Goal: Participate in discussion: Engage in conversation with other users on a specific topic

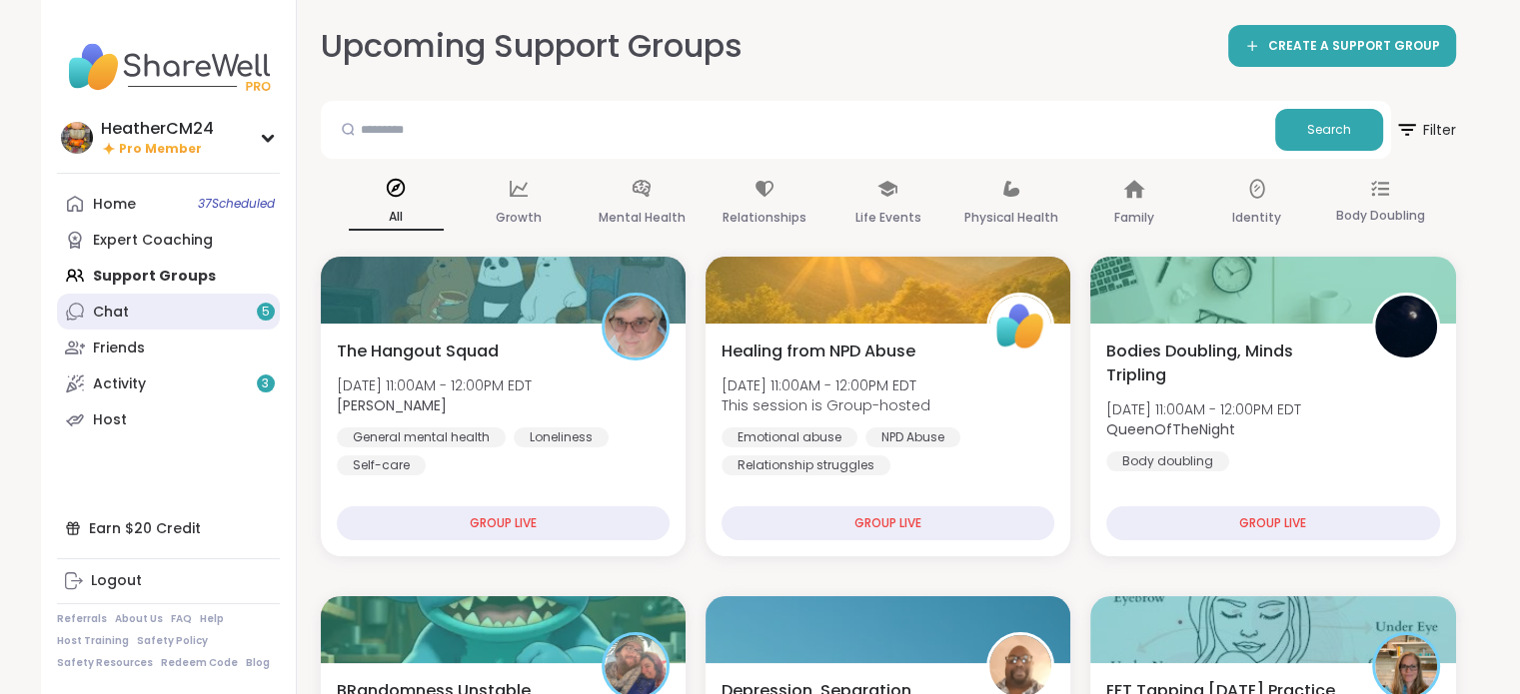
click at [193, 315] on link "Chat 5" at bounding box center [168, 312] width 223 height 36
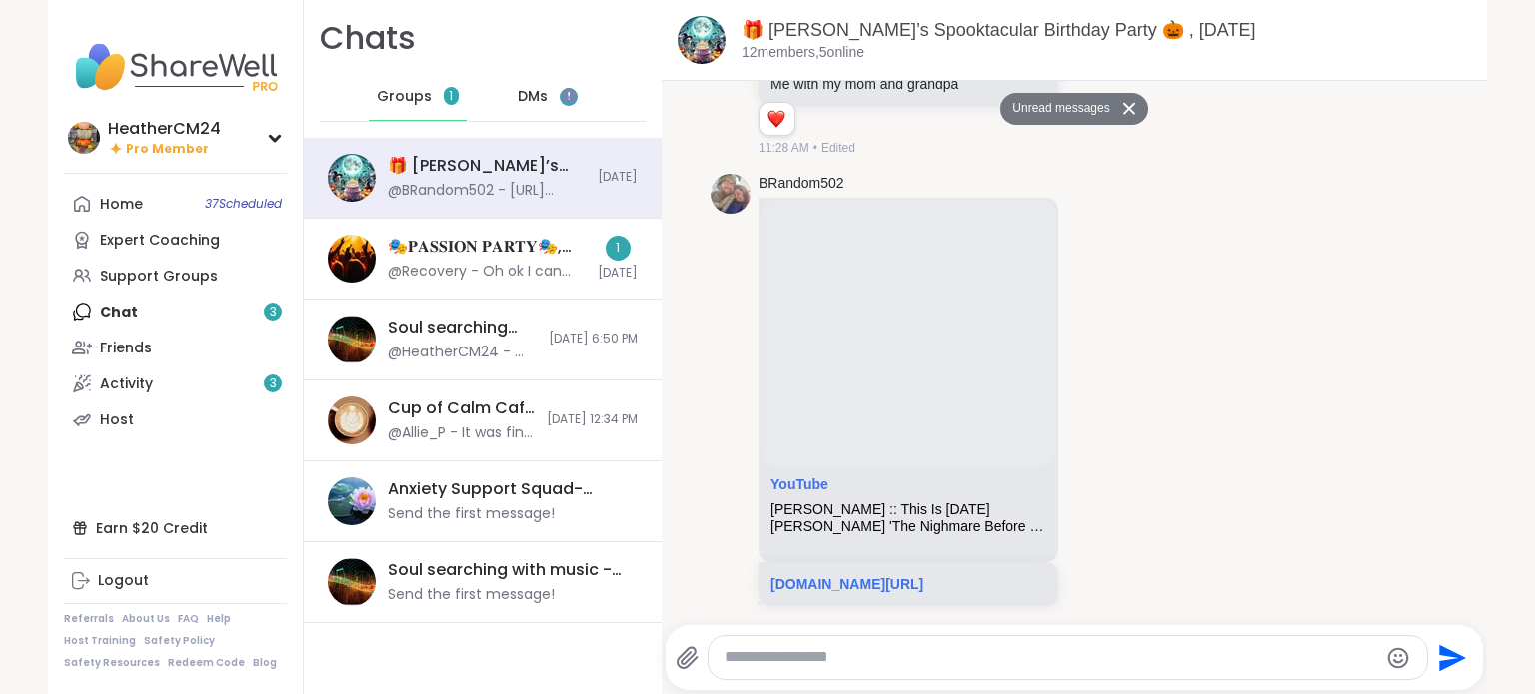
click at [518, 94] on span "DMs" at bounding box center [533, 97] width 30 height 20
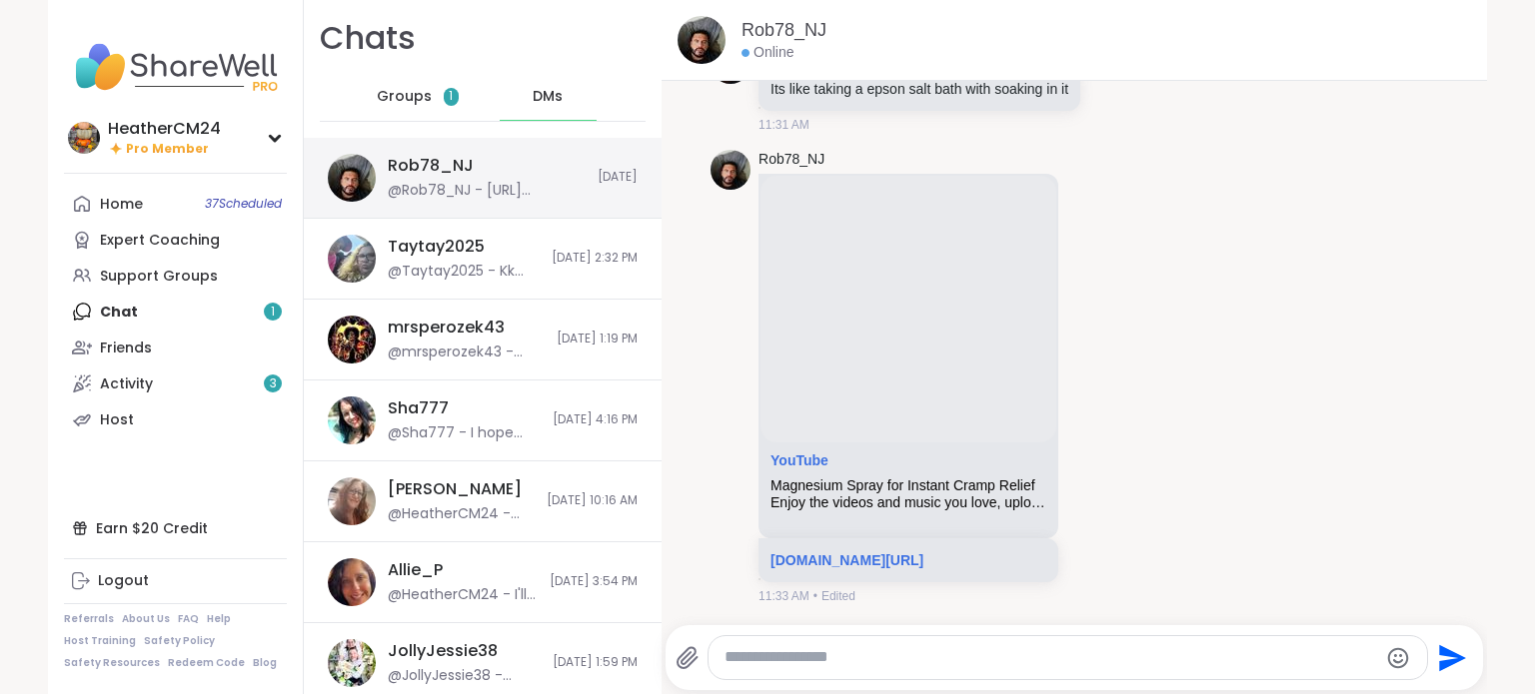
click at [496, 184] on div "@Rob78_NJ - https://youtube.com/shorts/mOK_dVuOegY?si=eNo6mSih6OphpXrr" at bounding box center [487, 191] width 198 height 20
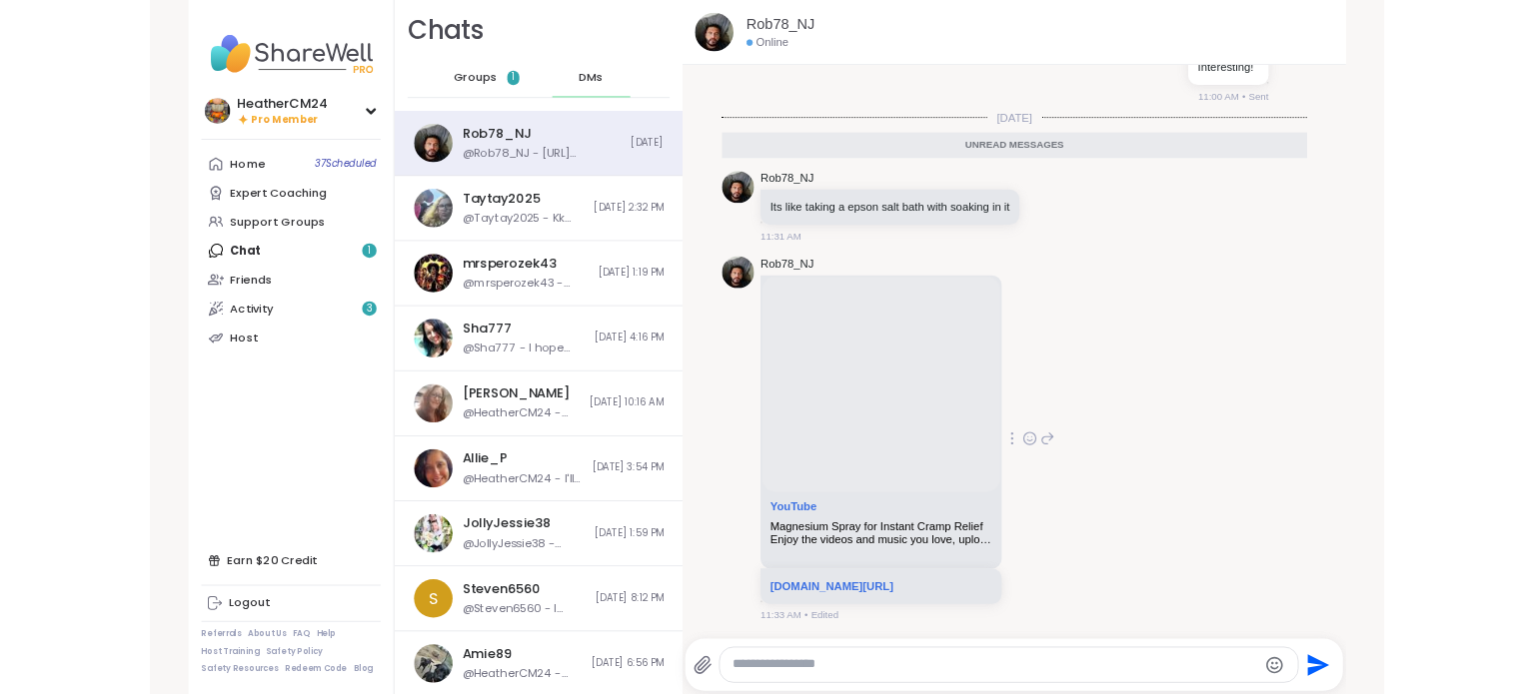
scroll to position [5843, 0]
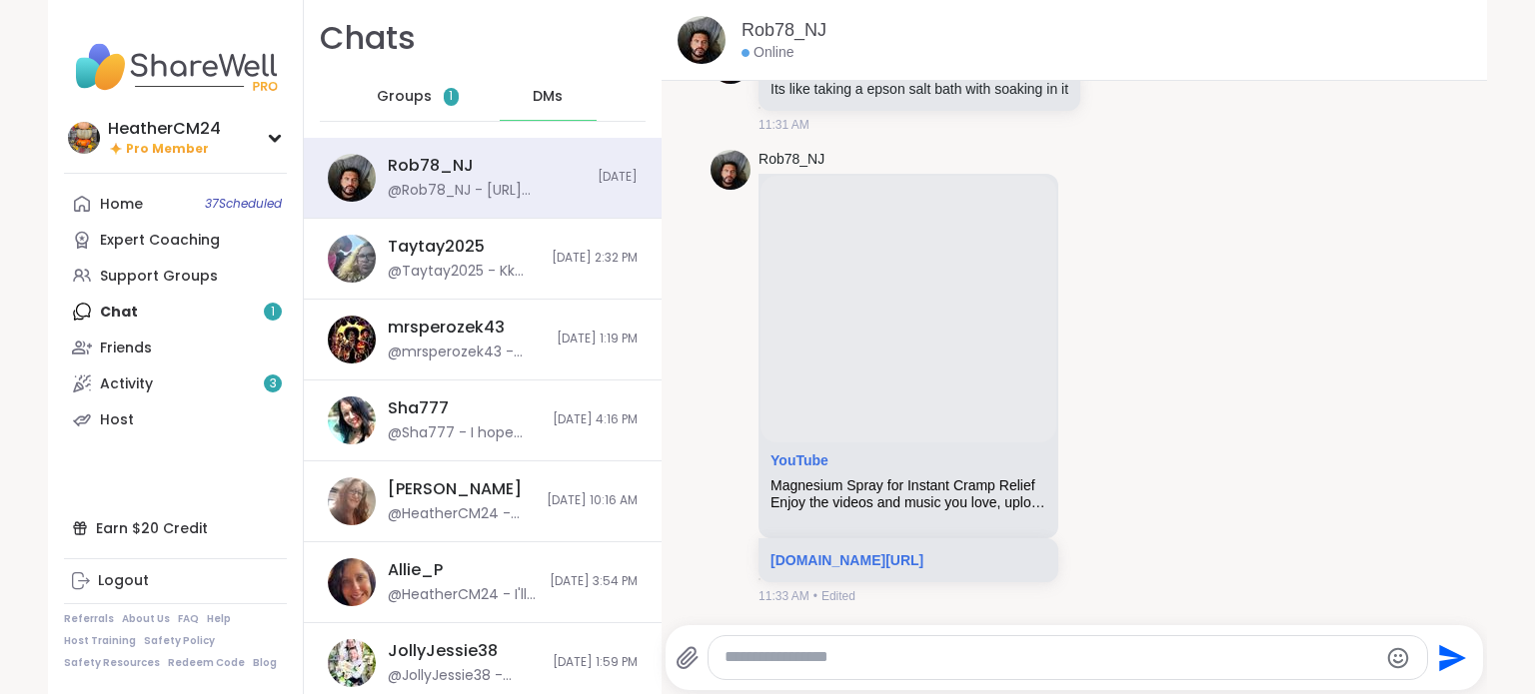
click at [399, 98] on span "Groups" at bounding box center [404, 97] width 55 height 20
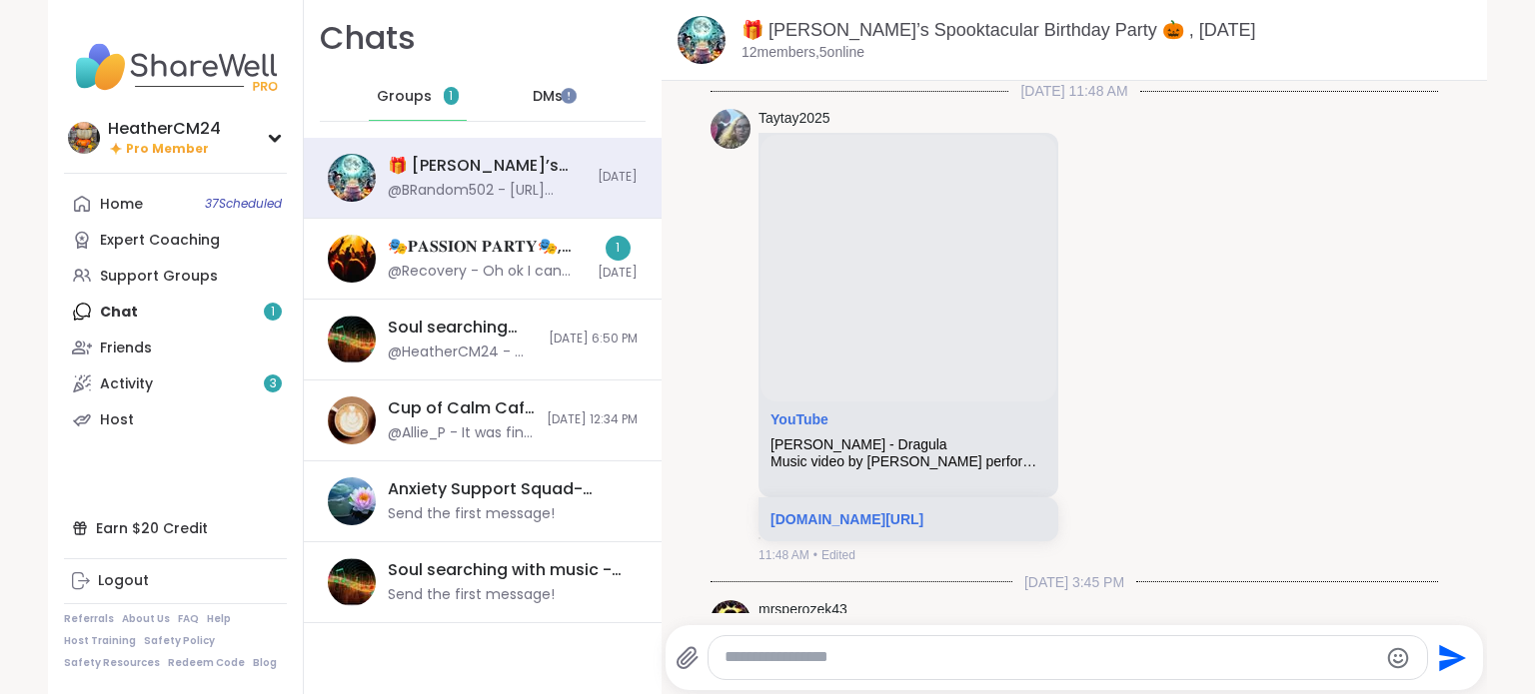
scroll to position [3424, 0]
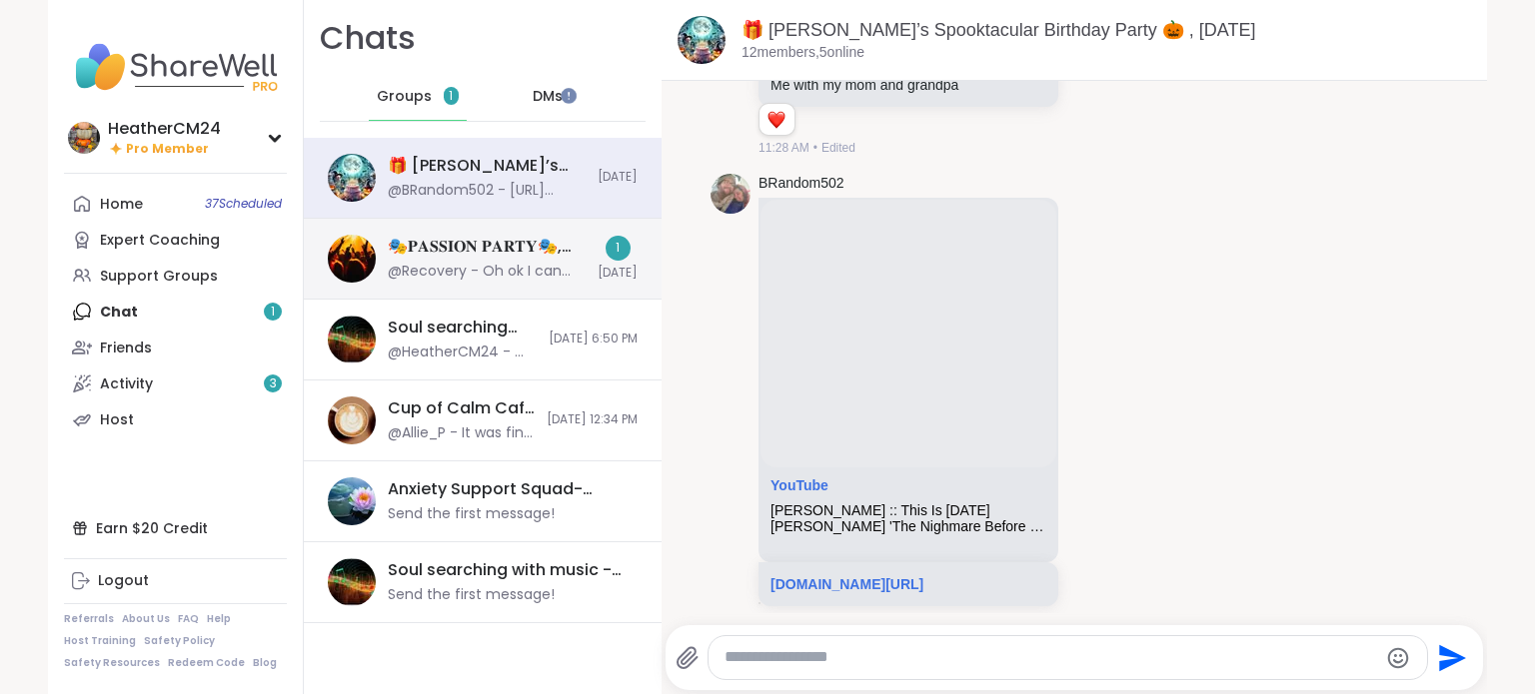
click at [517, 274] on div "@Recovery - Oh ok I can make it" at bounding box center [487, 272] width 198 height 20
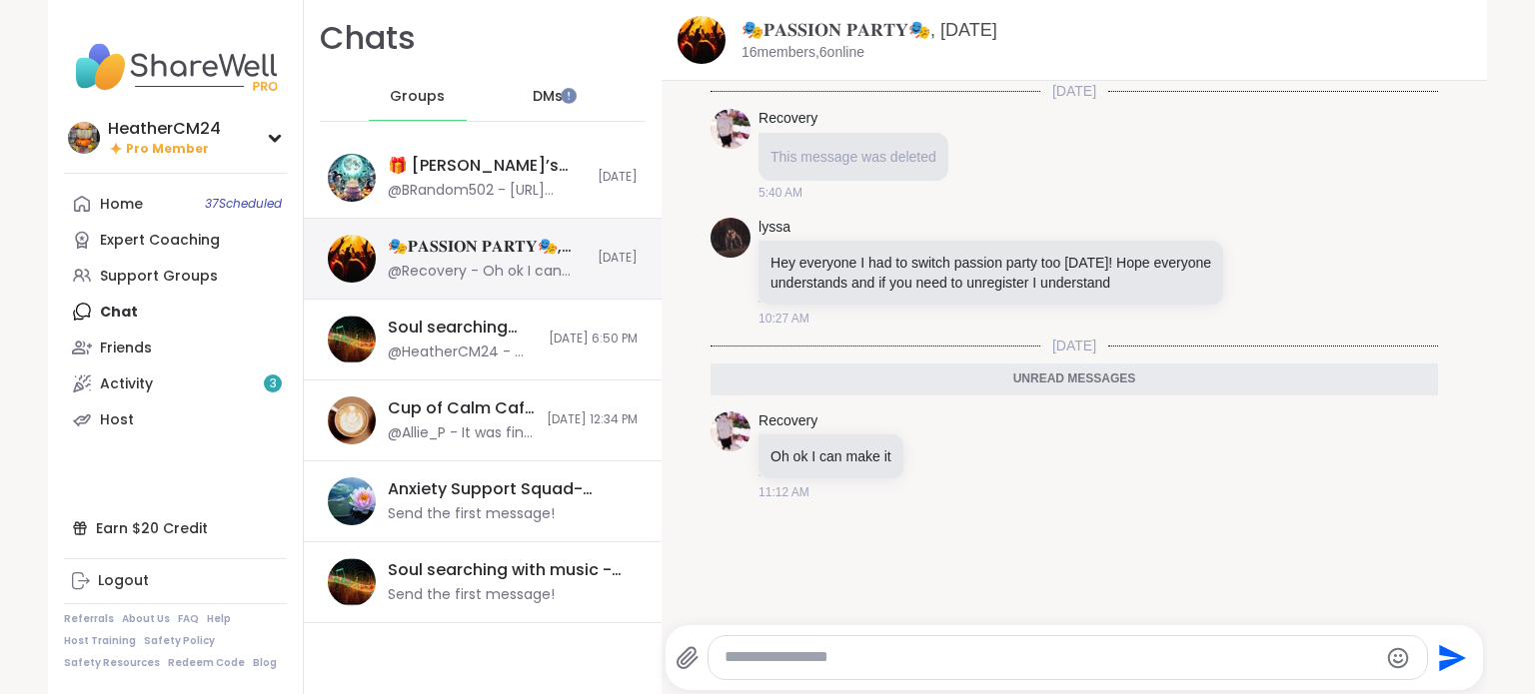
scroll to position [0, 0]
click at [1249, 273] on icon at bounding box center [1258, 272] width 18 height 20
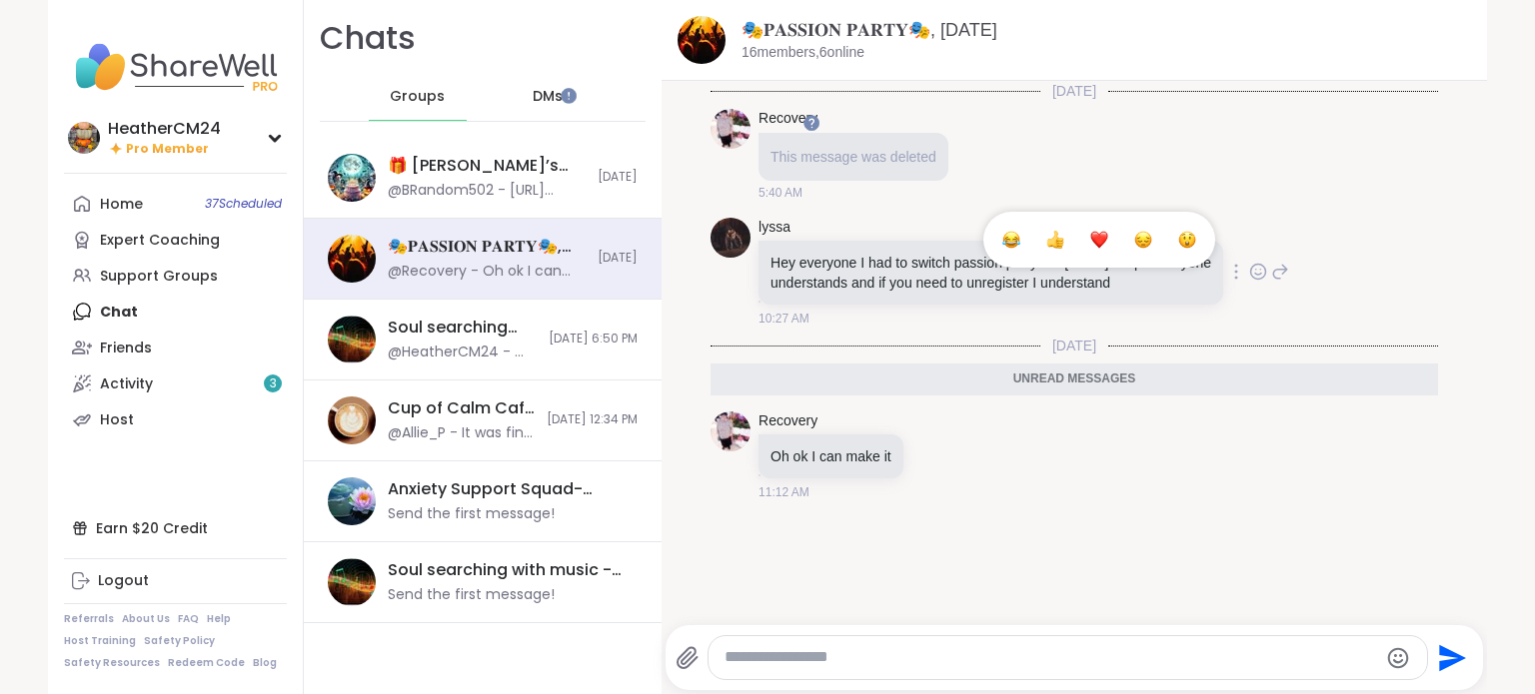
click at [1090, 242] on div "Select Reaction: Heart" at bounding box center [1099, 240] width 18 height 18
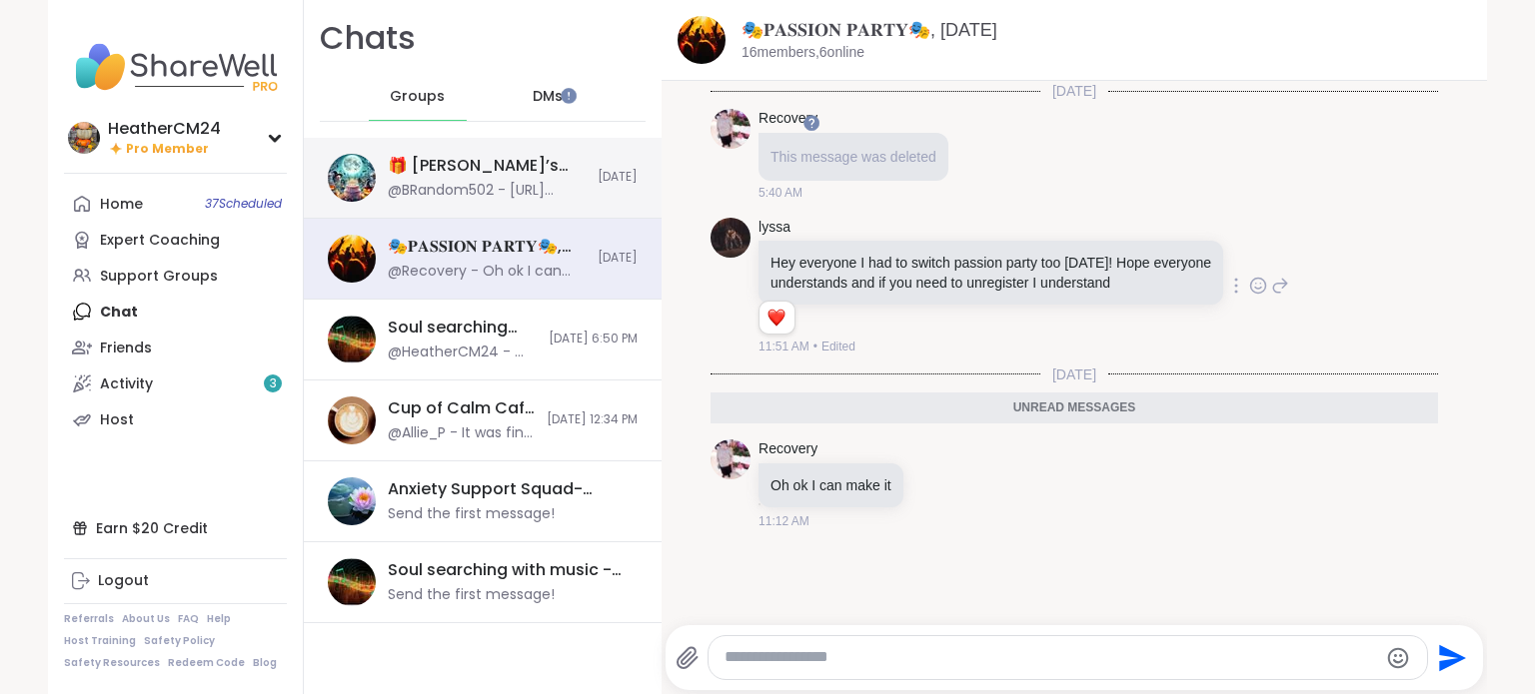
click at [512, 159] on div "🎁 Lynette’s Spooktacular Birthday Party 🎃 , Oct 11" at bounding box center [487, 166] width 198 height 22
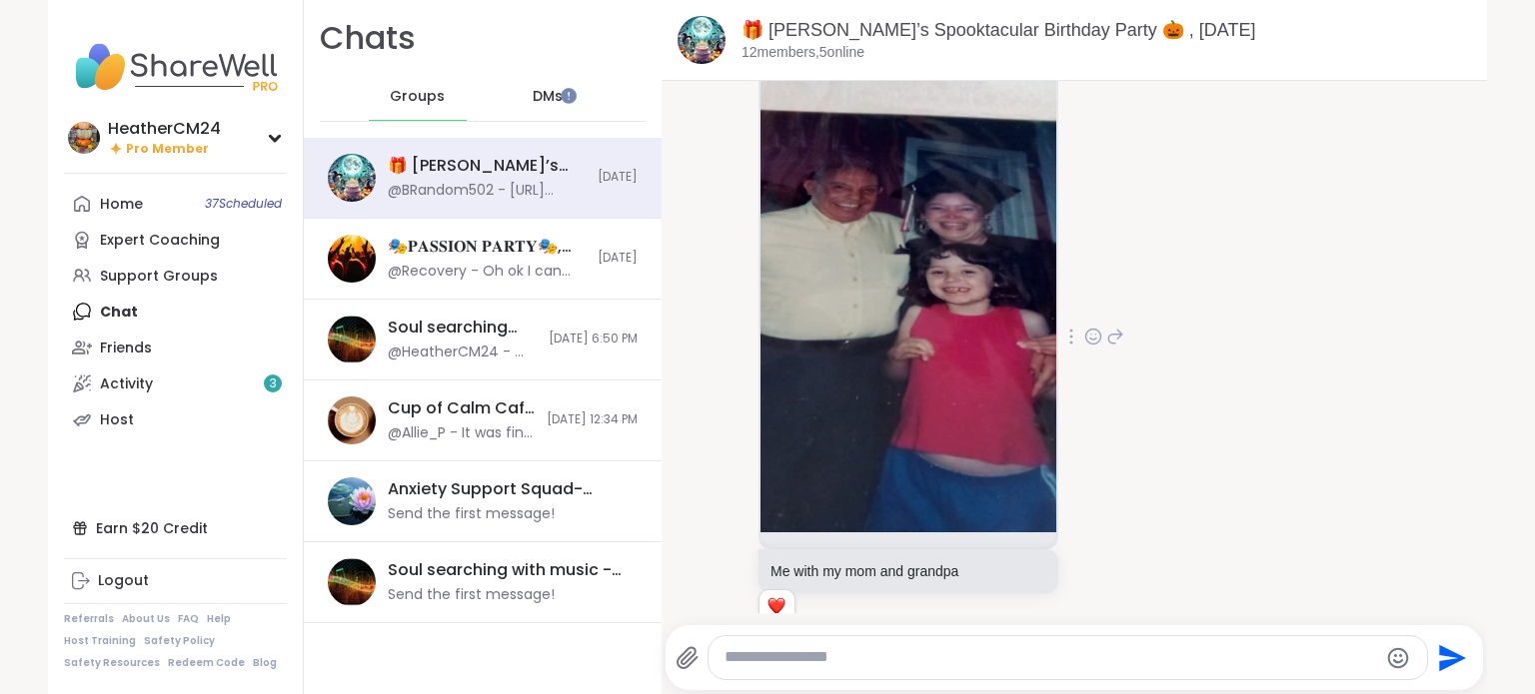
scroll to position [2900, 0]
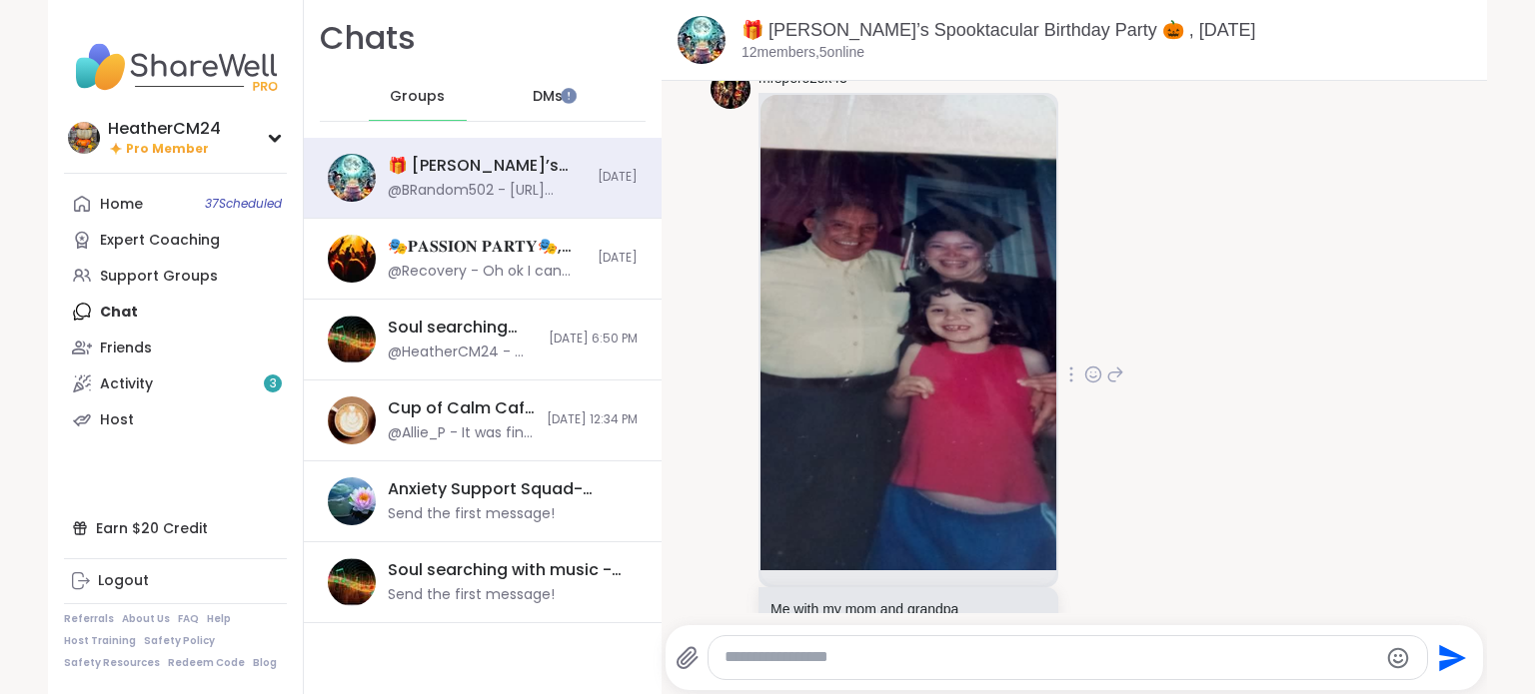
click at [1084, 365] on icon at bounding box center [1093, 375] width 18 height 20
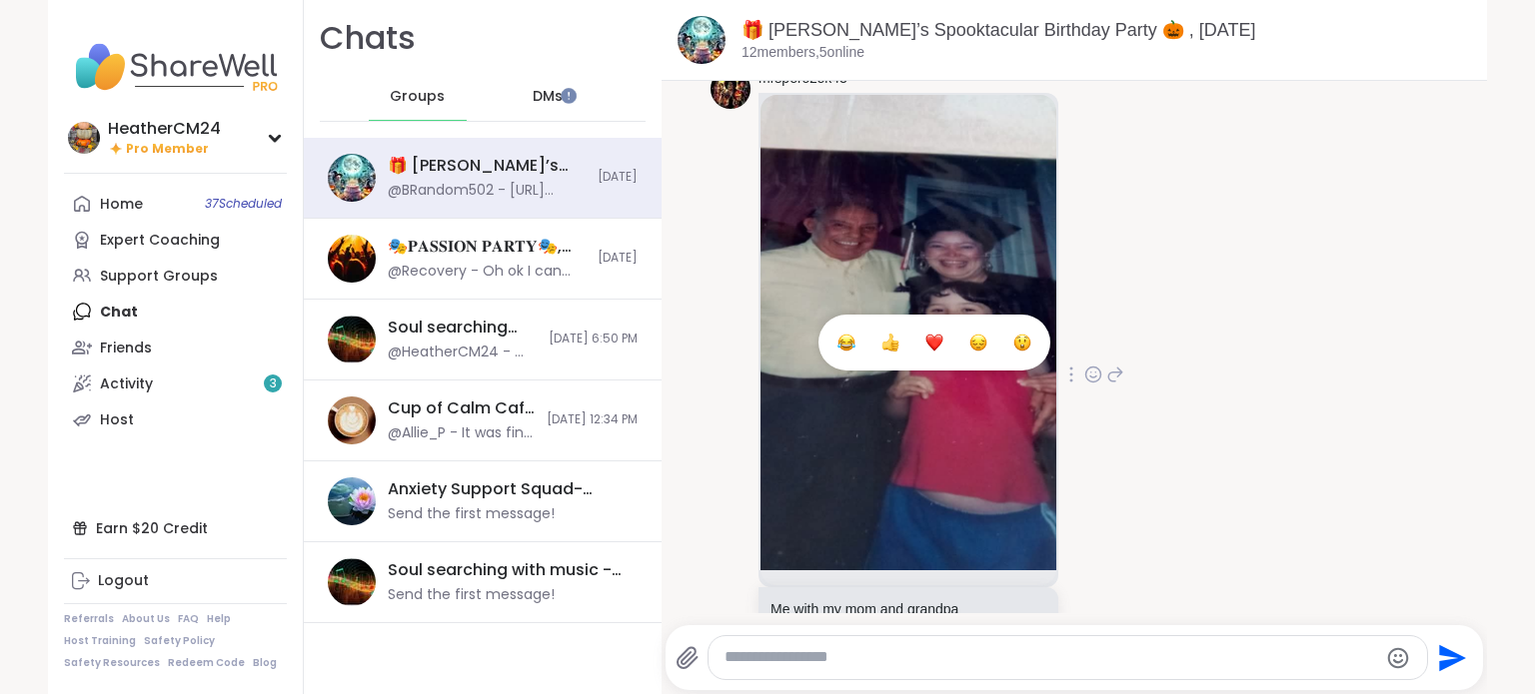
click at [925, 334] on div "Select Reaction: Heart" at bounding box center [934, 343] width 18 height 18
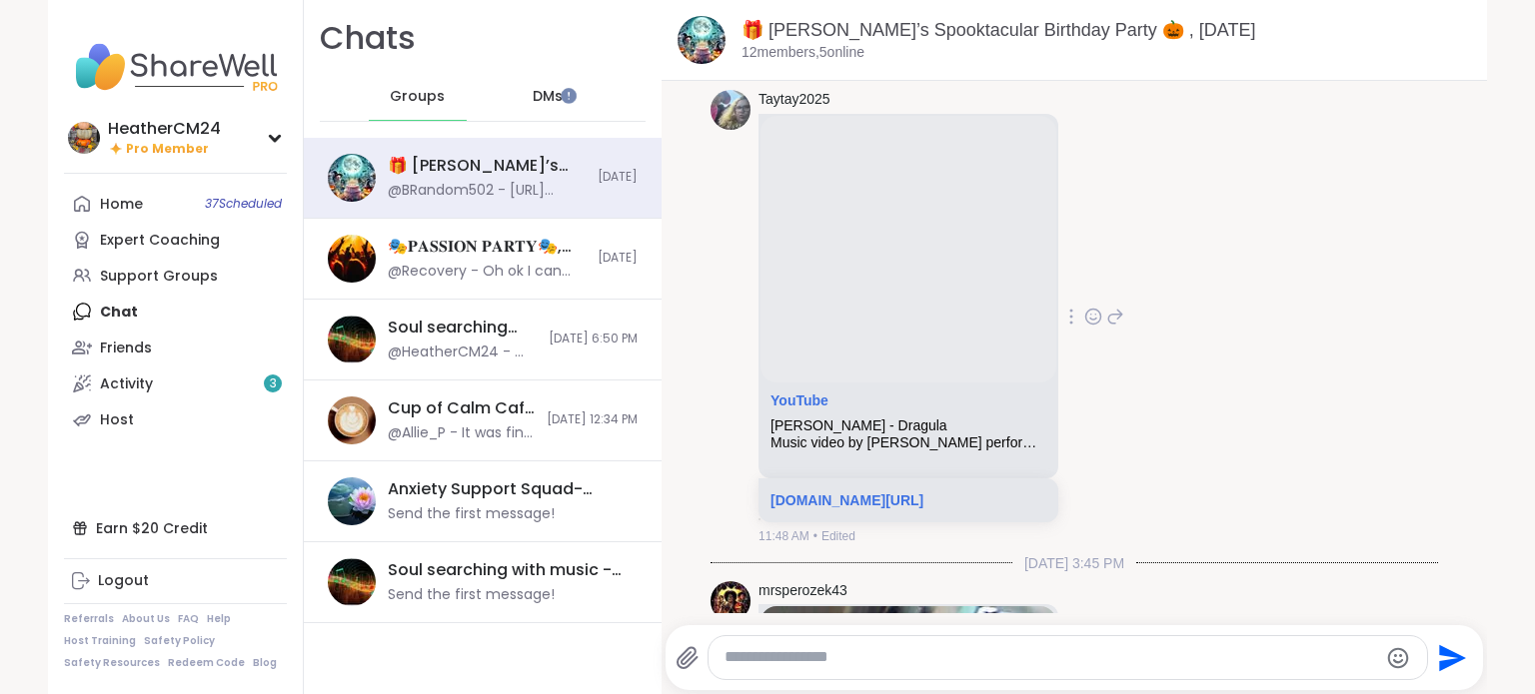
scroll to position [0, 0]
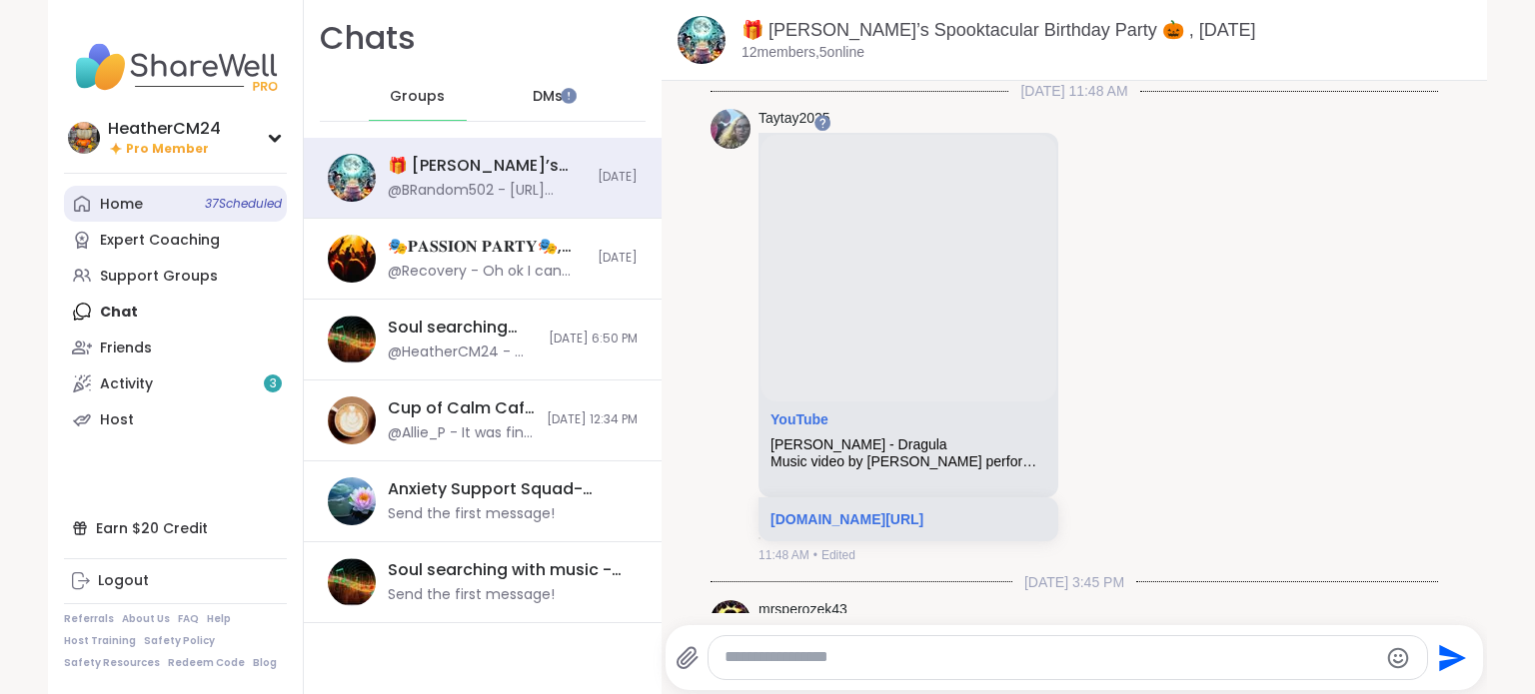
click at [234, 196] on span "37 Scheduled" at bounding box center [243, 204] width 77 height 16
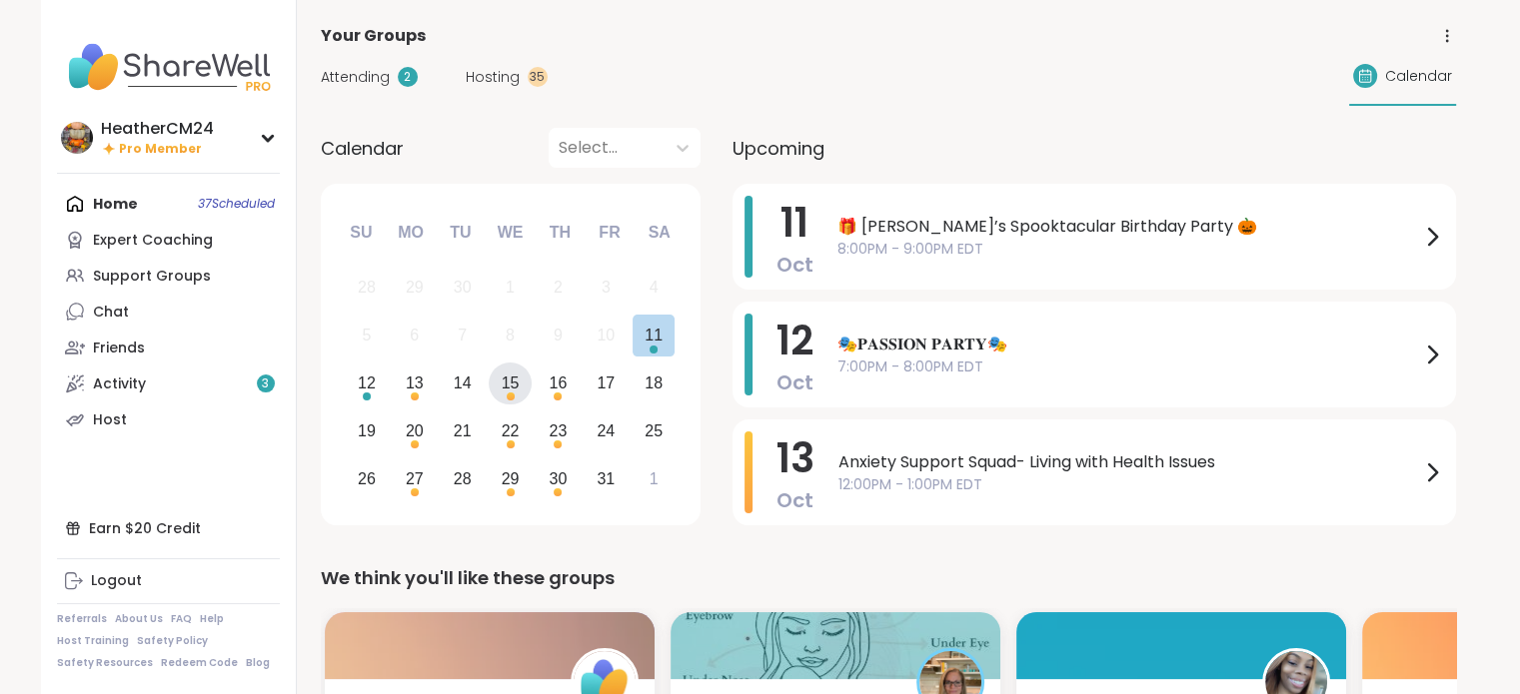
click at [518, 389] on div "15" at bounding box center [511, 383] width 18 height 27
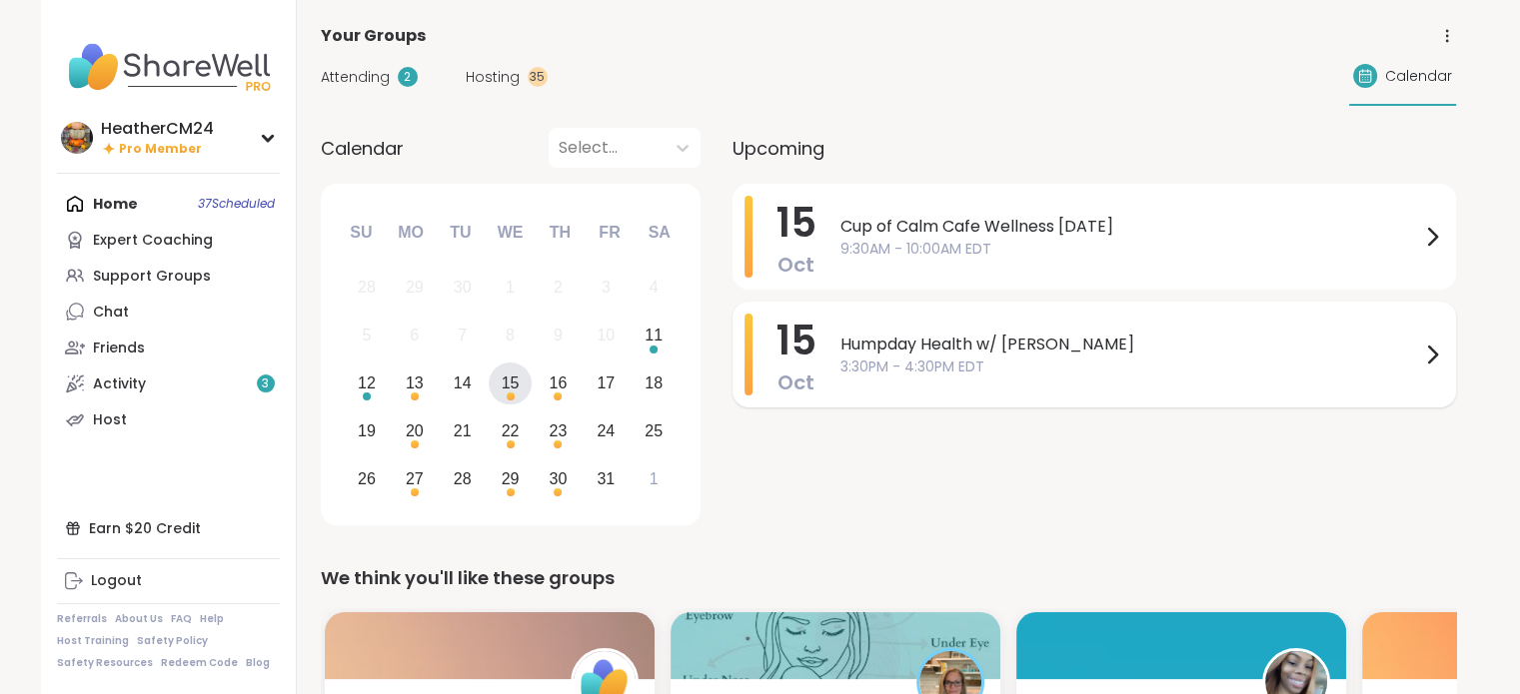
click at [909, 351] on span "Humpday Health w/ Heather" at bounding box center [1130, 345] width 580 height 24
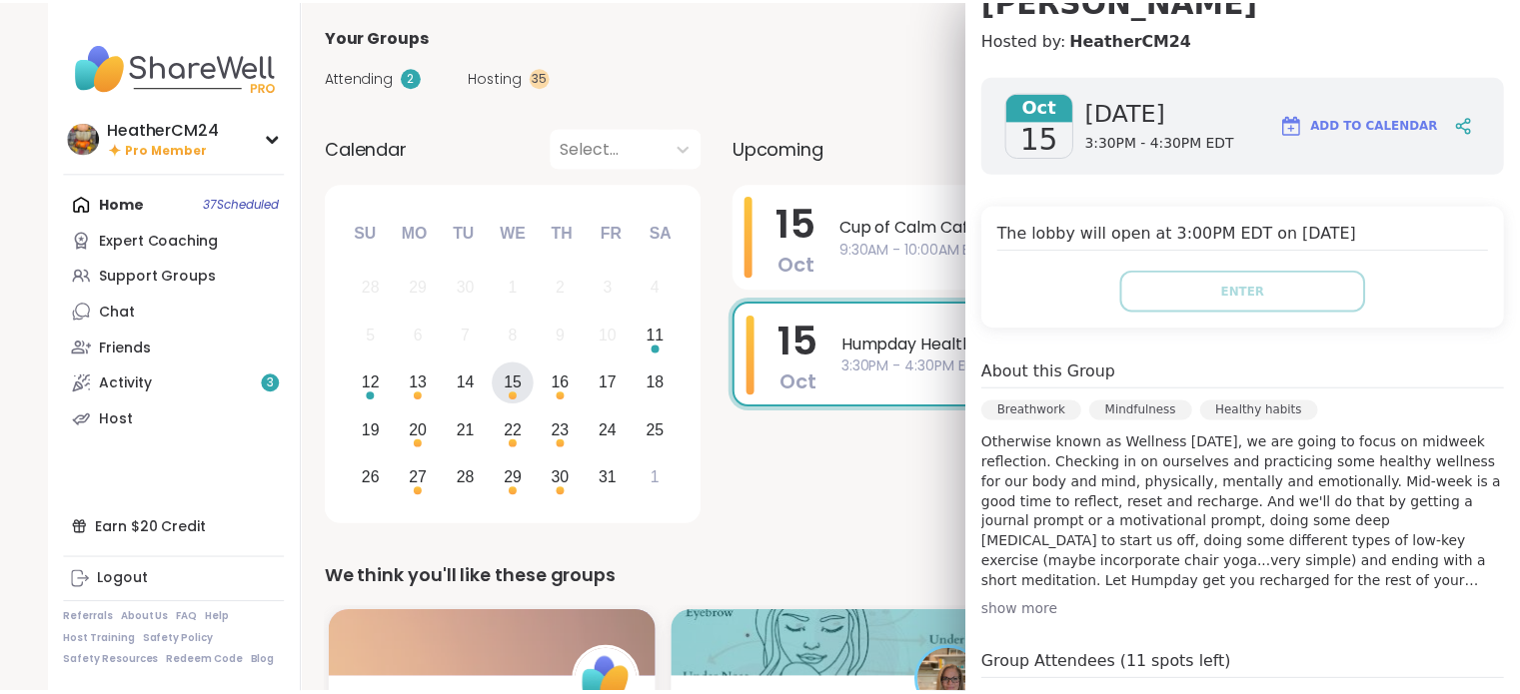
scroll to position [106, 0]
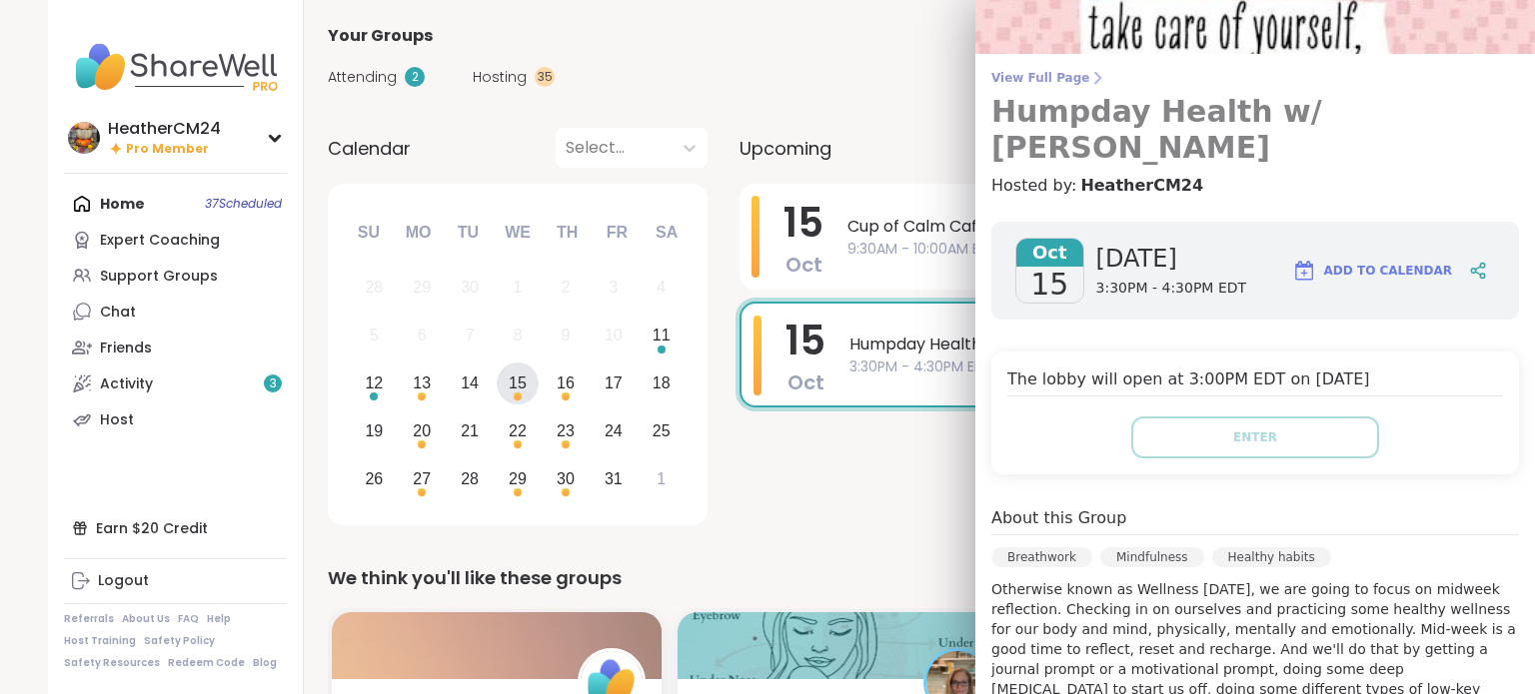
click at [1008, 75] on span "View Full Page" at bounding box center [1255, 78] width 528 height 16
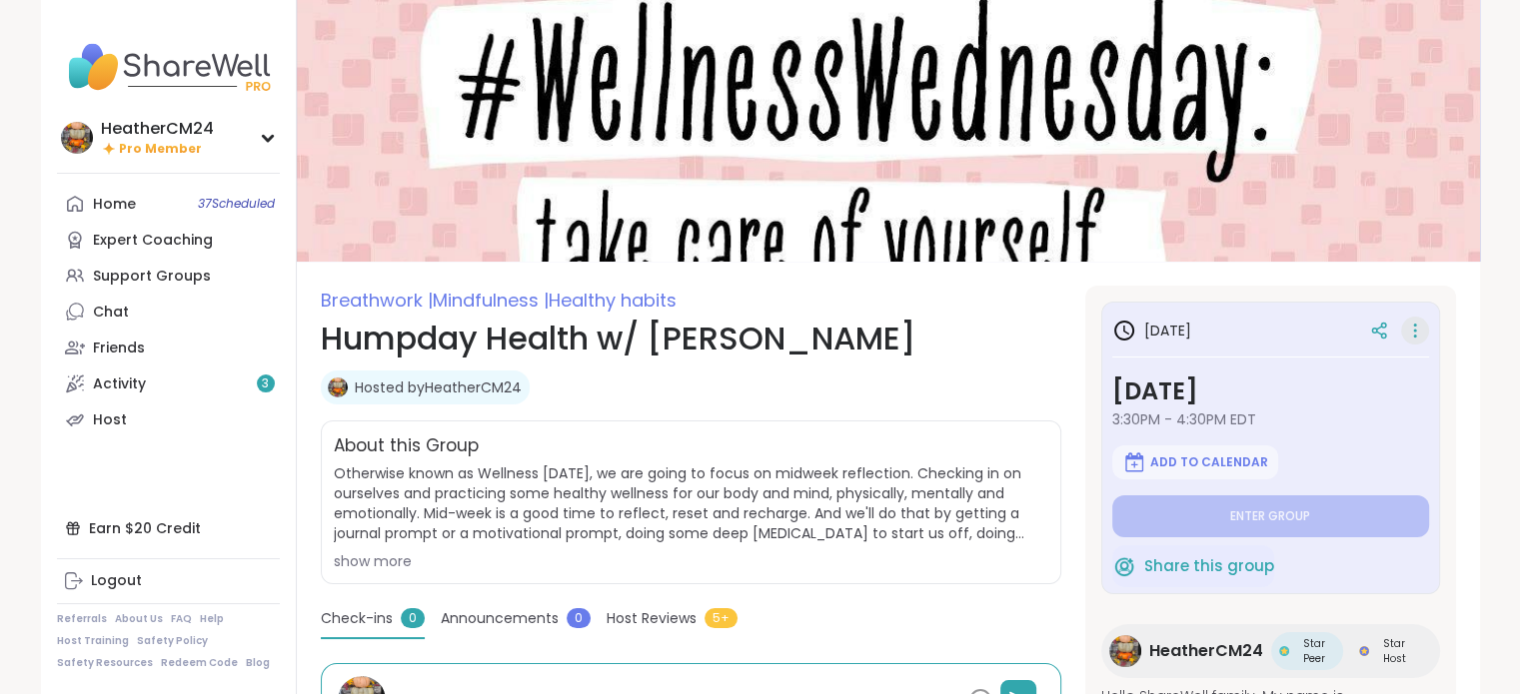
click at [1412, 334] on icon at bounding box center [1415, 331] width 20 height 28
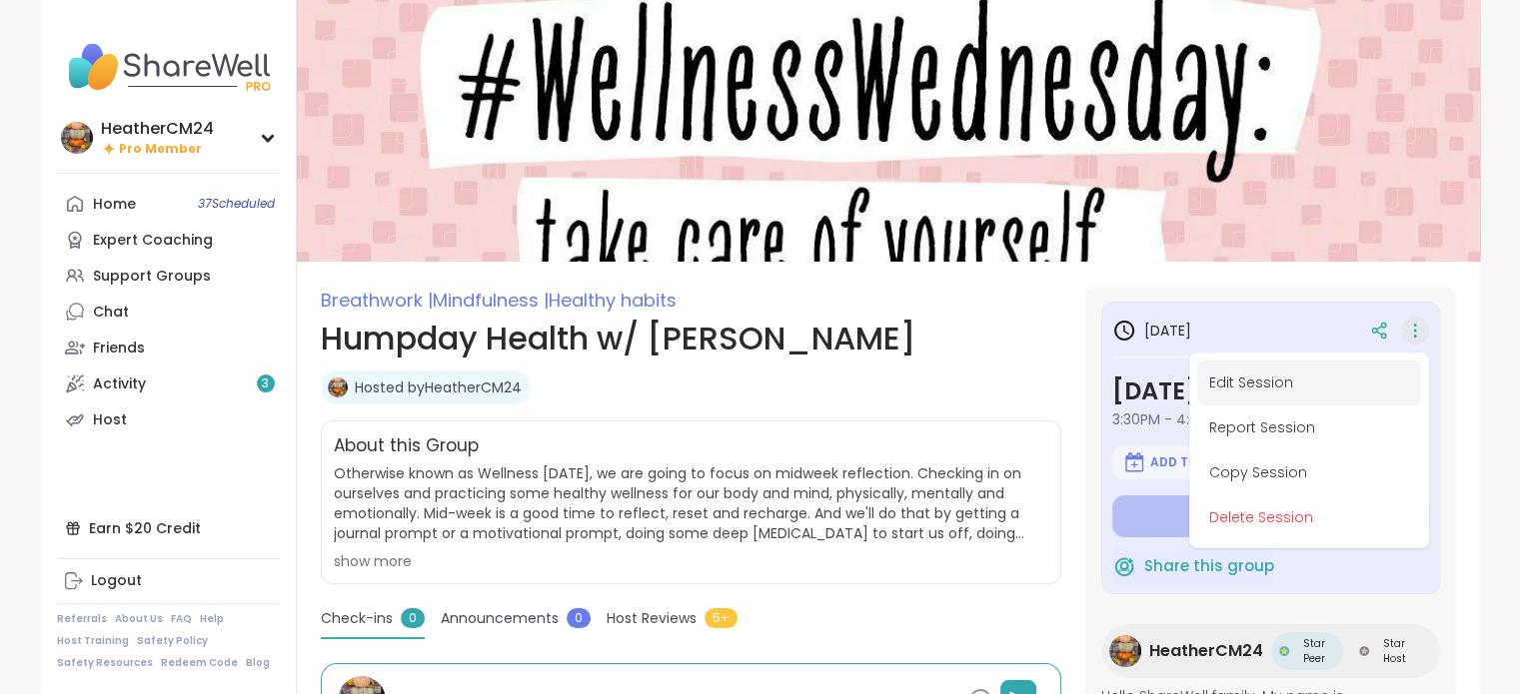
click at [1232, 375] on button "Edit Session" at bounding box center [1309, 383] width 224 height 45
type textarea "*"
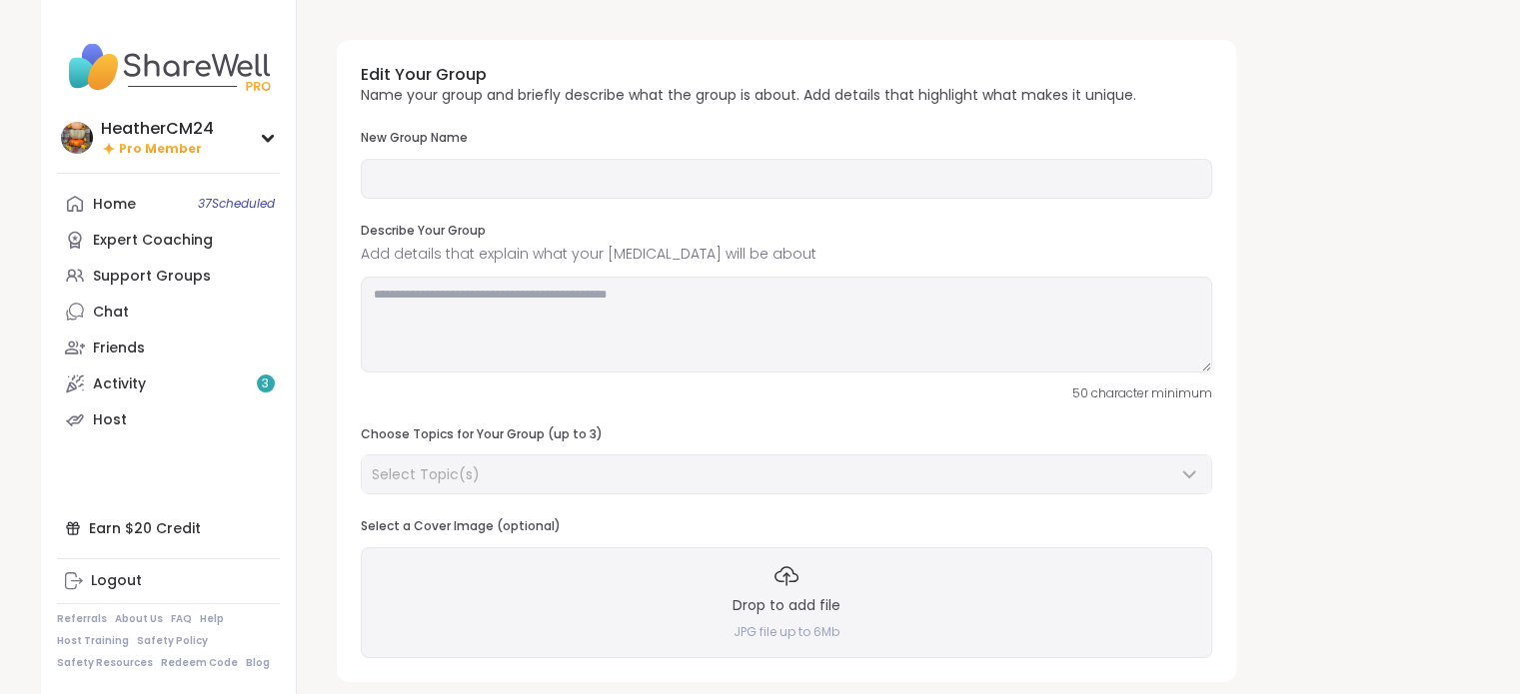
type input "**********"
type textarea "**********"
type input "**"
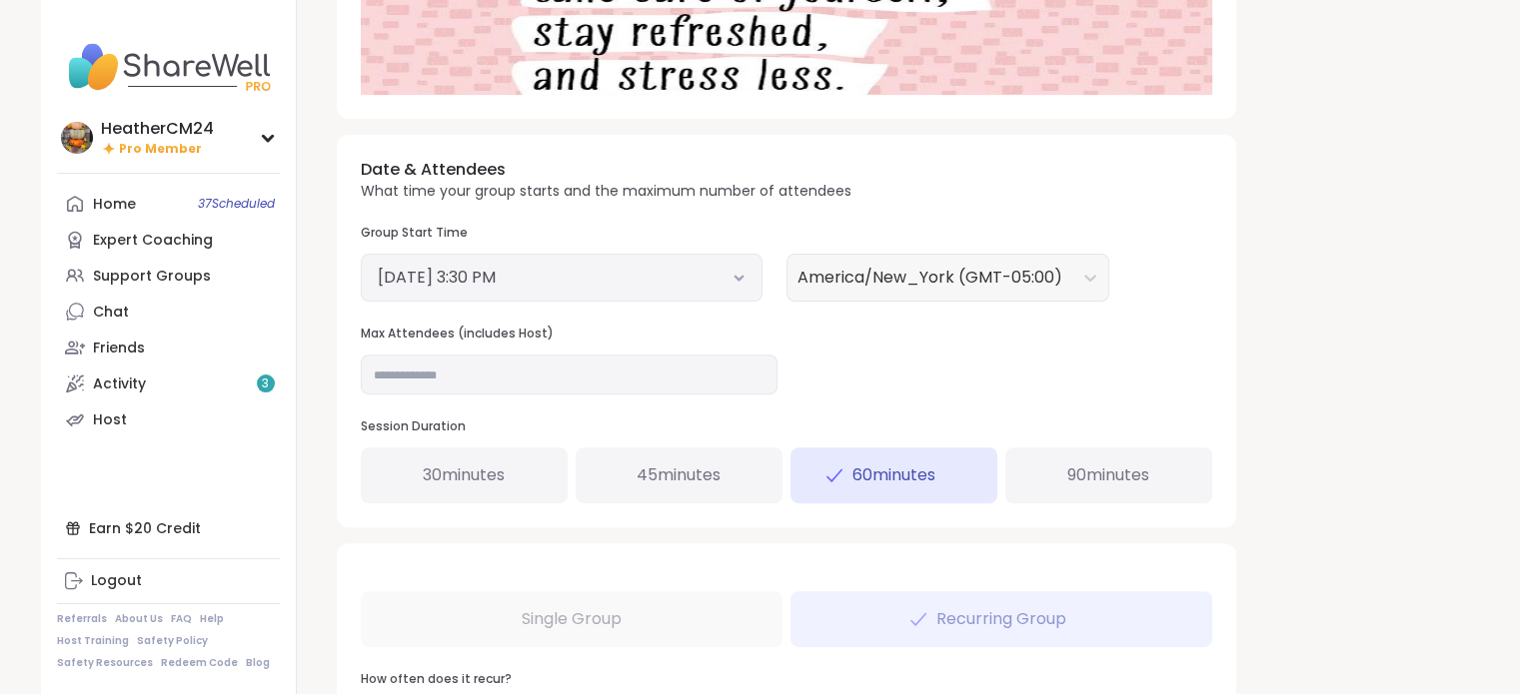
scroll to position [649, 0]
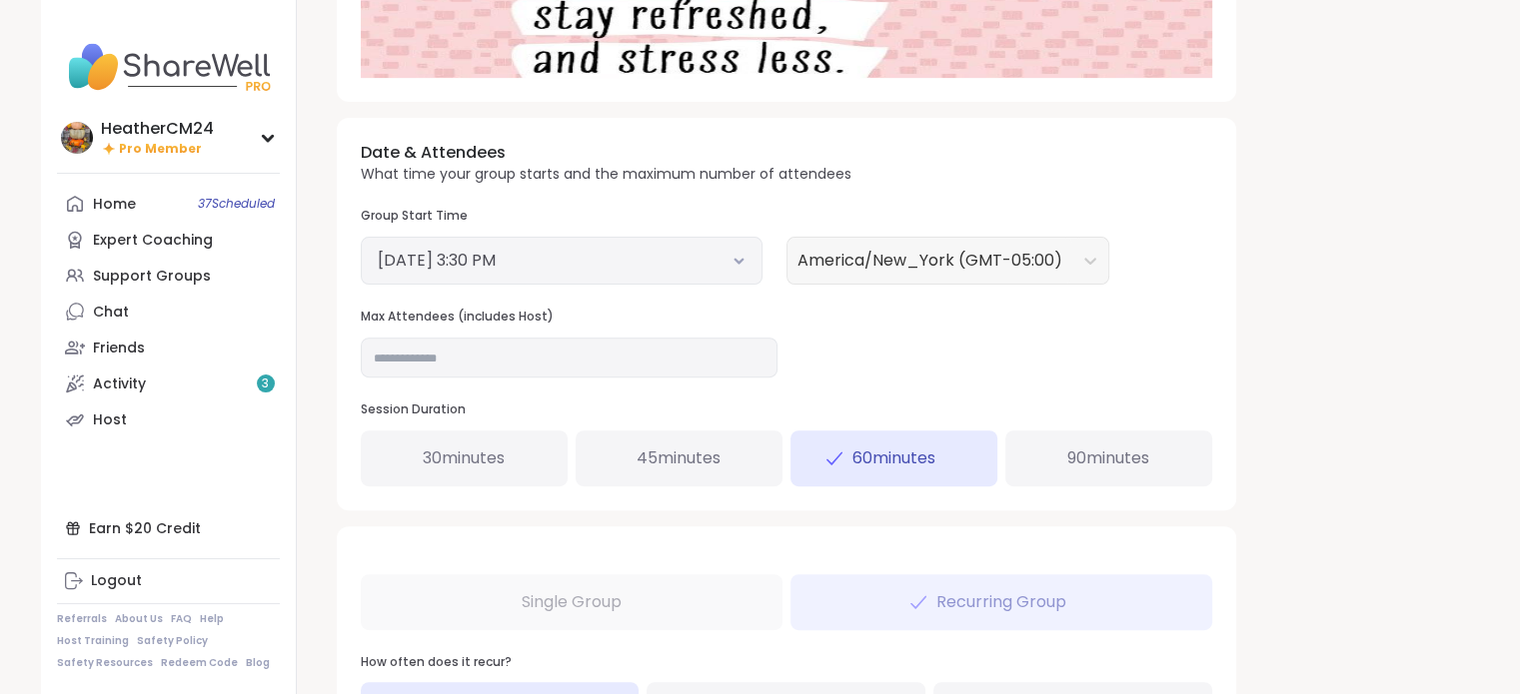
click at [736, 257] on icon at bounding box center [738, 261] width 13 height 8
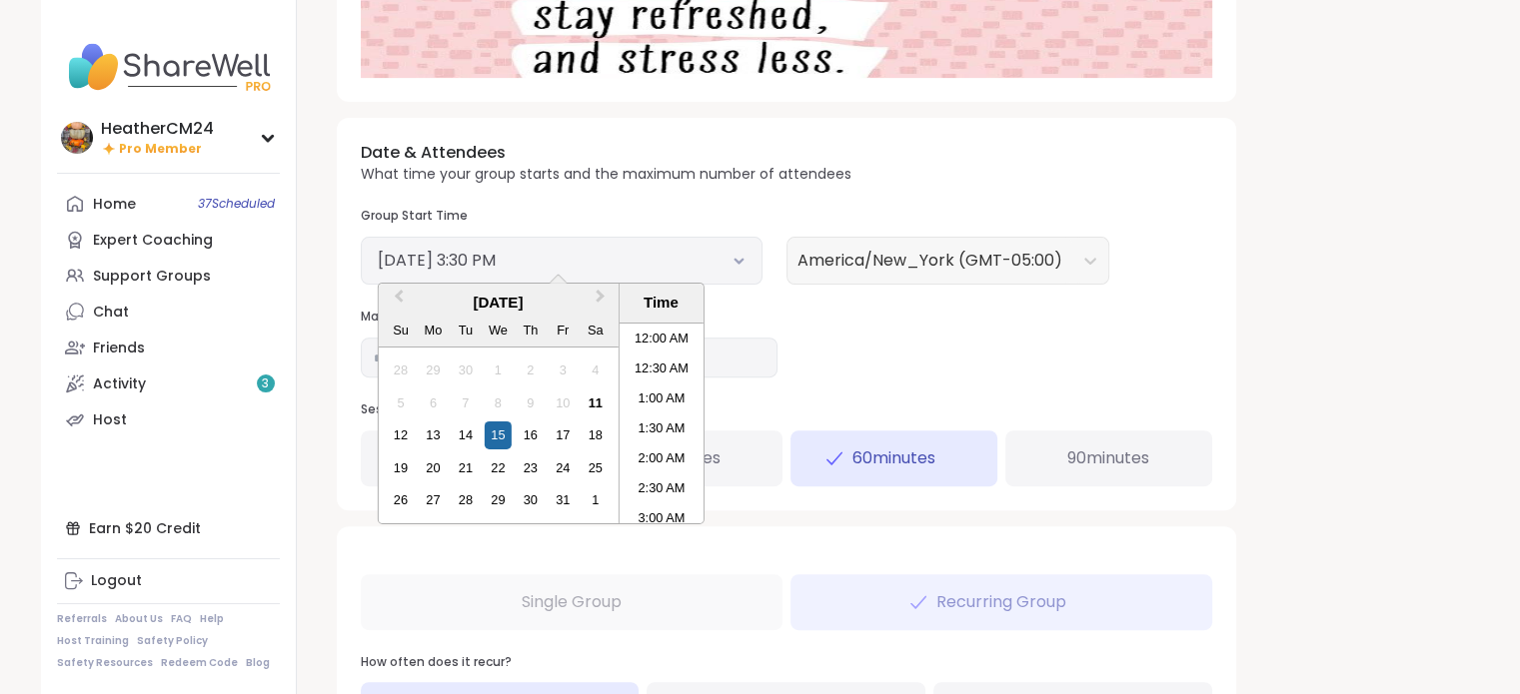
scroll to position [843, 0]
click at [531, 428] on div "16" at bounding box center [530, 435] width 27 height 27
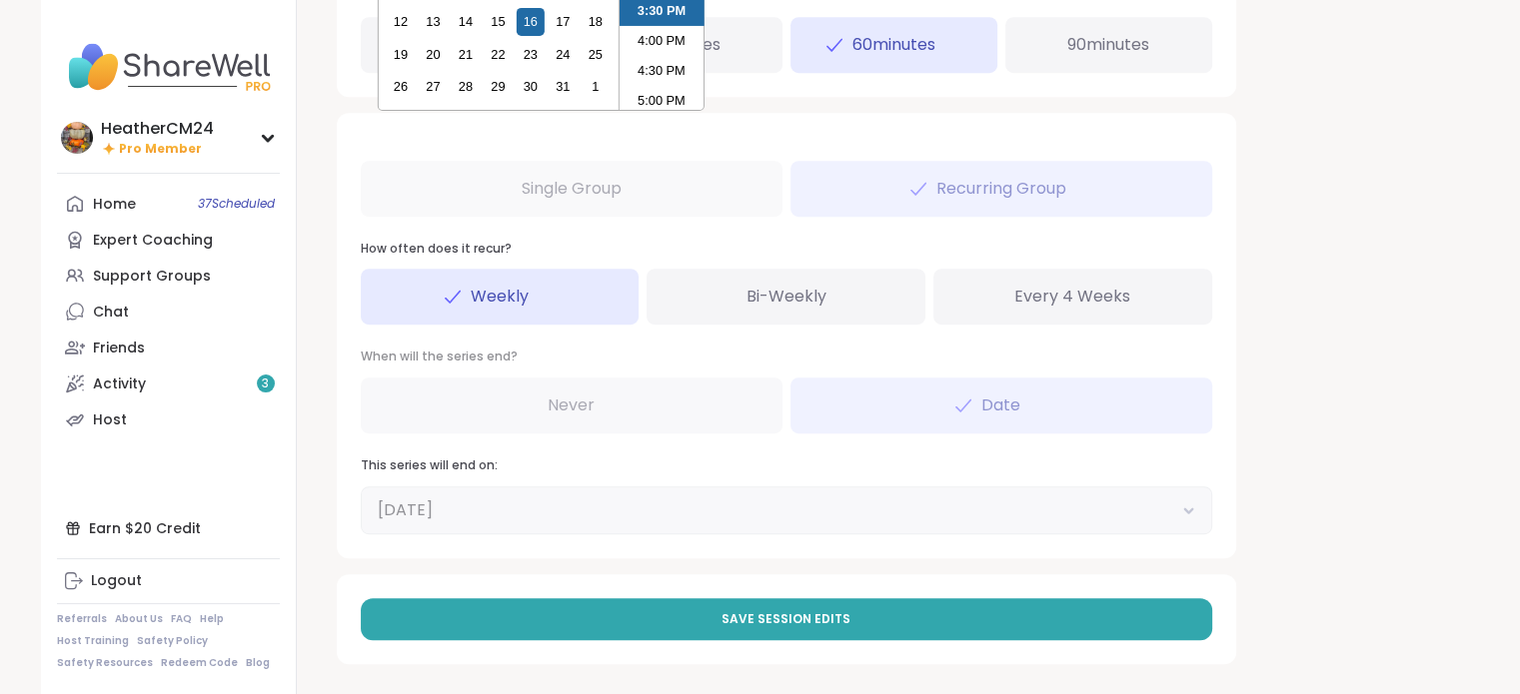
scroll to position [1068, 0]
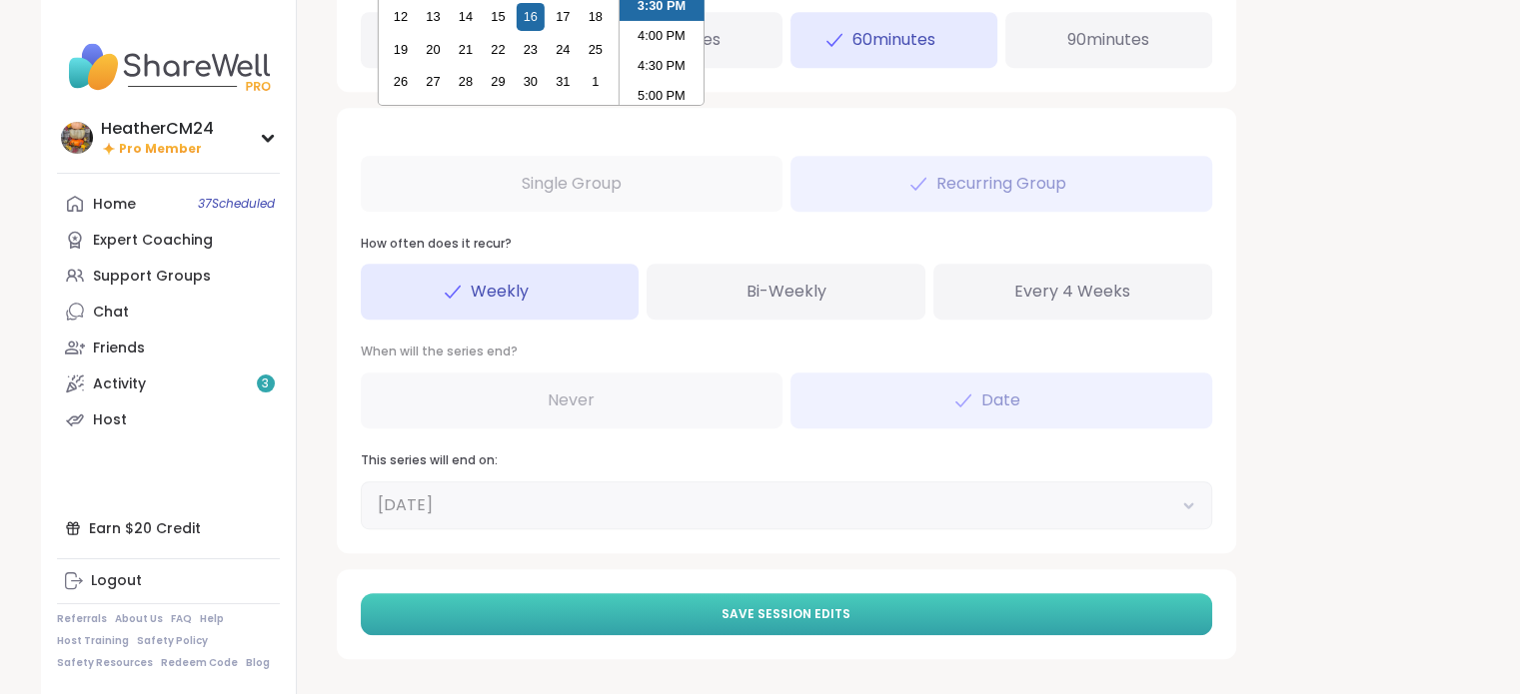
click at [767, 619] on span "Save Session Edits" at bounding box center [785, 615] width 129 height 18
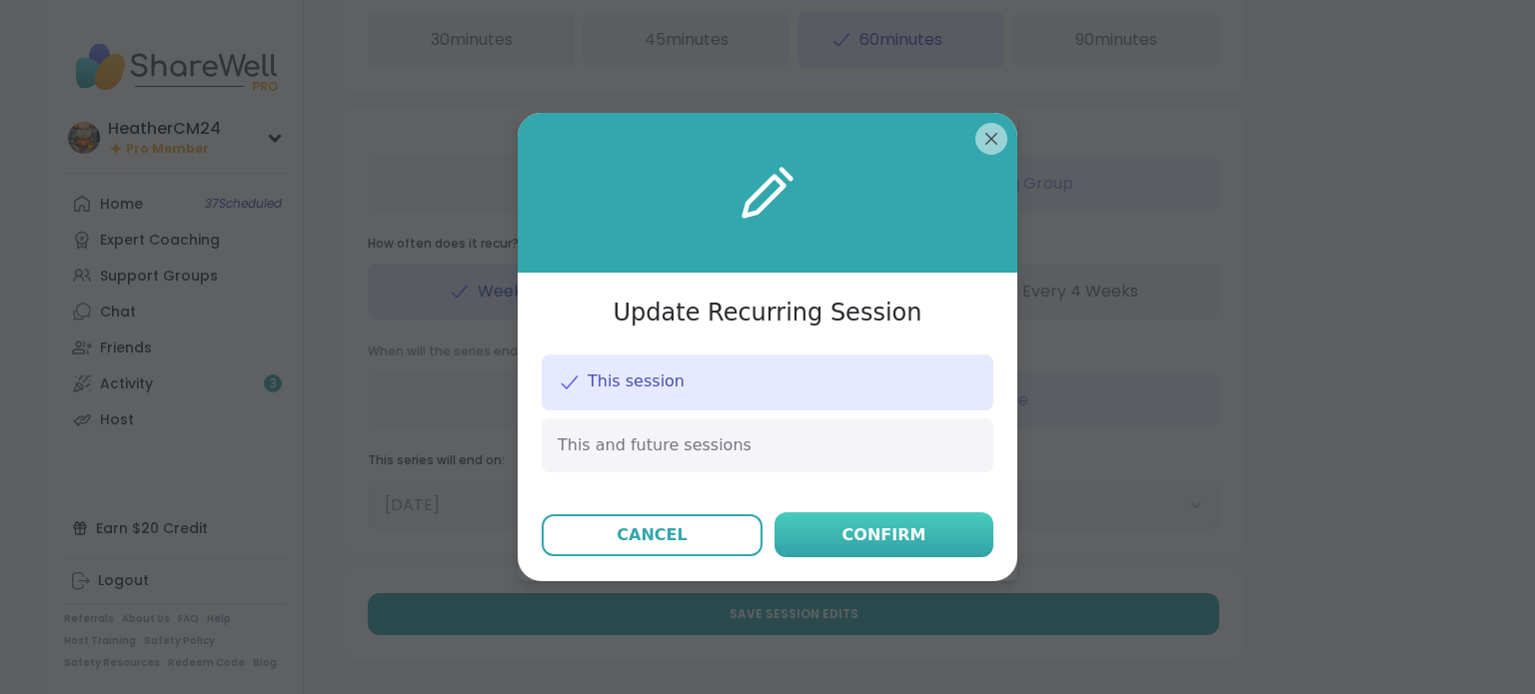
click at [831, 550] on button "Confirm" at bounding box center [883, 535] width 219 height 45
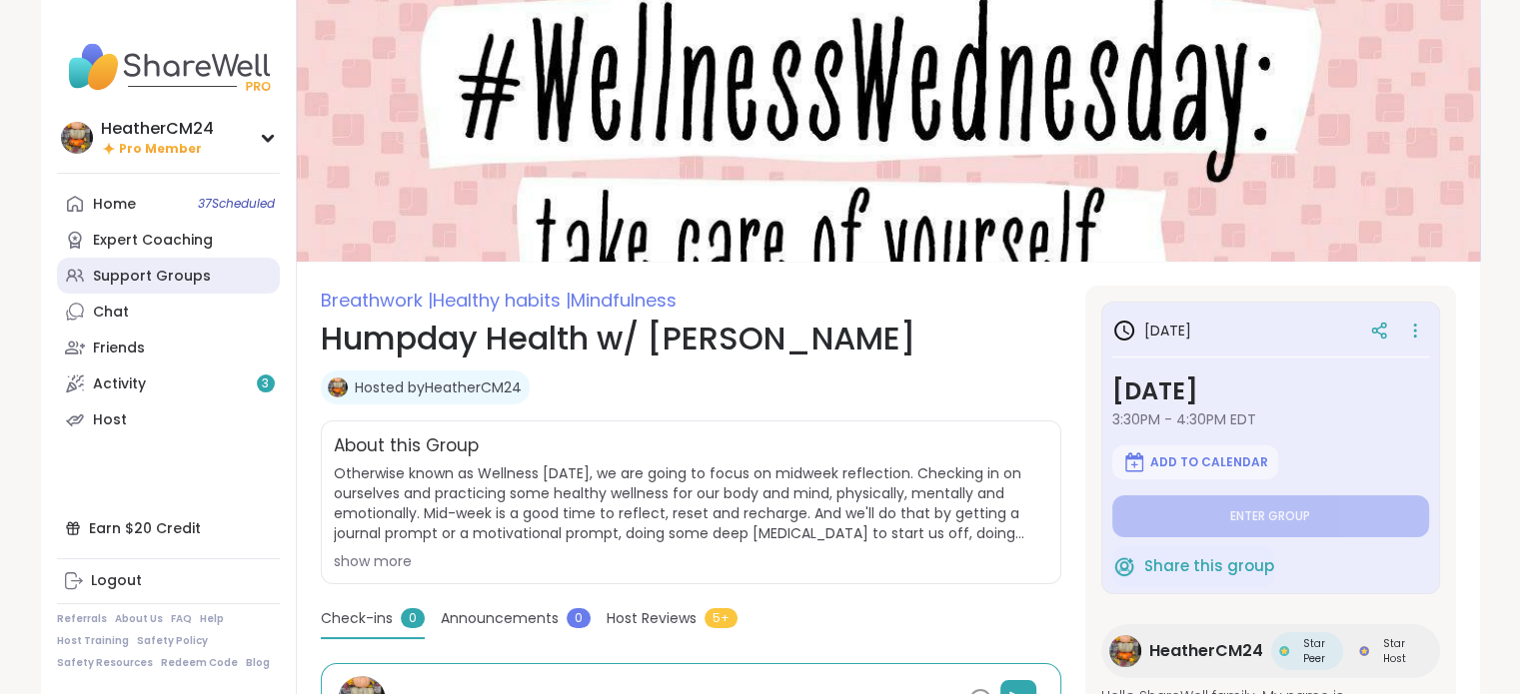
click at [132, 279] on div "Support Groups" at bounding box center [152, 277] width 118 height 20
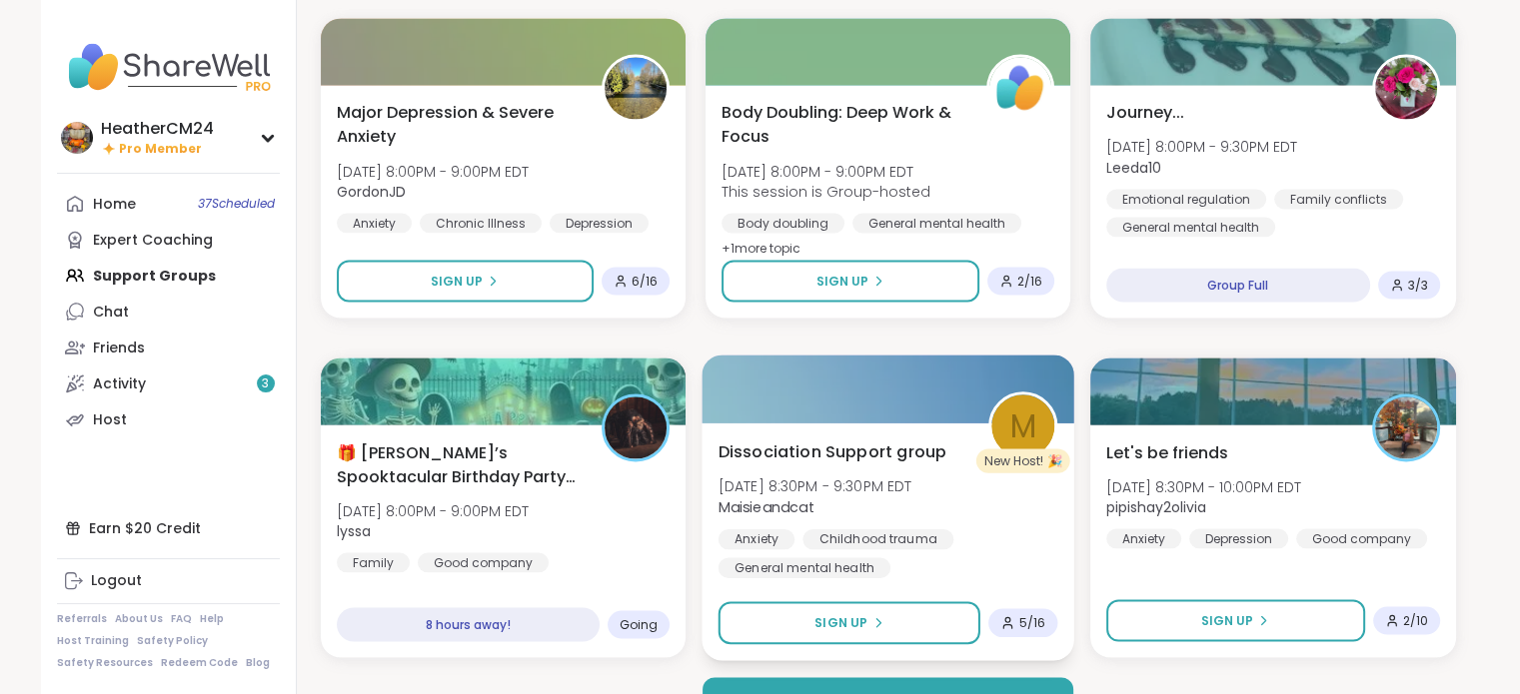
scroll to position [3680, 0]
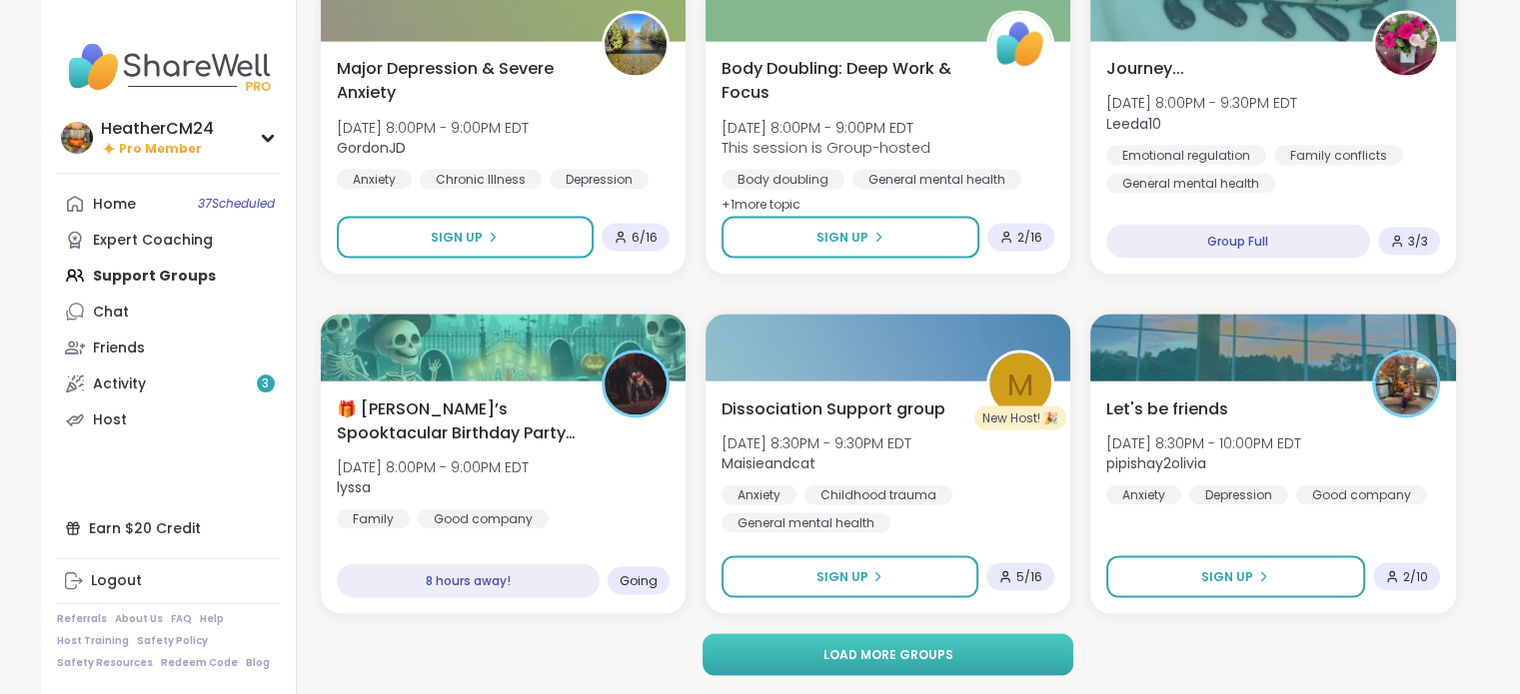
click at [979, 662] on button "Load more groups" at bounding box center [887, 654] width 371 height 42
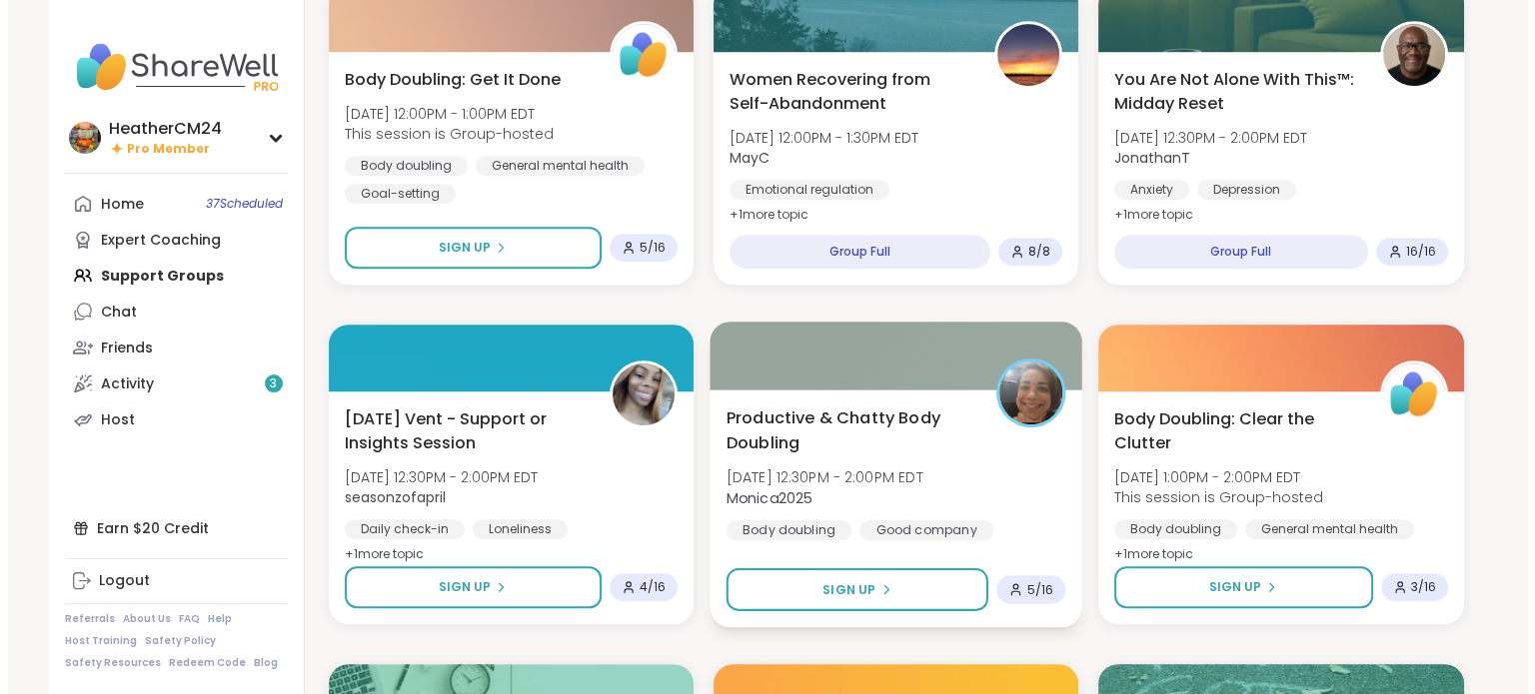
scroll to position [1007, 0]
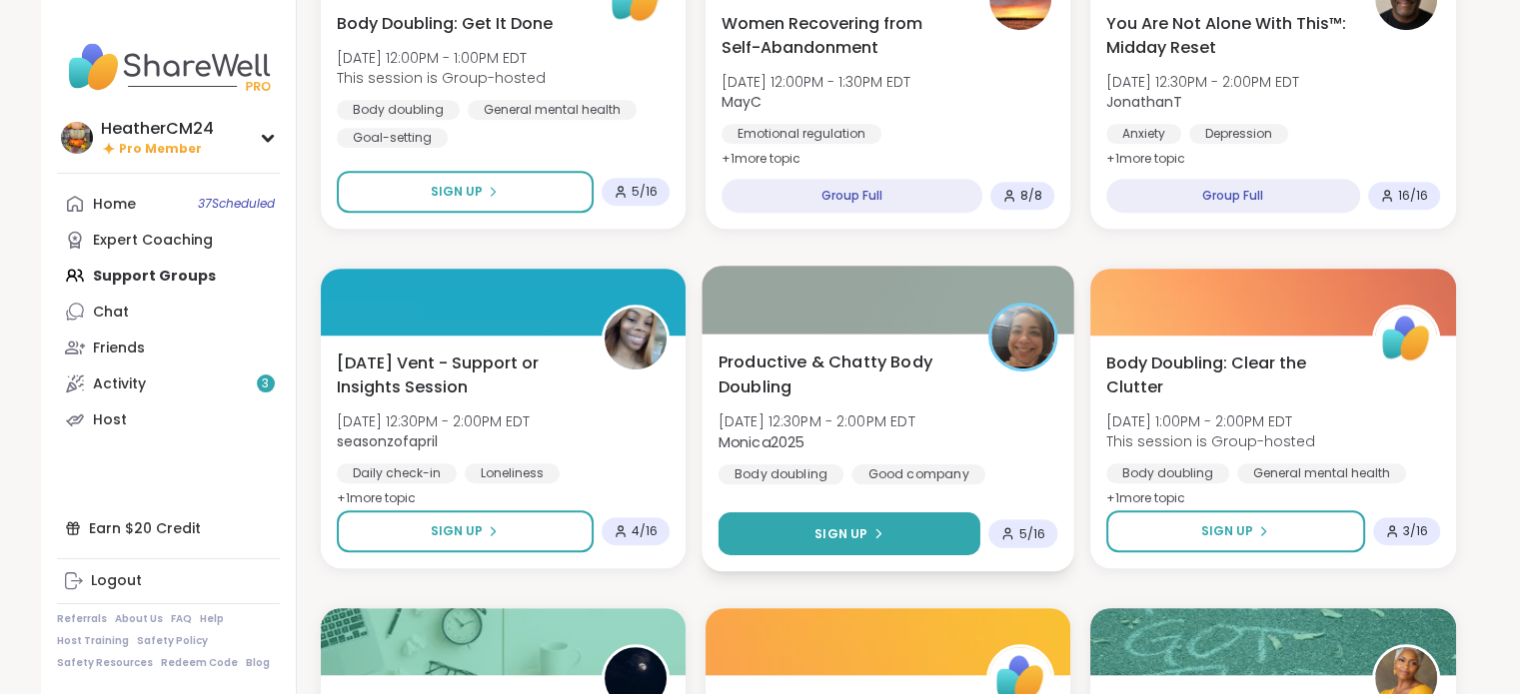
click at [873, 543] on button "Sign Up" at bounding box center [848, 534] width 262 height 43
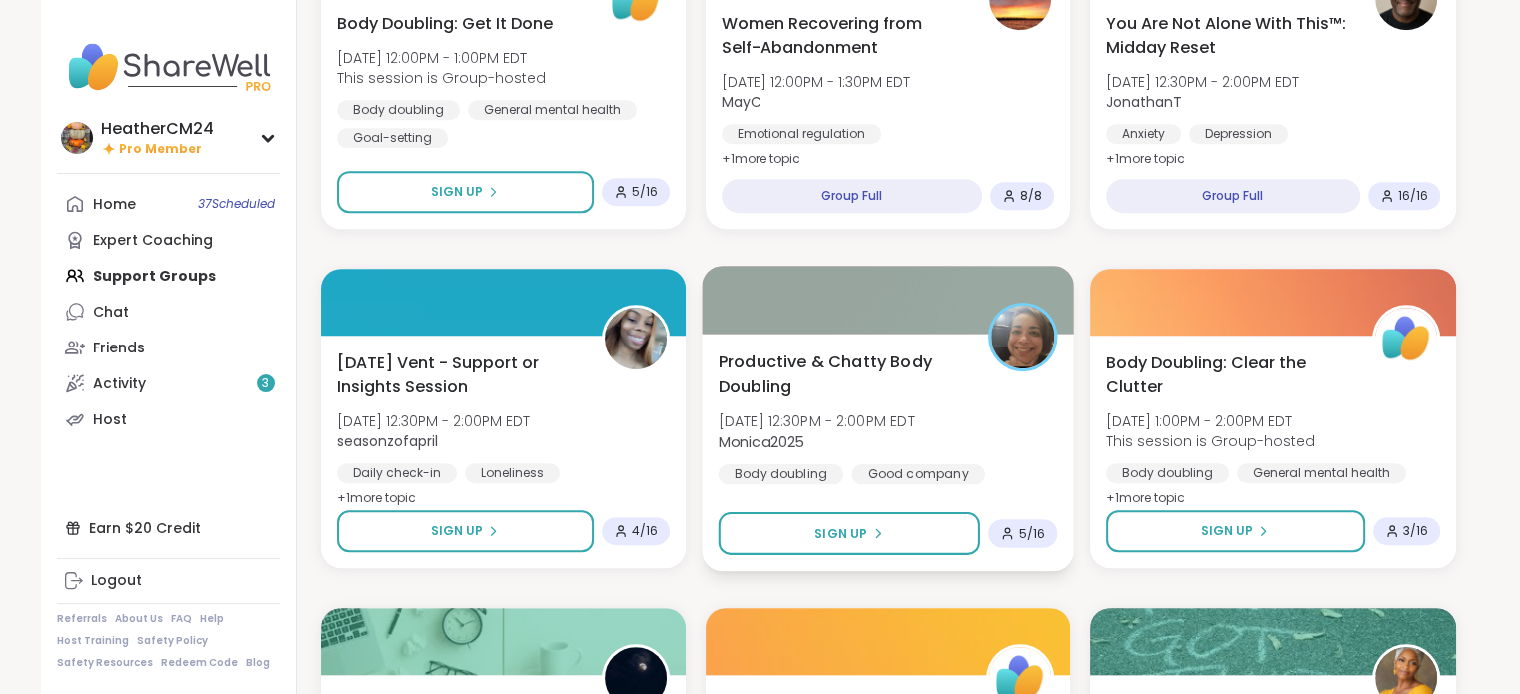
click at [831, 424] on span "Sat, Oct 11 | 12:30PM - 2:00PM EDT" at bounding box center [815, 422] width 197 height 20
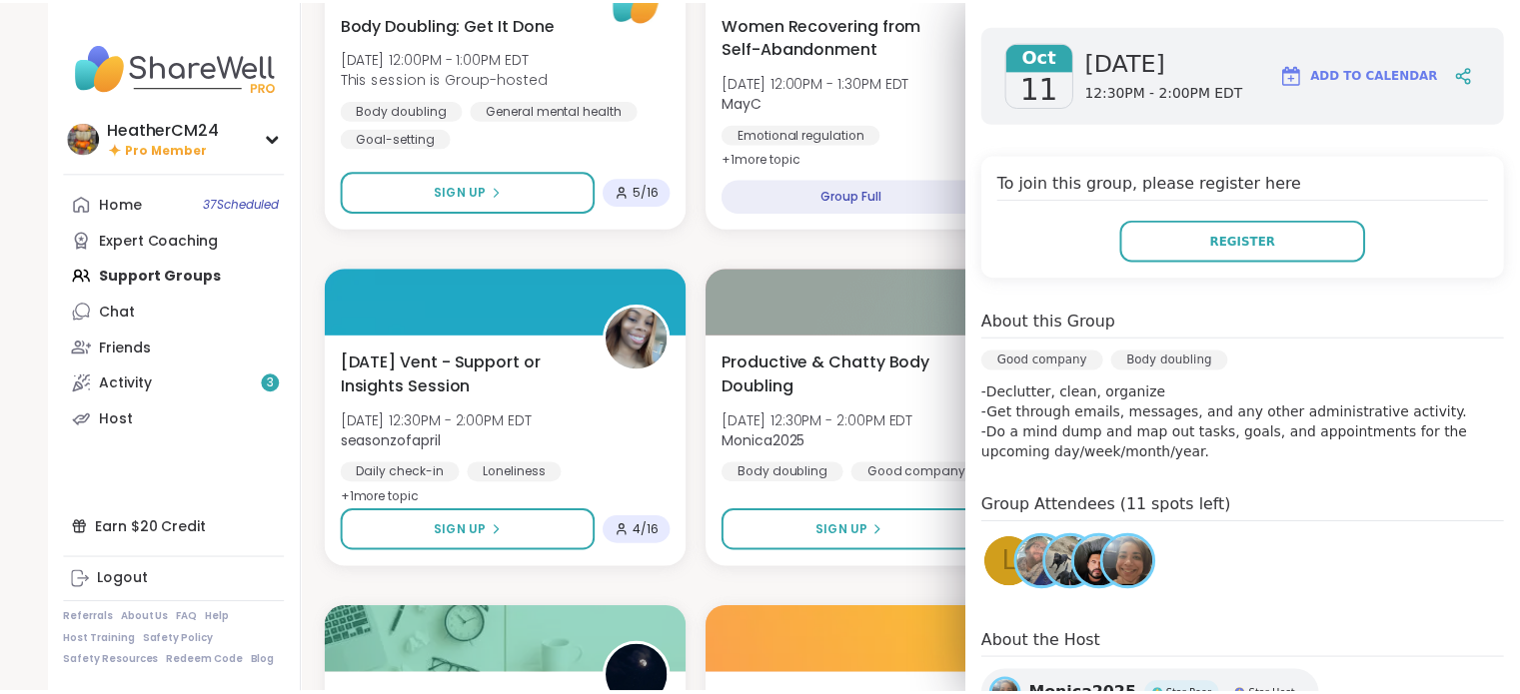
scroll to position [348, 0]
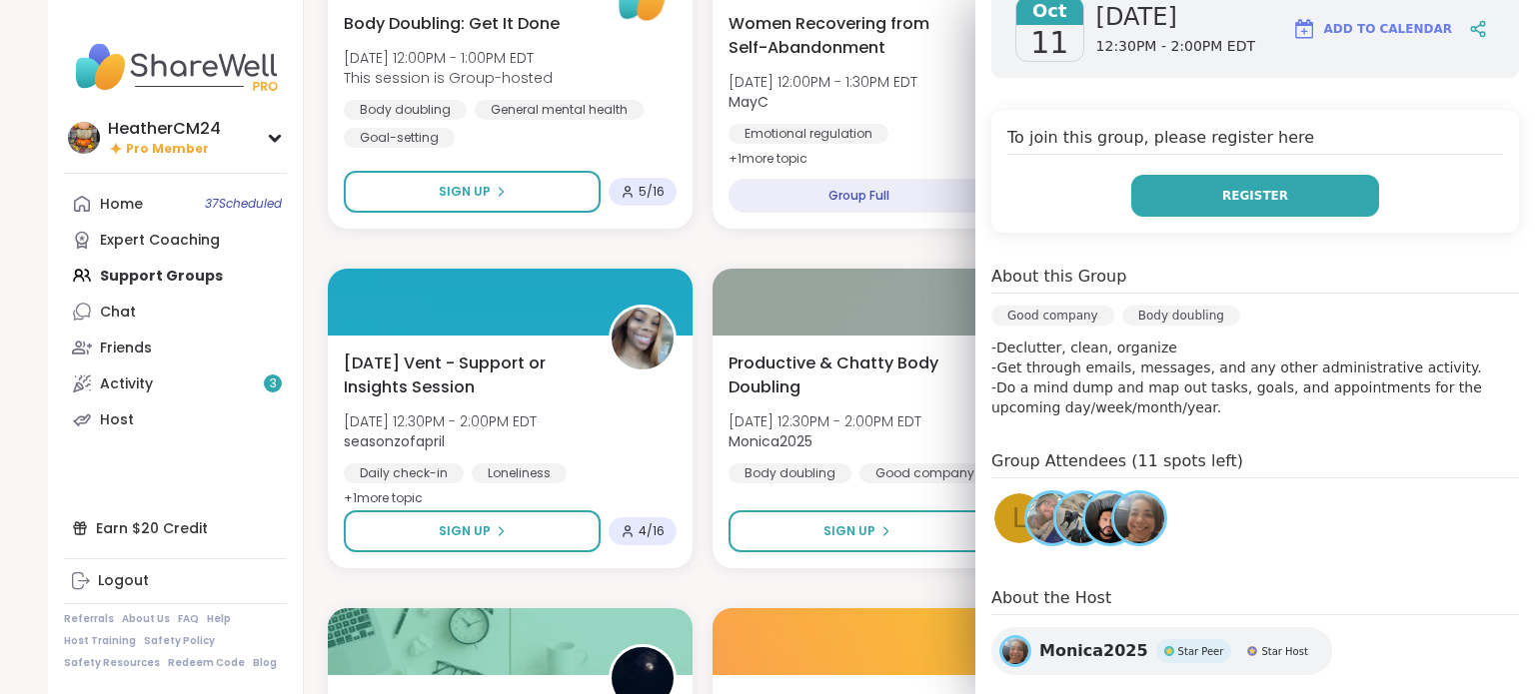
click at [1201, 175] on button "Register" at bounding box center [1255, 196] width 248 height 42
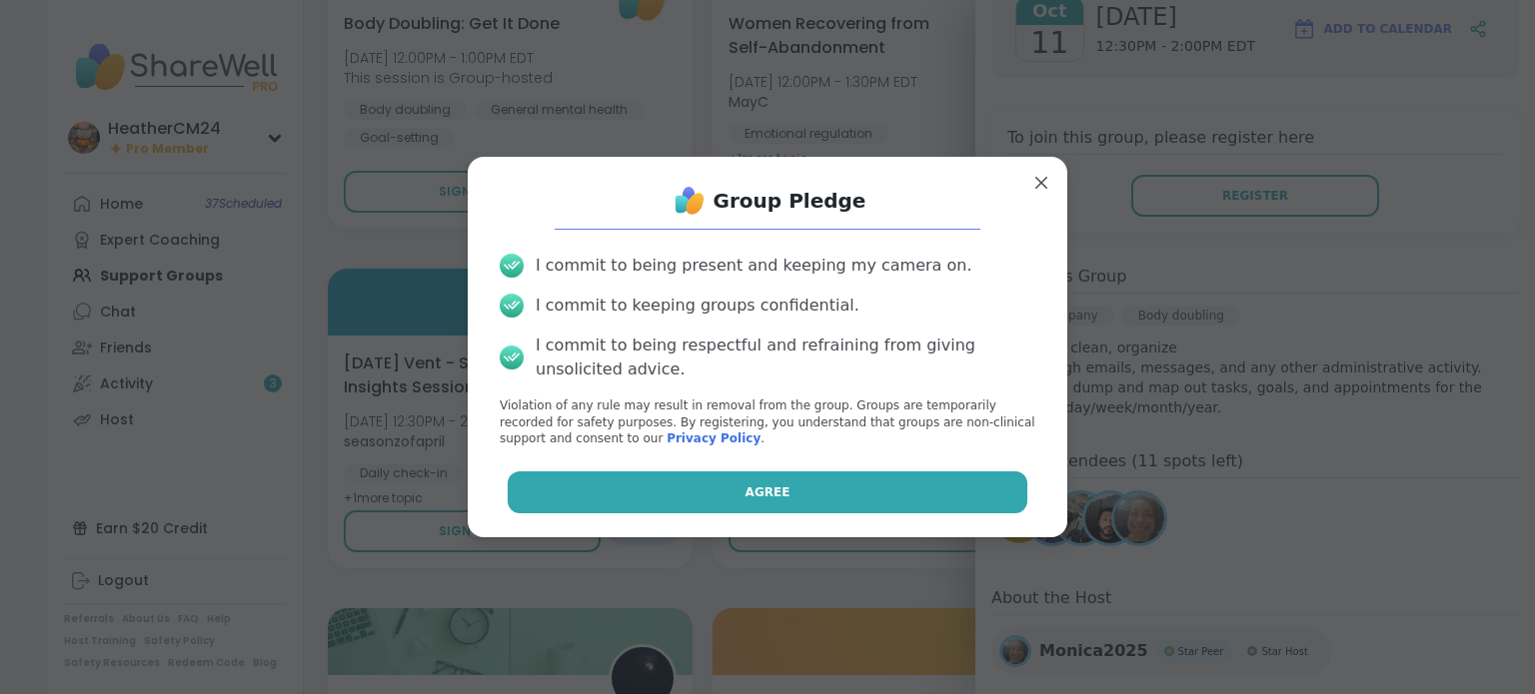
click at [954, 499] on button "Agree" at bounding box center [768, 493] width 521 height 42
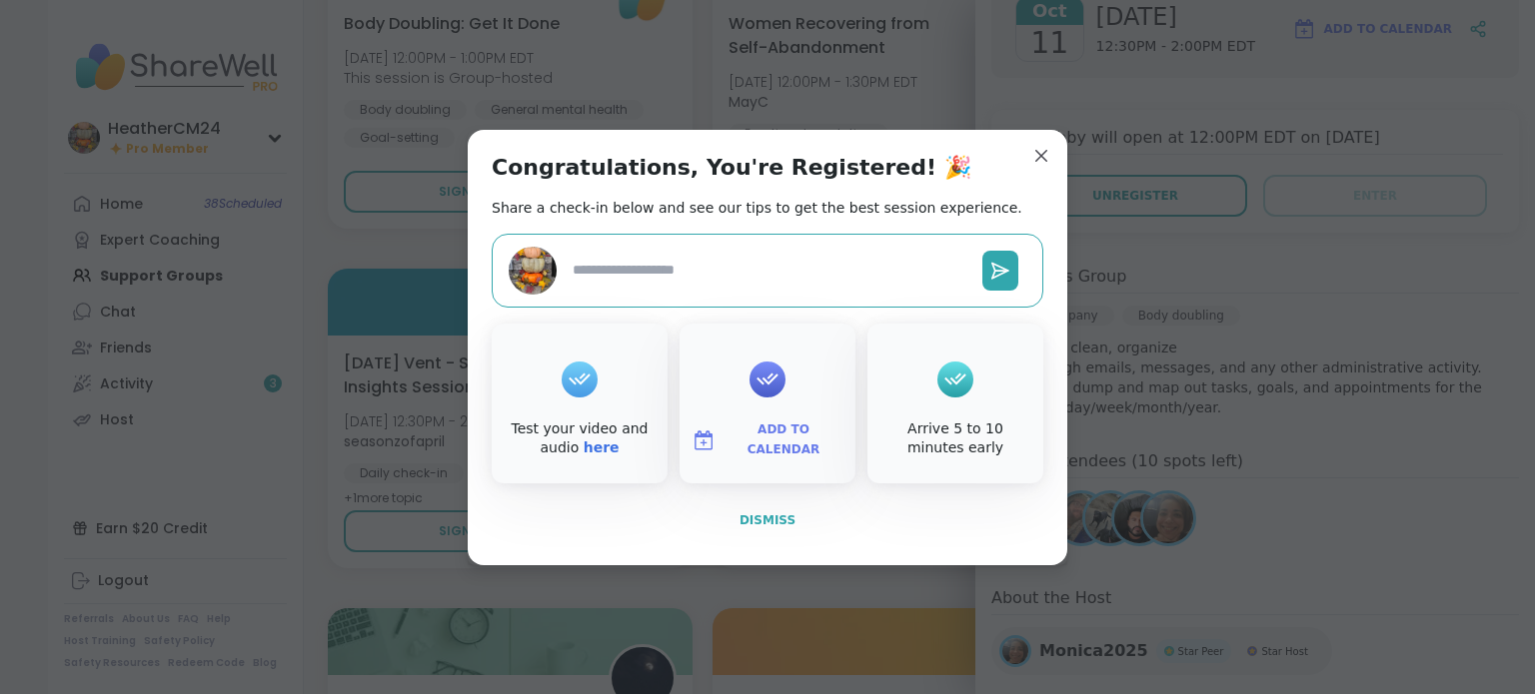
click at [758, 523] on span "Dismiss" at bounding box center [767, 521] width 56 height 14
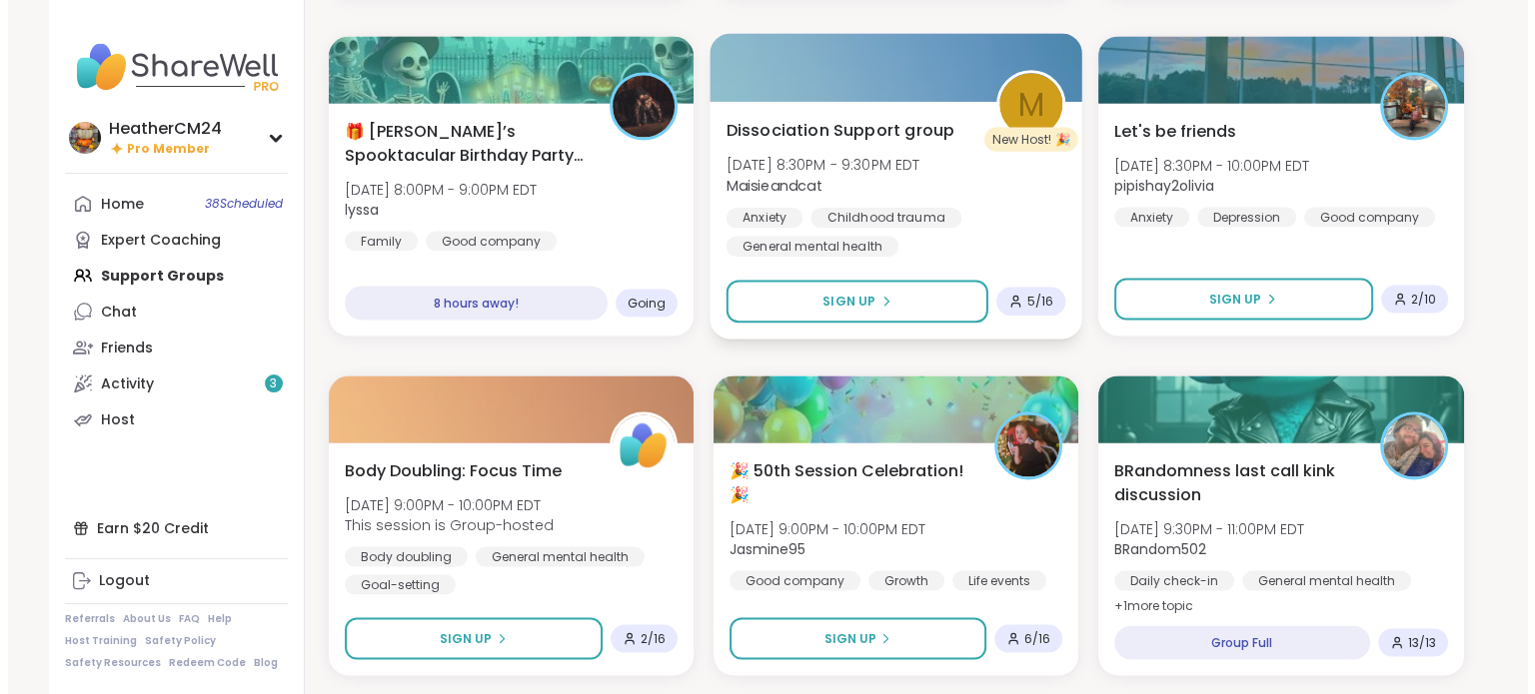
scroll to position [4030, 0]
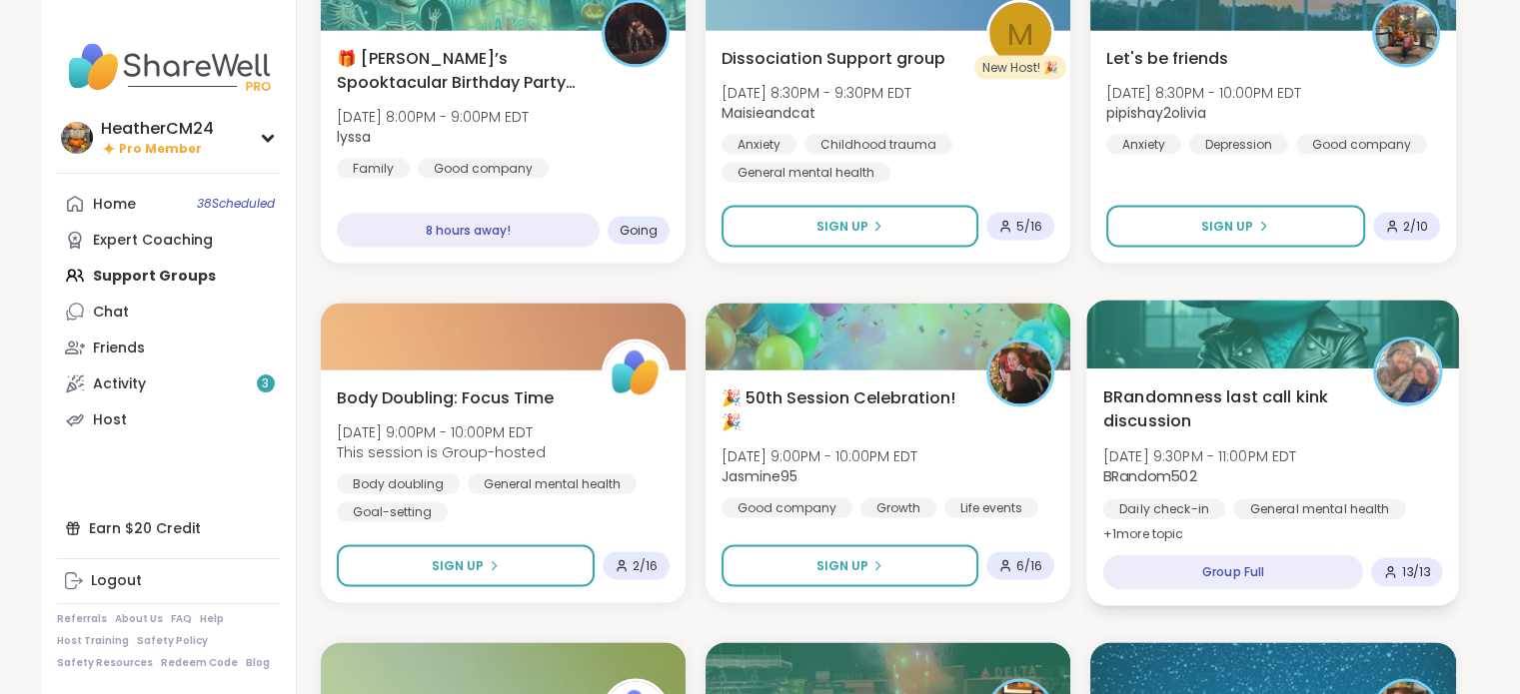
click at [1223, 459] on span "Sat, Oct 11 | 9:30PM - 11:00PM EDT" at bounding box center [1200, 457] width 194 height 20
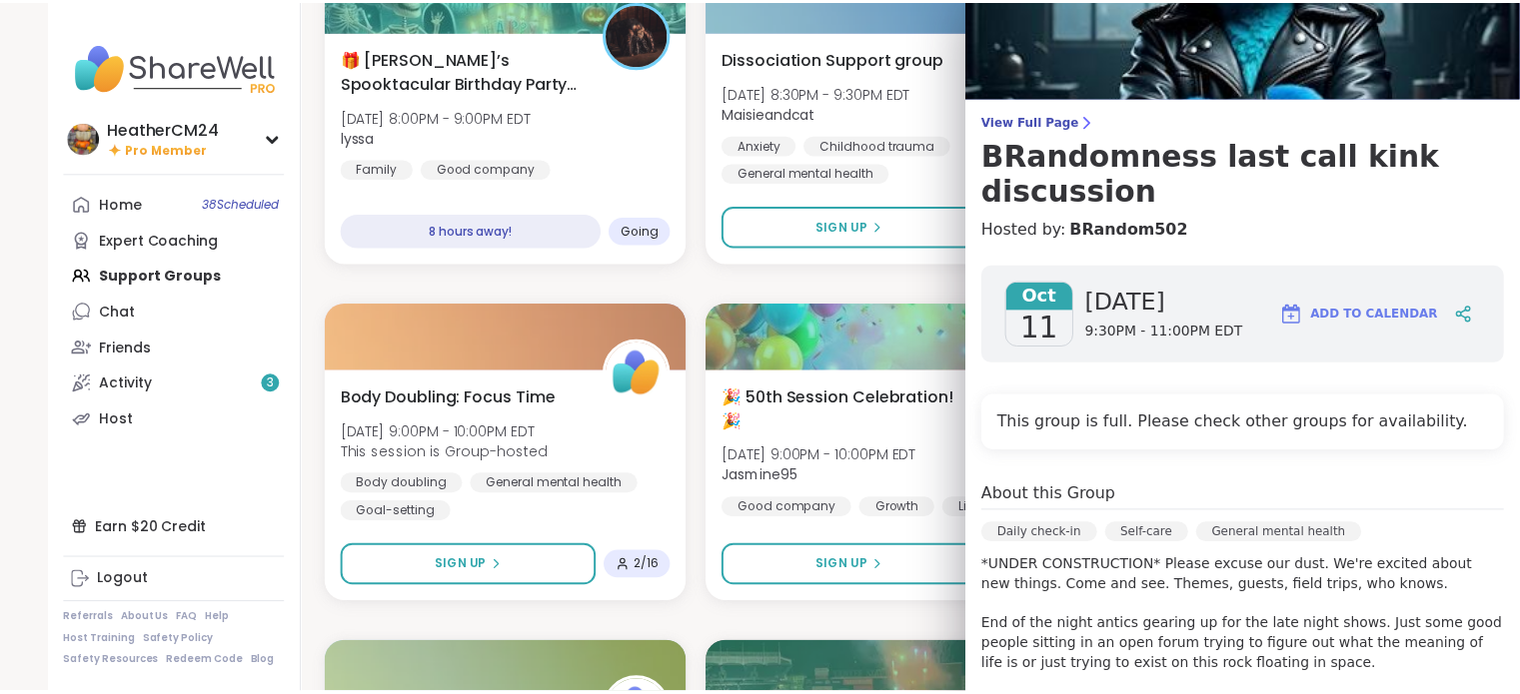
scroll to position [0, 0]
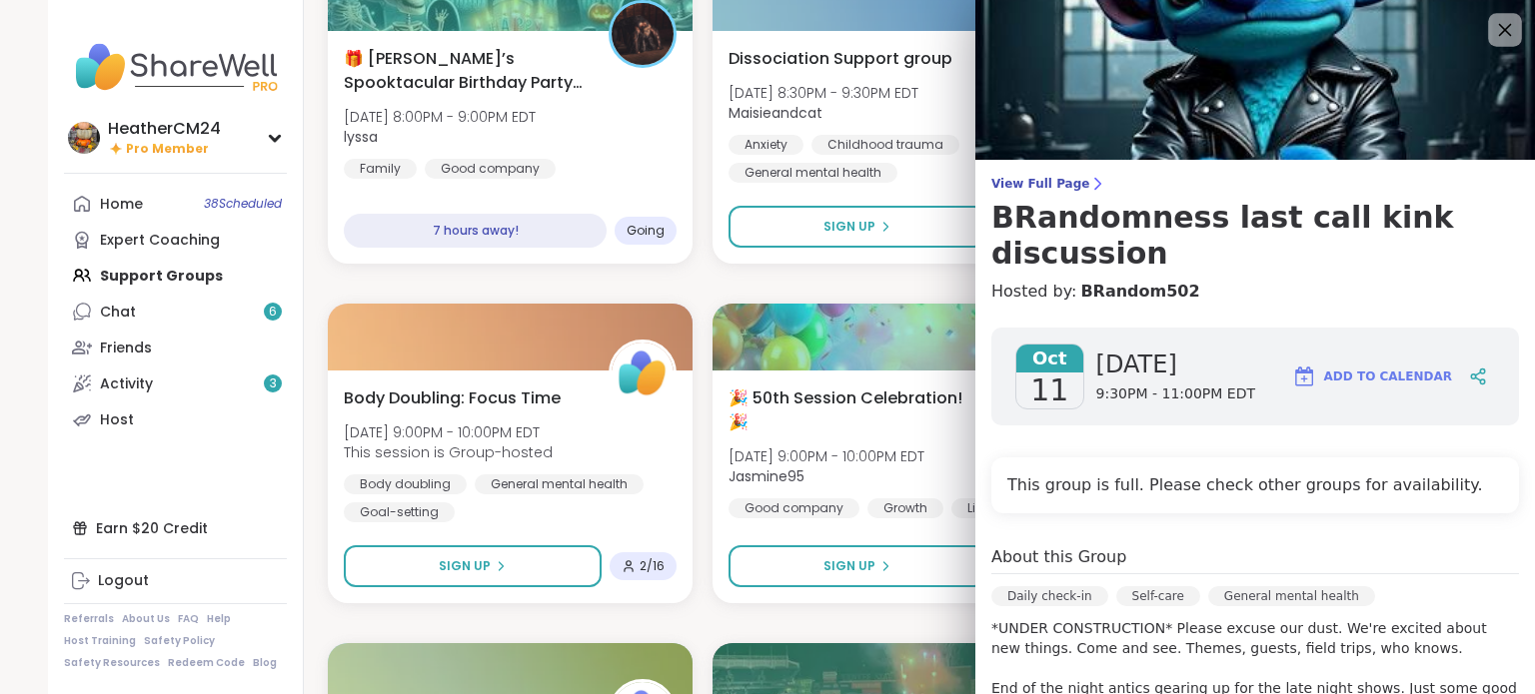
click at [1492, 32] on icon at bounding box center [1504, 29] width 25 height 25
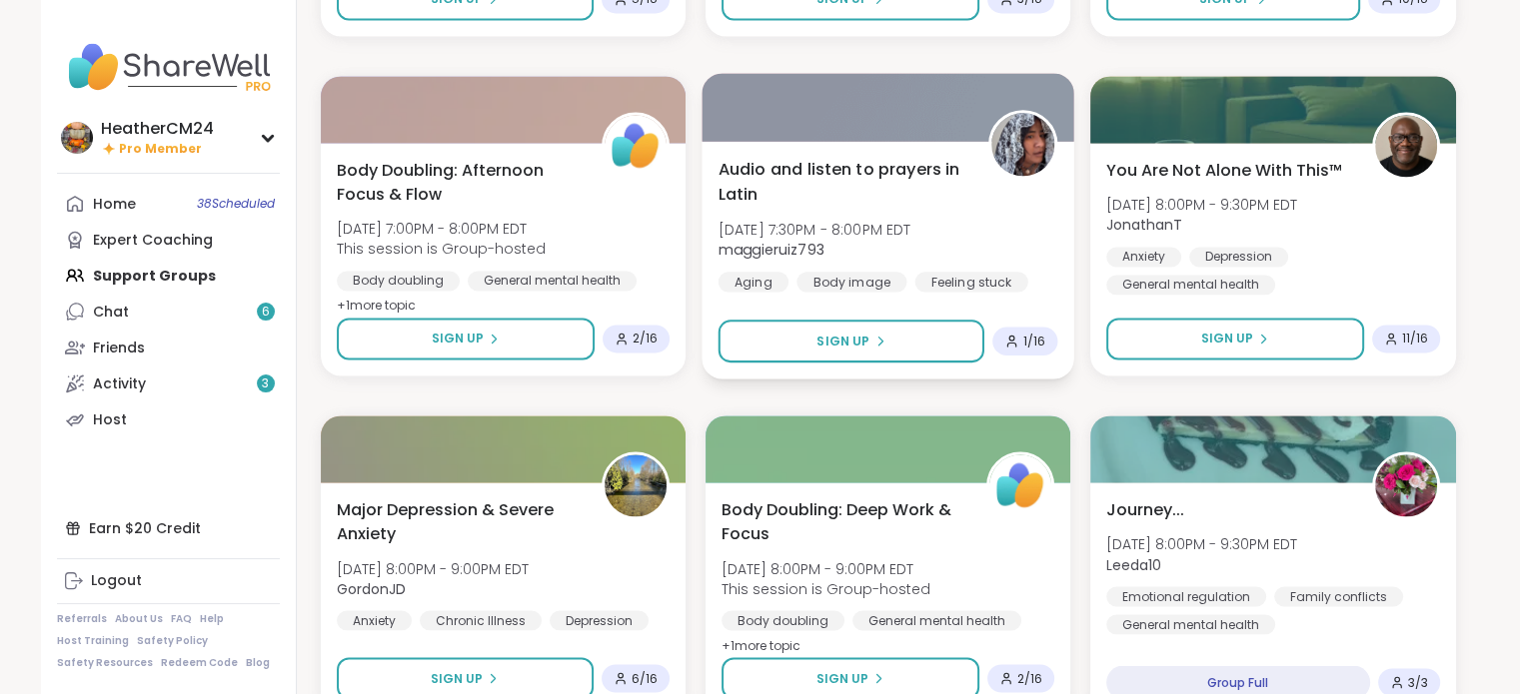
scroll to position [3205, 0]
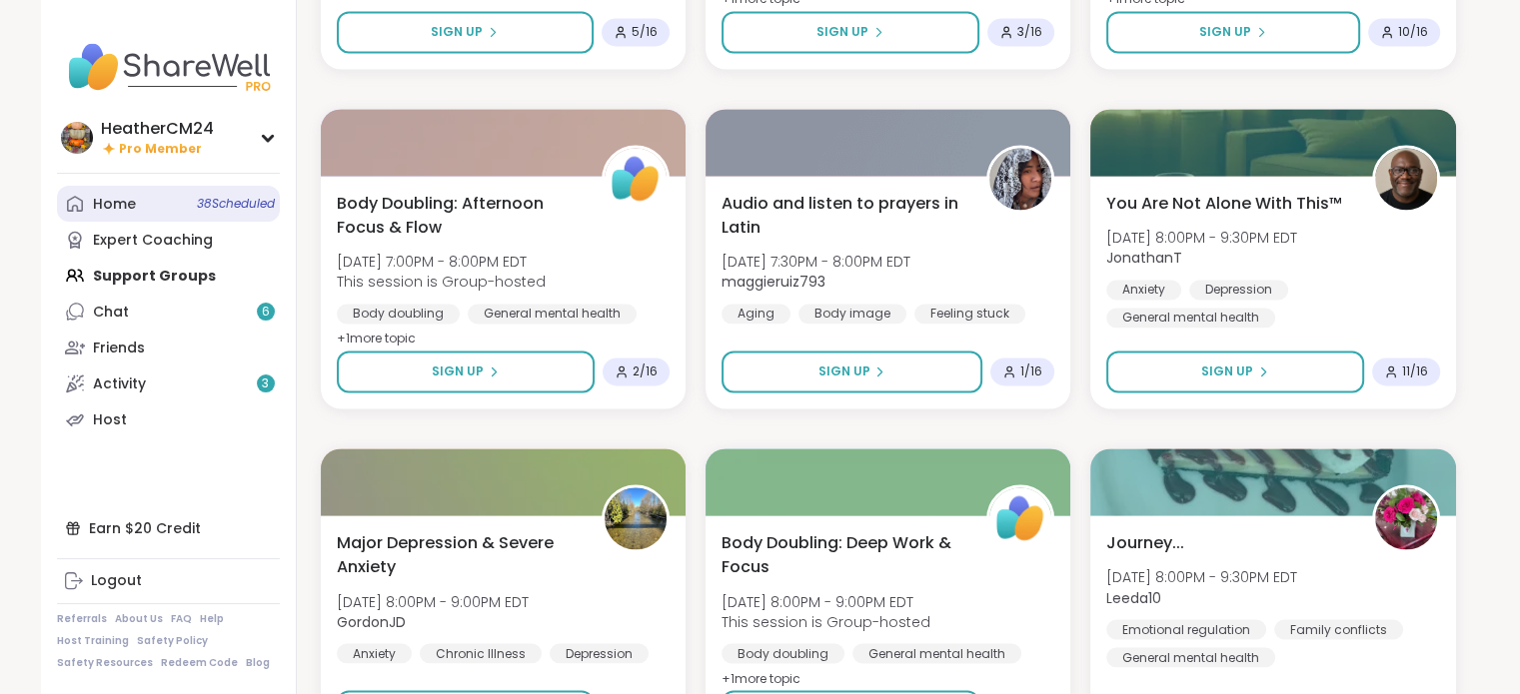
click at [109, 205] on div "Home 38 Scheduled" at bounding box center [114, 205] width 43 height 20
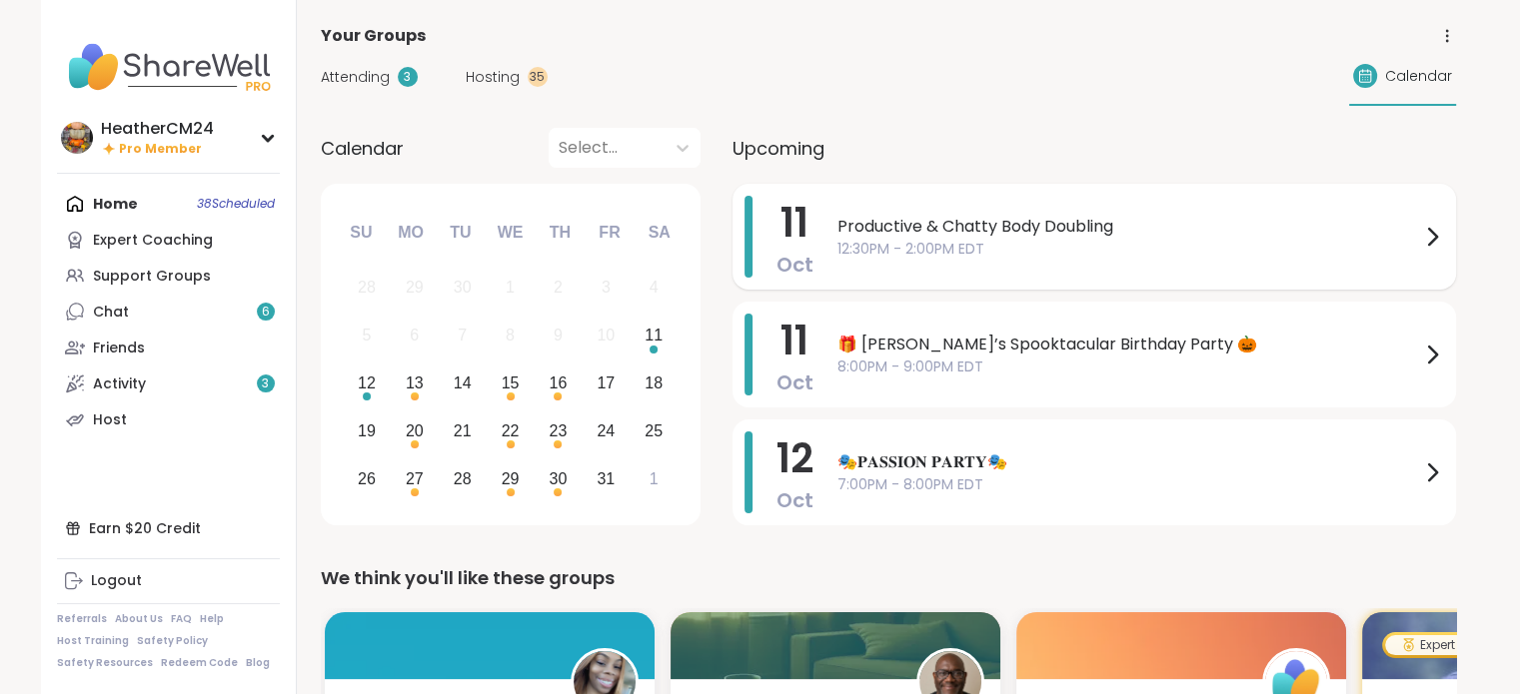
click at [1000, 226] on span "Productive & Chatty Body Doubling" at bounding box center [1128, 227] width 583 height 24
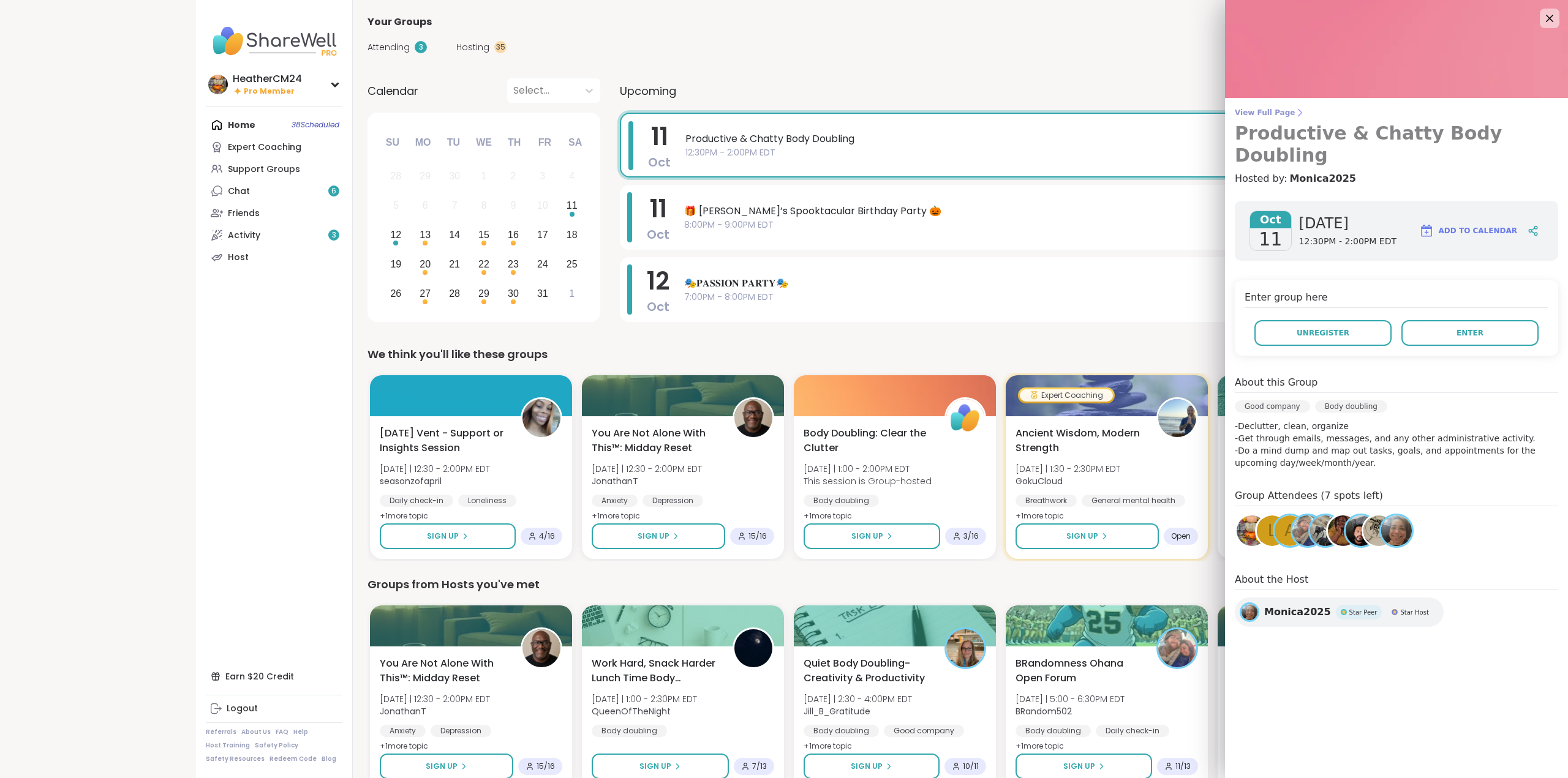
click at [931, 113] on span "View Full Page" at bounding box center [1396, 113] width 324 height 10
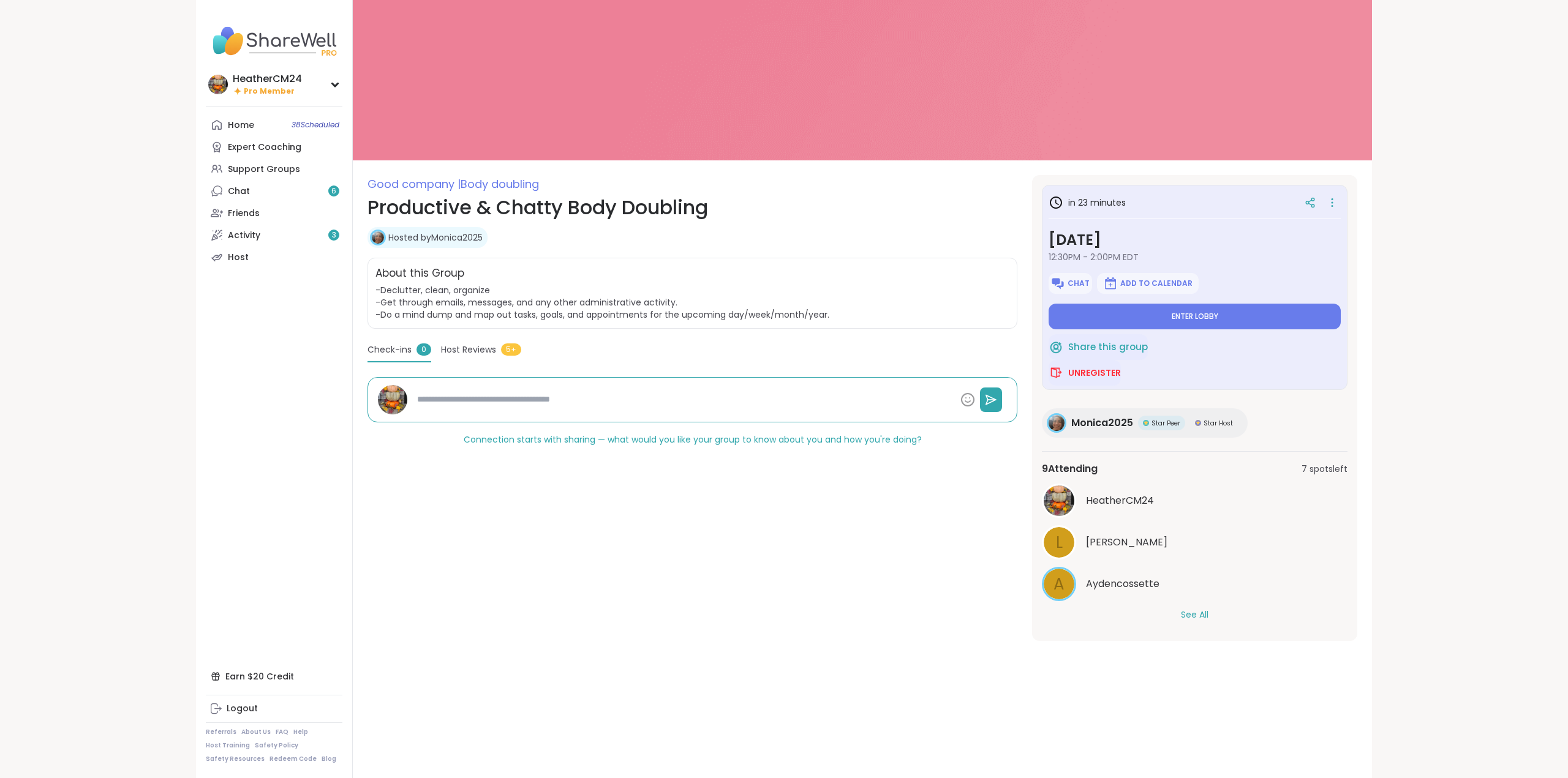
click at [931, 425] on button "See All" at bounding box center [1194, 614] width 28 height 13
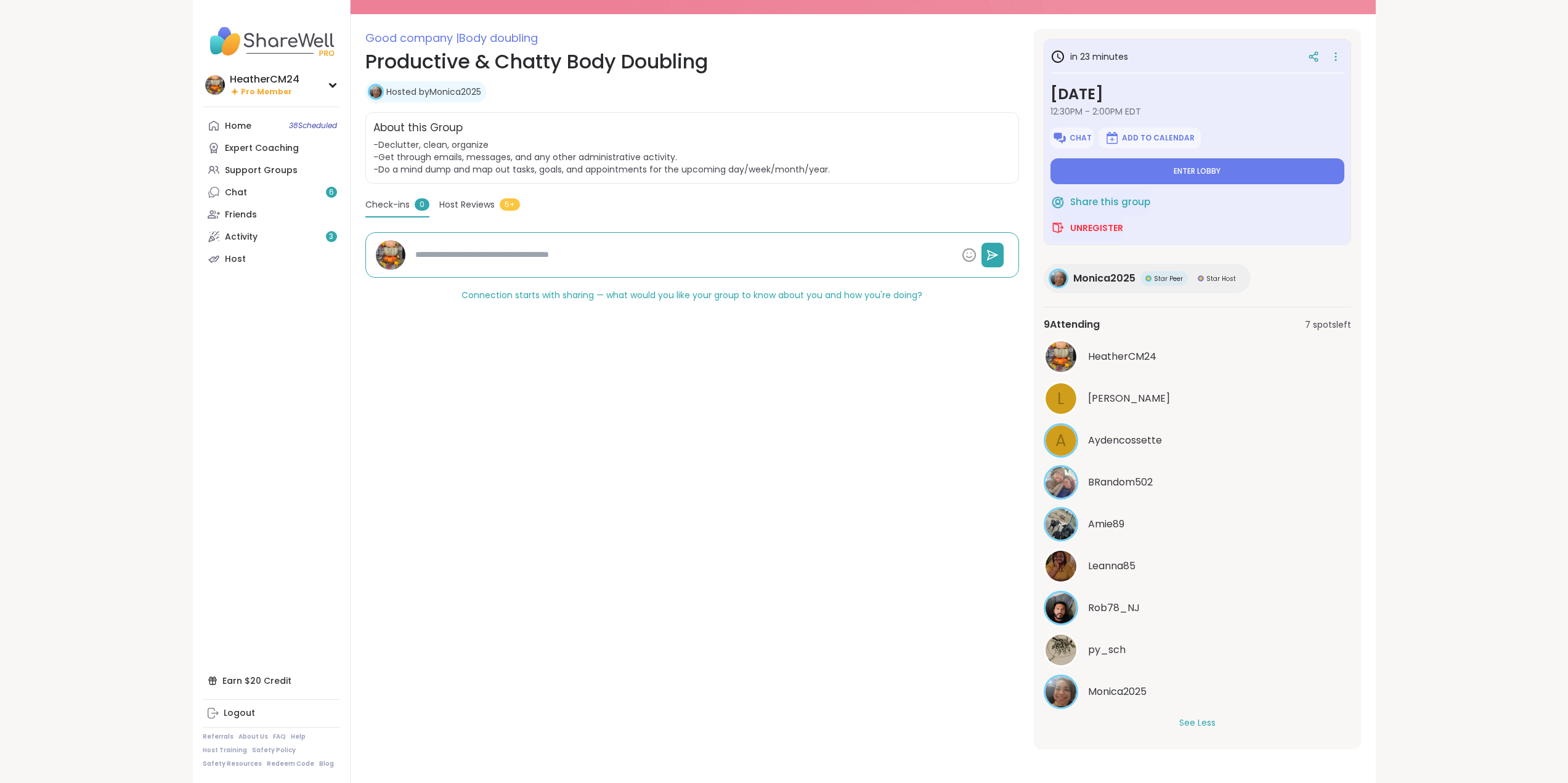
scroll to position [148, 0]
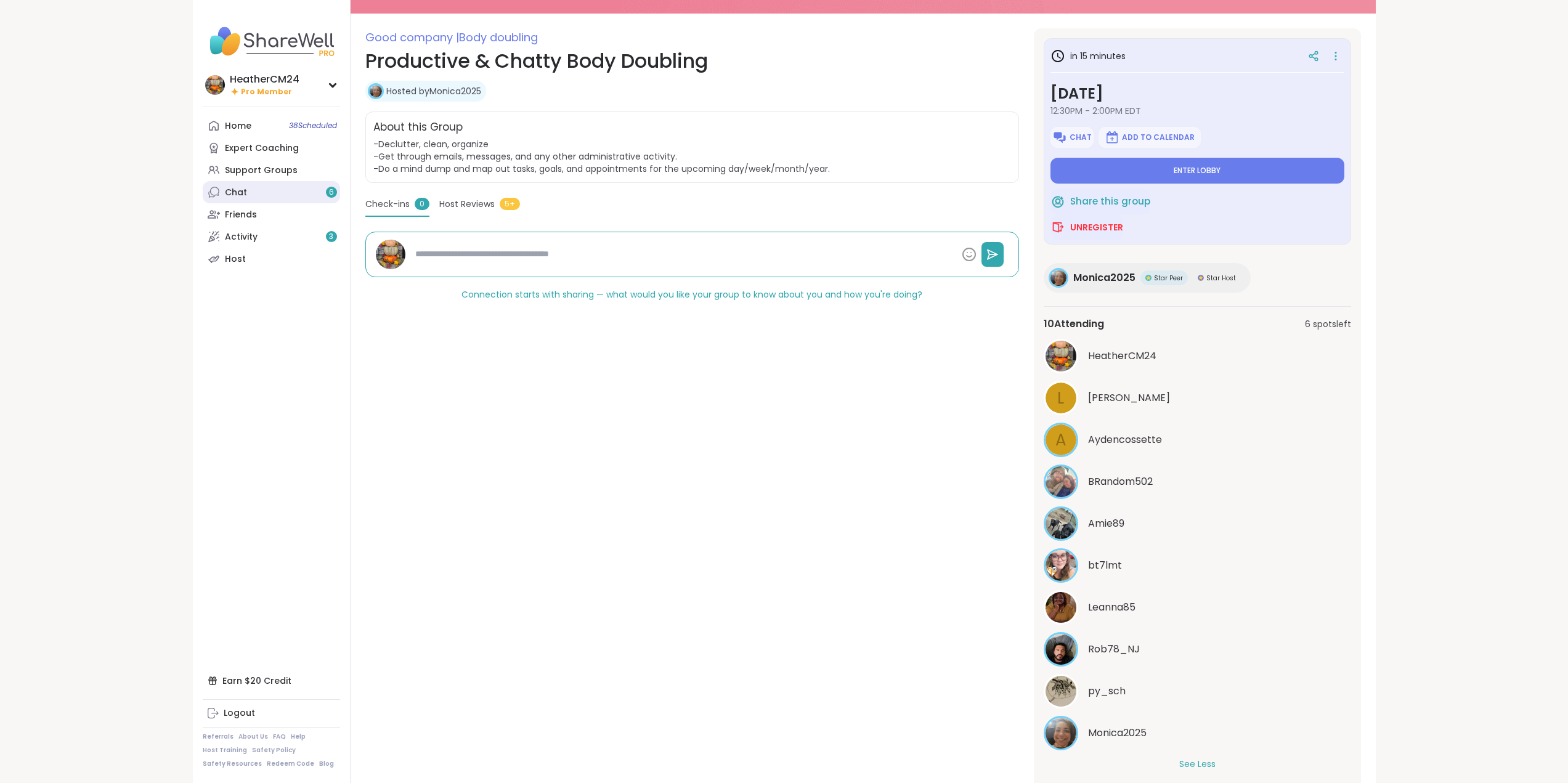
click at [242, 191] on div "Chat 6" at bounding box center [236, 193] width 22 height 12
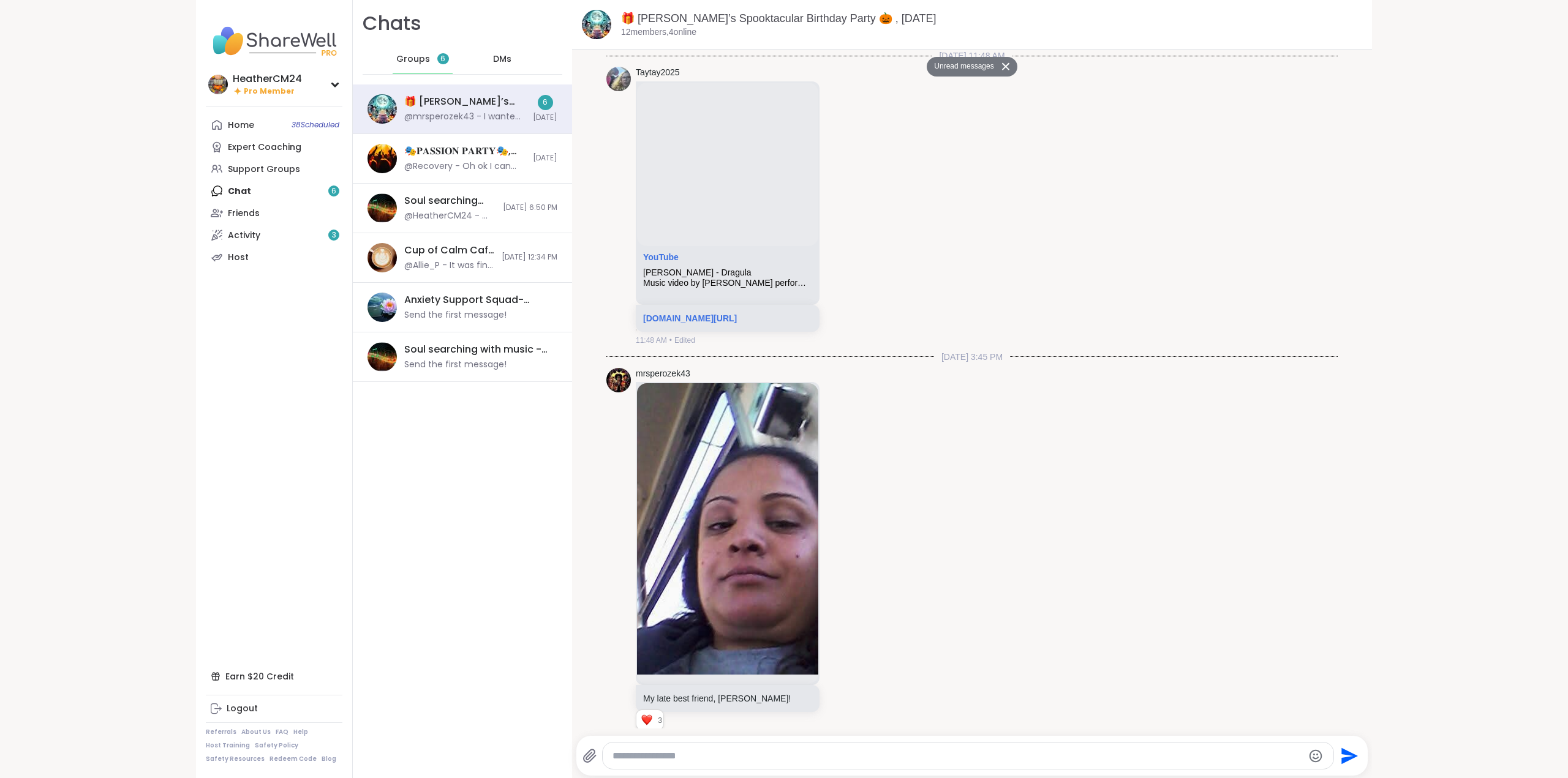
scroll to position [3265, 0]
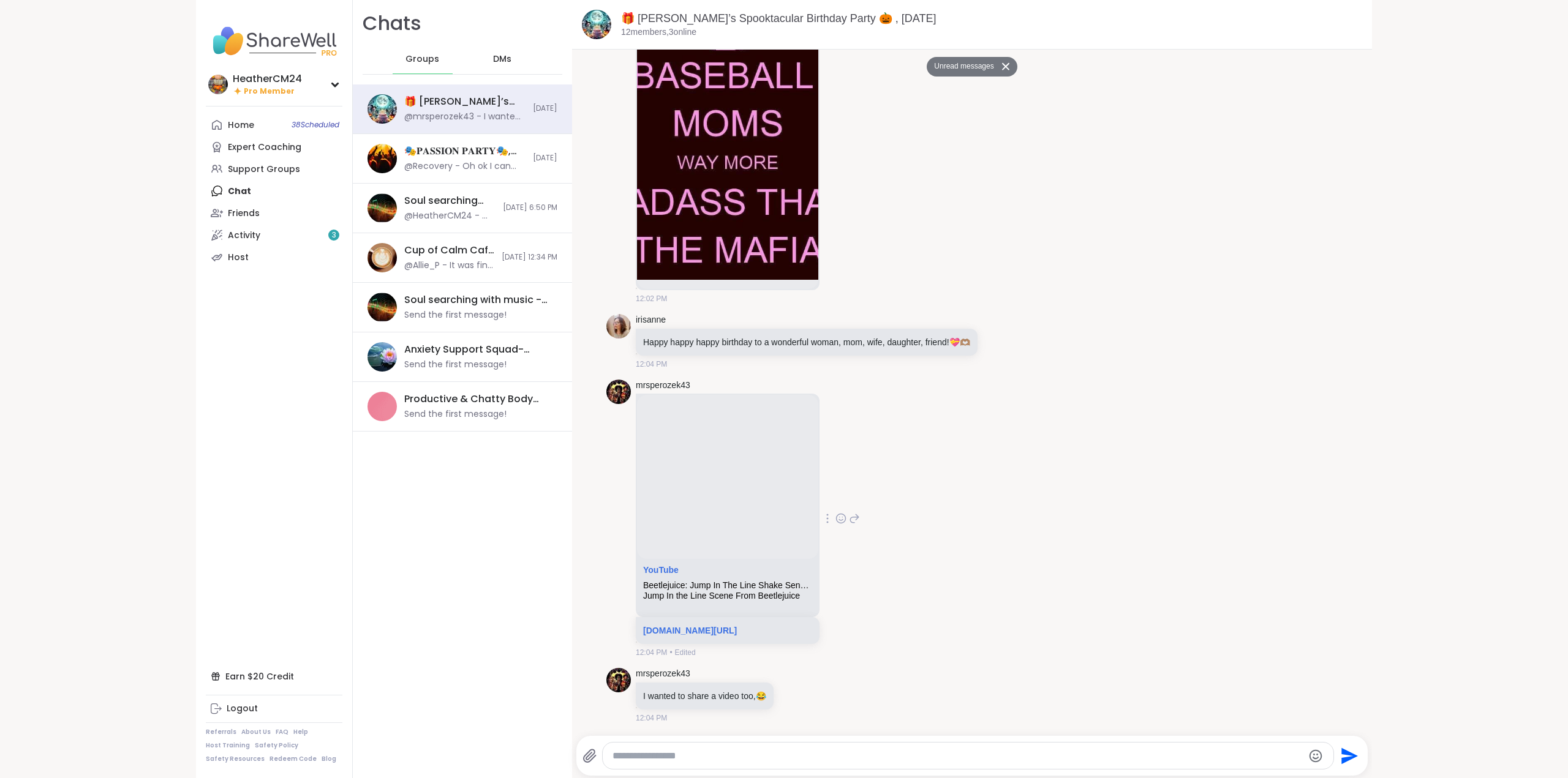
click at [847, 425] on icon at bounding box center [841, 518] width 11 height 12
click at [749, 425] on div "Select Reaction: Heart" at bounding box center [744, 499] width 11 height 11
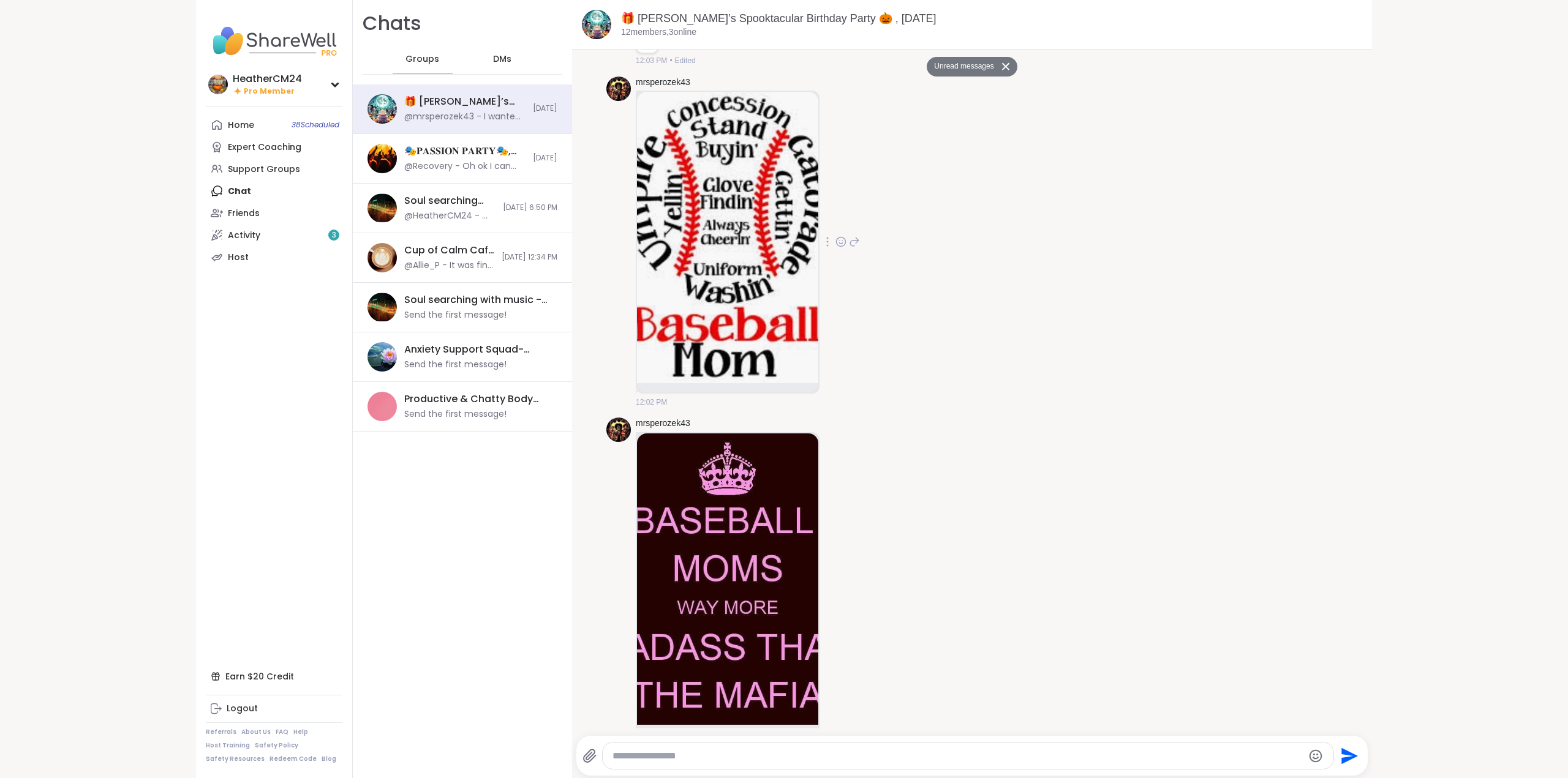
scroll to position [2820, 0]
click at [840, 239] on icon at bounding box center [840, 239] width 0 height 0
click at [835, 224] on div "Select Reaction: Heart" at bounding box center [841, 221] width 11 height 11
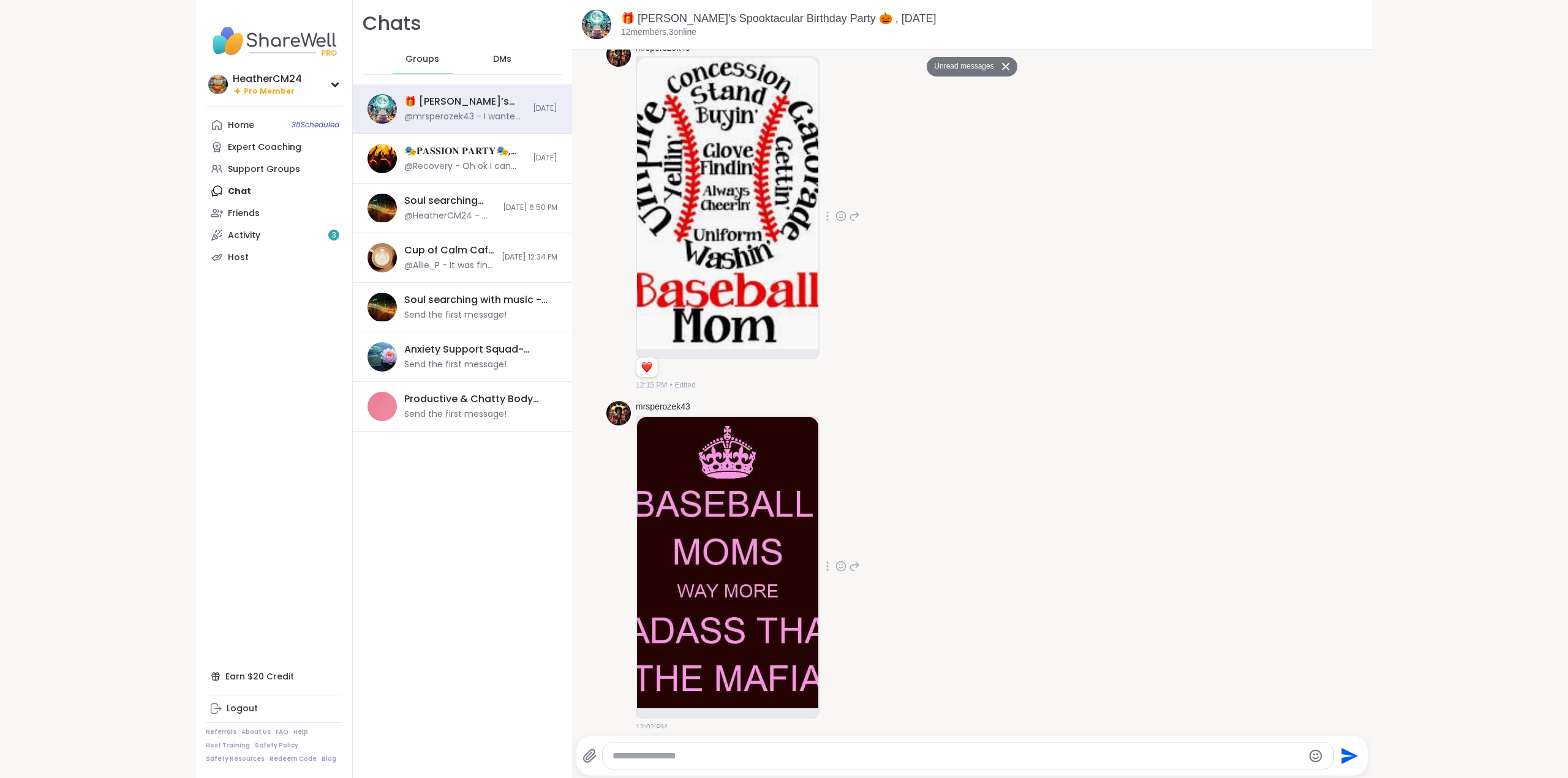
scroll to position [2866, 0]
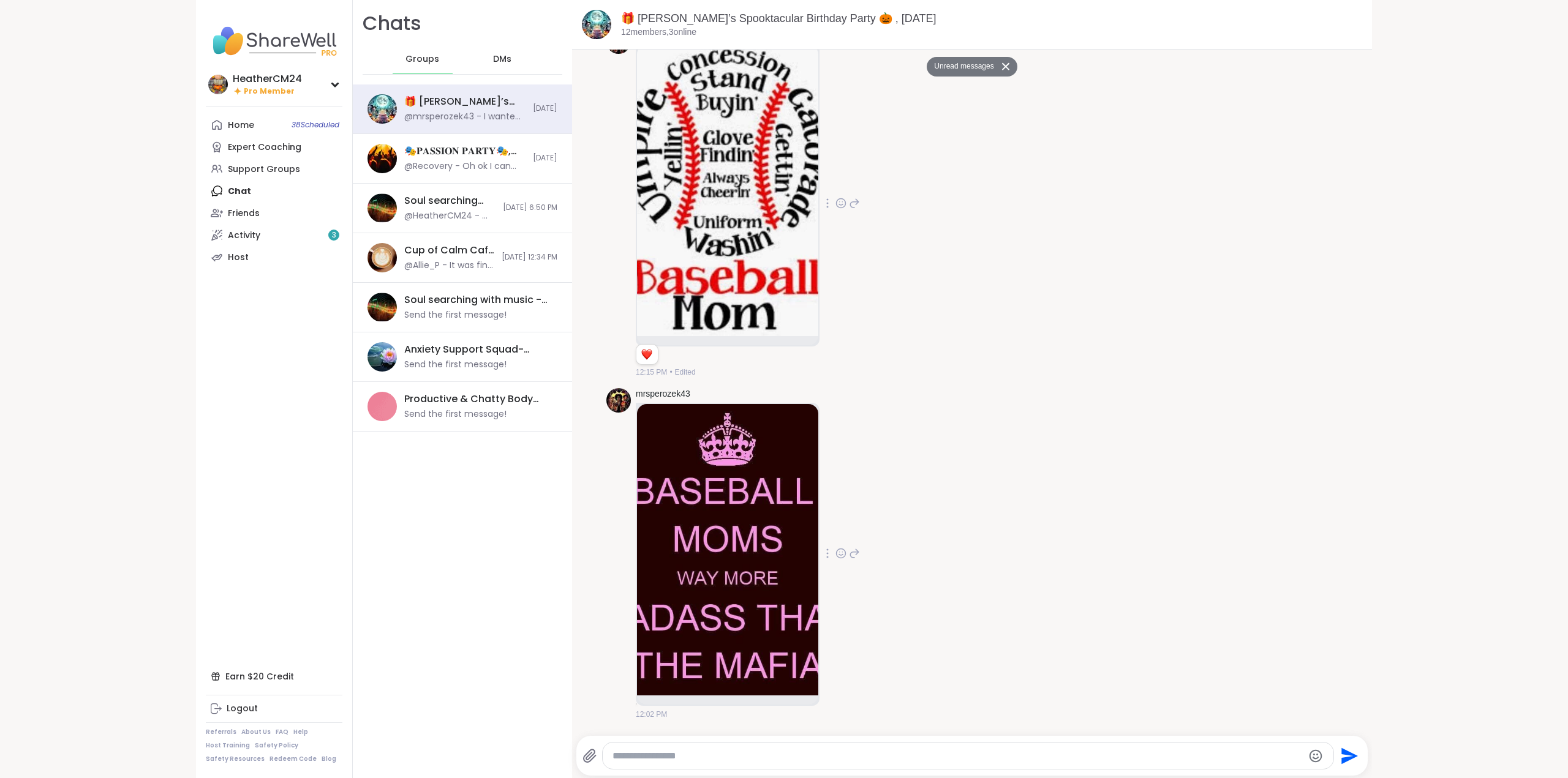
click at [837, 425] on icon at bounding box center [841, 553] width 11 height 12
click at [837, 425] on div "Select Reaction: Heart" at bounding box center [841, 534] width 11 height 11
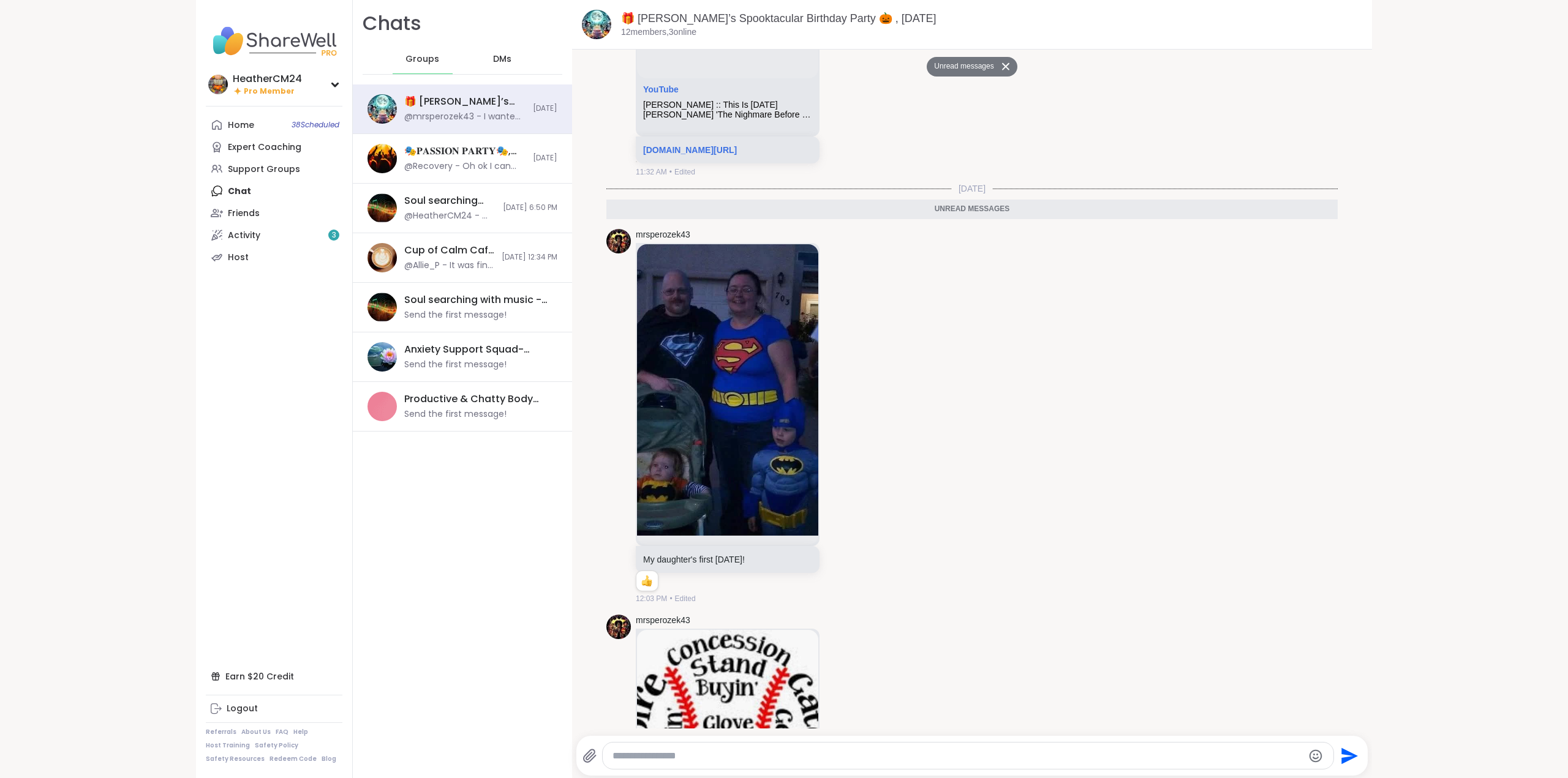
scroll to position [2239, 0]
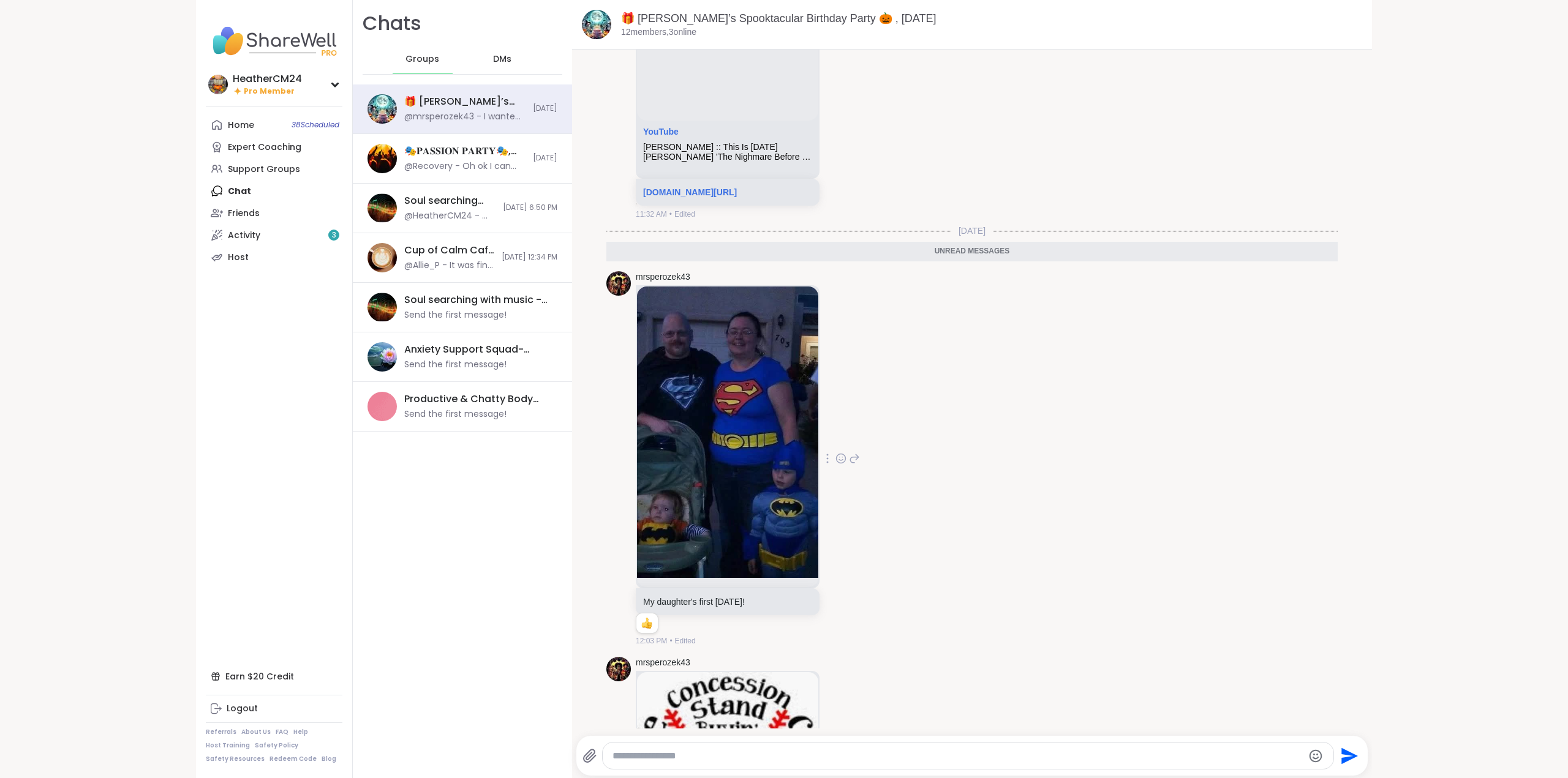
click at [835, 425] on icon at bounding box center [841, 458] width 11 height 12
click at [738, 425] on div "Select Reaction: Heart" at bounding box center [744, 439] width 11 height 11
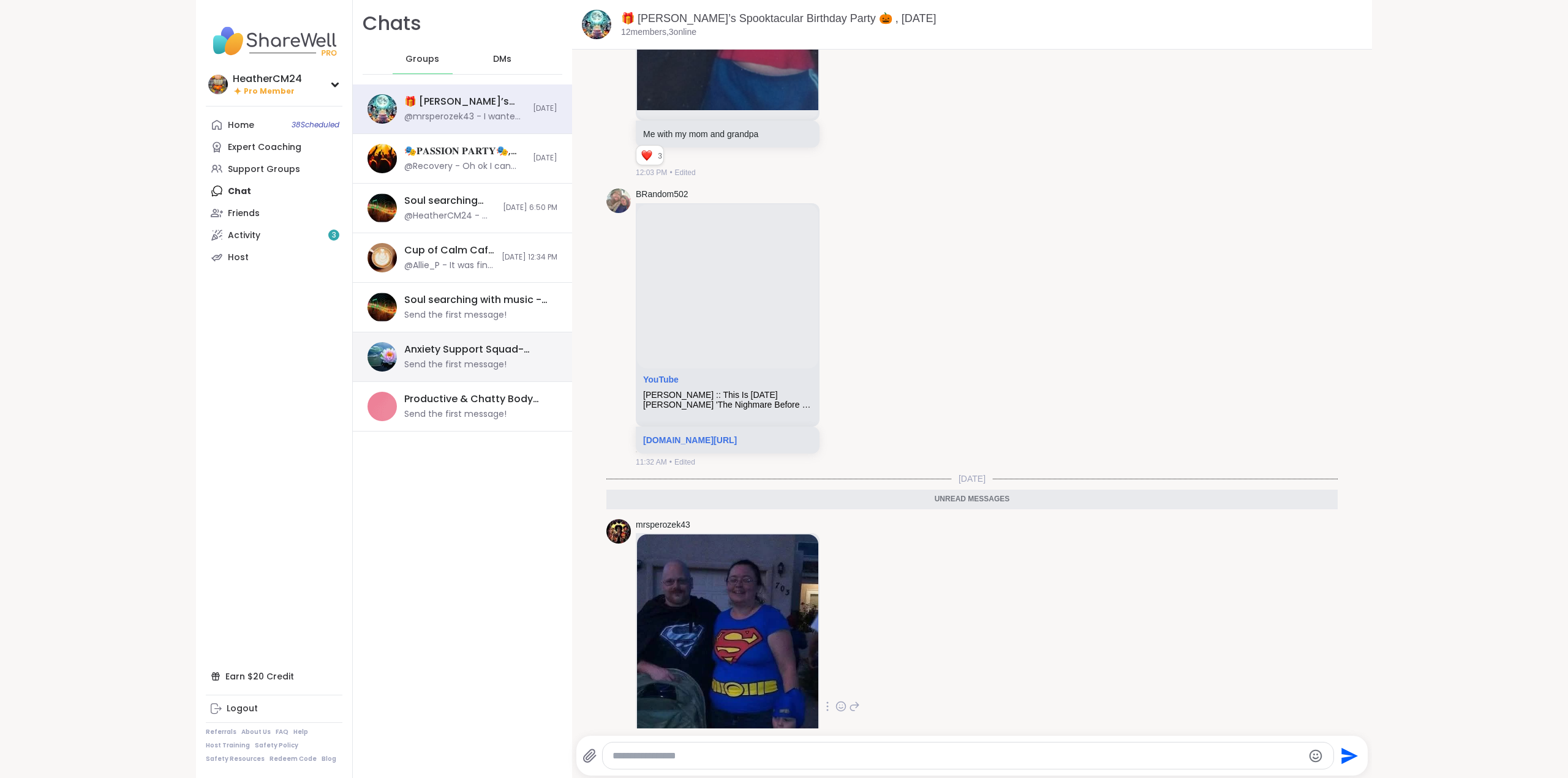
scroll to position [1994, 0]
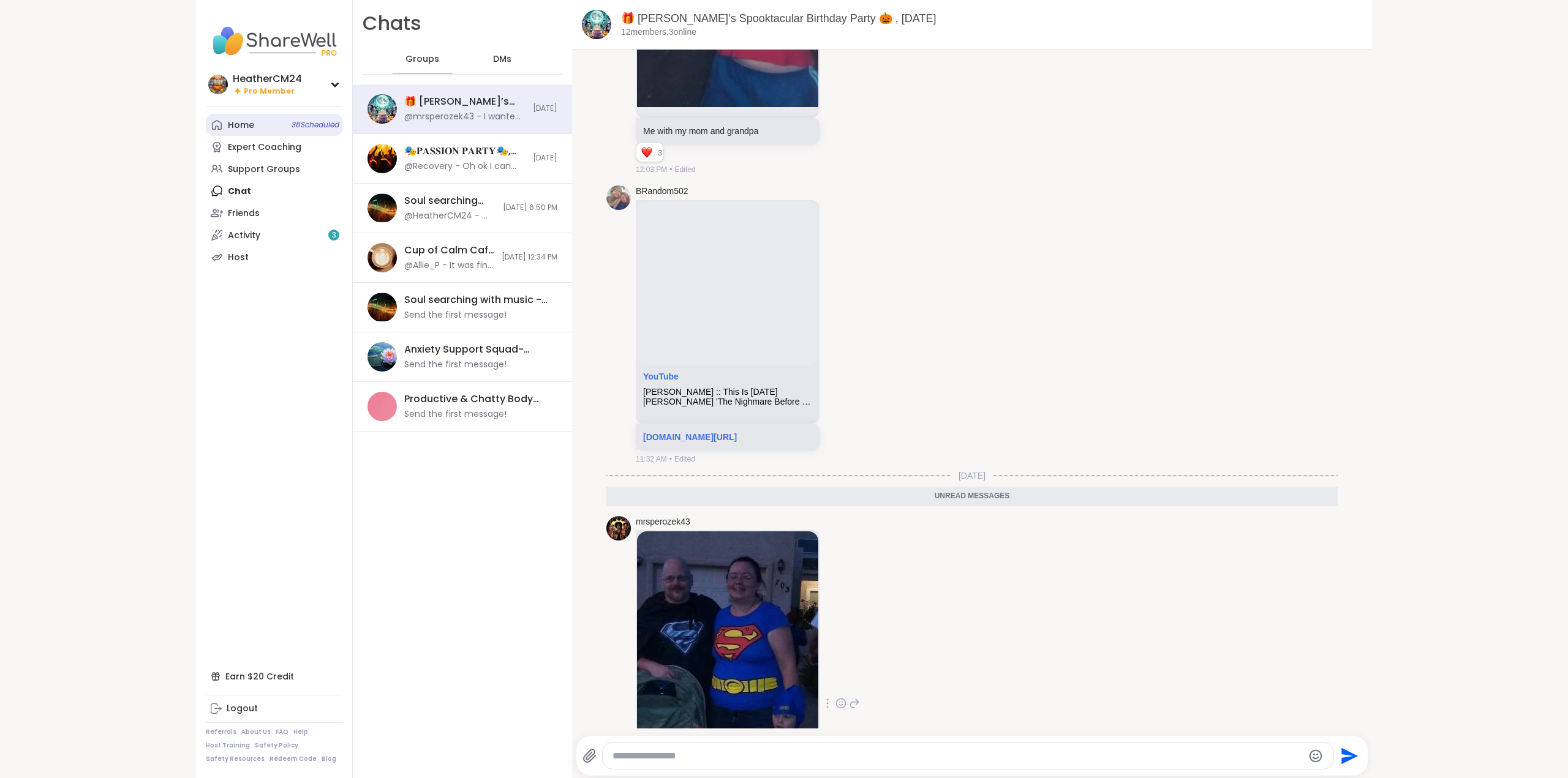
click at [242, 124] on div "Home 38 Scheduled" at bounding box center [241, 126] width 26 height 12
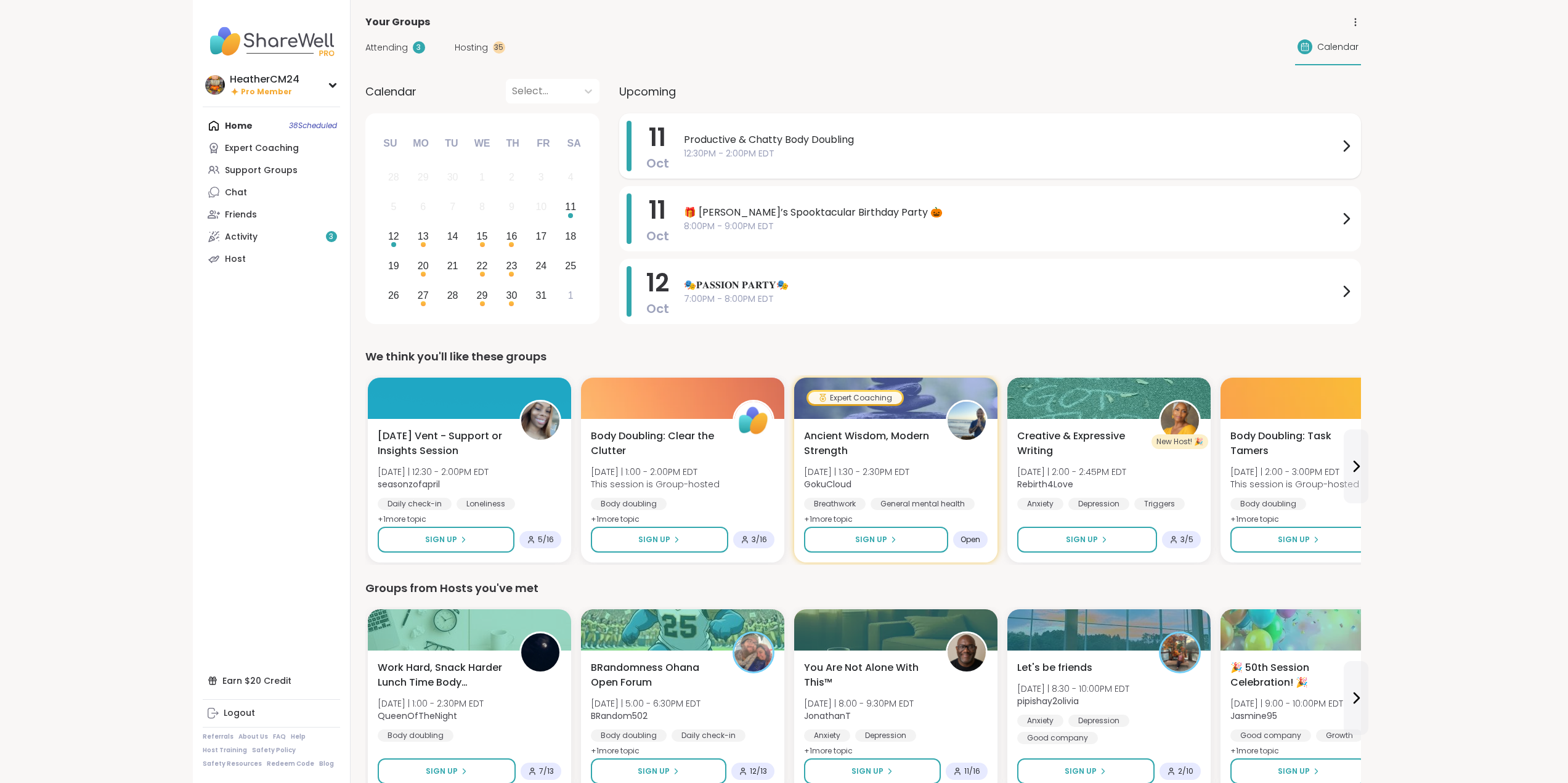
click at [728, 136] on span "Productive & Chatty Body Doubling" at bounding box center [1011, 140] width 655 height 15
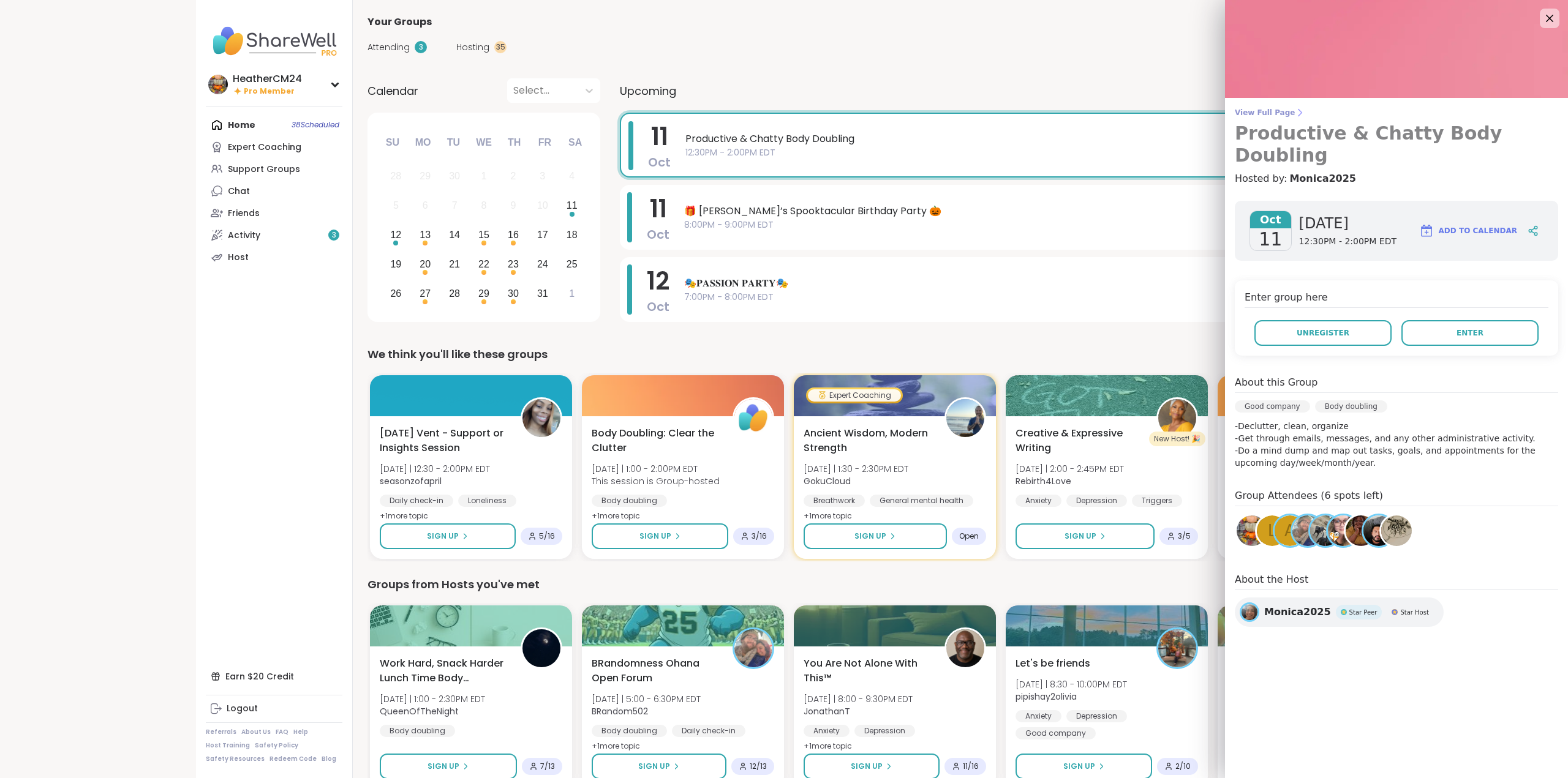
click at [931, 111] on span "View Full Page" at bounding box center [1396, 113] width 324 height 10
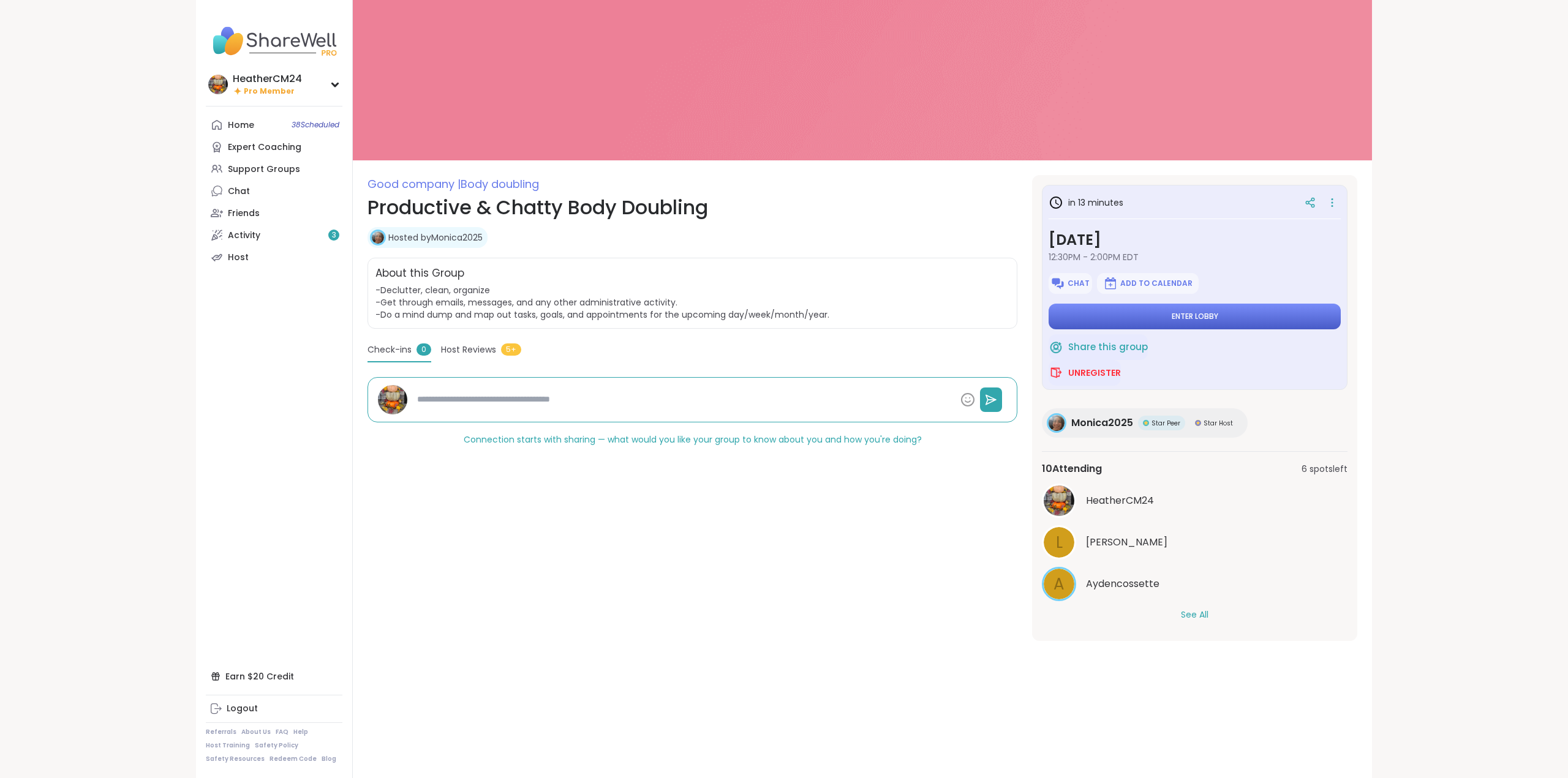
click at [931, 315] on button "Enter lobby" at bounding box center [1195, 317] width 292 height 26
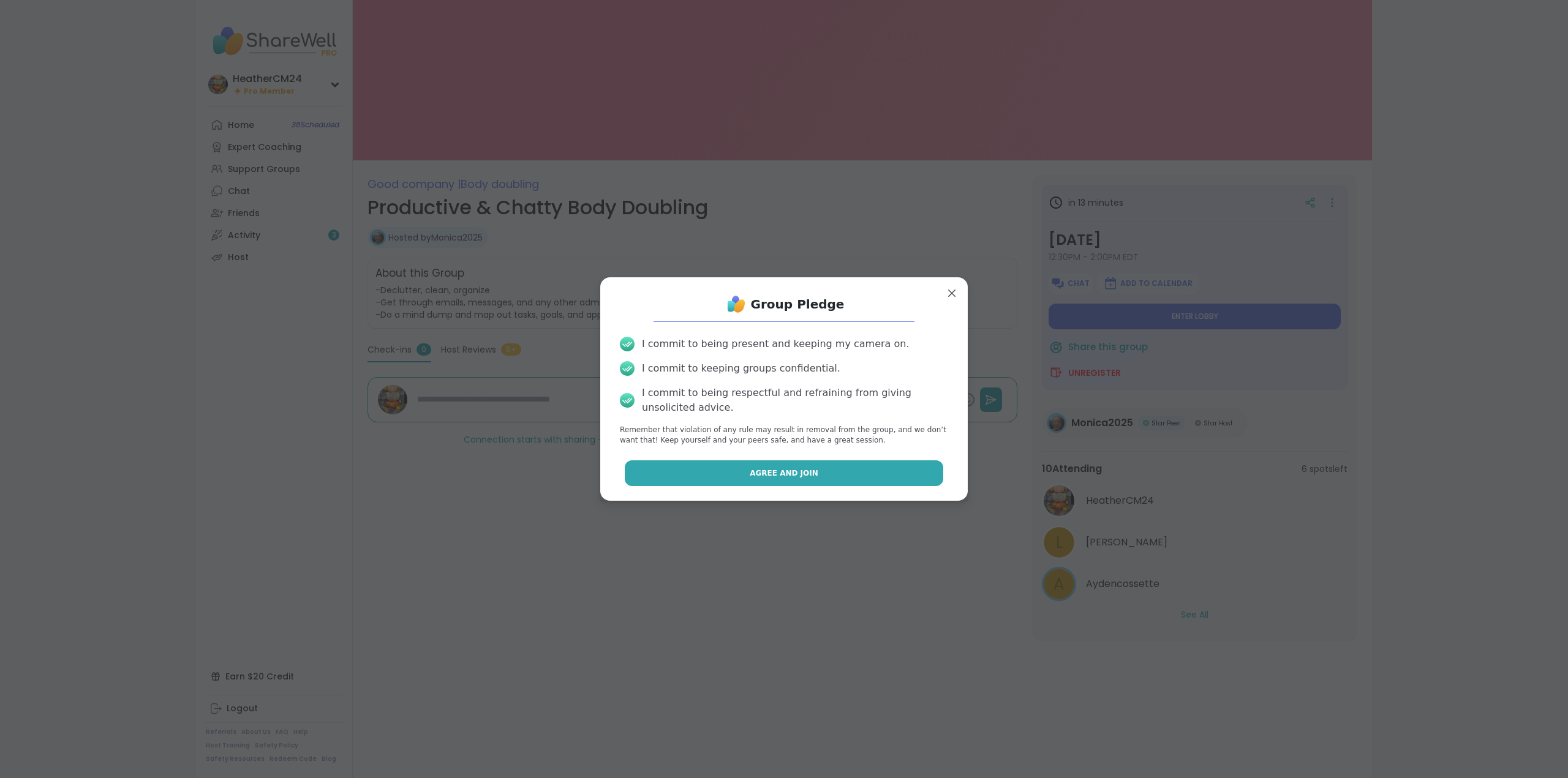
click at [780, 425] on span "Agree and Join" at bounding box center [784, 473] width 69 height 11
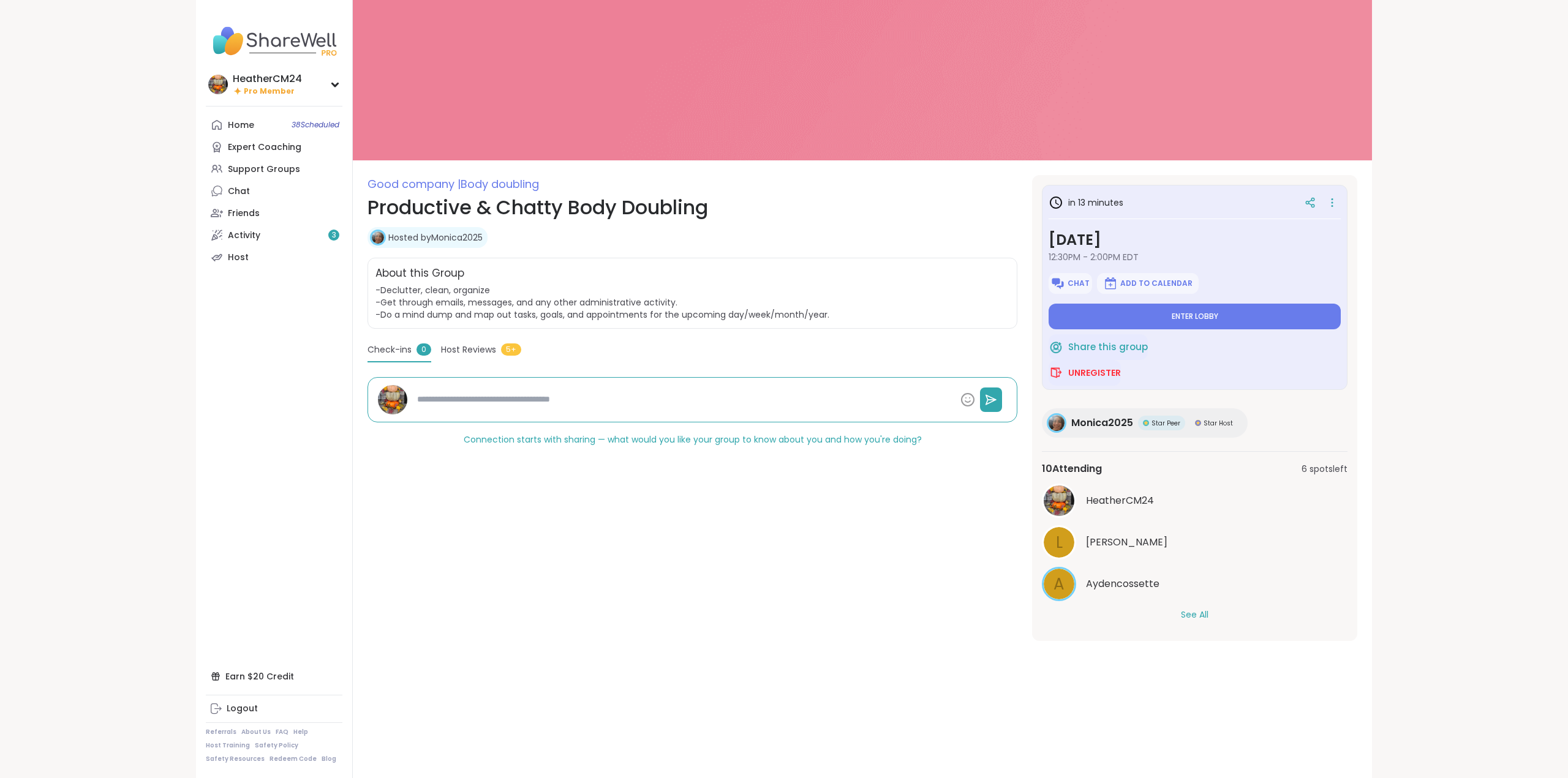
type textarea "*"
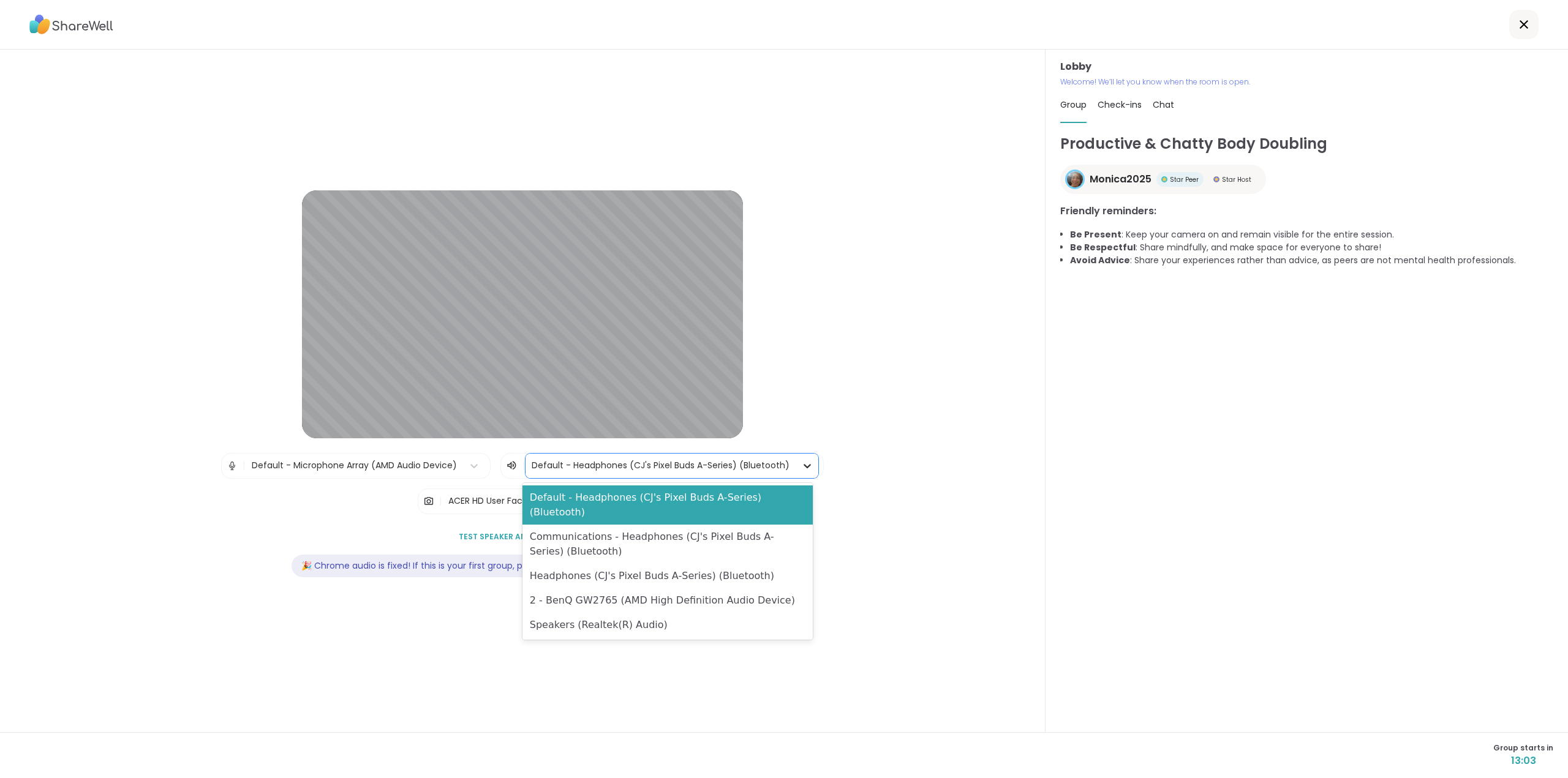
click at [801, 425] on icon at bounding box center [807, 466] width 12 height 12
click at [718, 425] on div "Communications - Headphones (CJ's Pixel Buds A-Series) (Bluetooth)" at bounding box center [668, 544] width 291 height 39
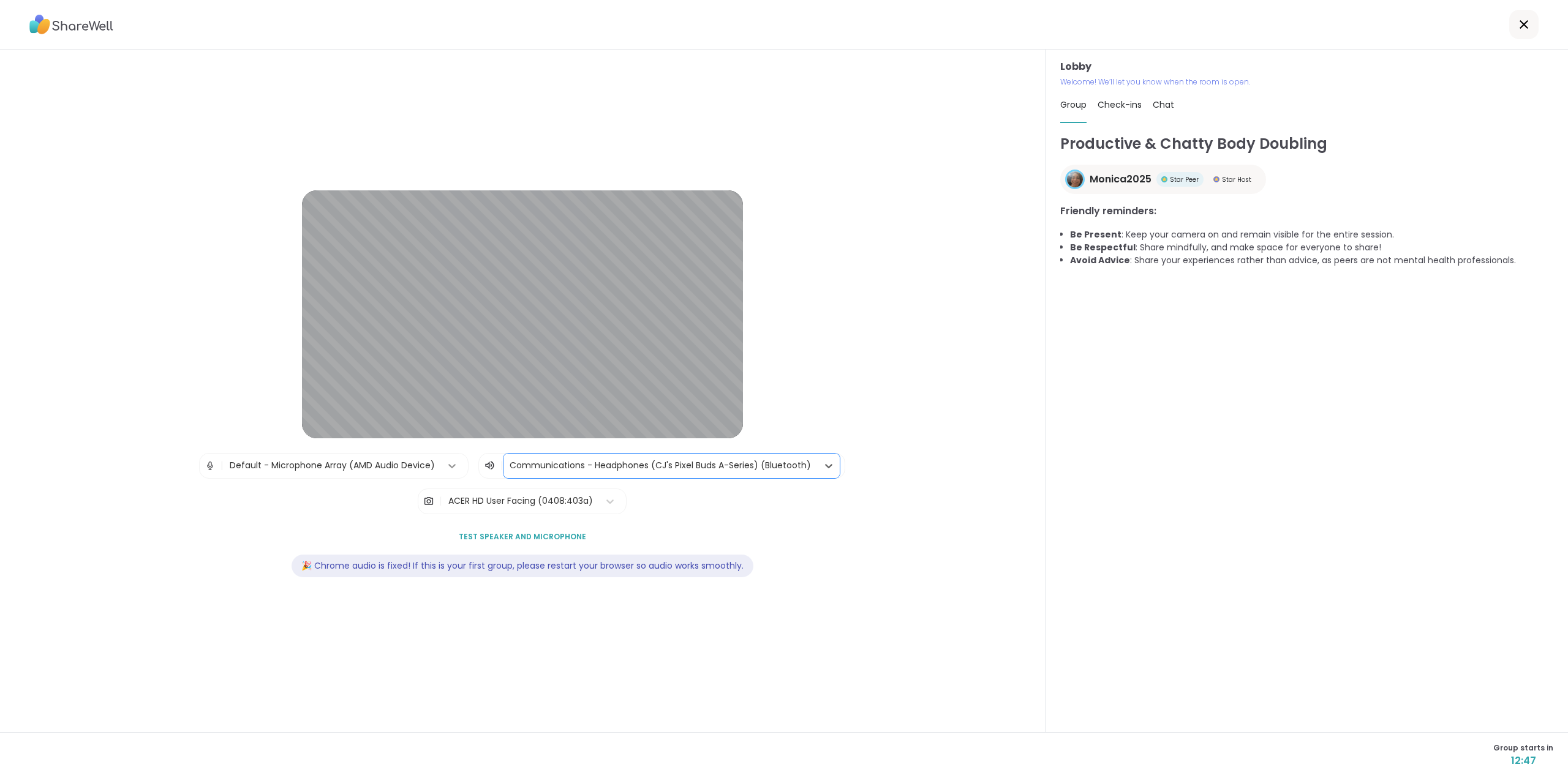
click at [449, 425] on icon at bounding box center [452, 466] width 12 height 12
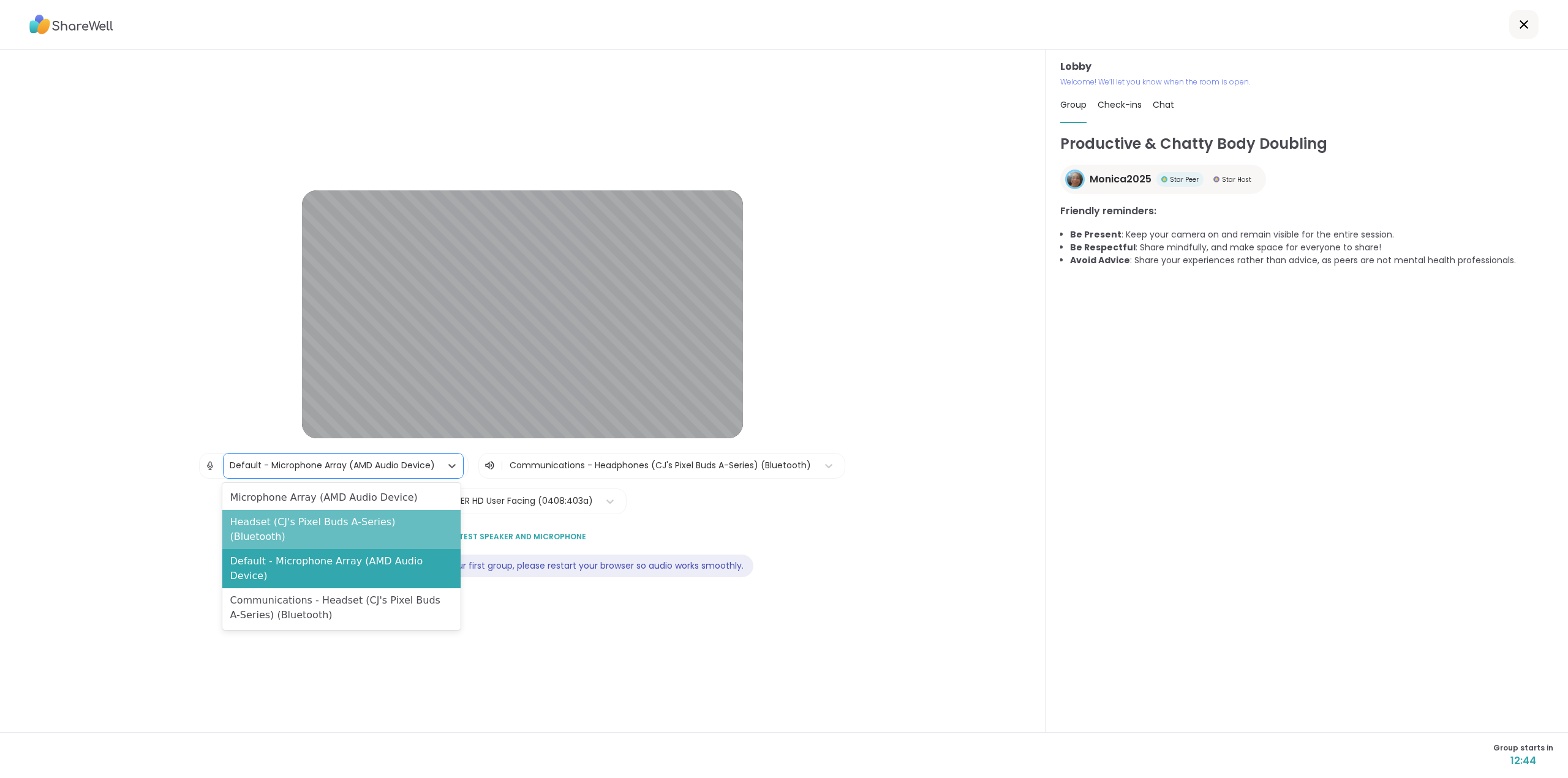
click at [411, 425] on div "Headset (CJ's Pixel Buds A-Series) (Bluetooth)" at bounding box center [341, 529] width 238 height 39
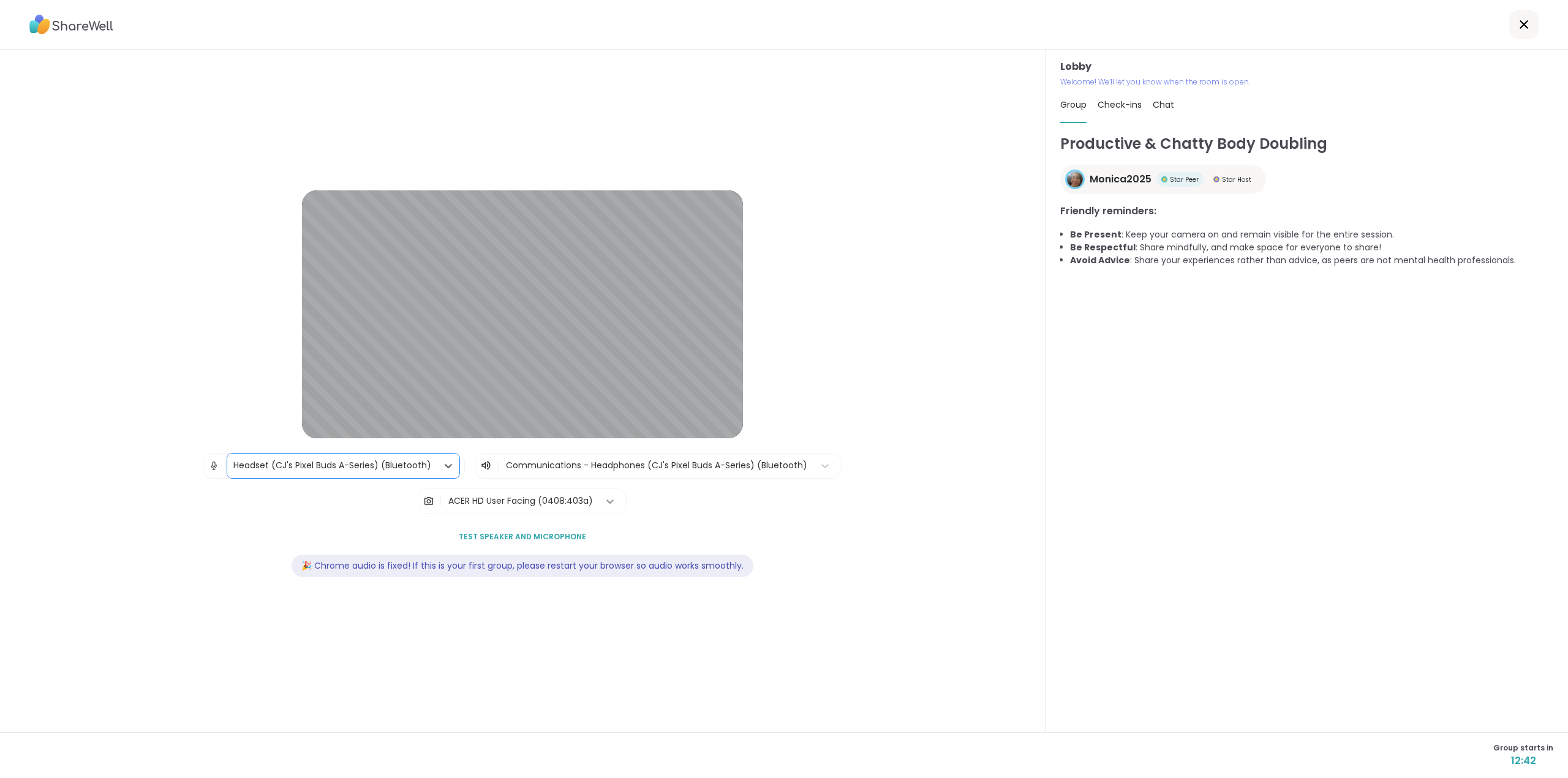
click at [608, 425] on icon at bounding box center [610, 501] width 12 height 12
click at [611, 425] on icon at bounding box center [610, 501] width 12 height 12
click at [607, 425] on icon at bounding box center [611, 501] width 7 height 4
click at [604, 425] on icon at bounding box center [610, 501] width 12 height 12
click at [931, 25] on icon at bounding box center [1524, 25] width 15 height 15
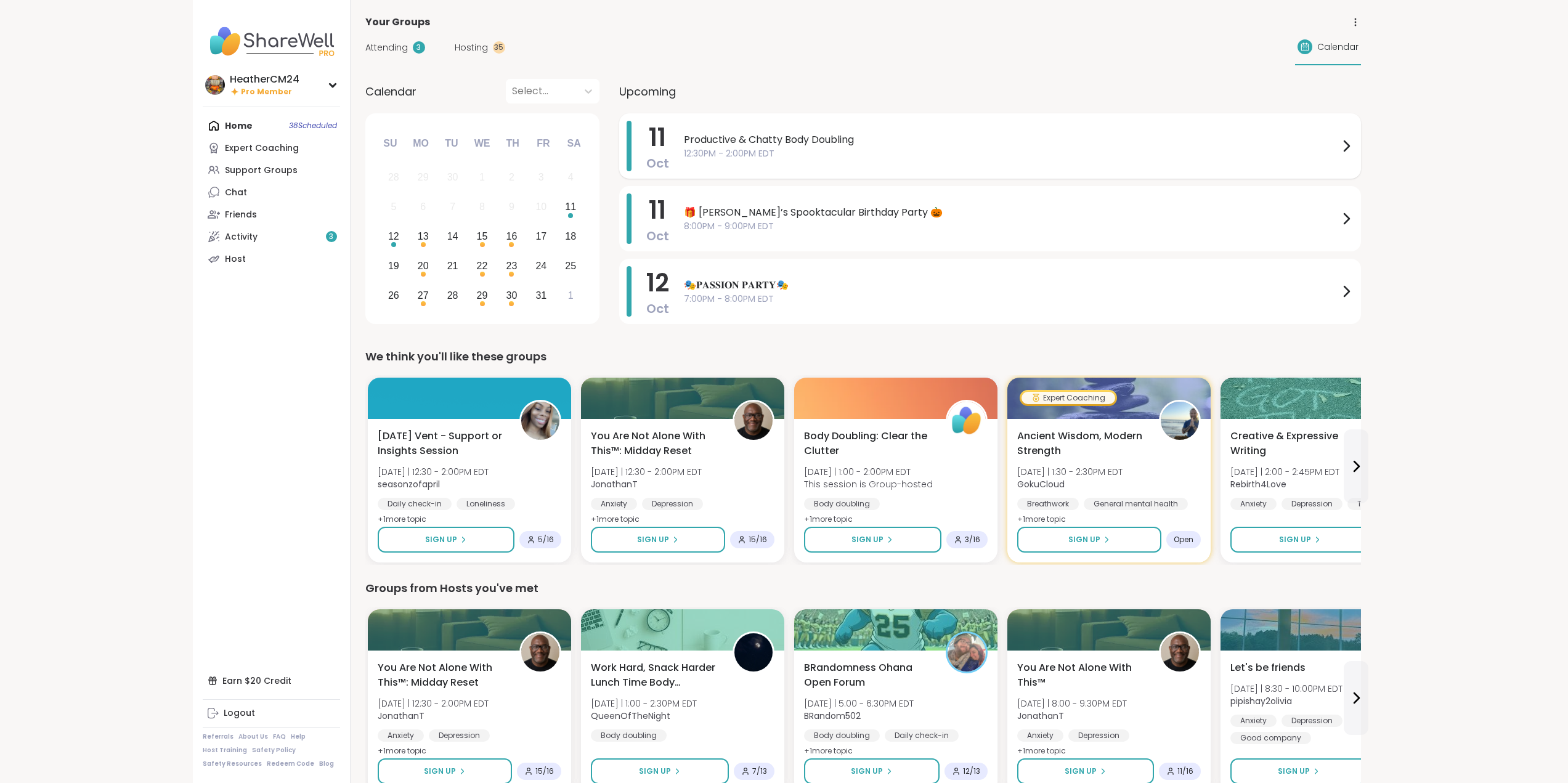
click at [704, 154] on span "12:30PM - 2:00PM EDT" at bounding box center [1011, 154] width 655 height 13
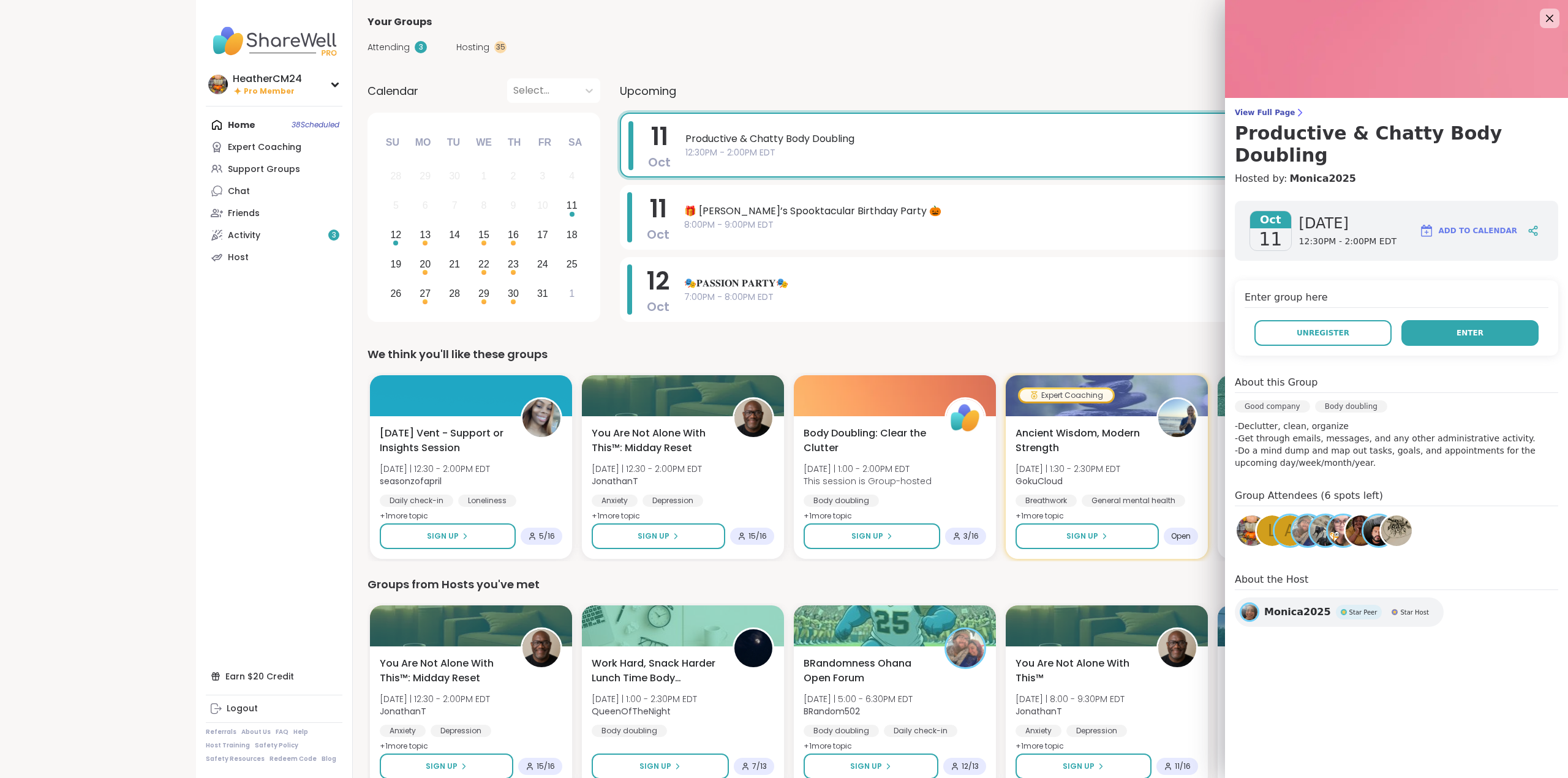
click at [1404, 320] on button "Enter" at bounding box center [1470, 333] width 137 height 26
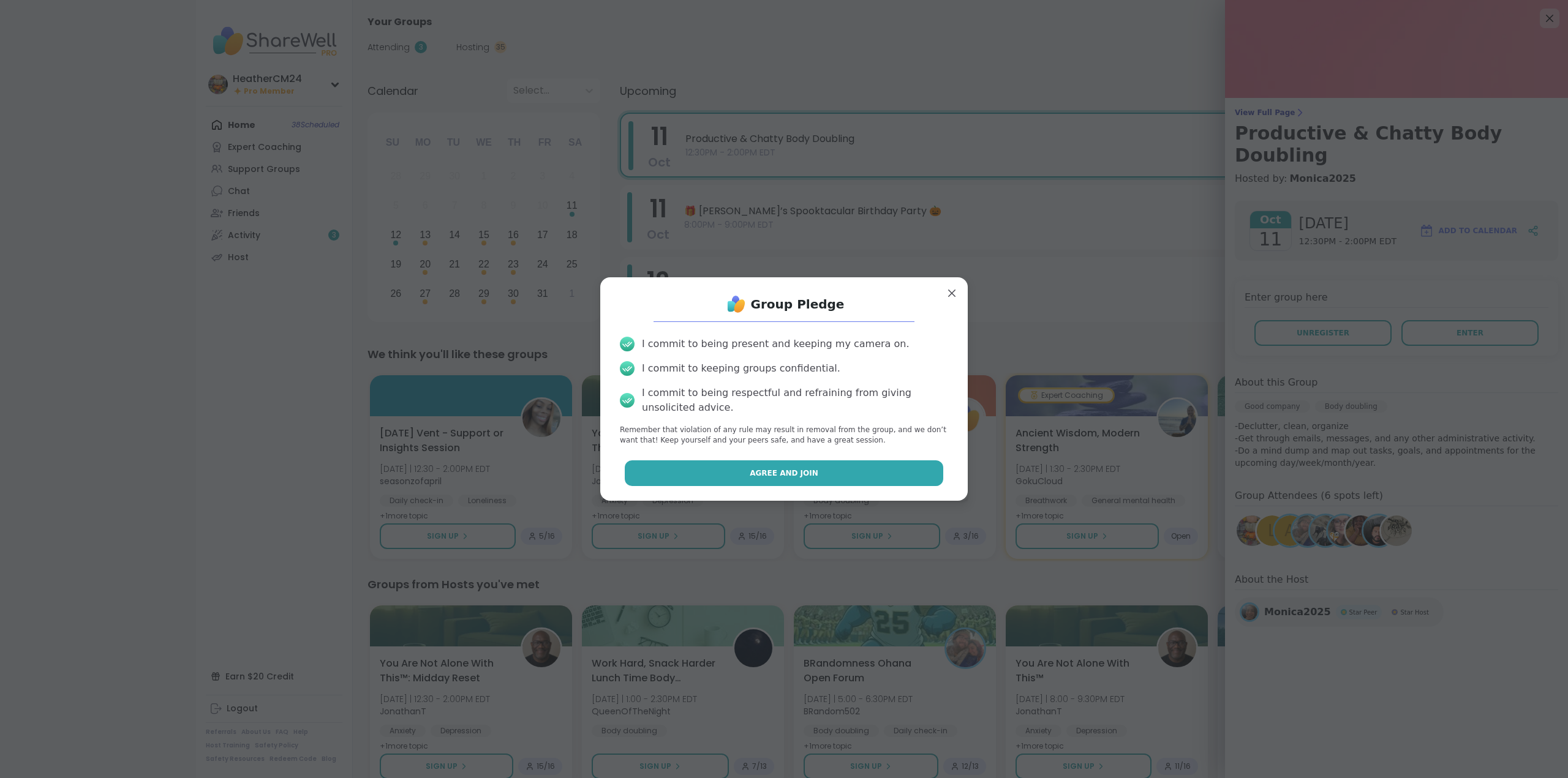
click at [902, 464] on button "Agree and Join" at bounding box center [784, 473] width 319 height 26
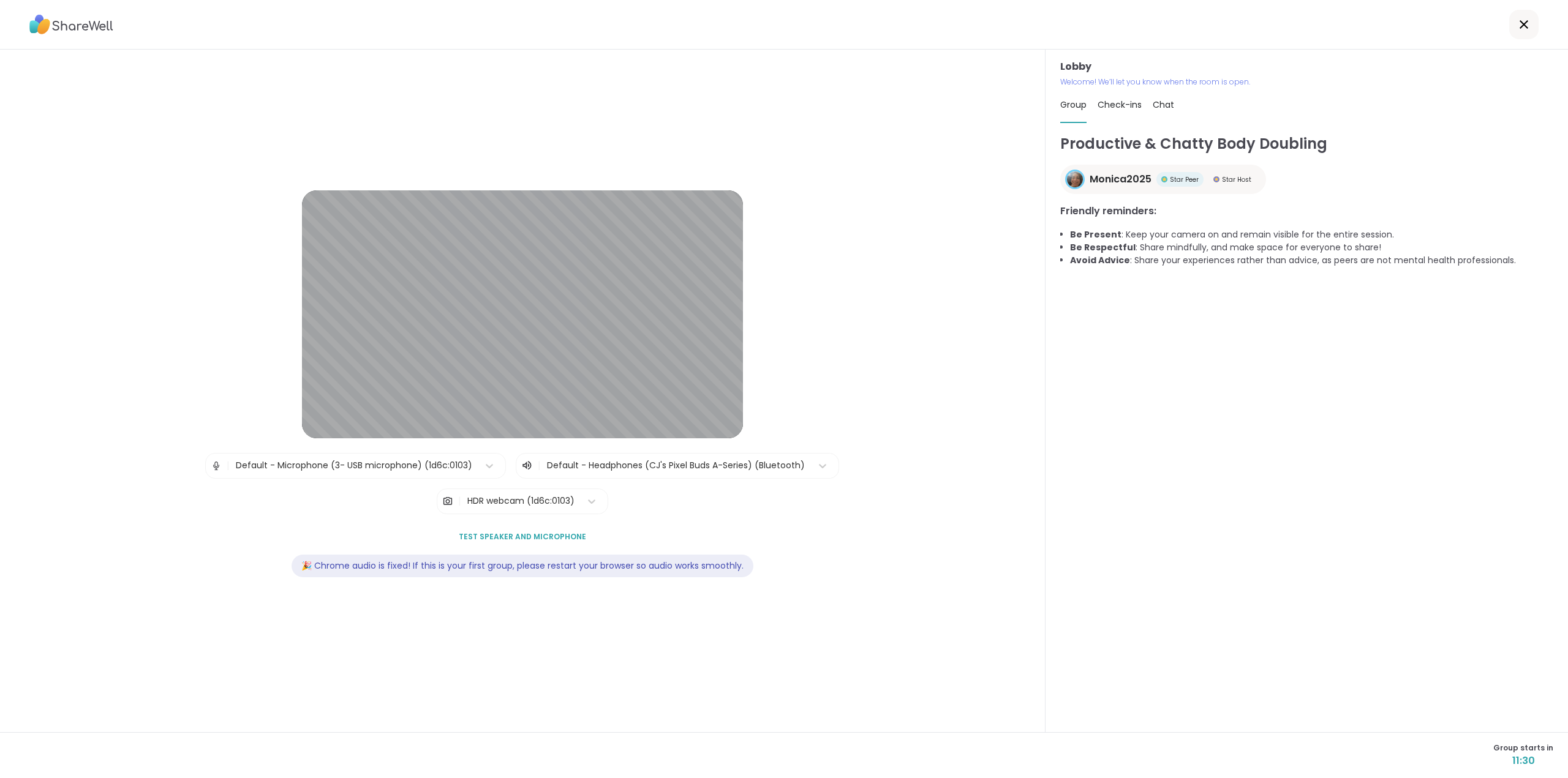
click at [1517, 25] on icon at bounding box center [1524, 25] width 15 height 15
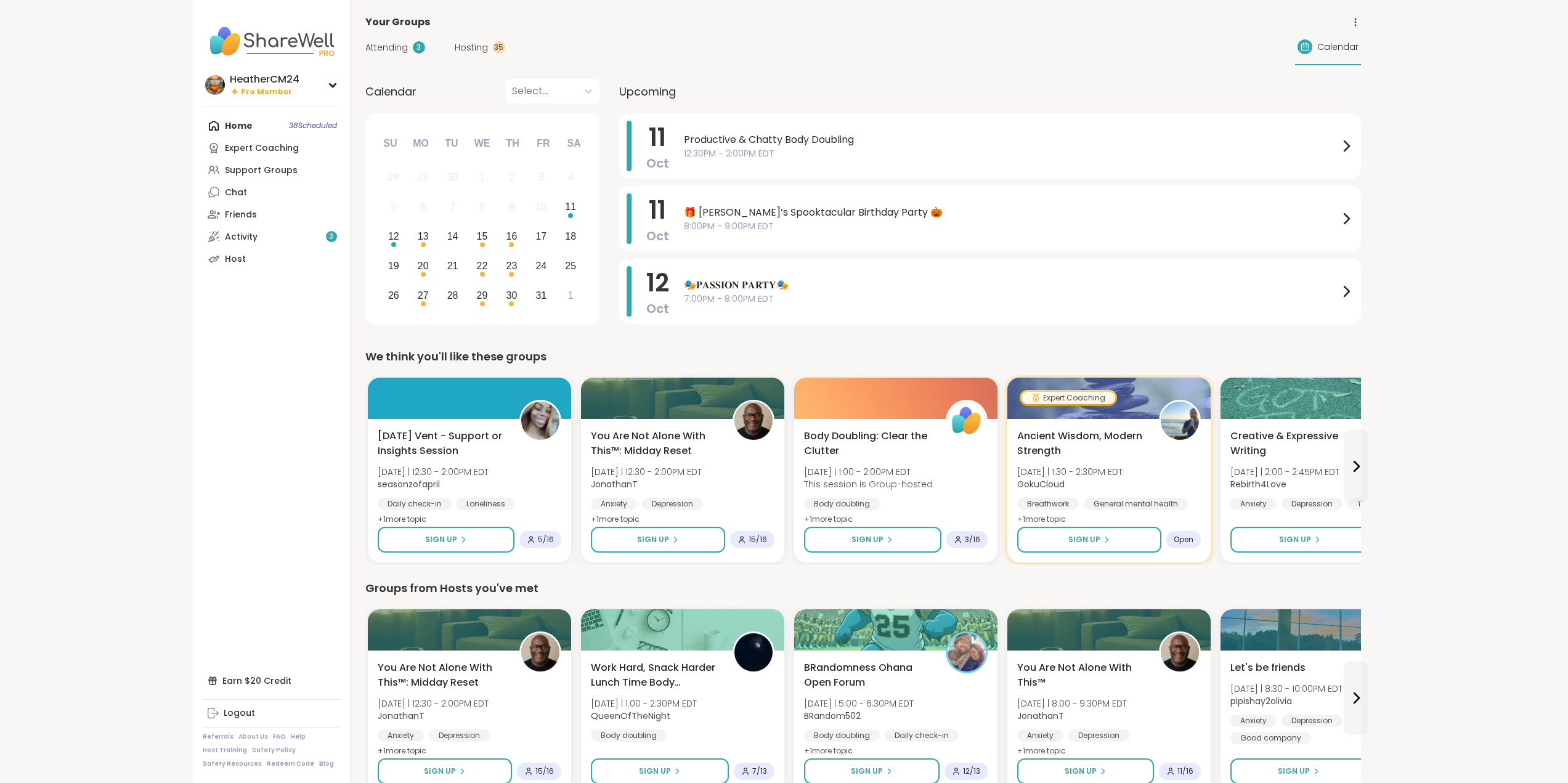
click at [919, 587] on div "Groups from Hosts you've met" at bounding box center [863, 588] width 996 height 17
click at [776, 144] on span "Productive & Chatty Body Doubling" at bounding box center [1011, 140] width 655 height 15
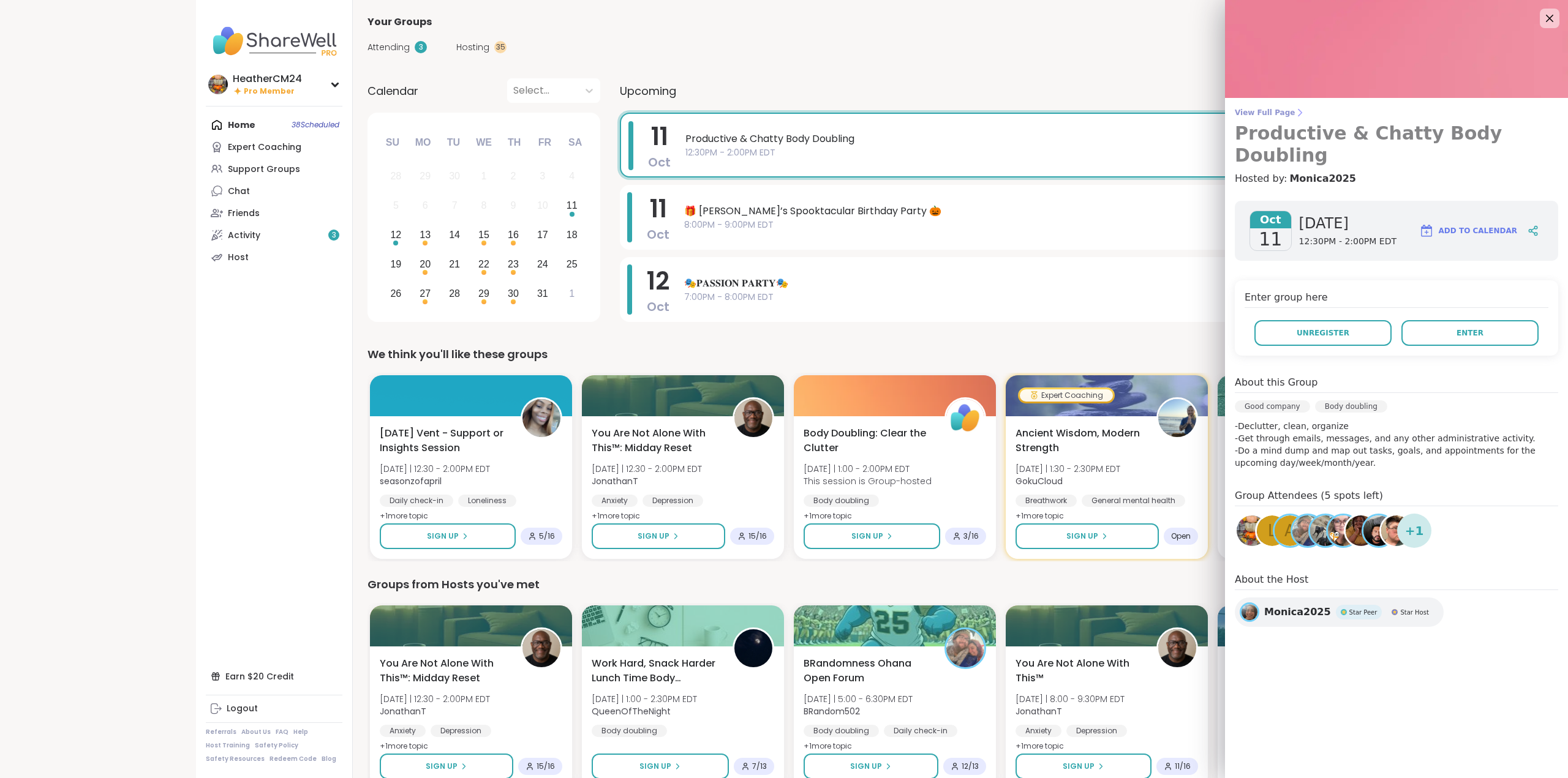
click at [1235, 111] on span "View Full Page" at bounding box center [1396, 113] width 324 height 10
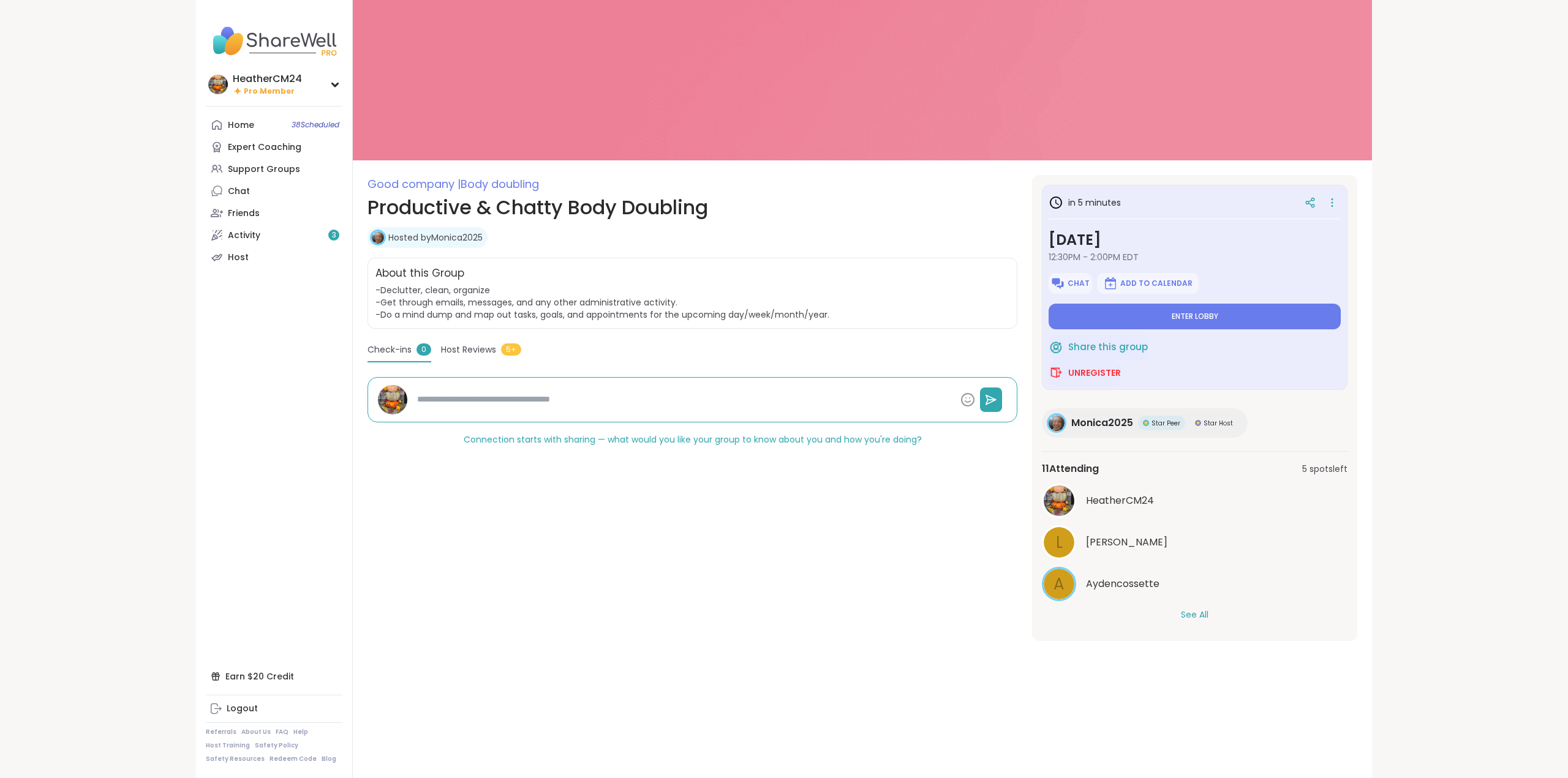
click at [1195, 616] on button "See All" at bounding box center [1194, 614] width 28 height 13
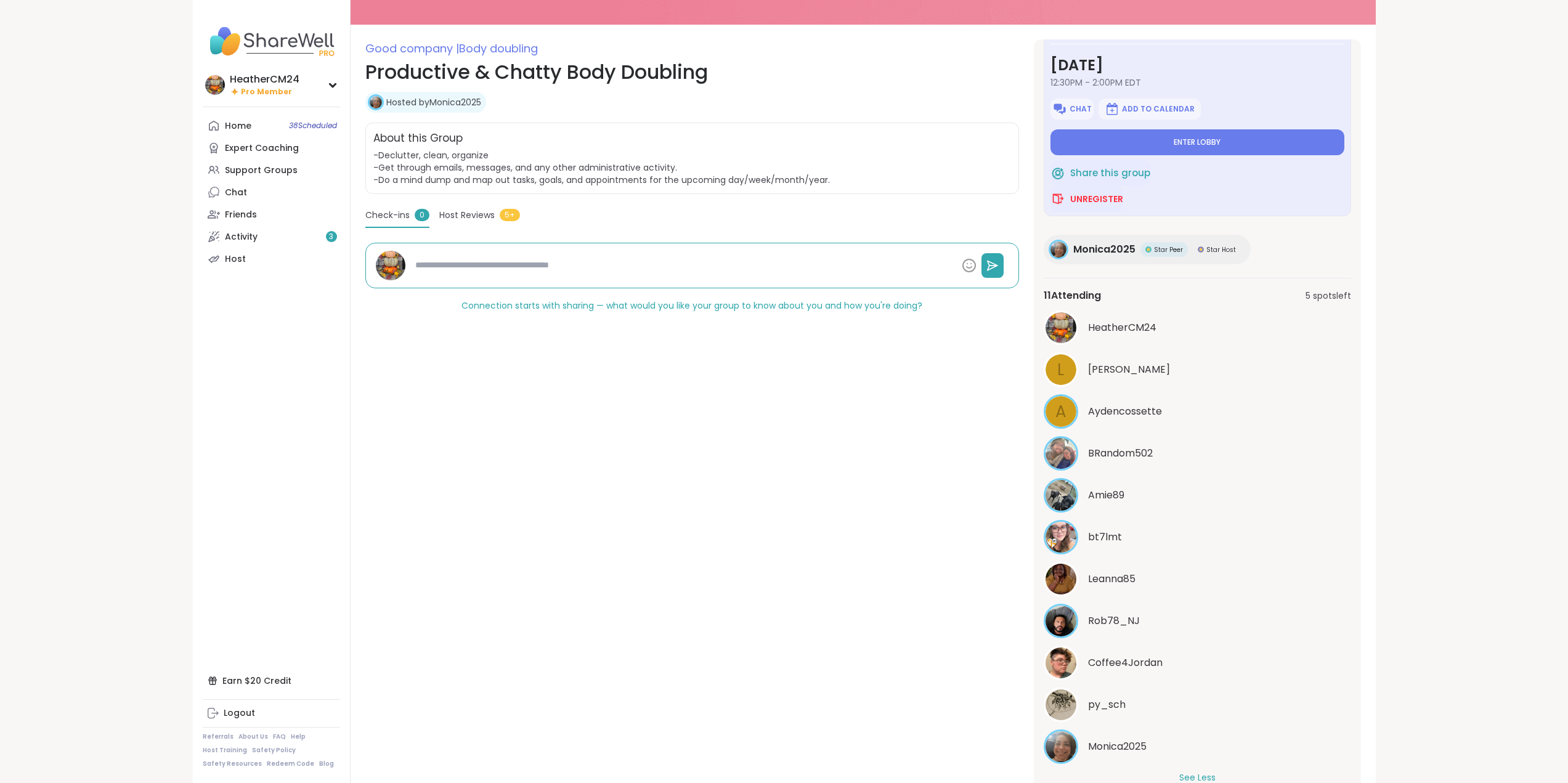
scroll to position [192, 0]
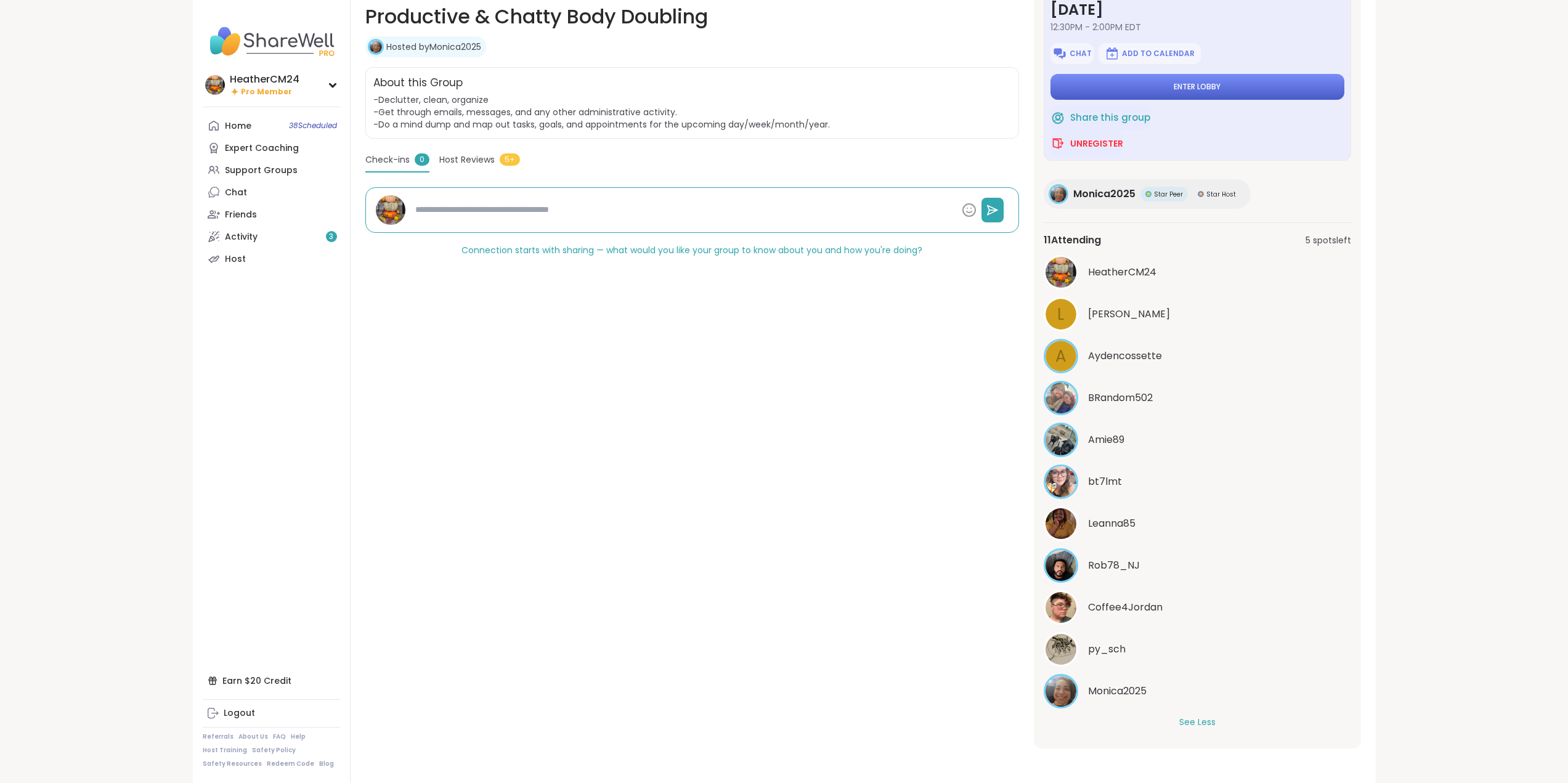
click at [1150, 89] on button "Enter lobby" at bounding box center [1197, 87] width 294 height 26
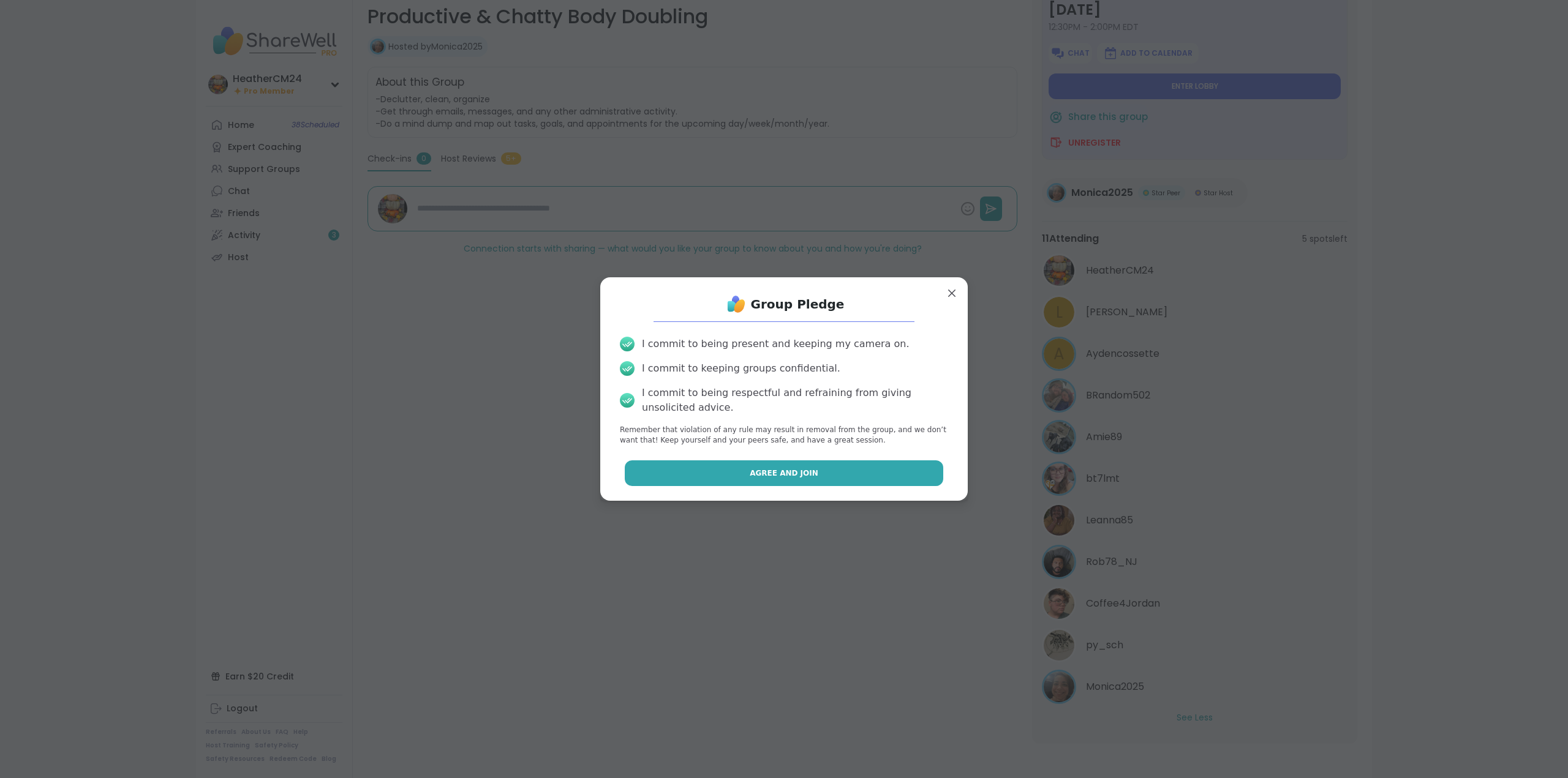
click at [822, 479] on button "Agree and Join" at bounding box center [784, 473] width 319 height 26
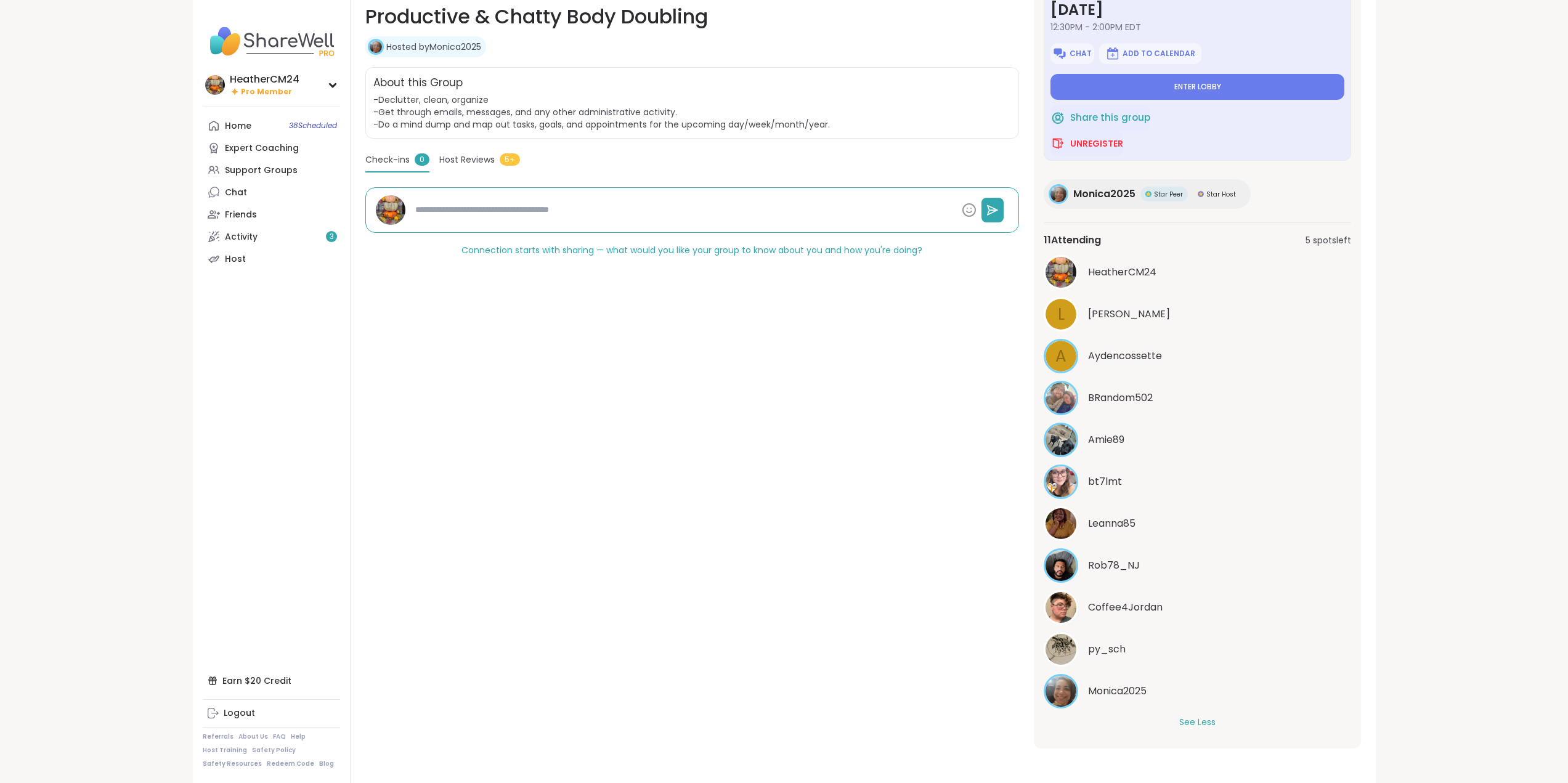
type textarea "*"
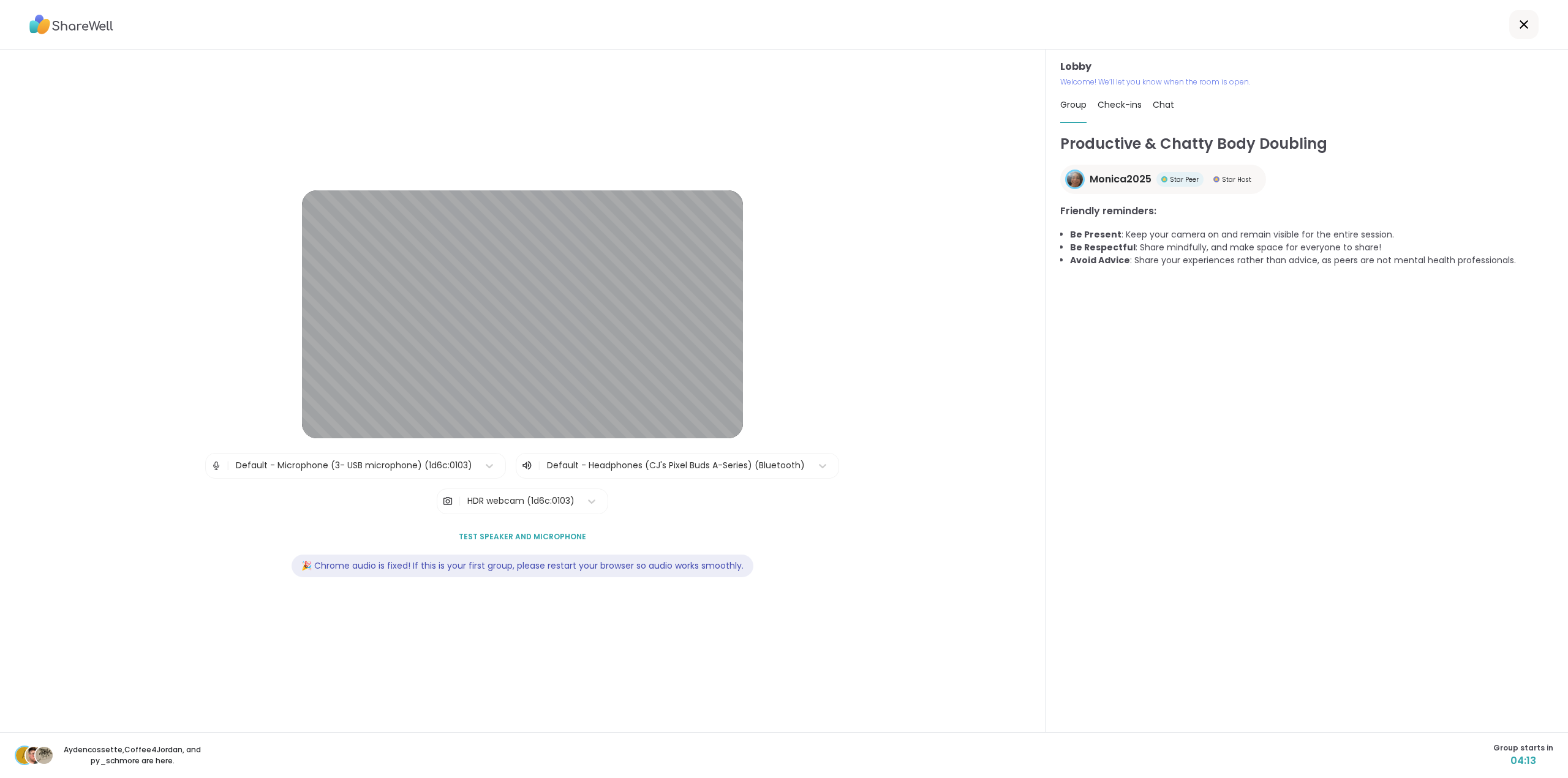
click at [508, 537] on span "Test speaker and microphone" at bounding box center [522, 537] width 127 height 11
click at [487, 465] on icon at bounding box center [489, 466] width 12 height 12
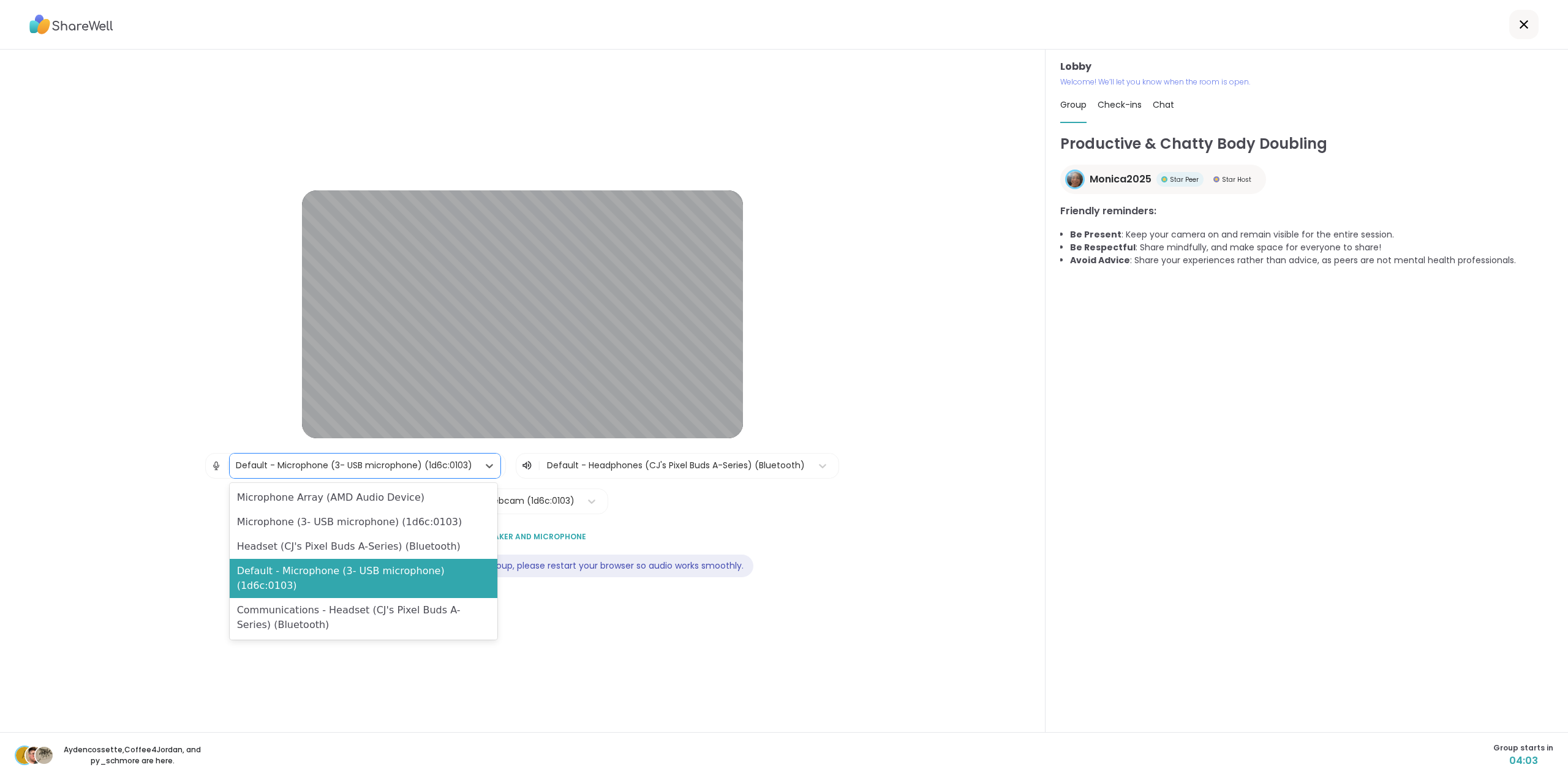
drag, startPoint x: 419, startPoint y: 550, endPoint x: 427, endPoint y: 550, distance: 8.0
click at [422, 550] on div "Headset (CJ's Pixel Buds A-Series) (Bluetooth)" at bounding box center [363, 546] width 268 height 25
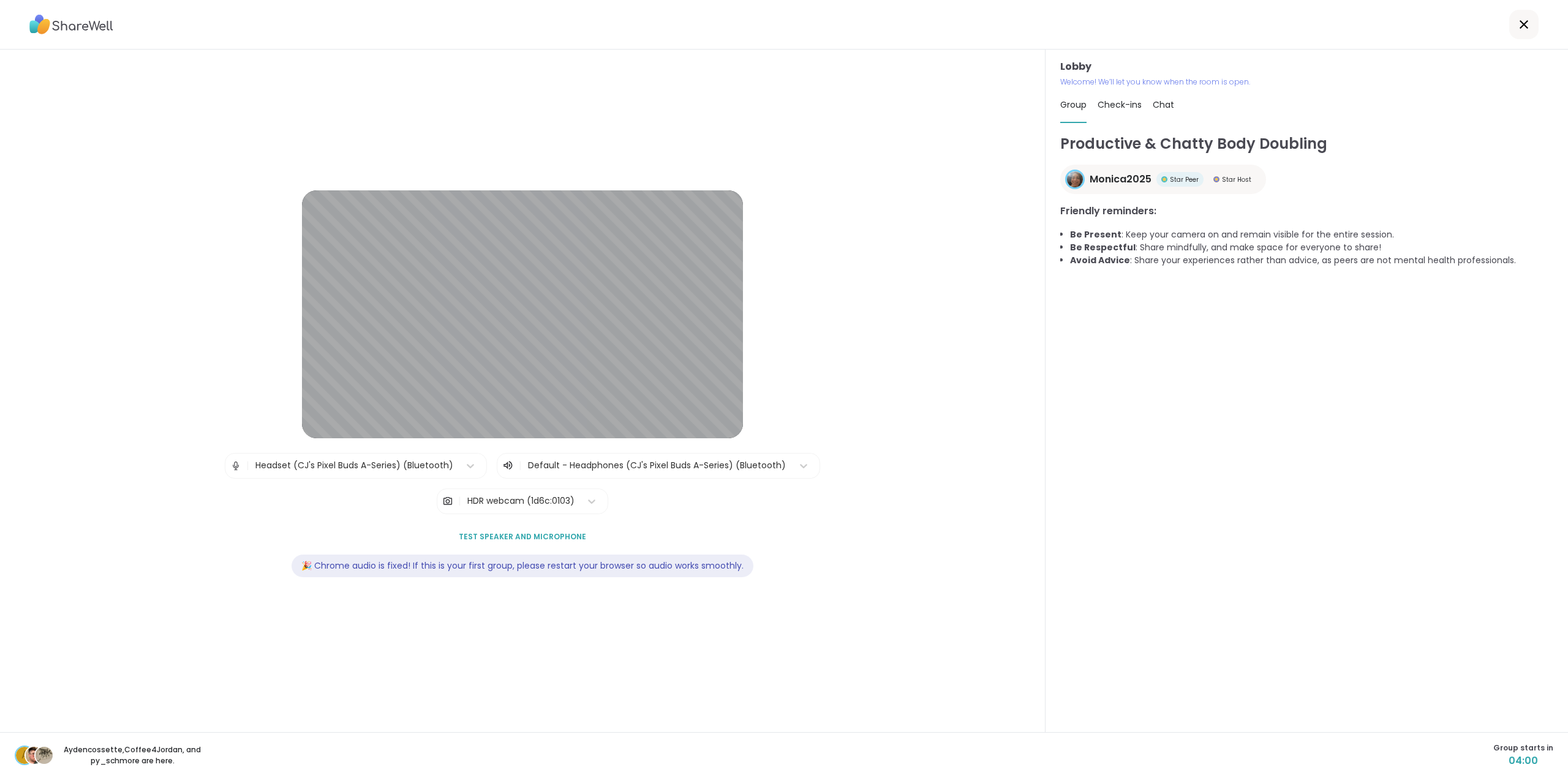
click at [557, 535] on span "Test speaker and microphone" at bounding box center [522, 537] width 127 height 11
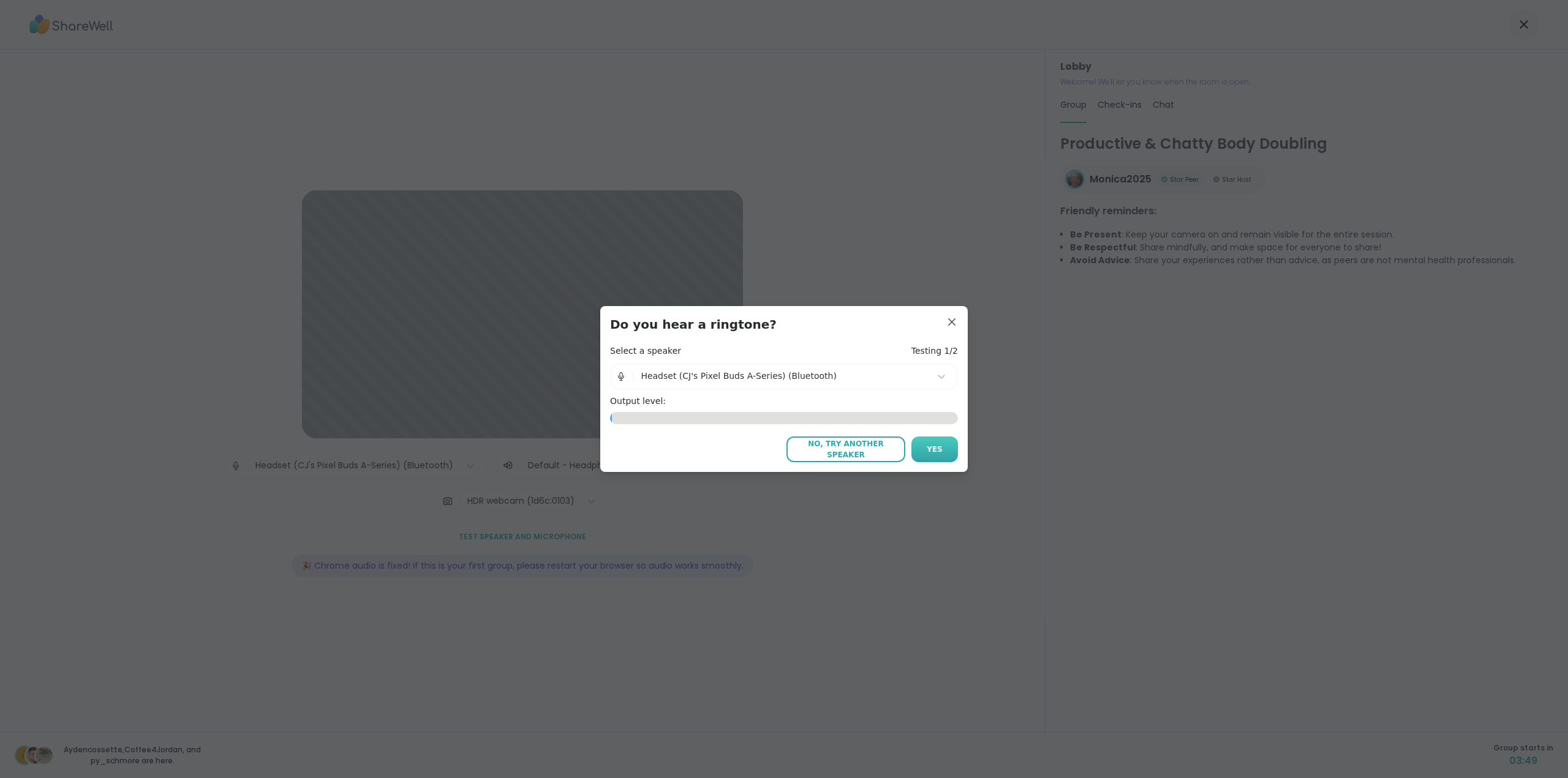
click at [927, 455] on button "Yes" at bounding box center [935, 449] width 47 height 26
click at [919, 453] on button "Yes" at bounding box center [935, 449] width 47 height 26
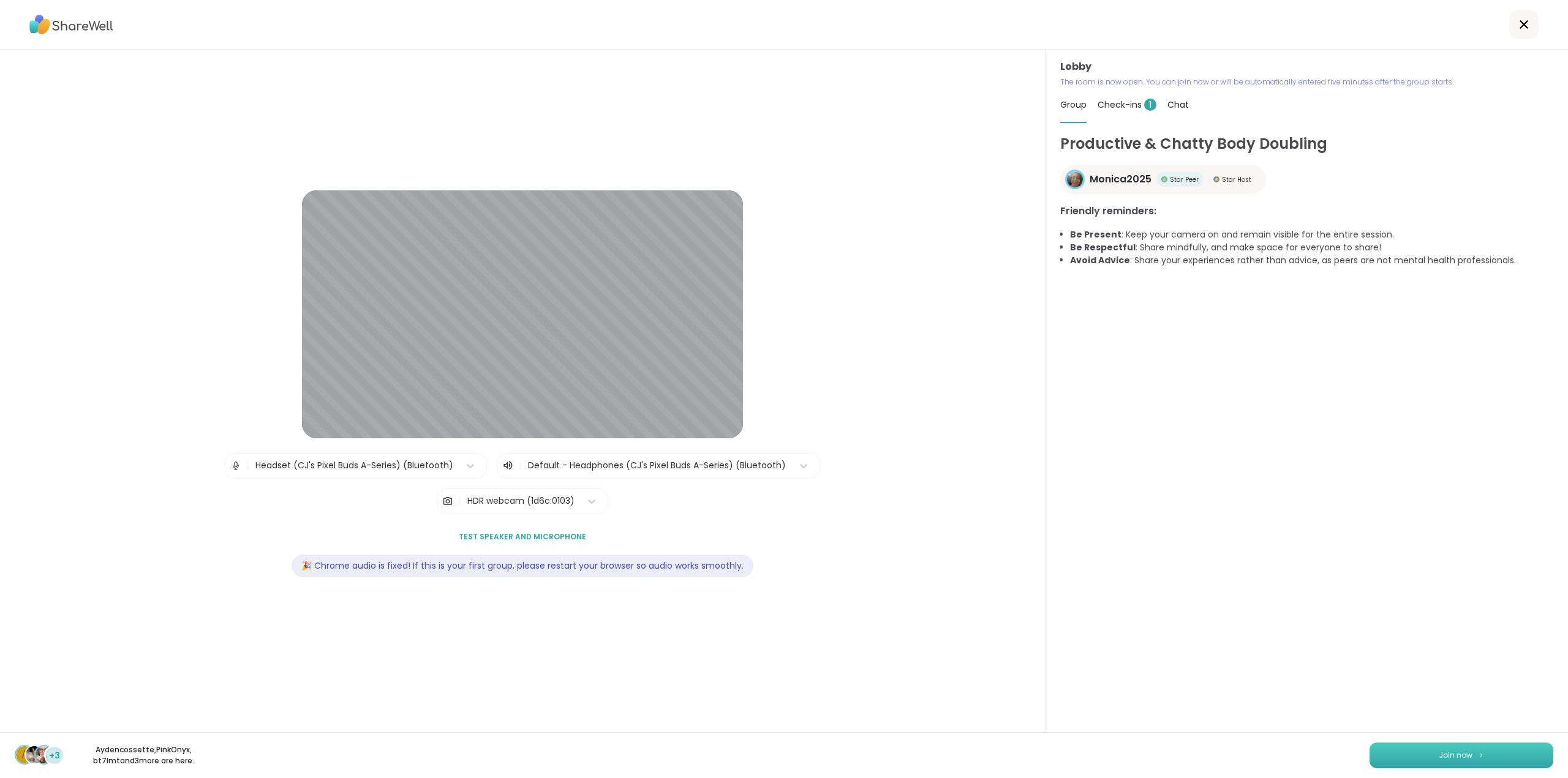
click at [1434, 747] on button "Join now" at bounding box center [1461, 755] width 184 height 26
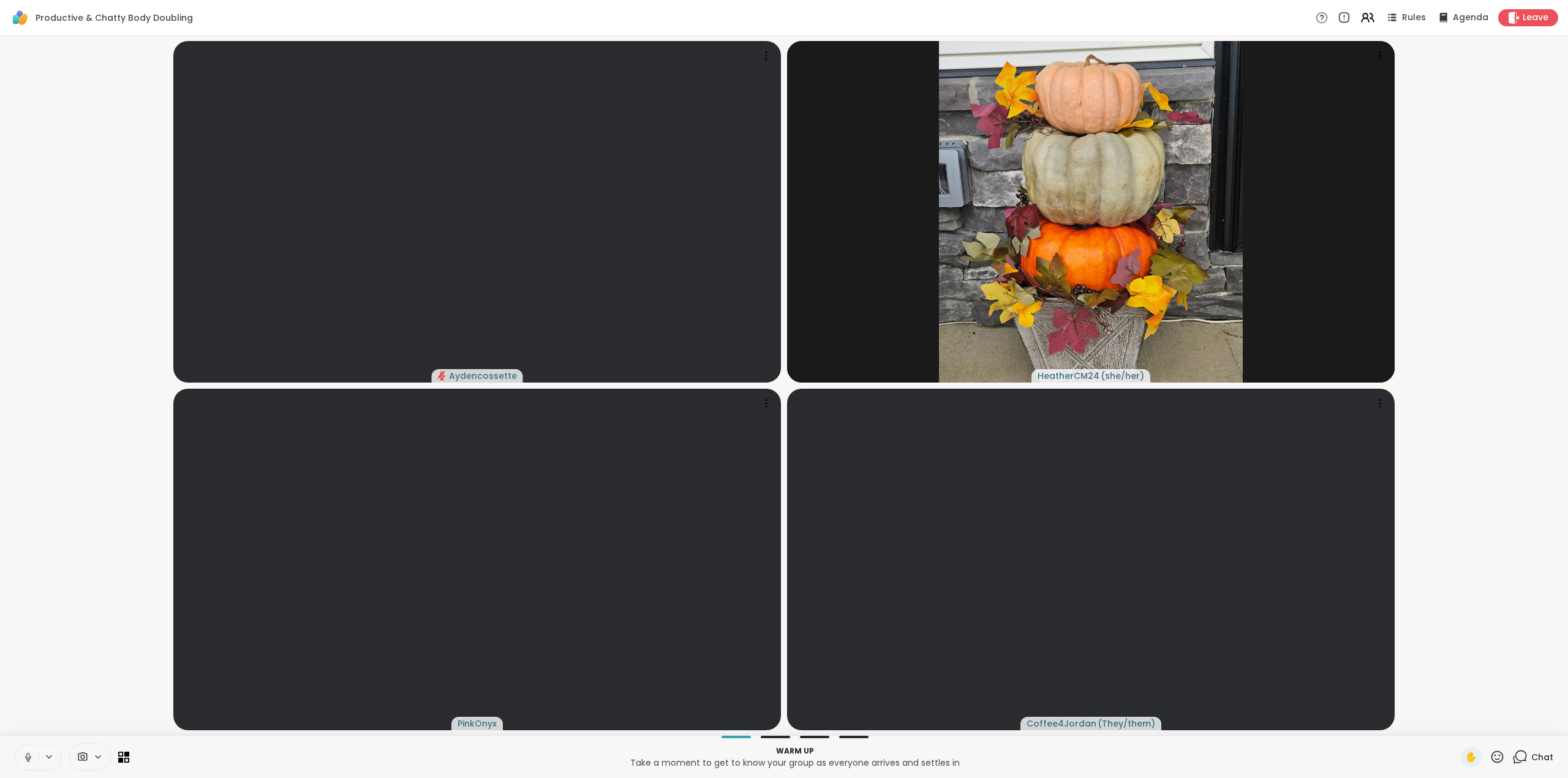
click at [31, 755] on icon at bounding box center [28, 757] width 11 height 11
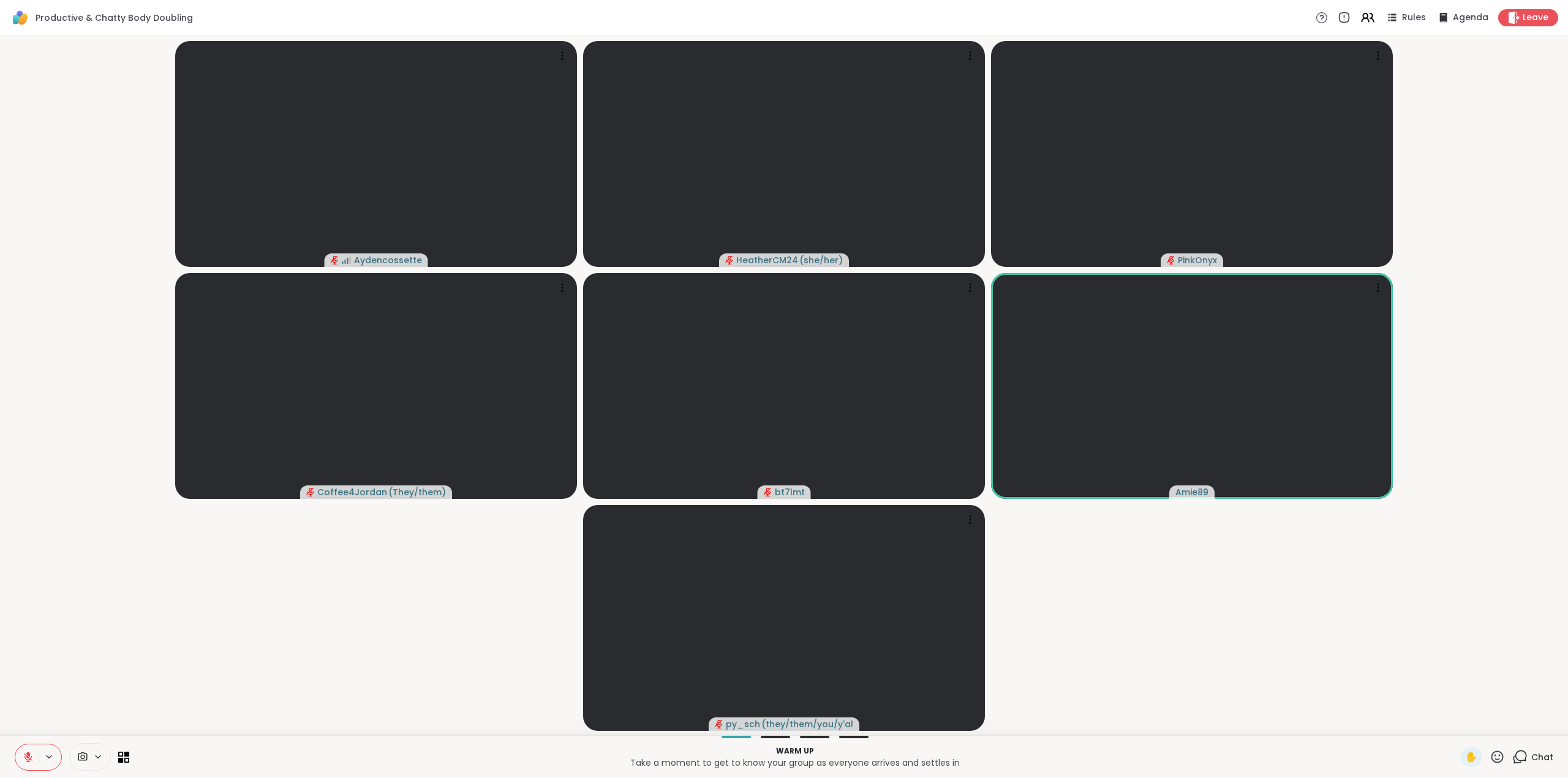
click at [1513, 753] on icon at bounding box center [1520, 757] width 15 height 15
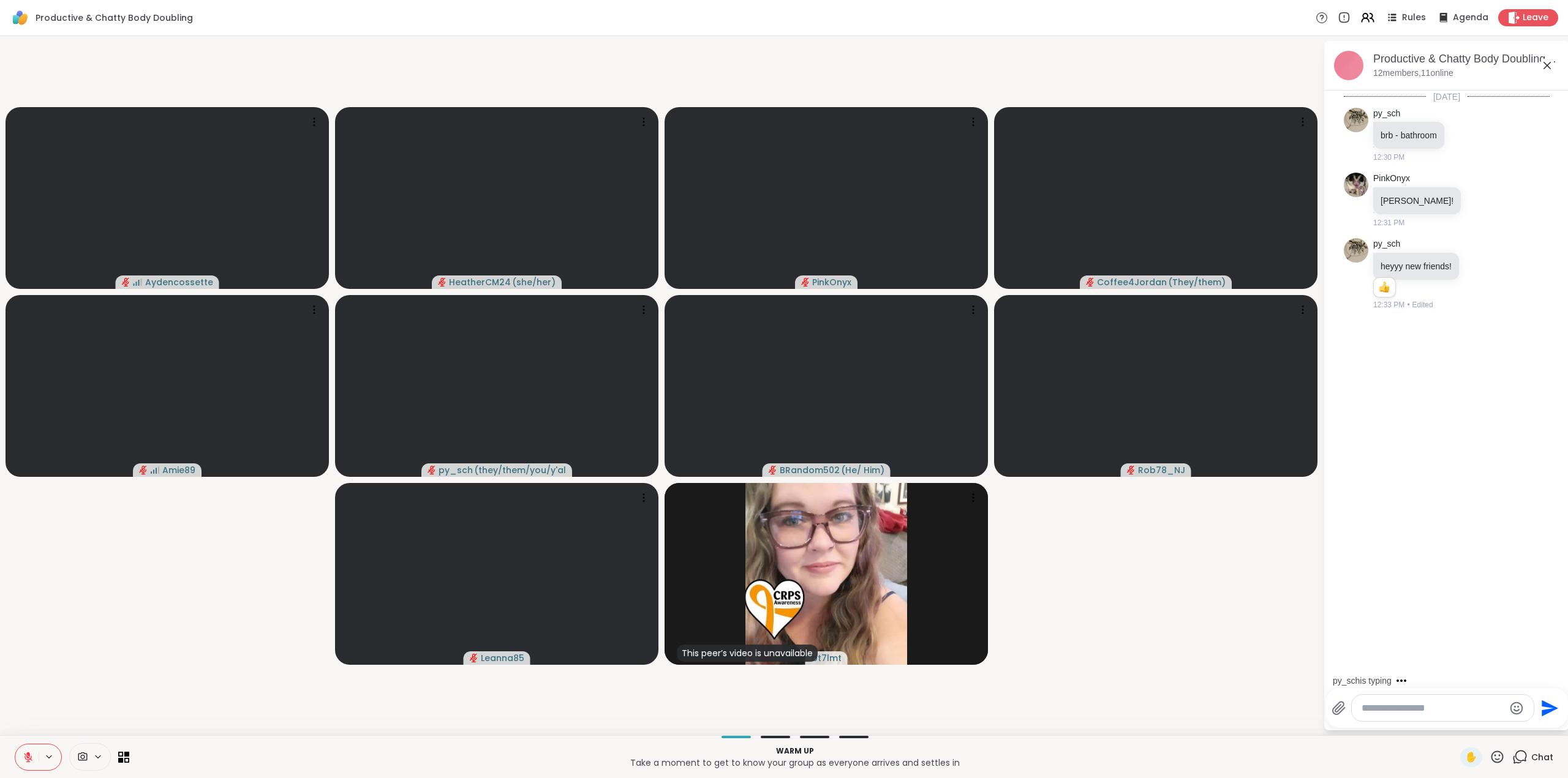
click at [28, 755] on icon at bounding box center [28, 754] width 4 height 5
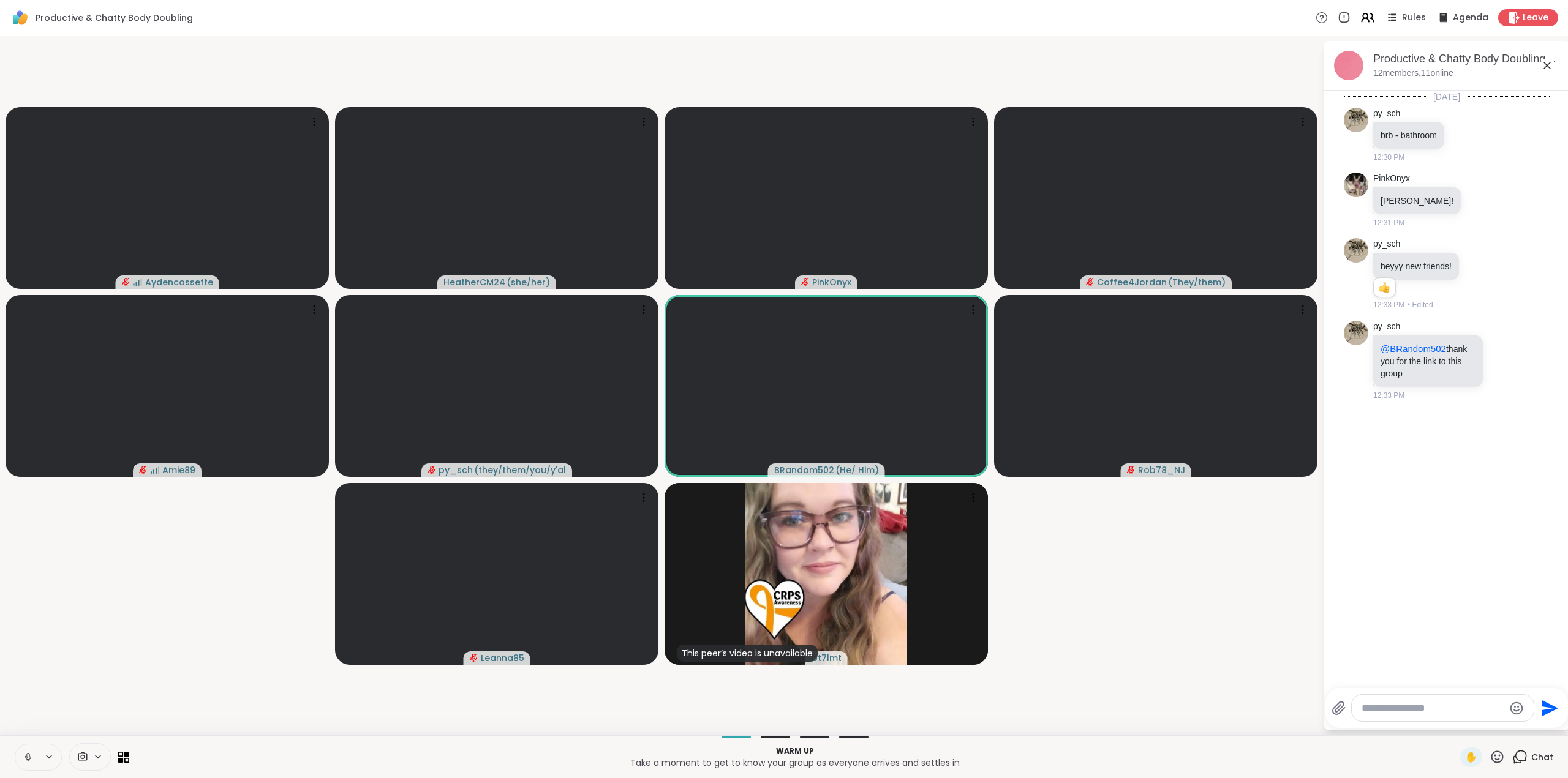
click at [26, 758] on icon at bounding box center [28, 757] width 6 height 4
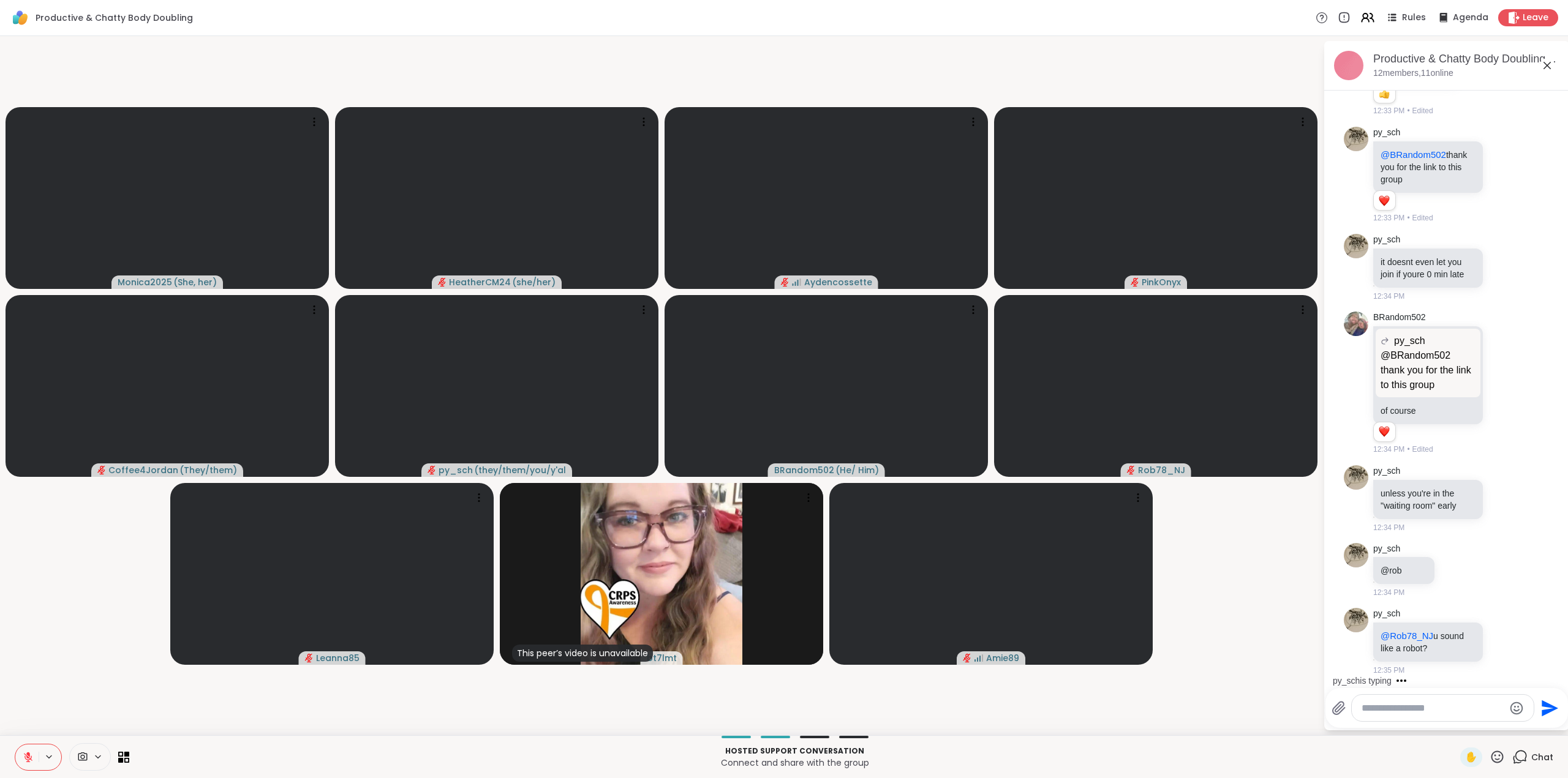
scroll to position [284, 0]
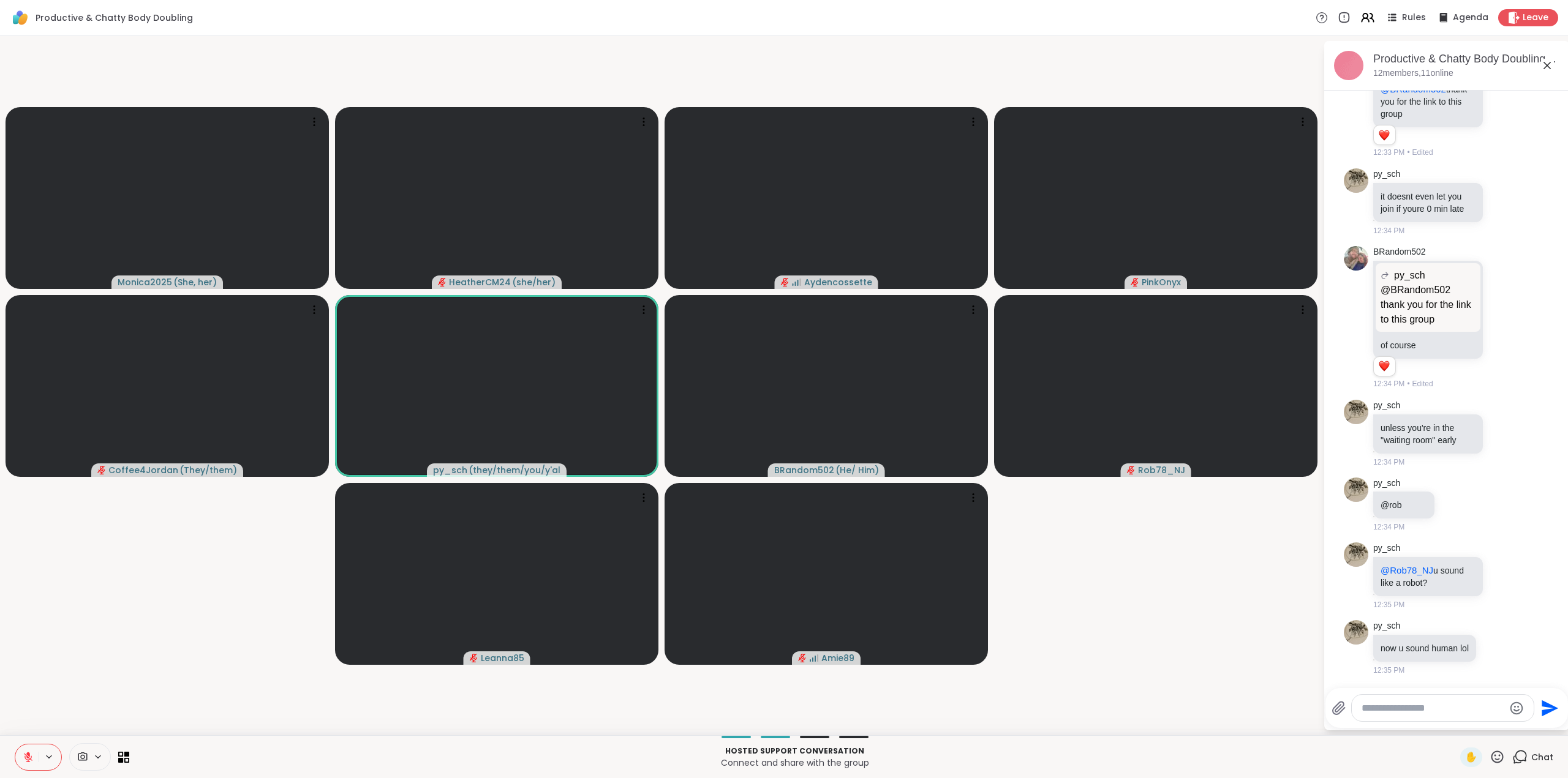
click at [29, 756] on icon at bounding box center [28, 754] width 4 height 5
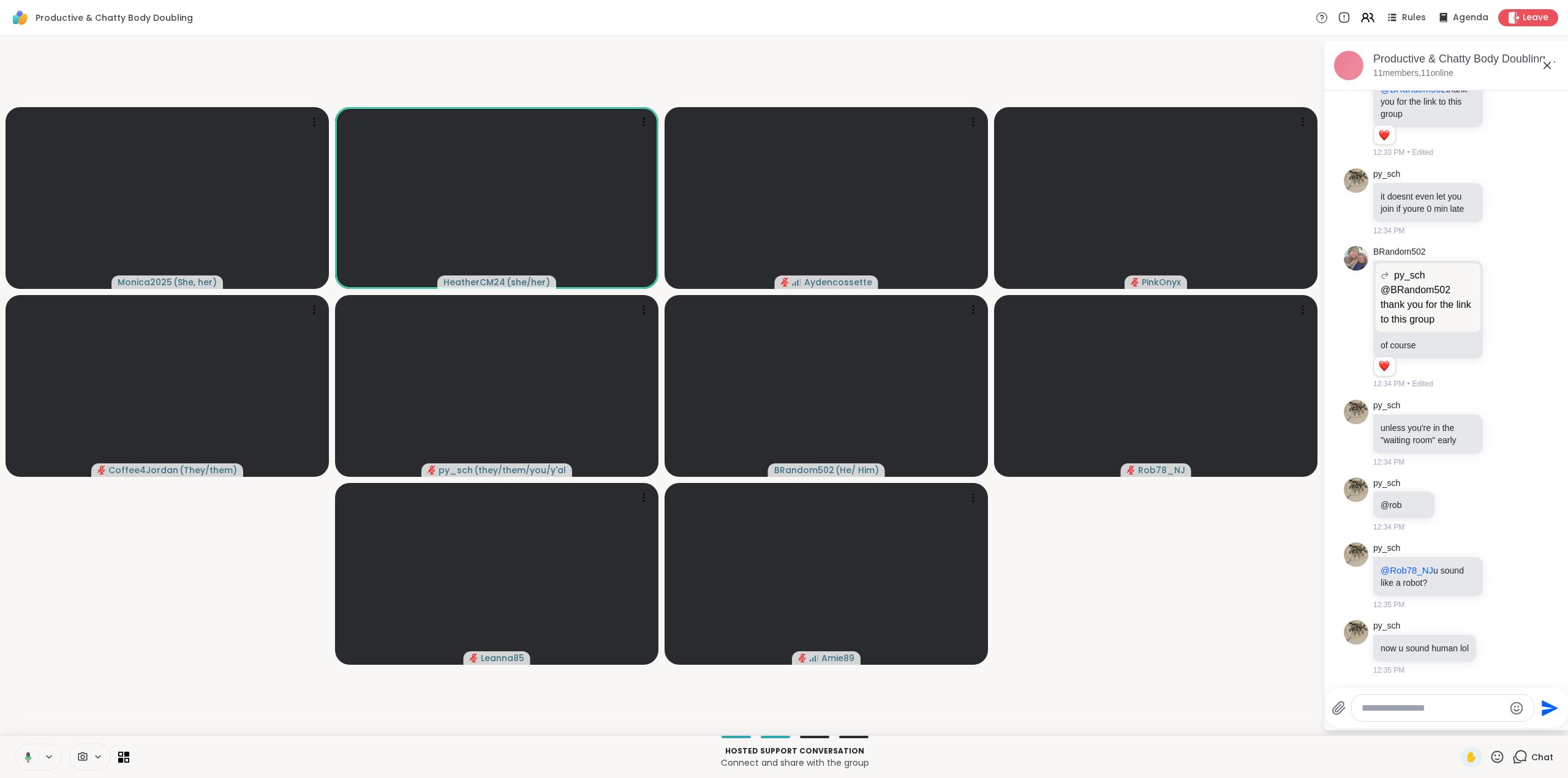
scroll to position [374, 0]
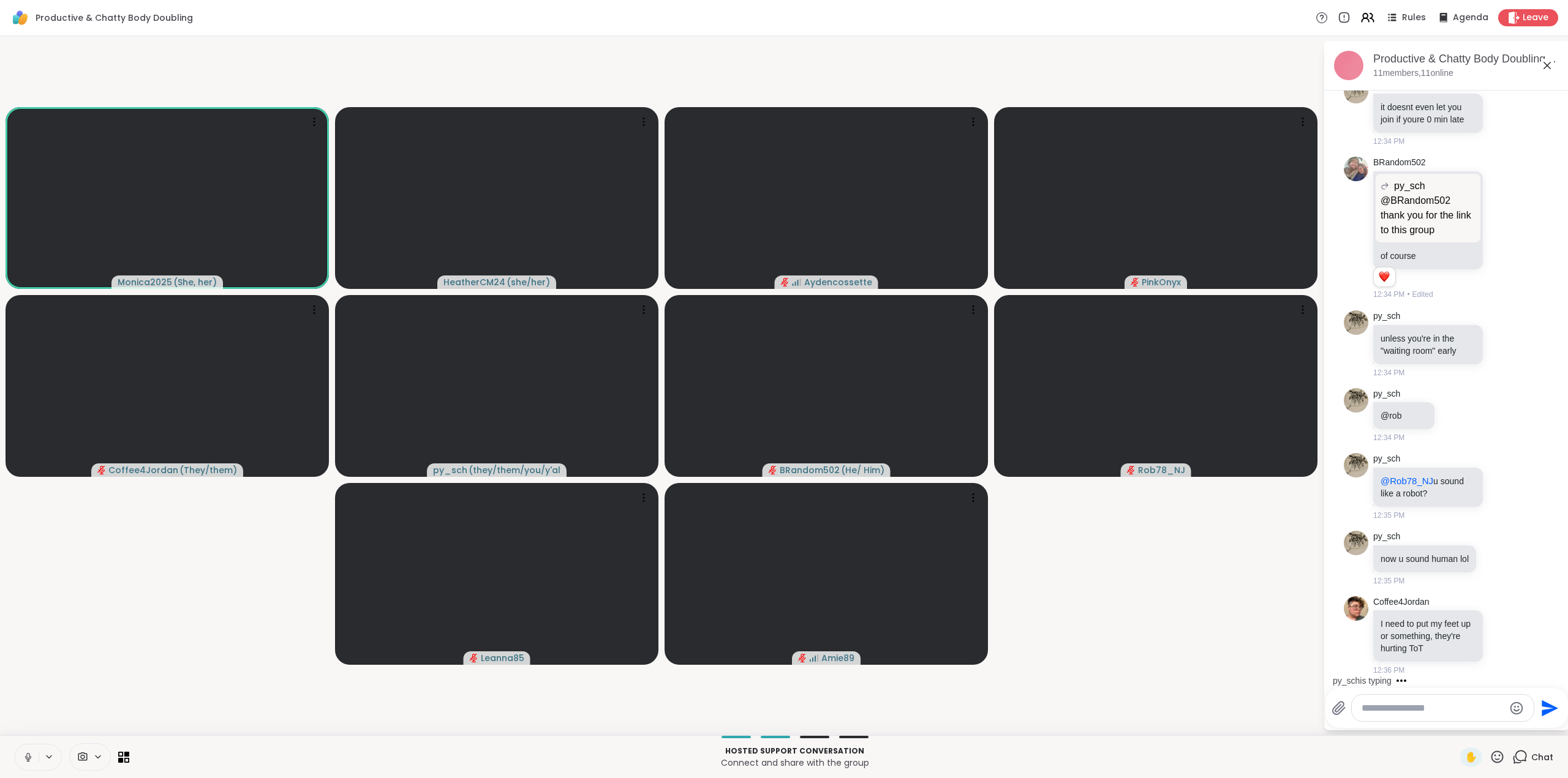
click at [36, 753] on button at bounding box center [27, 757] width 23 height 26
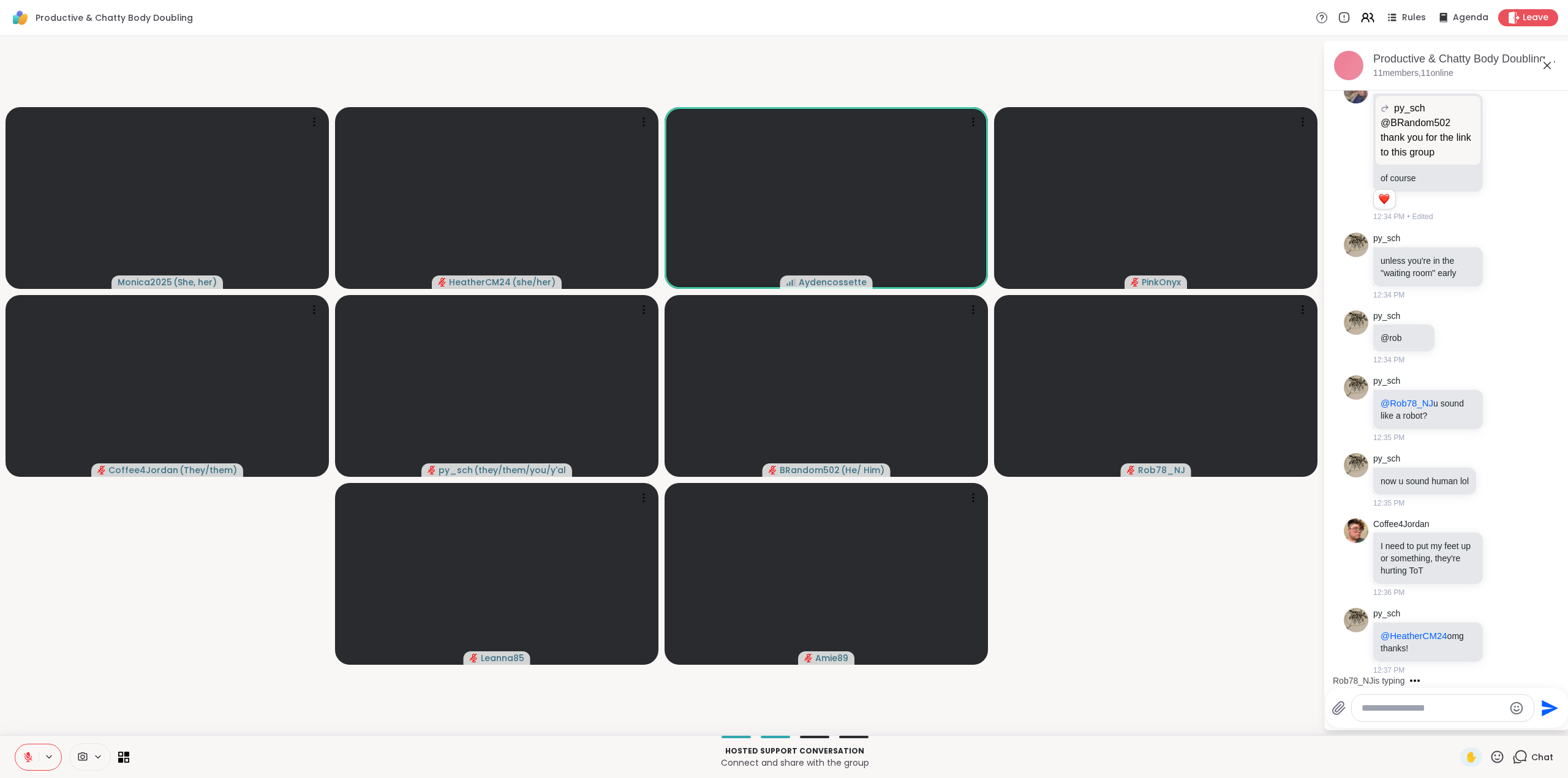
scroll to position [541, 0]
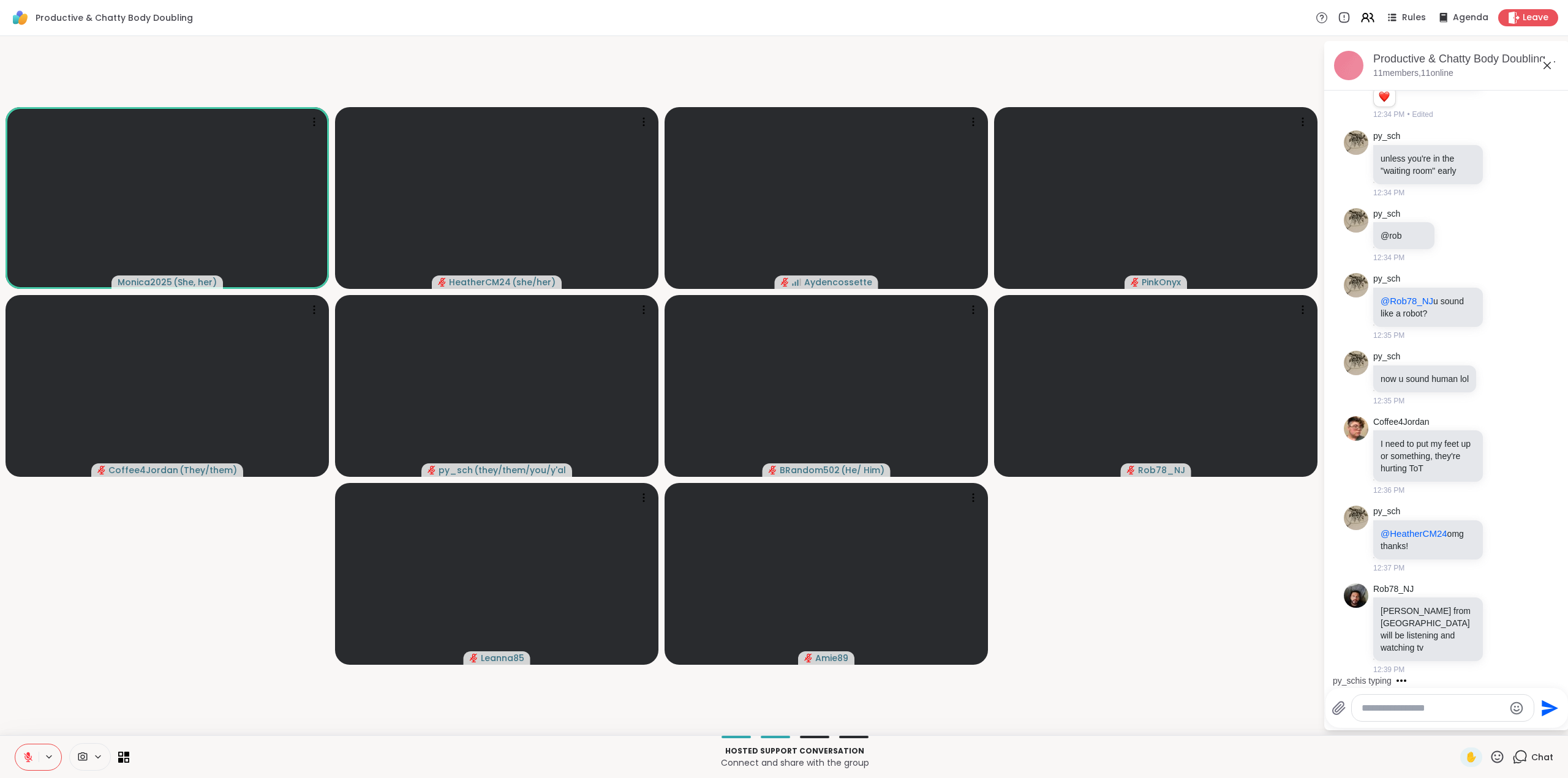
click at [29, 754] on icon at bounding box center [28, 754] width 4 height 5
click at [29, 755] on icon at bounding box center [28, 757] width 11 height 11
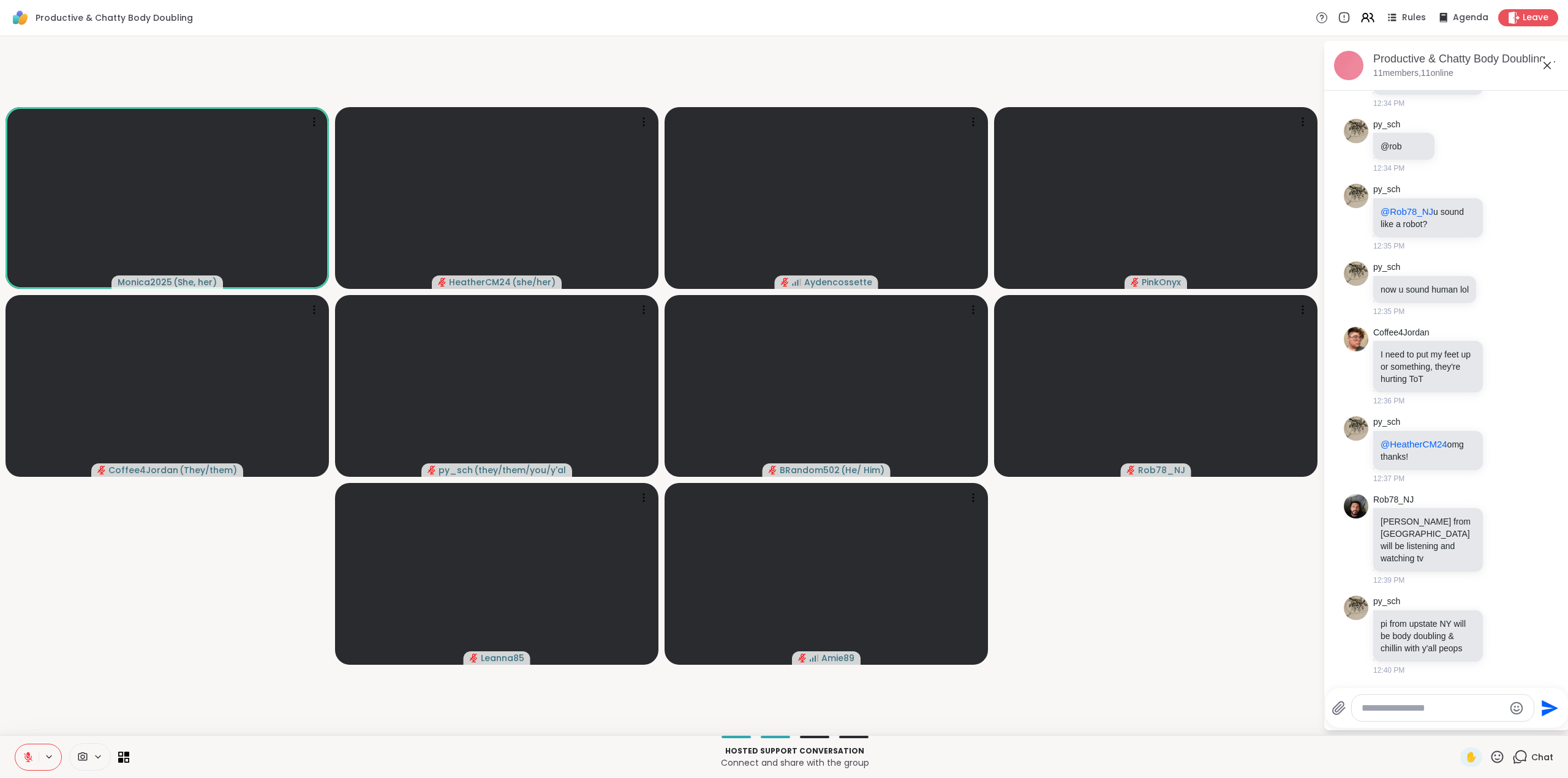
click at [28, 756] on icon at bounding box center [28, 757] width 11 height 11
click at [29, 756] on icon at bounding box center [28, 757] width 11 height 11
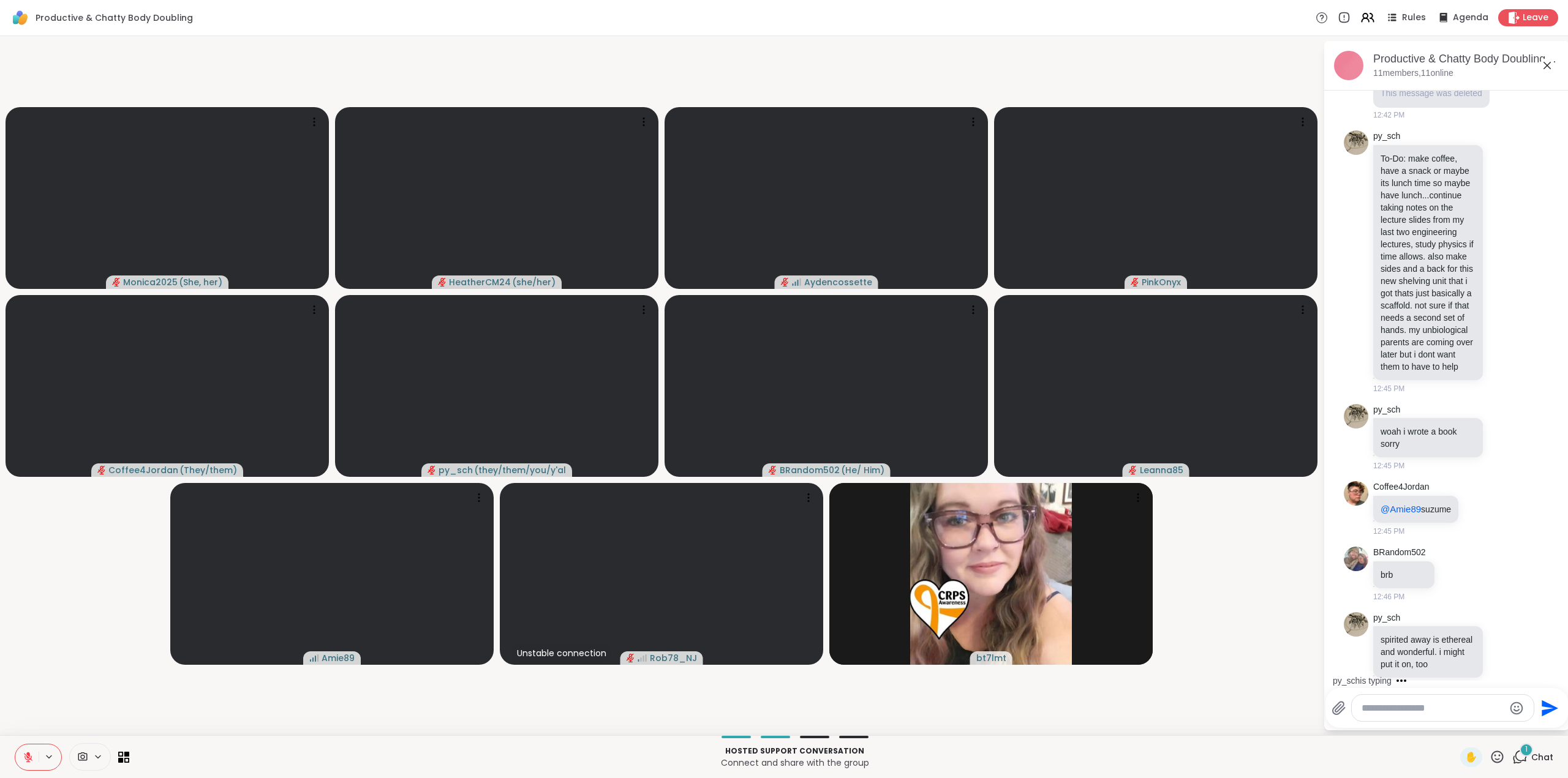
scroll to position [1419, 0]
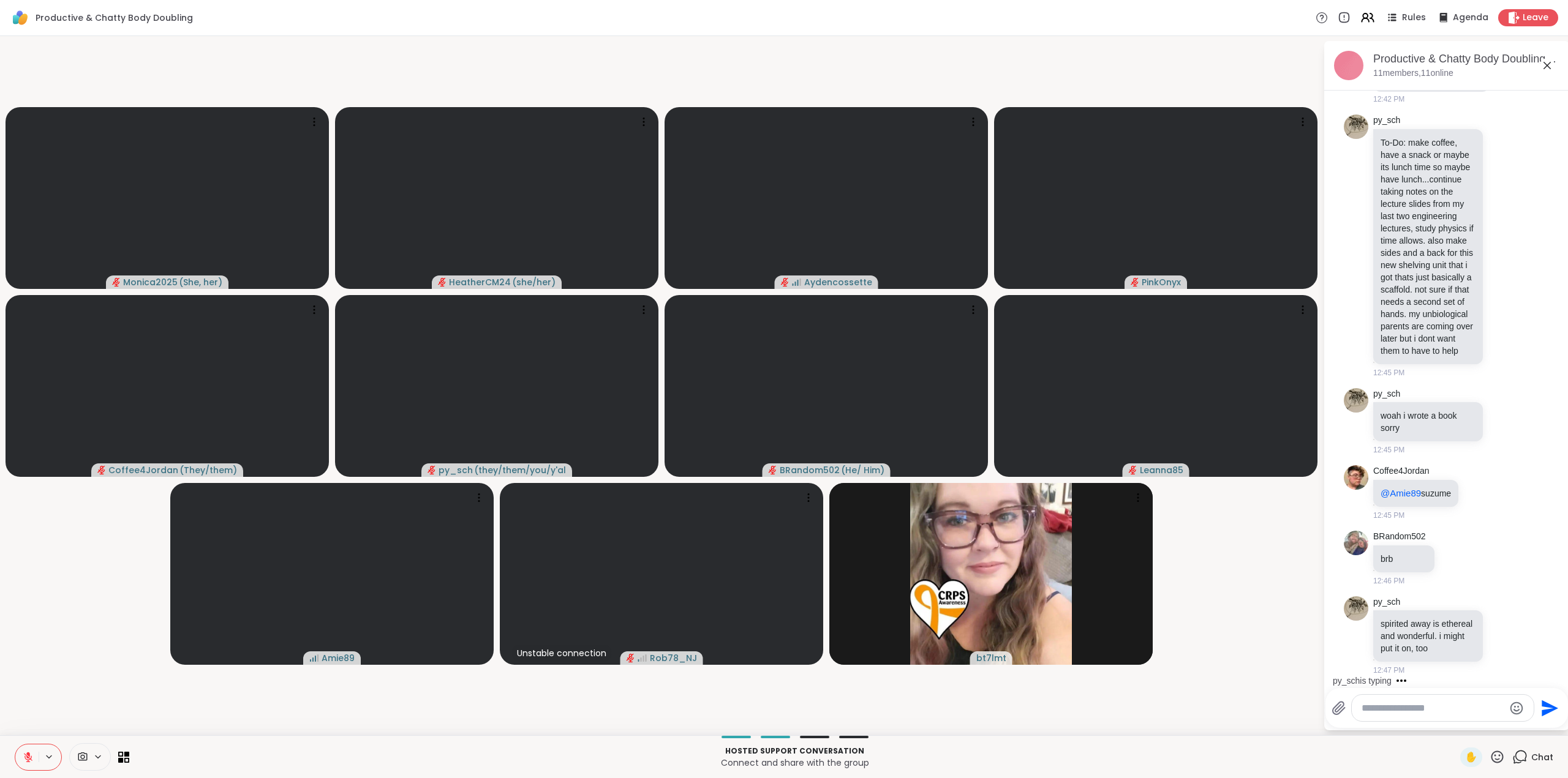
click at [1492, 754] on icon at bounding box center [1497, 757] width 15 height 15
click at [1455, 723] on span "❤️" at bounding box center [1461, 725] width 12 height 15
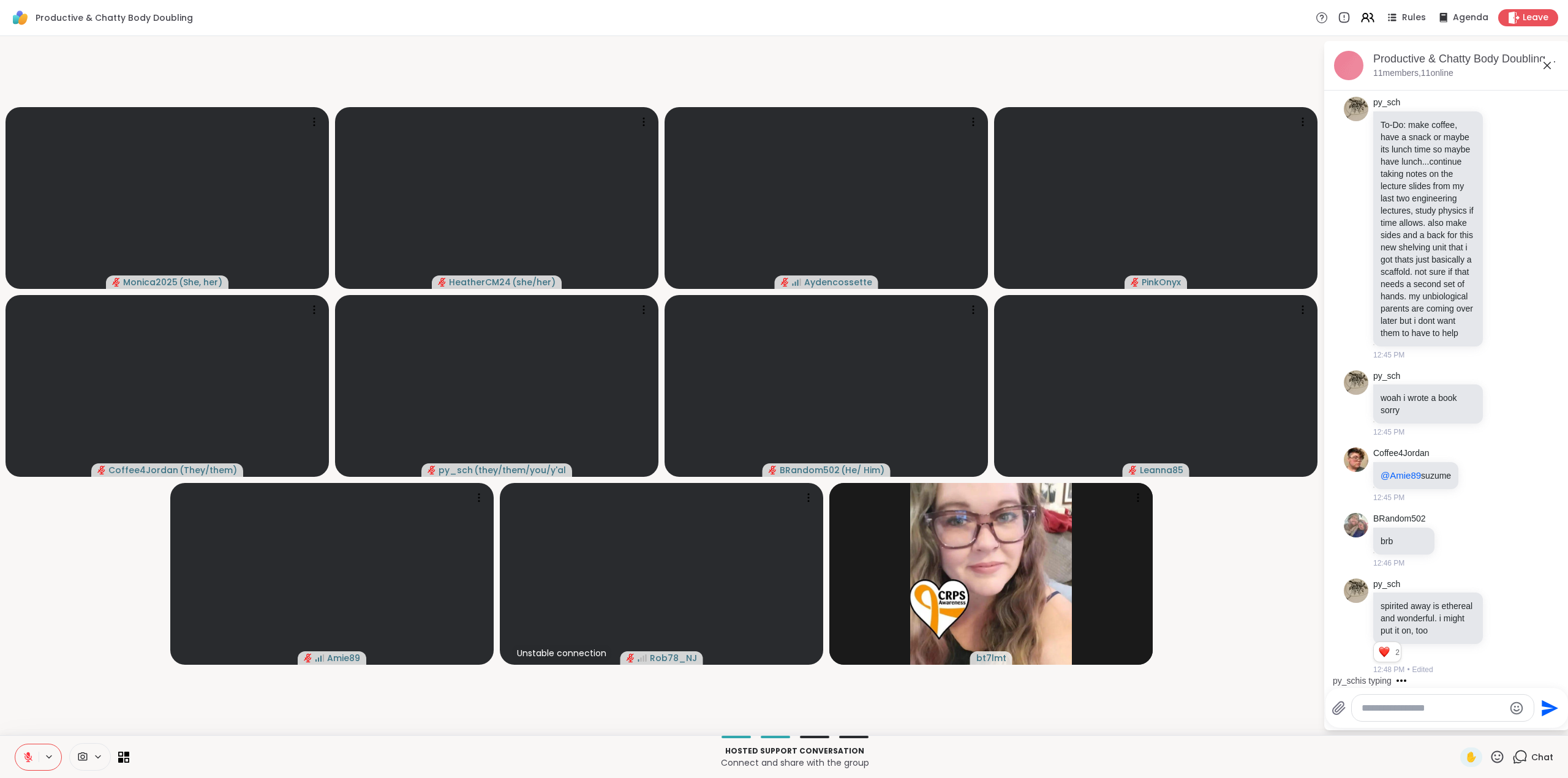
scroll to position [1526, 0]
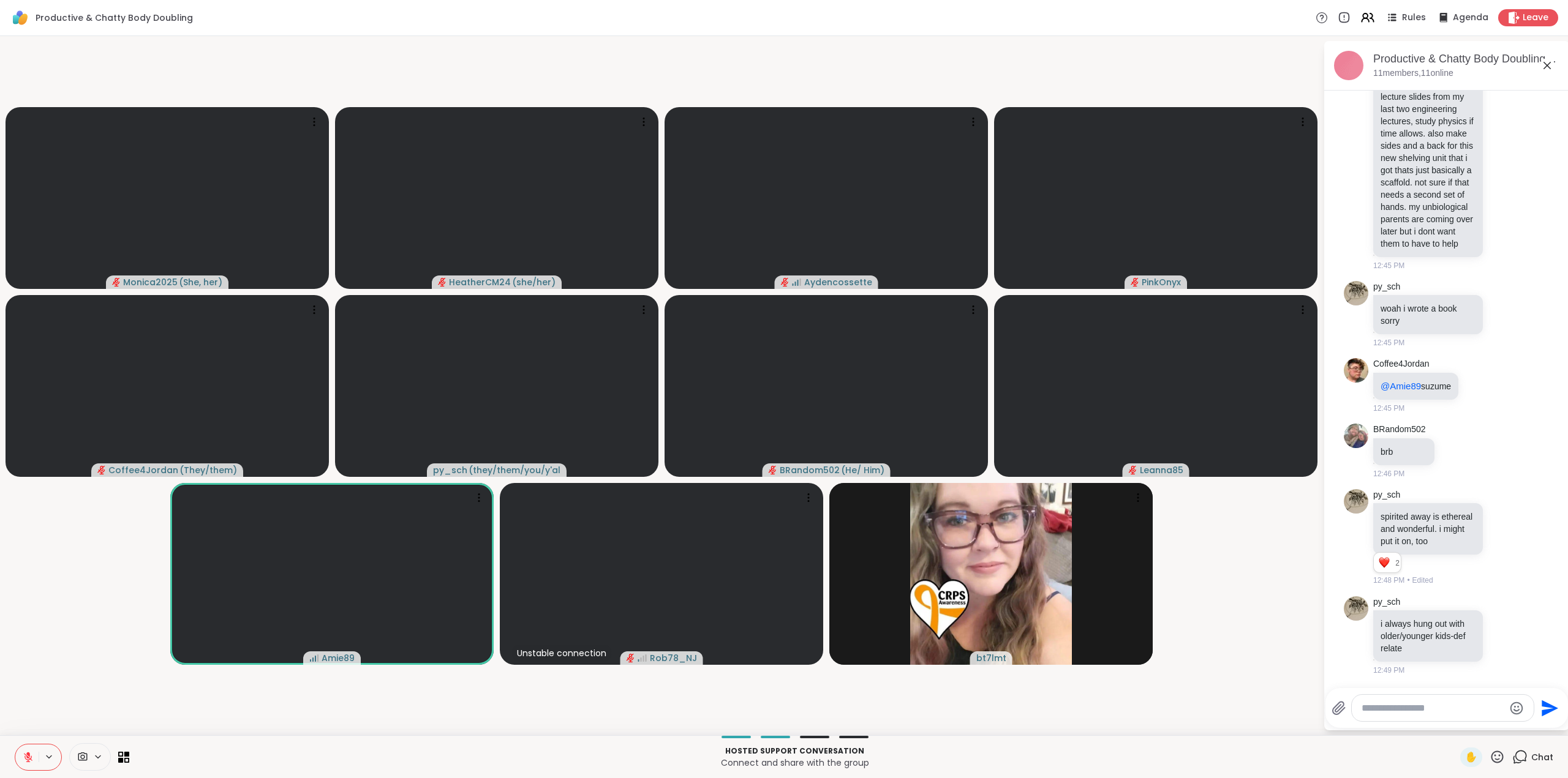
click at [29, 753] on icon at bounding box center [28, 754] width 4 height 5
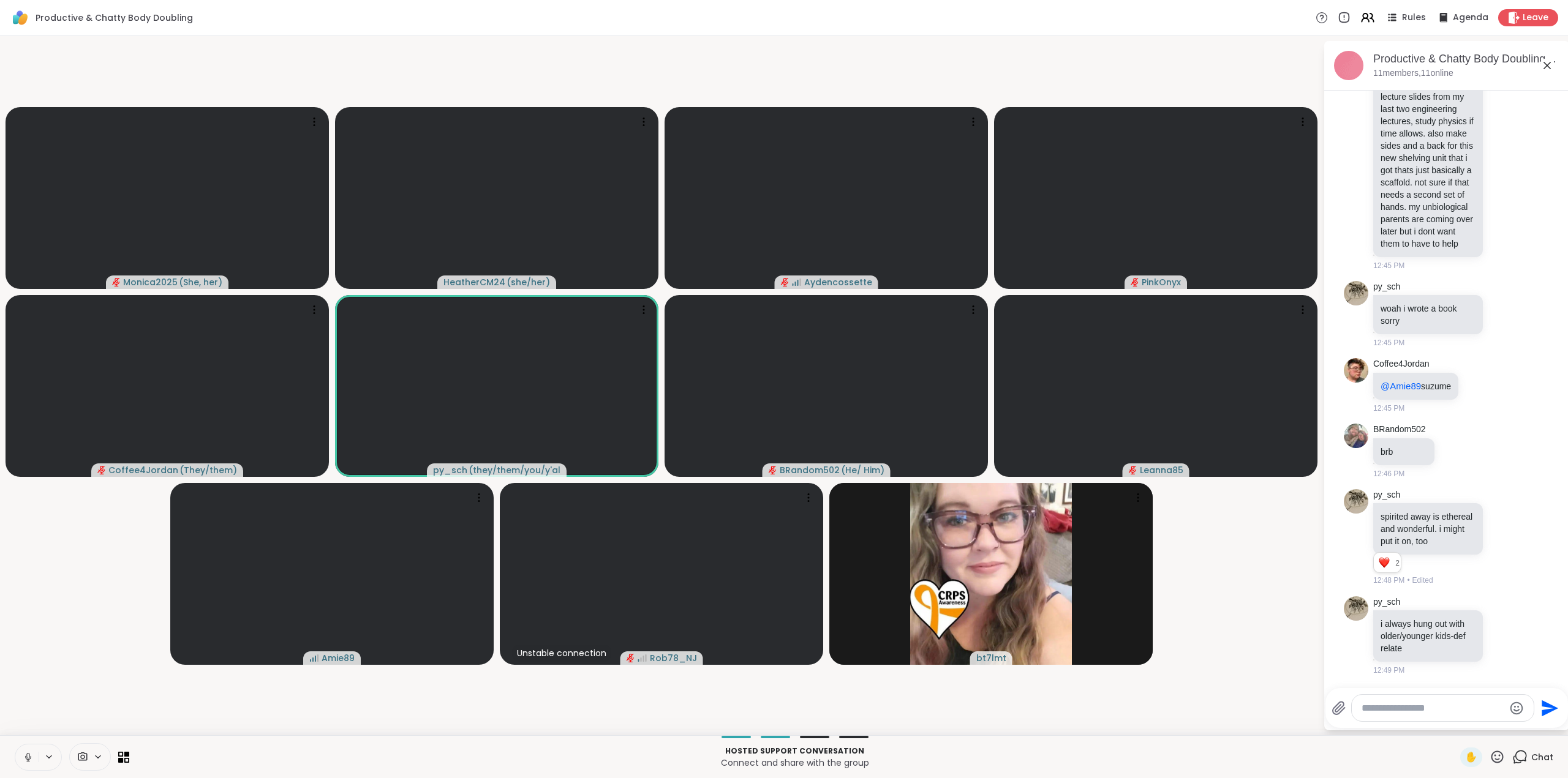
scroll to position [1677, 0]
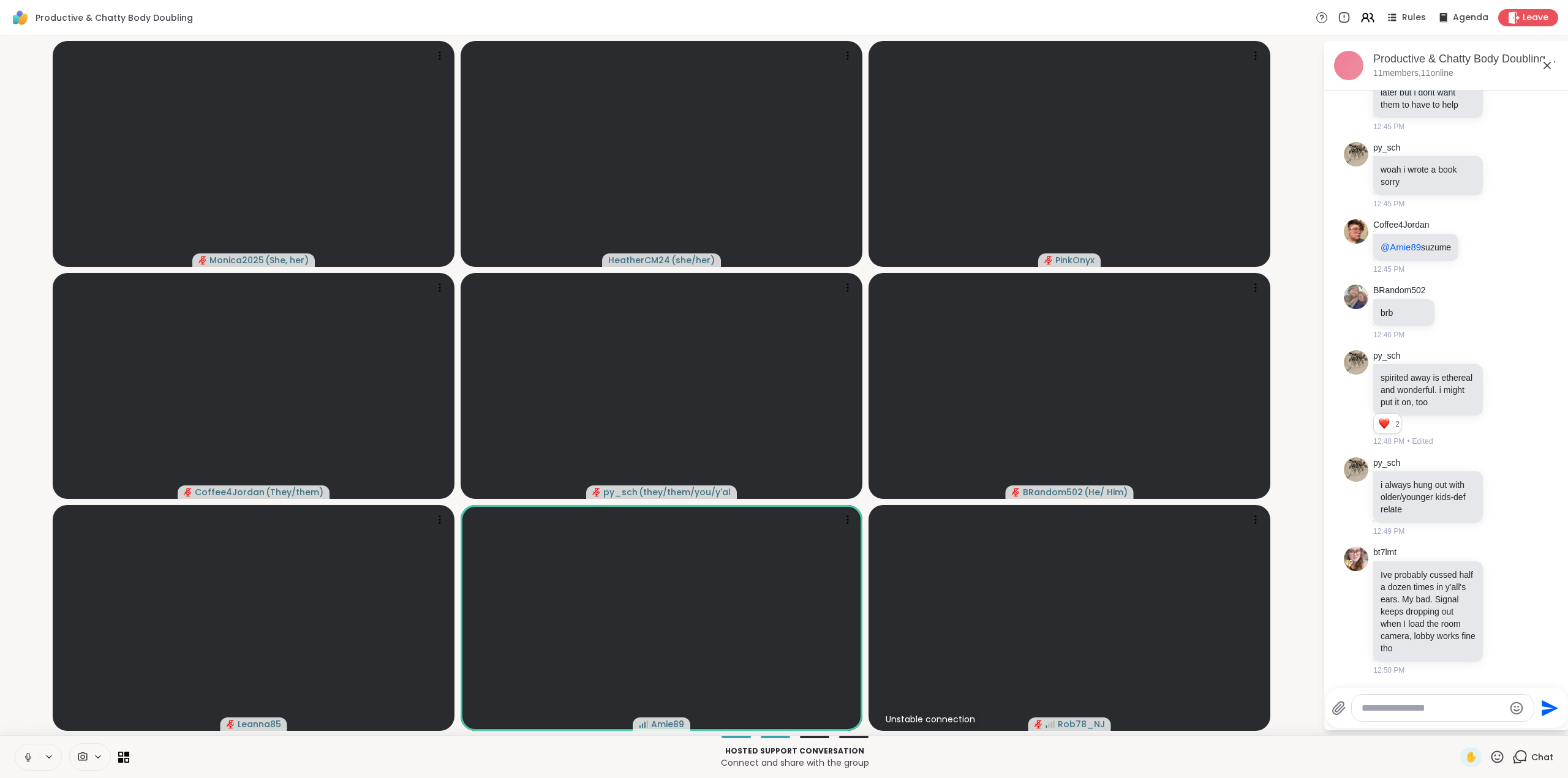
click at [27, 754] on icon at bounding box center [28, 755] width 3 height 6
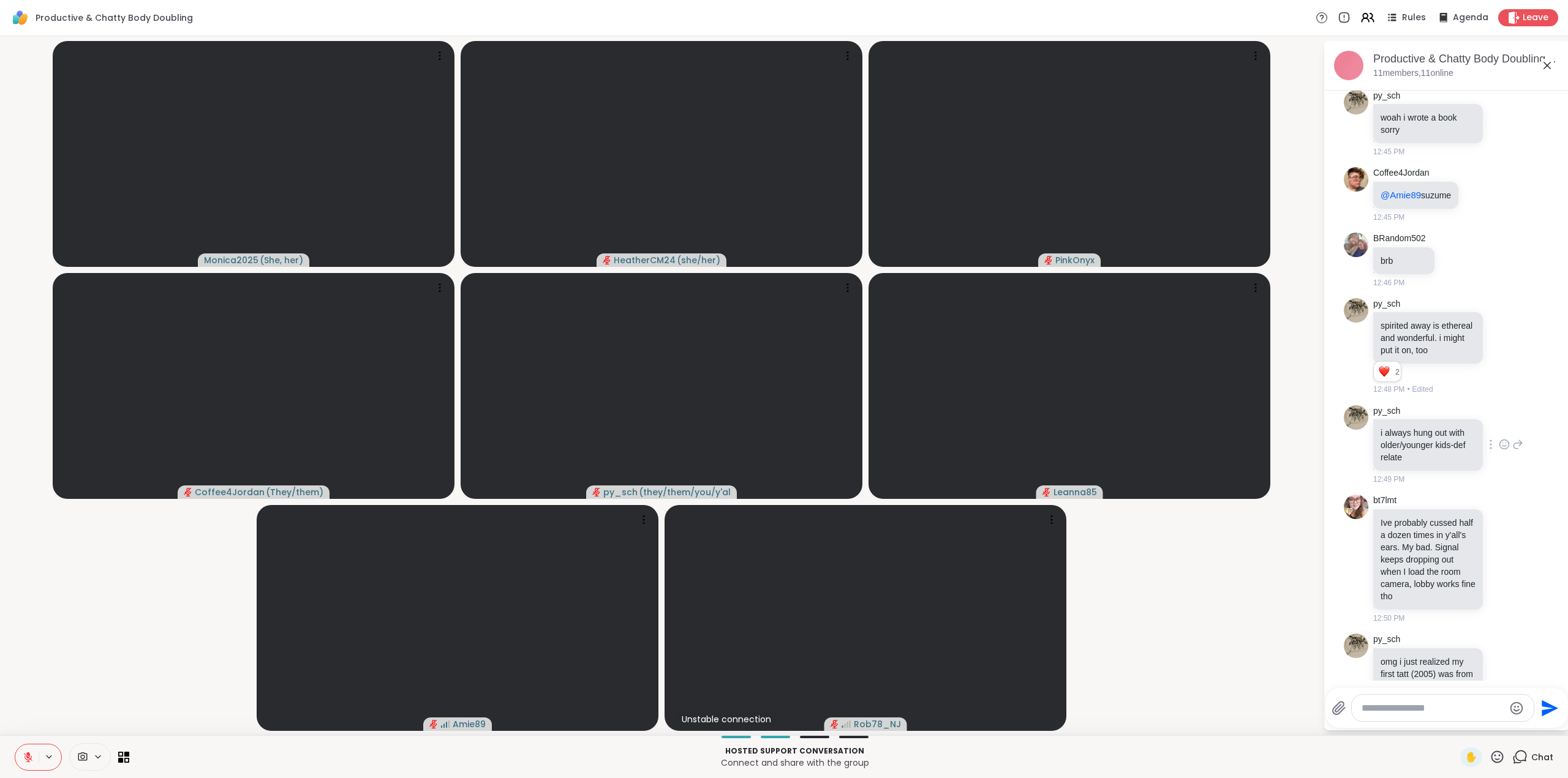
scroll to position [1630, 0]
click at [1499, 353] on icon at bounding box center [1504, 347] width 11 height 12
click at [1499, 333] on div "Select Reaction: Heart" at bounding box center [1504, 328] width 11 height 11
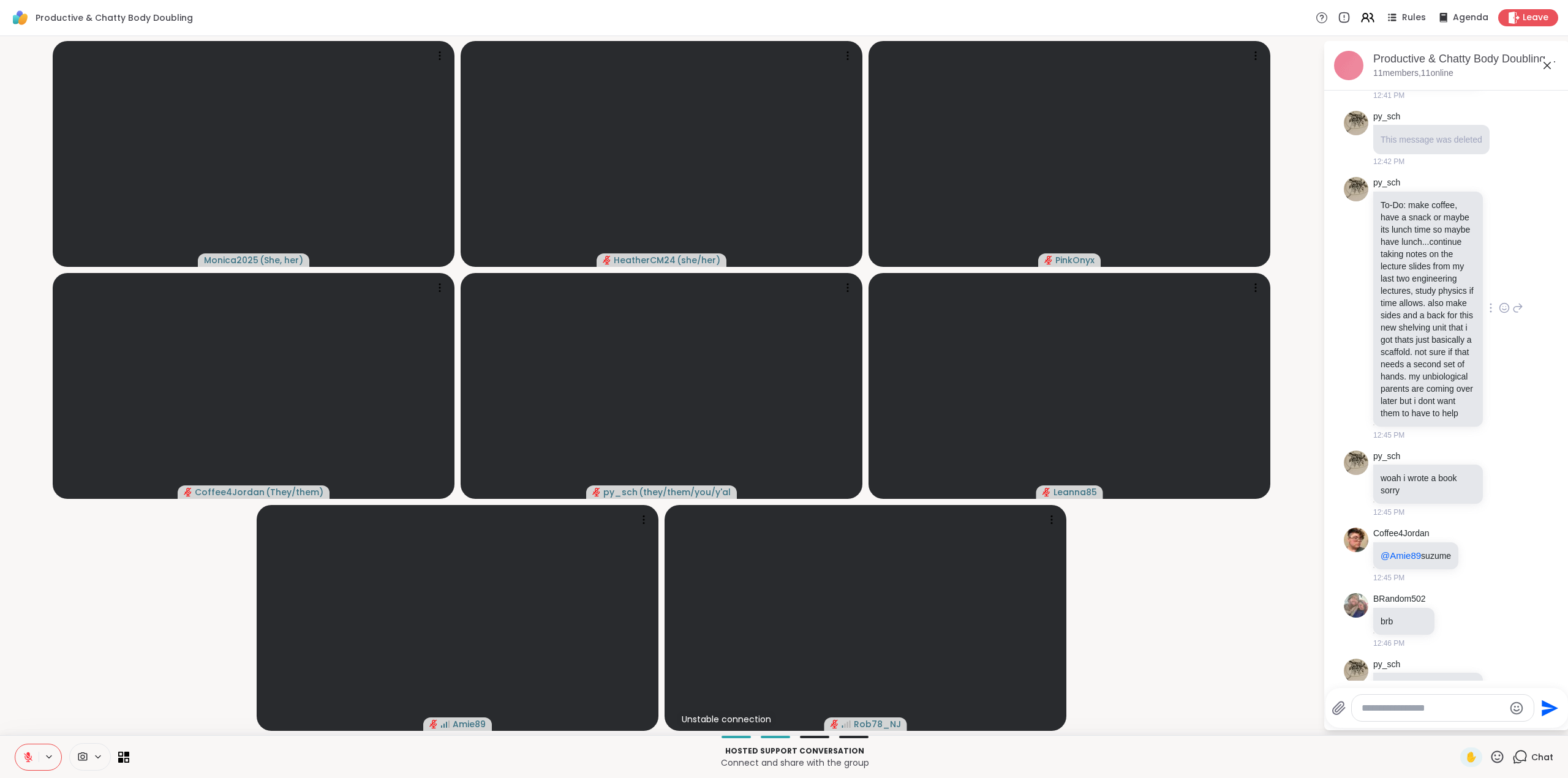
scroll to position [1263, 0]
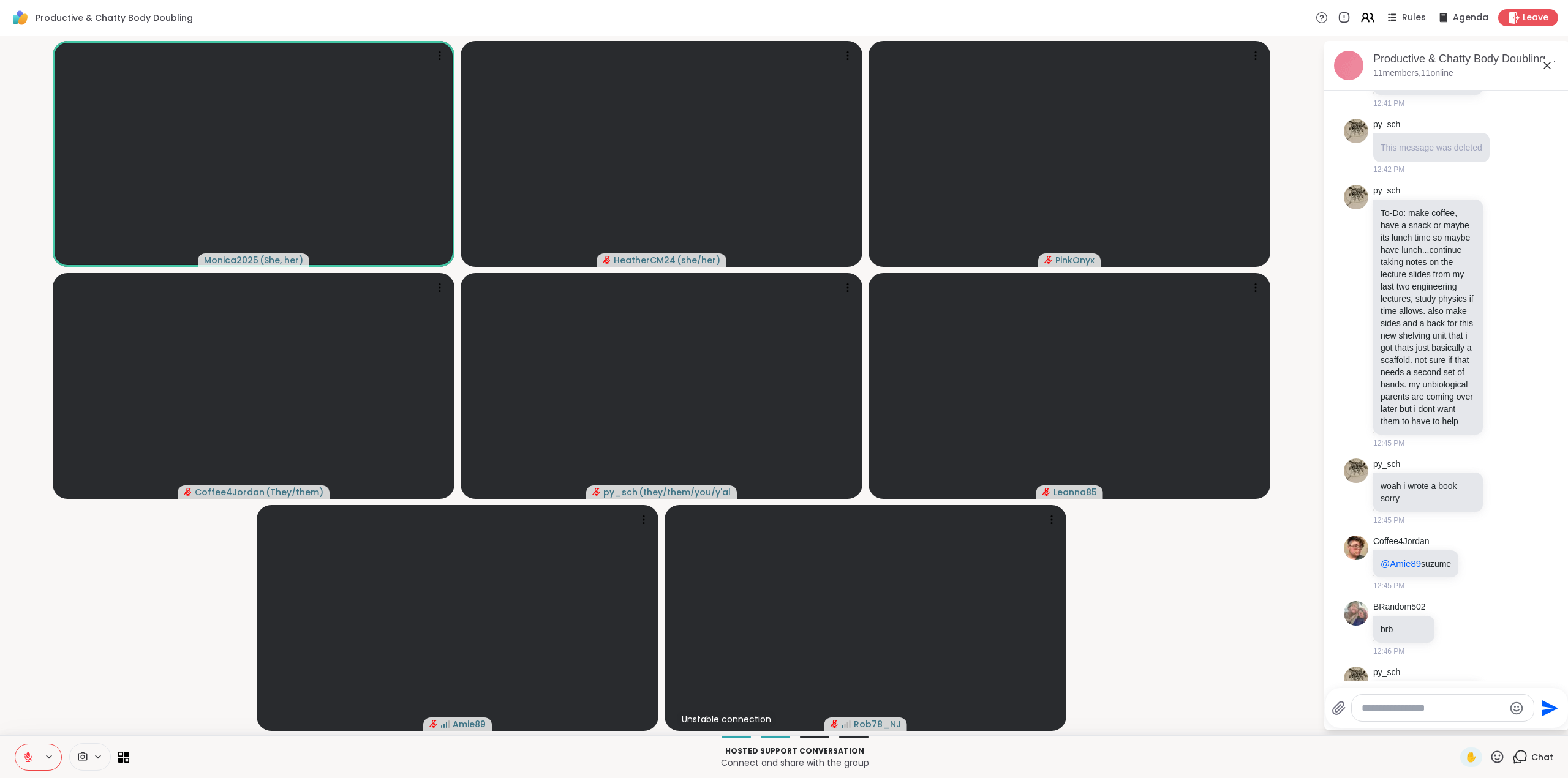
click at [1490, 759] on icon at bounding box center [1497, 757] width 15 height 15
click at [1411, 763] on p "Connect and share with the group" at bounding box center [794, 763] width 1316 height 12
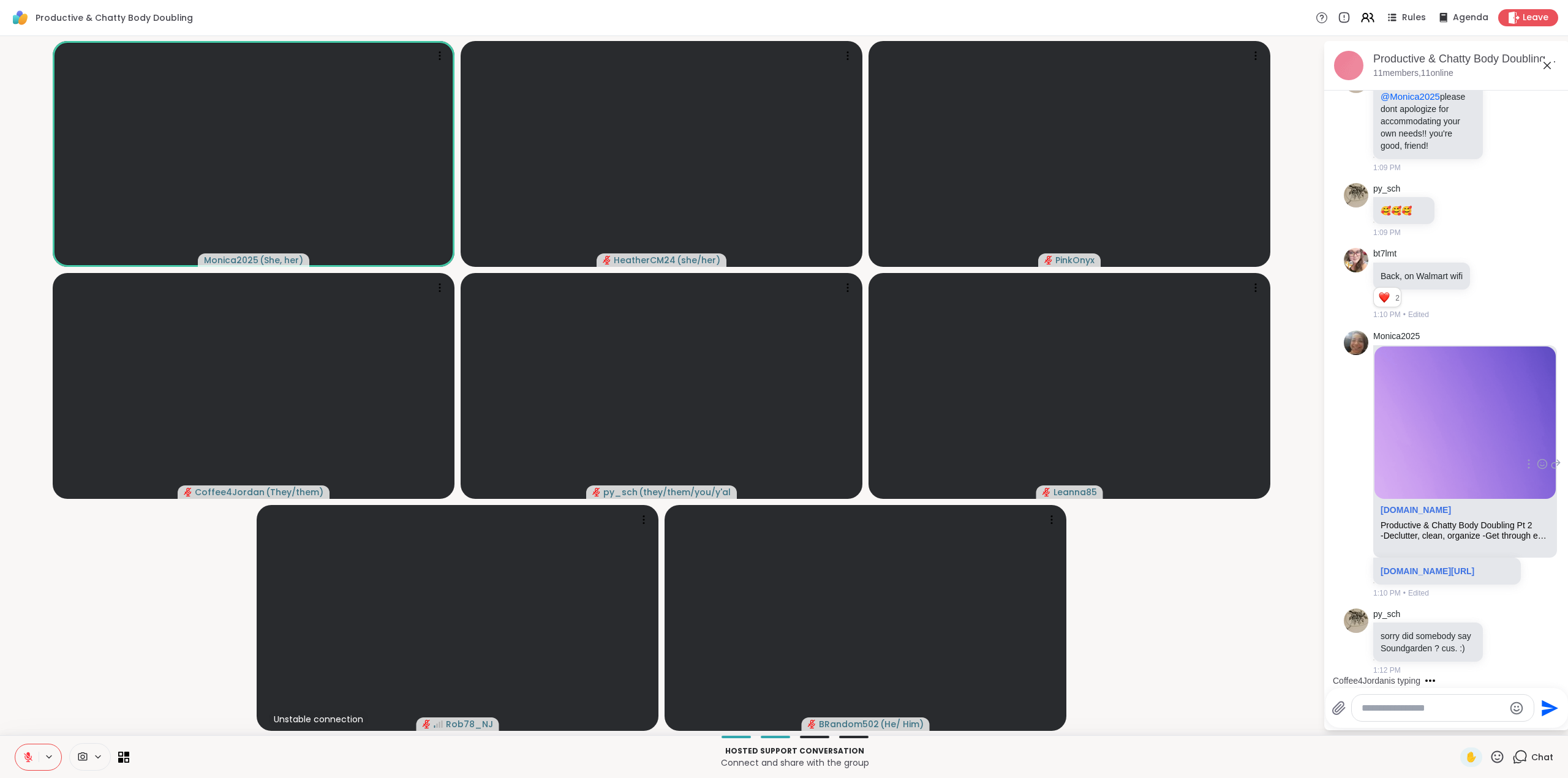
scroll to position [3667, 0]
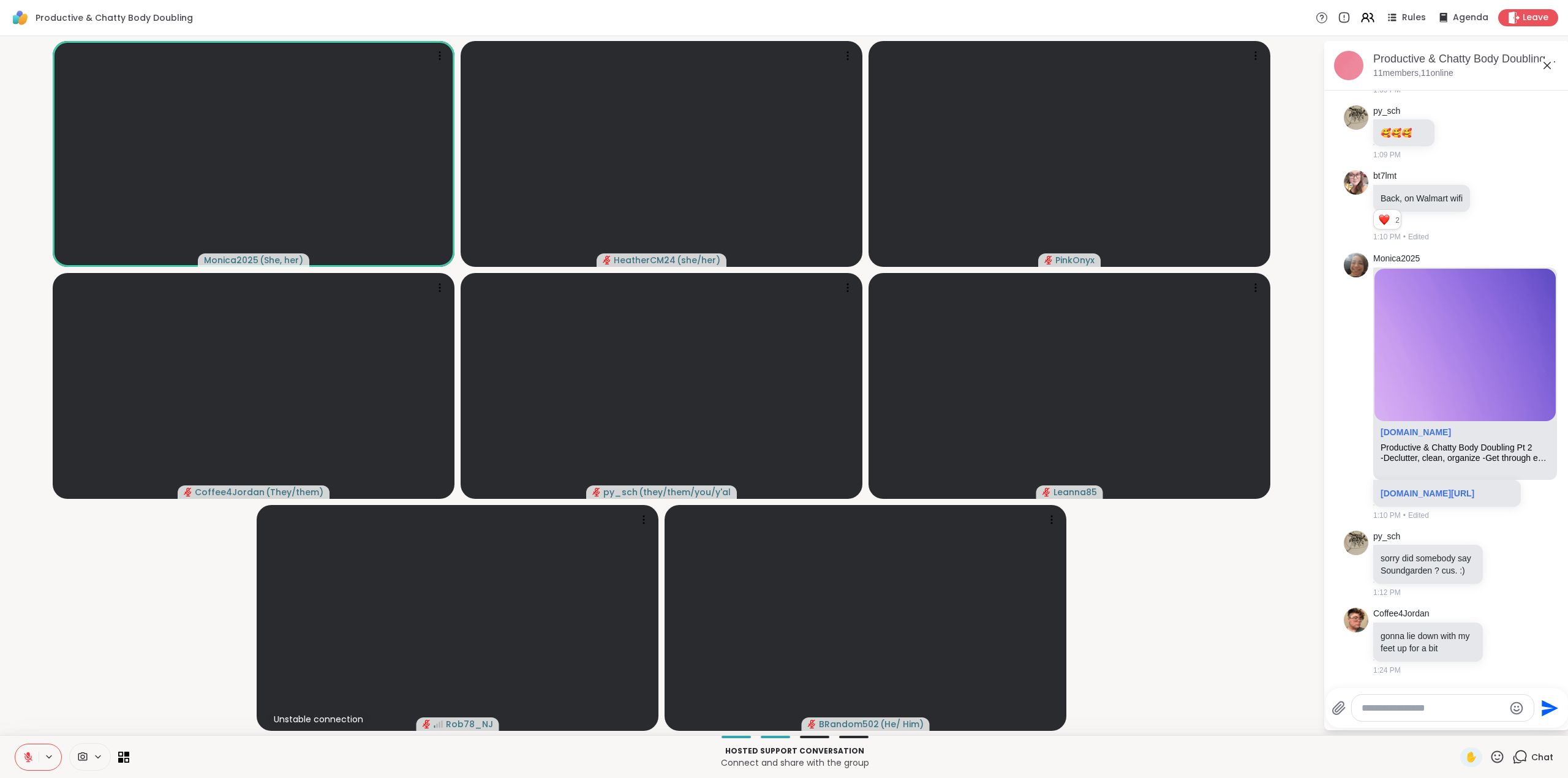
click at [31, 758] on icon at bounding box center [28, 757] width 9 height 9
click at [26, 757] on icon at bounding box center [28, 757] width 11 height 11
click at [1415, 710] on textarea "Type your message" at bounding box center [1433, 708] width 143 height 12
paste textarea "**********"
type textarea "**********"
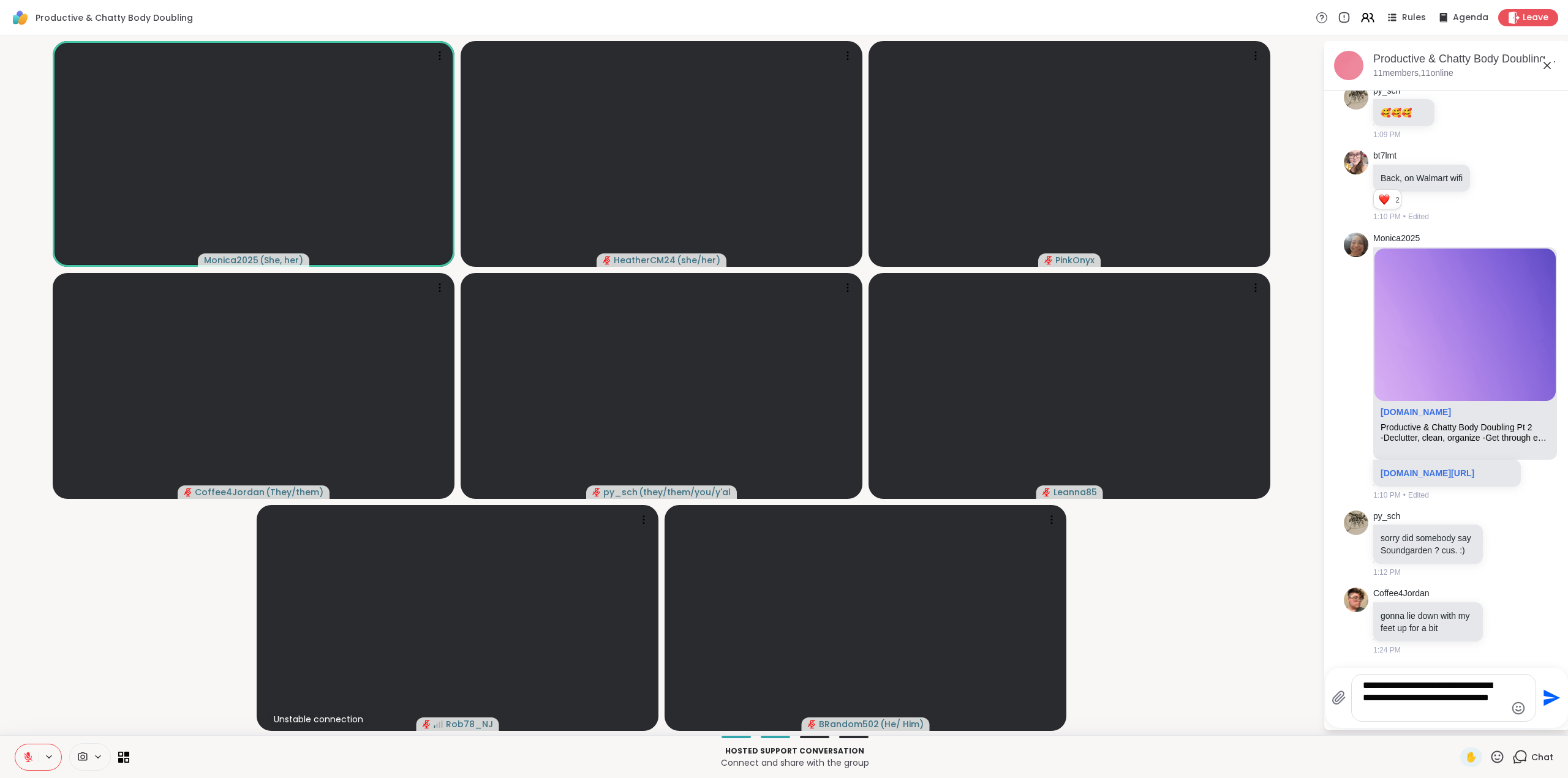
click at [1548, 697] on icon "Send" at bounding box center [1550, 698] width 20 height 20
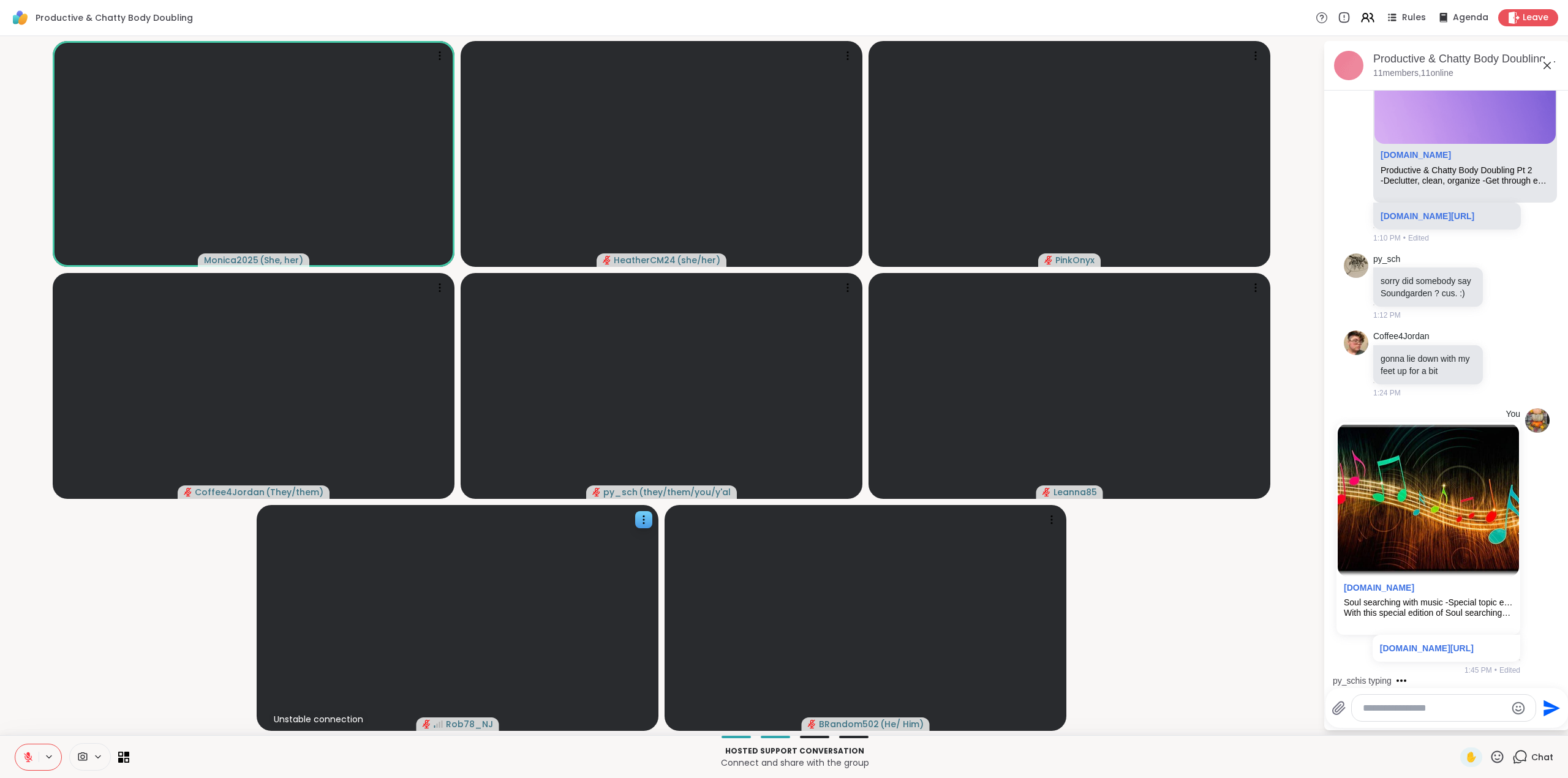
scroll to position [3952, 0]
click at [29, 760] on icon at bounding box center [28, 757] width 9 height 9
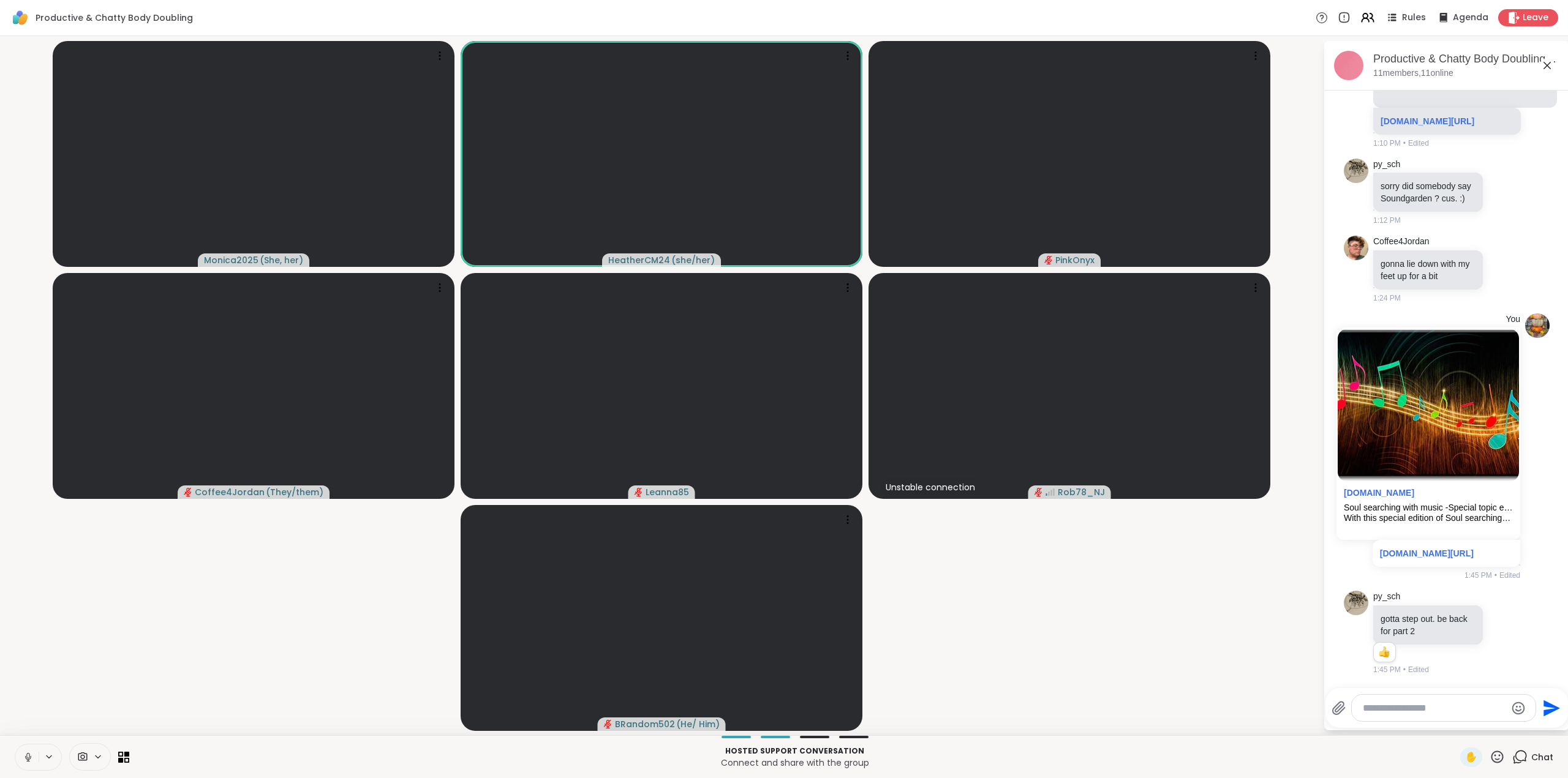
scroll to position [4064, 0]
click at [30, 758] on icon at bounding box center [28, 757] width 6 height 4
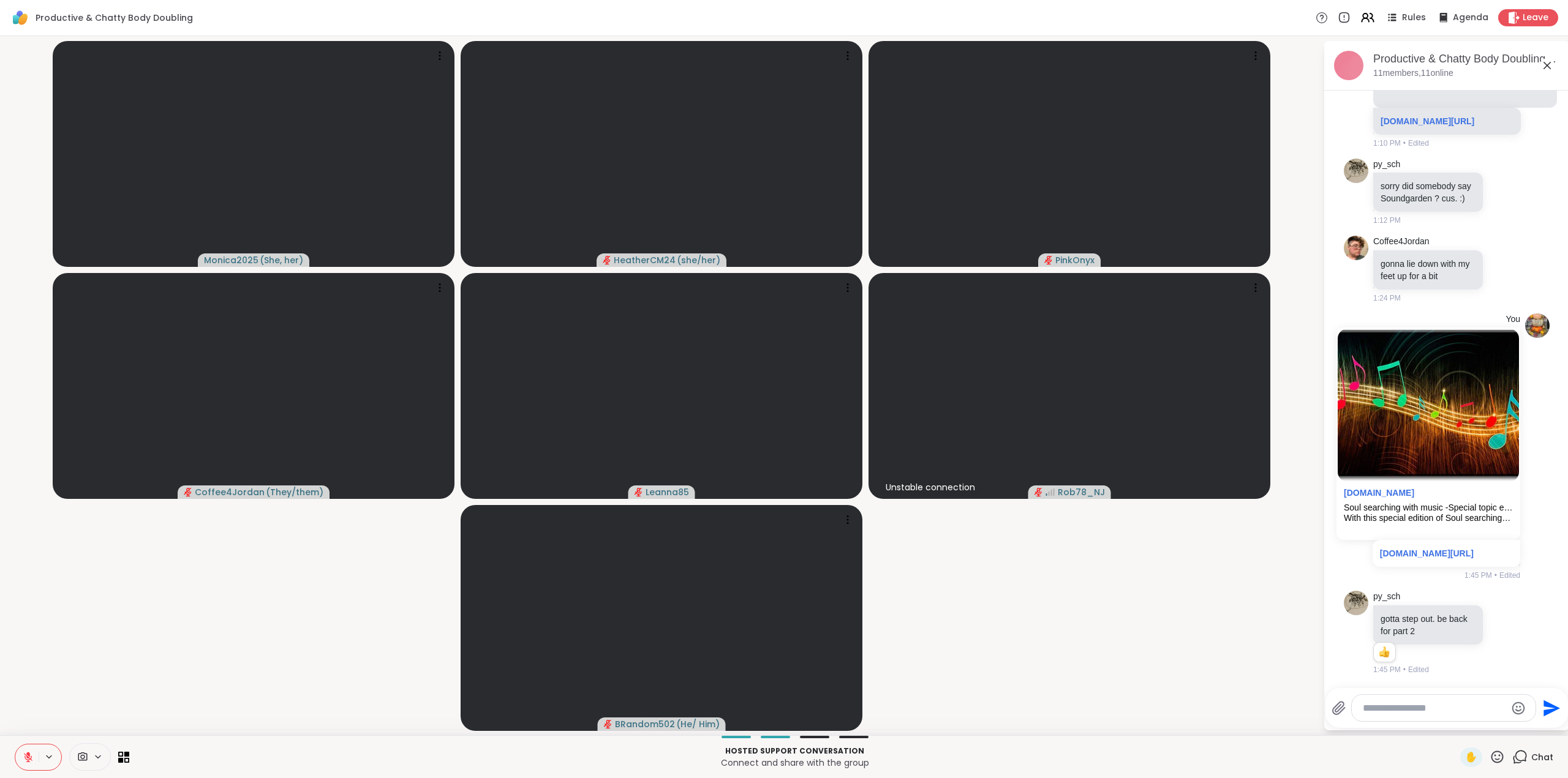
click at [25, 761] on icon at bounding box center [28, 757] width 11 height 11
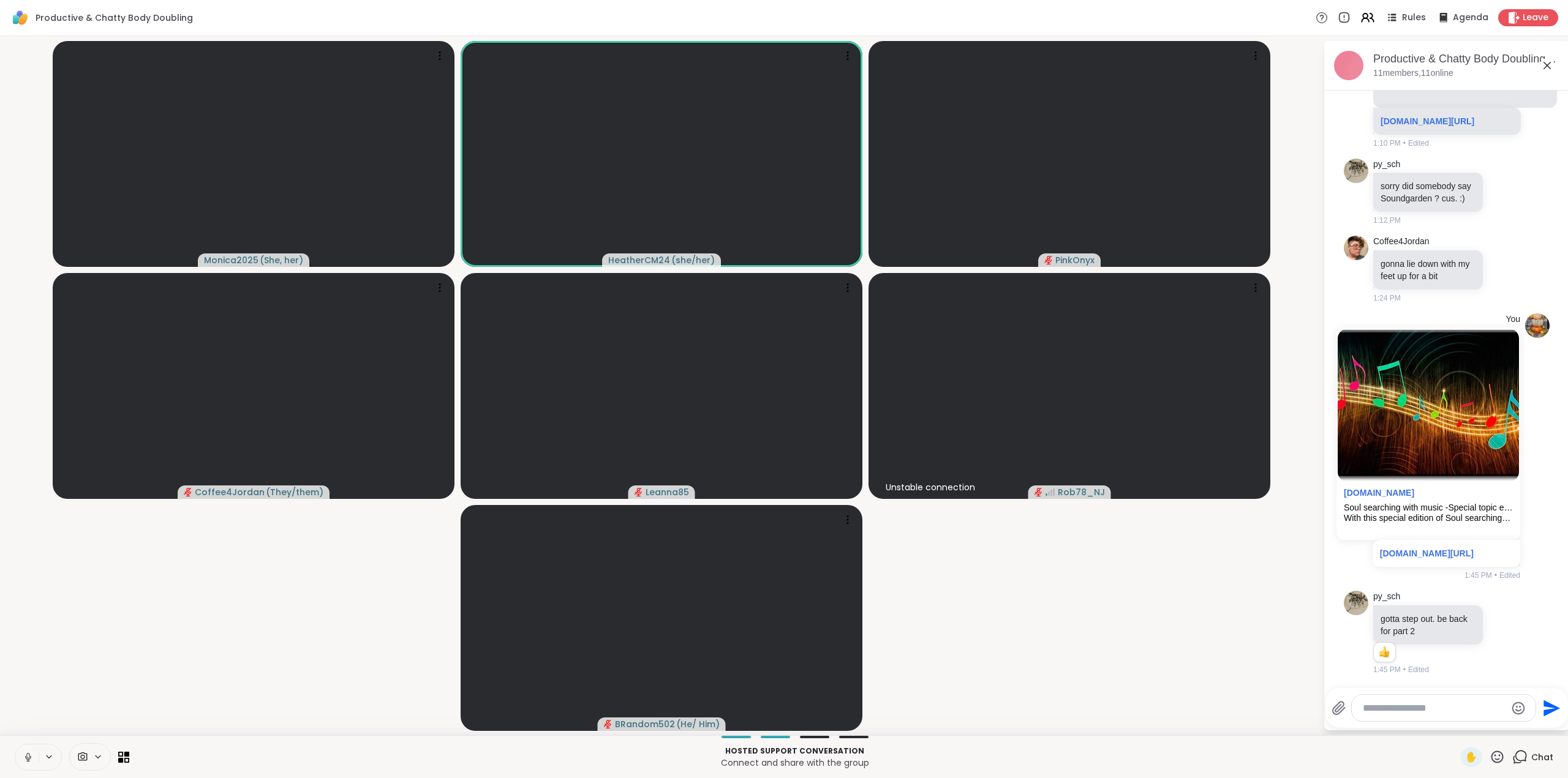
click at [25, 761] on icon at bounding box center [28, 757] width 11 height 11
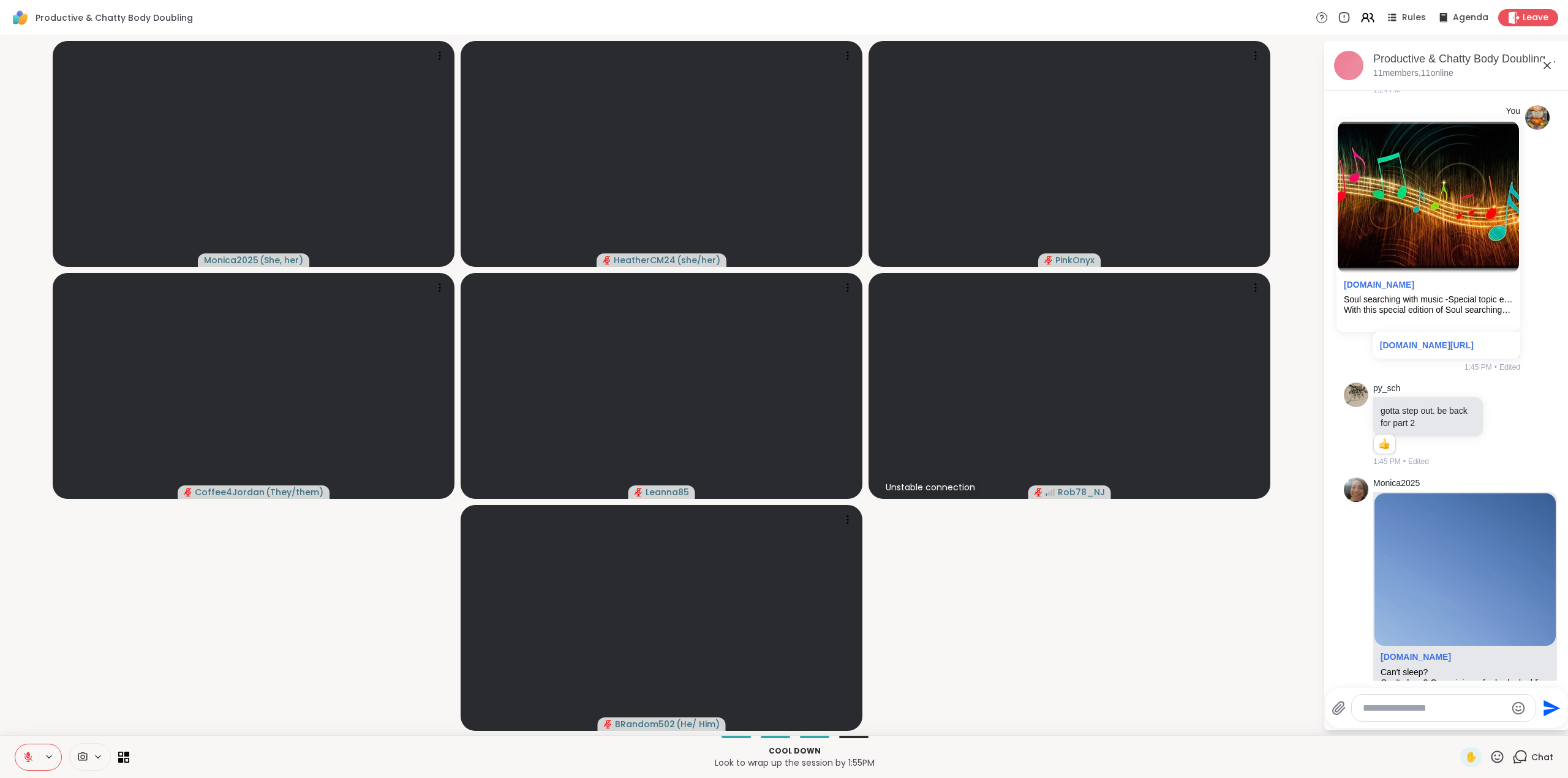
scroll to position [4195, 0]
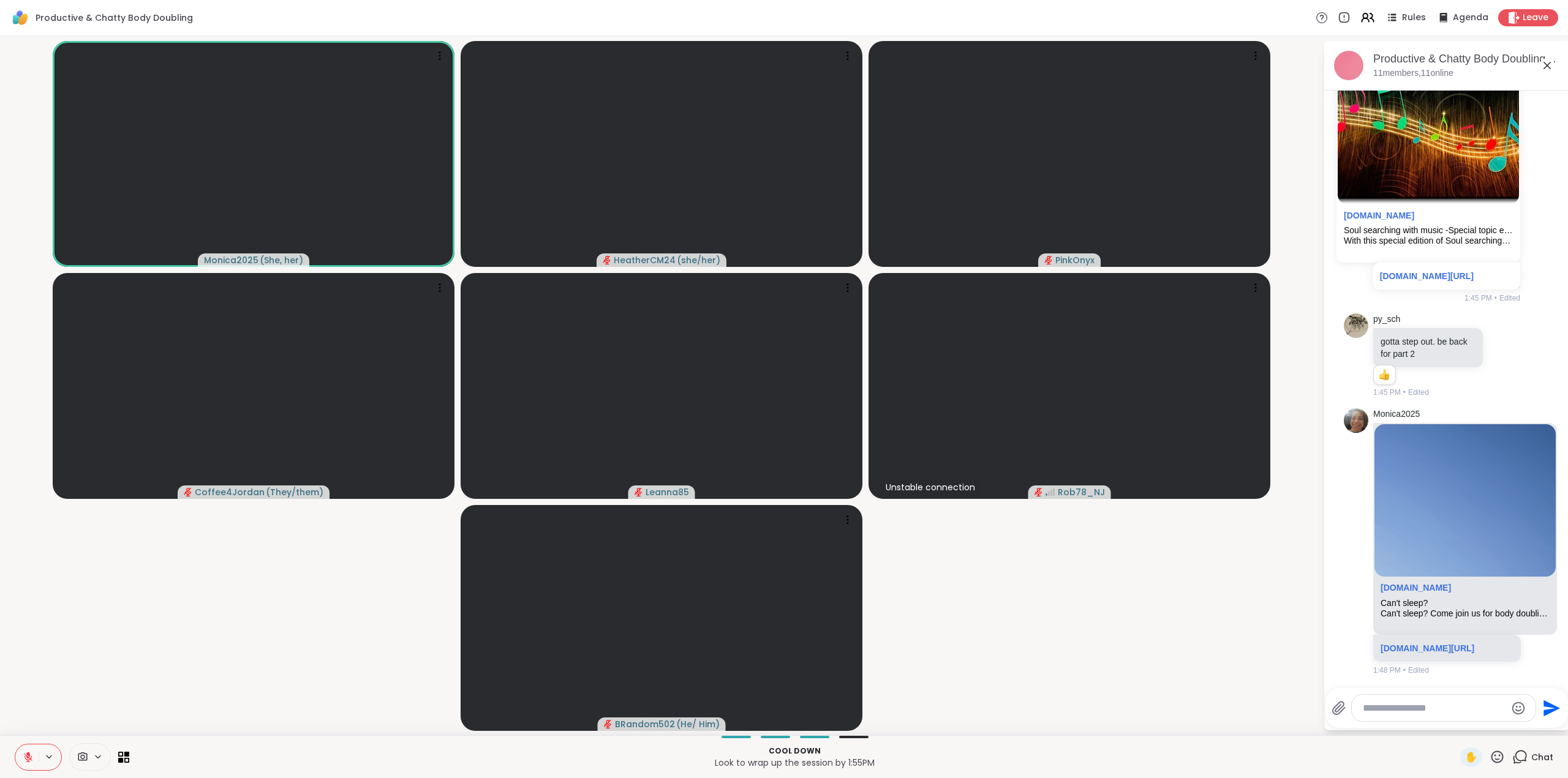
click at [25, 757] on icon at bounding box center [28, 757] width 11 height 11
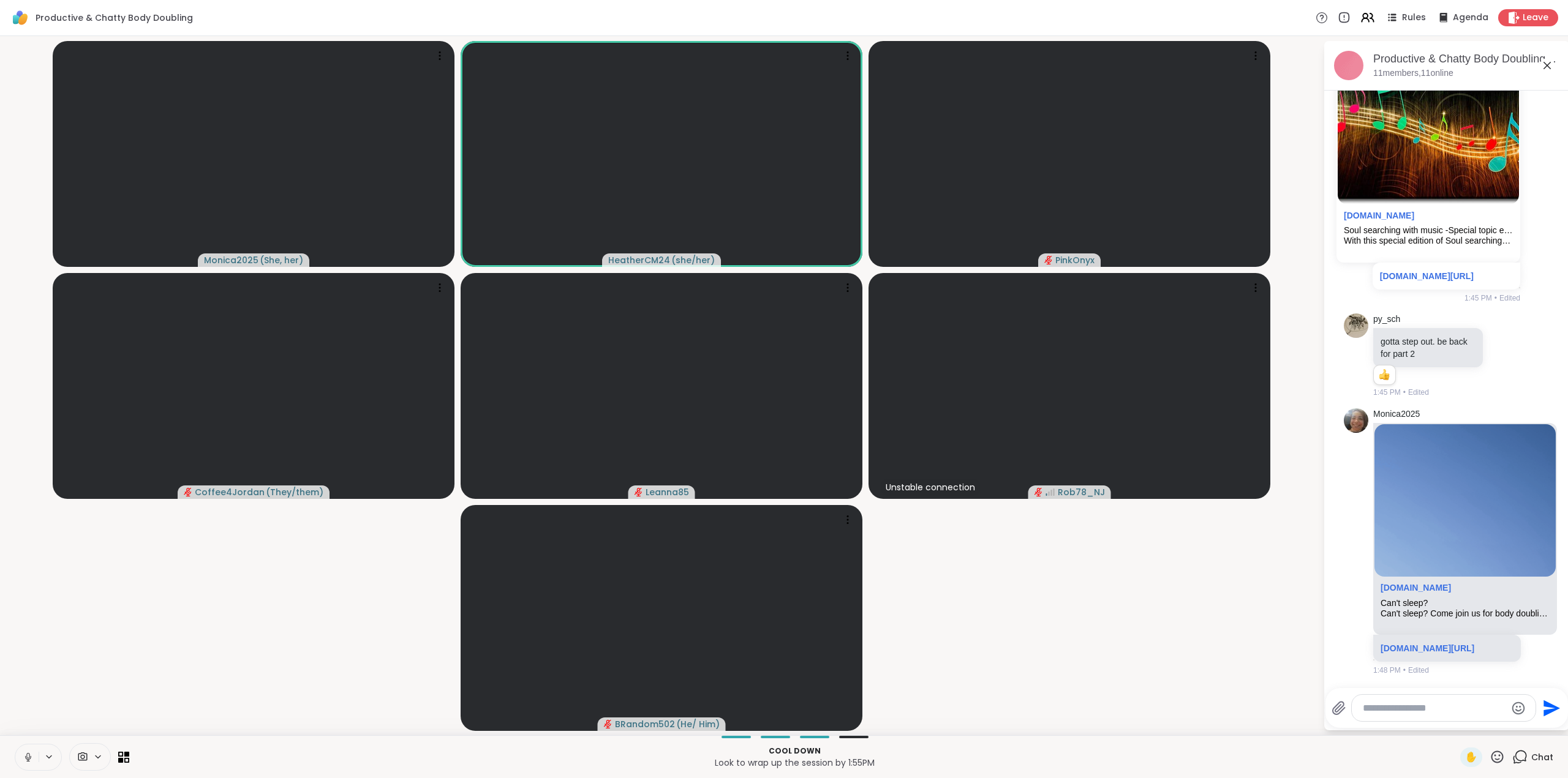
click at [25, 753] on icon at bounding box center [28, 757] width 11 height 11
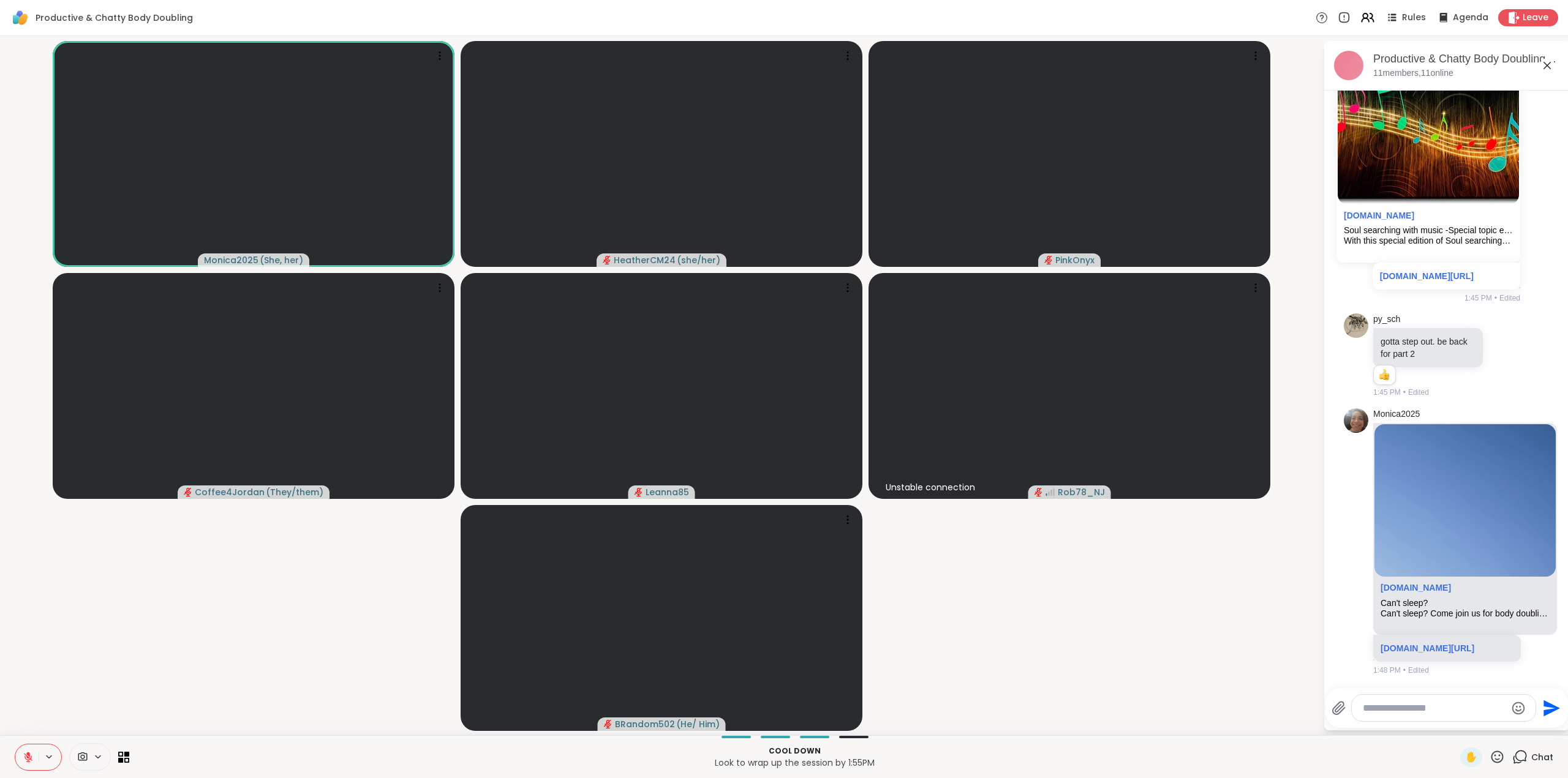
click at [25, 757] on icon at bounding box center [28, 757] width 11 height 11
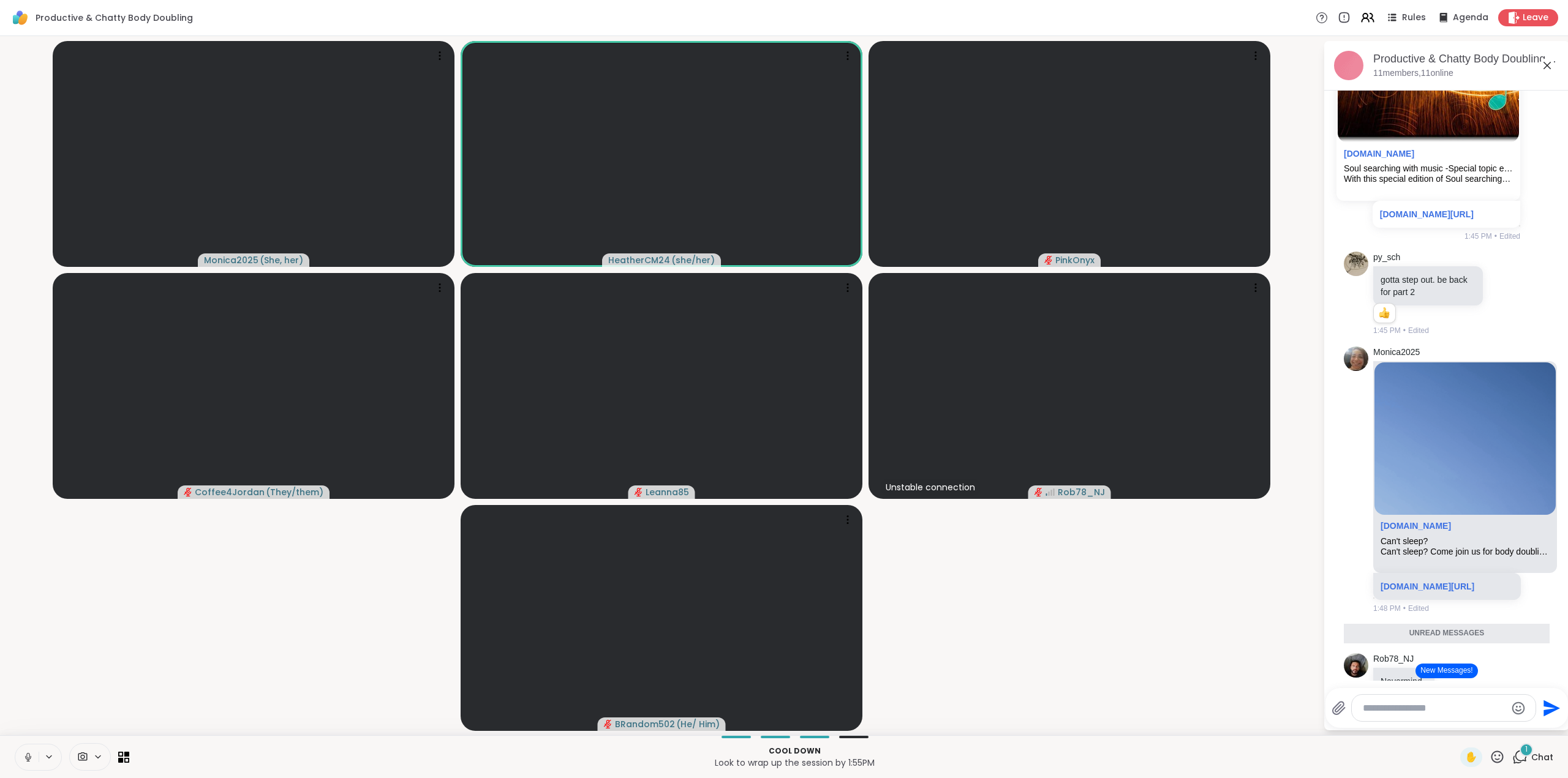
click at [31, 758] on icon at bounding box center [28, 757] width 11 height 11
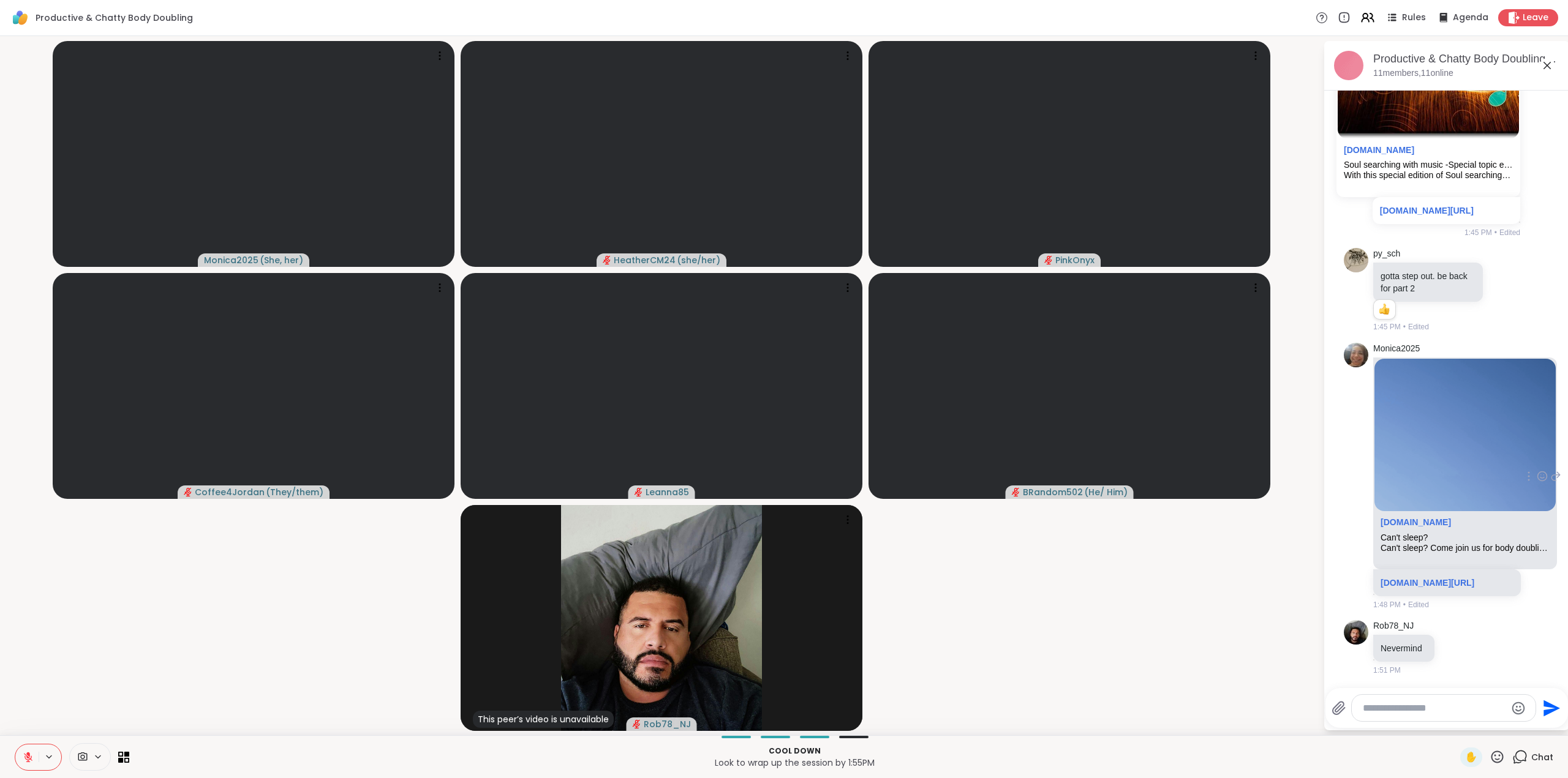
scroll to position [4431, 0]
click at [26, 759] on icon at bounding box center [28, 757] width 9 height 9
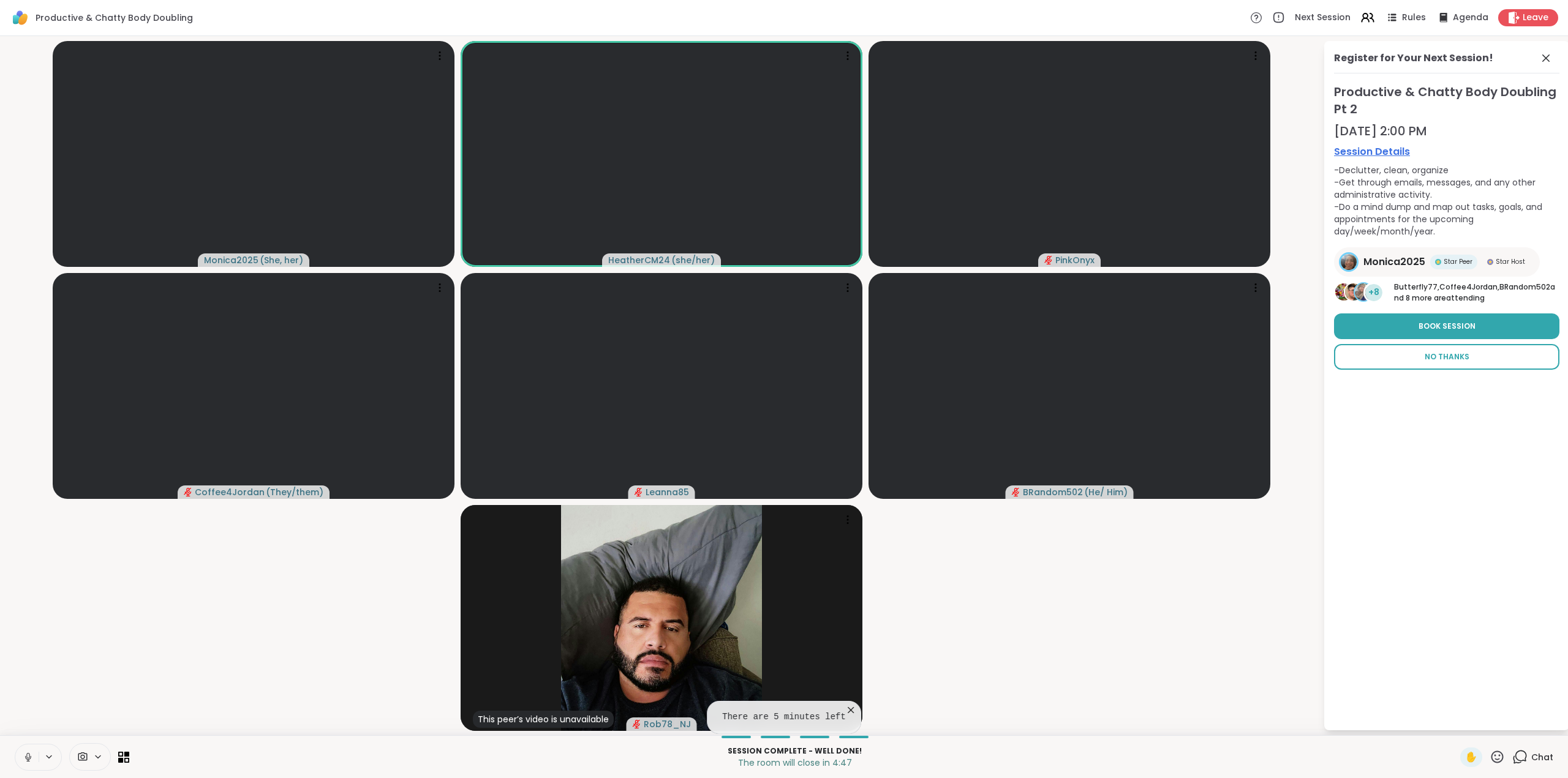
click at [1464, 360] on span "No Thanks" at bounding box center [1447, 357] width 45 height 11
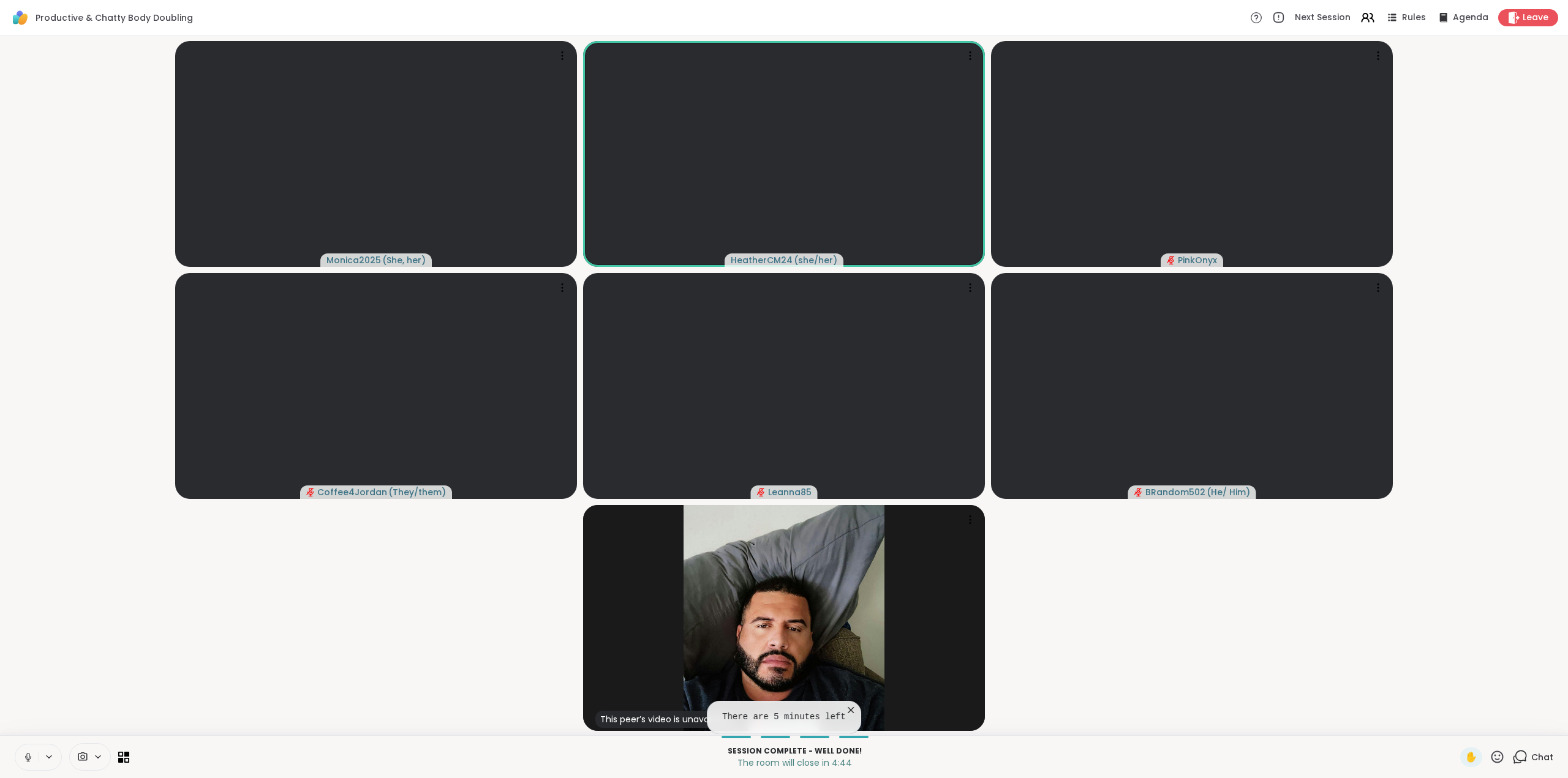
click at [1512, 756] on icon at bounding box center [1520, 757] width 15 height 15
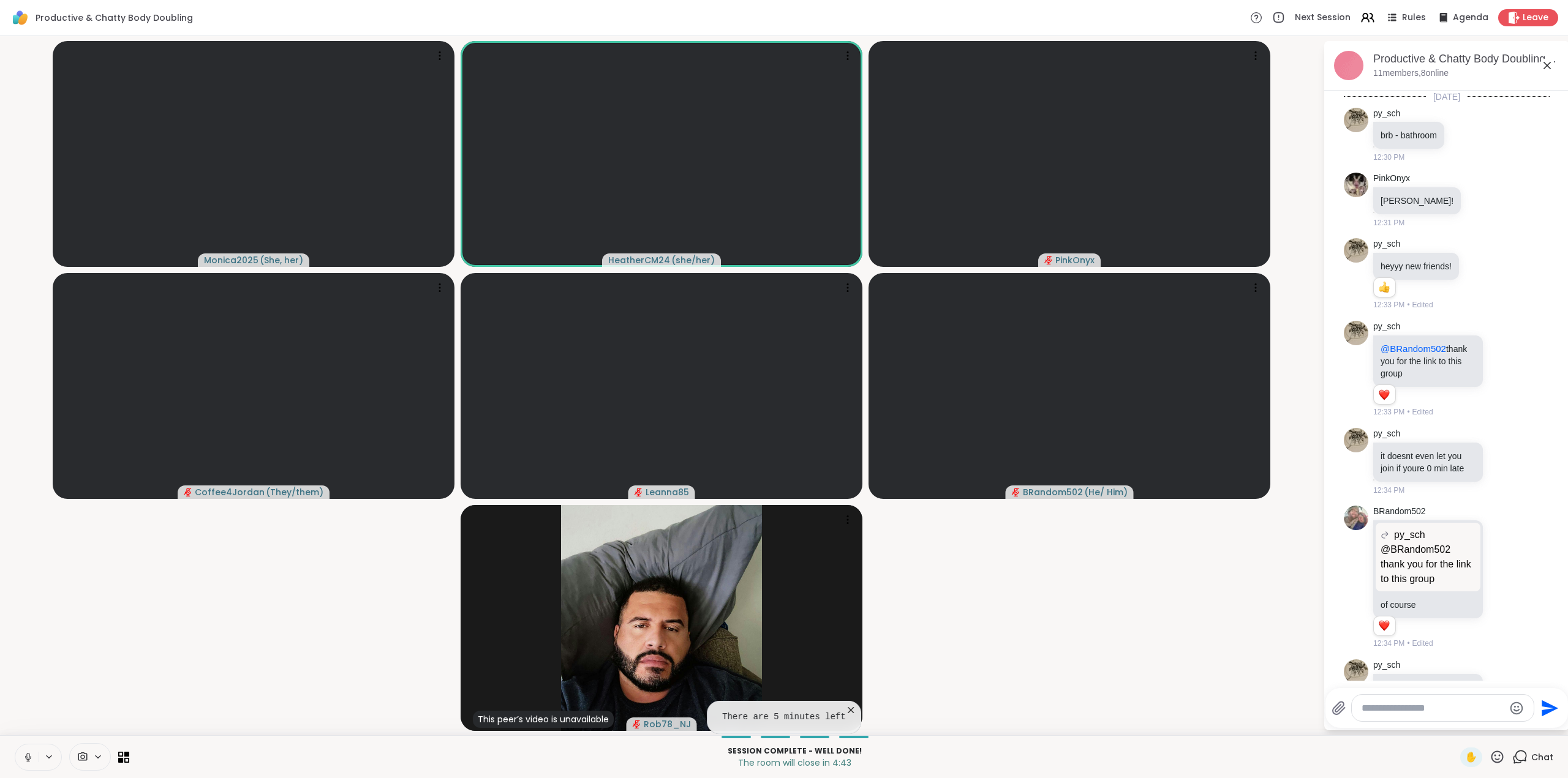
scroll to position [4449, 0]
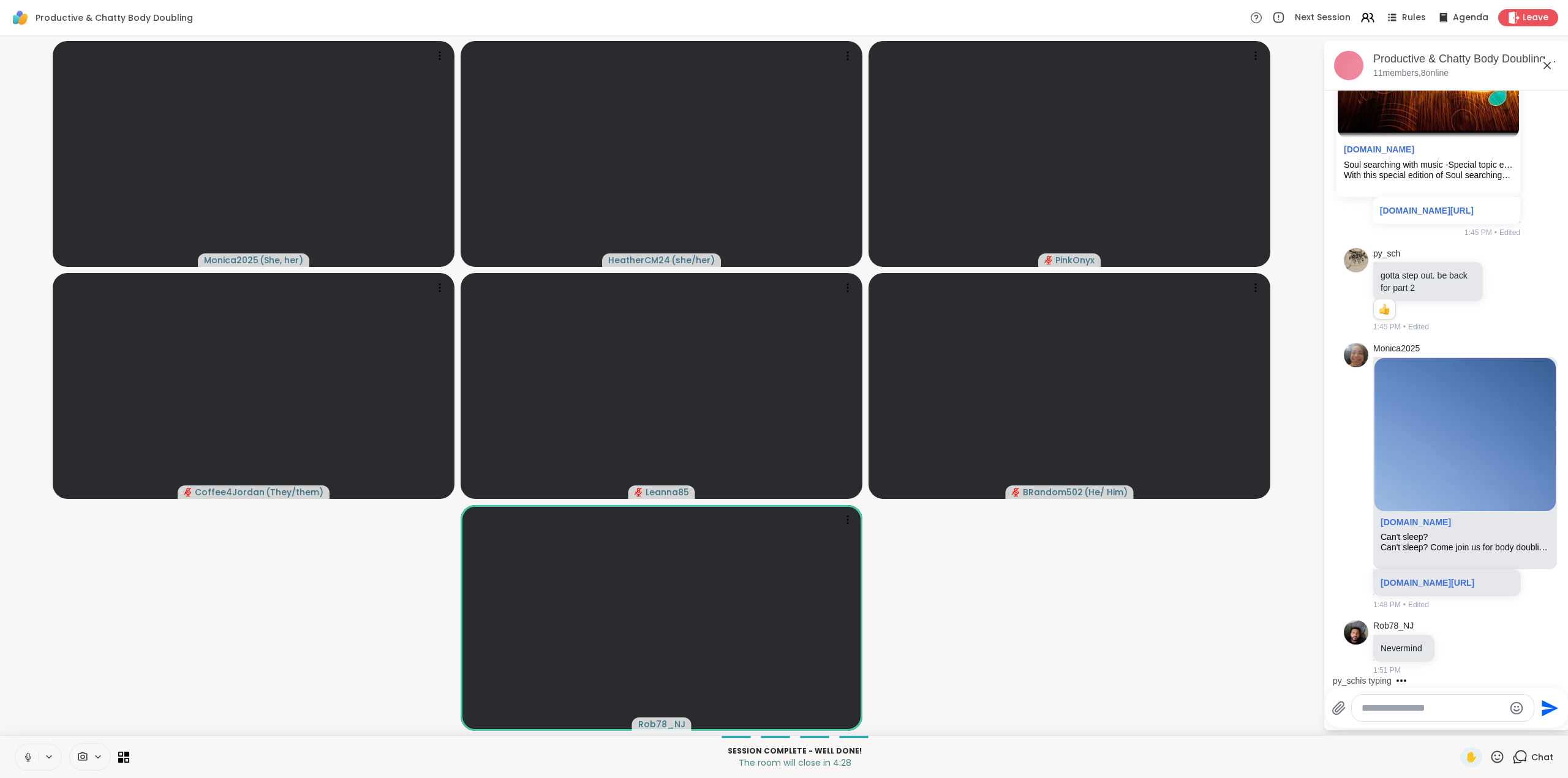
click at [28, 752] on icon at bounding box center [28, 757] width 11 height 11
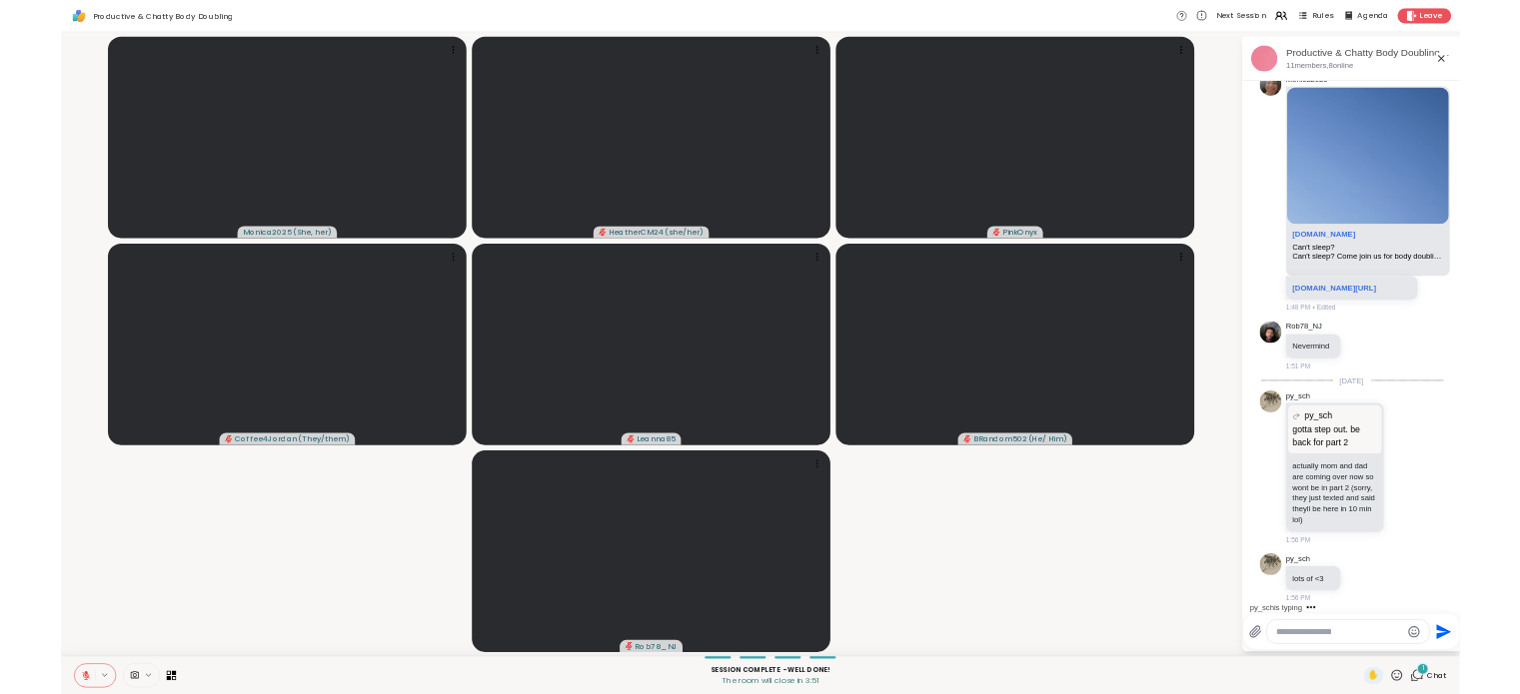
scroll to position [7687, 0]
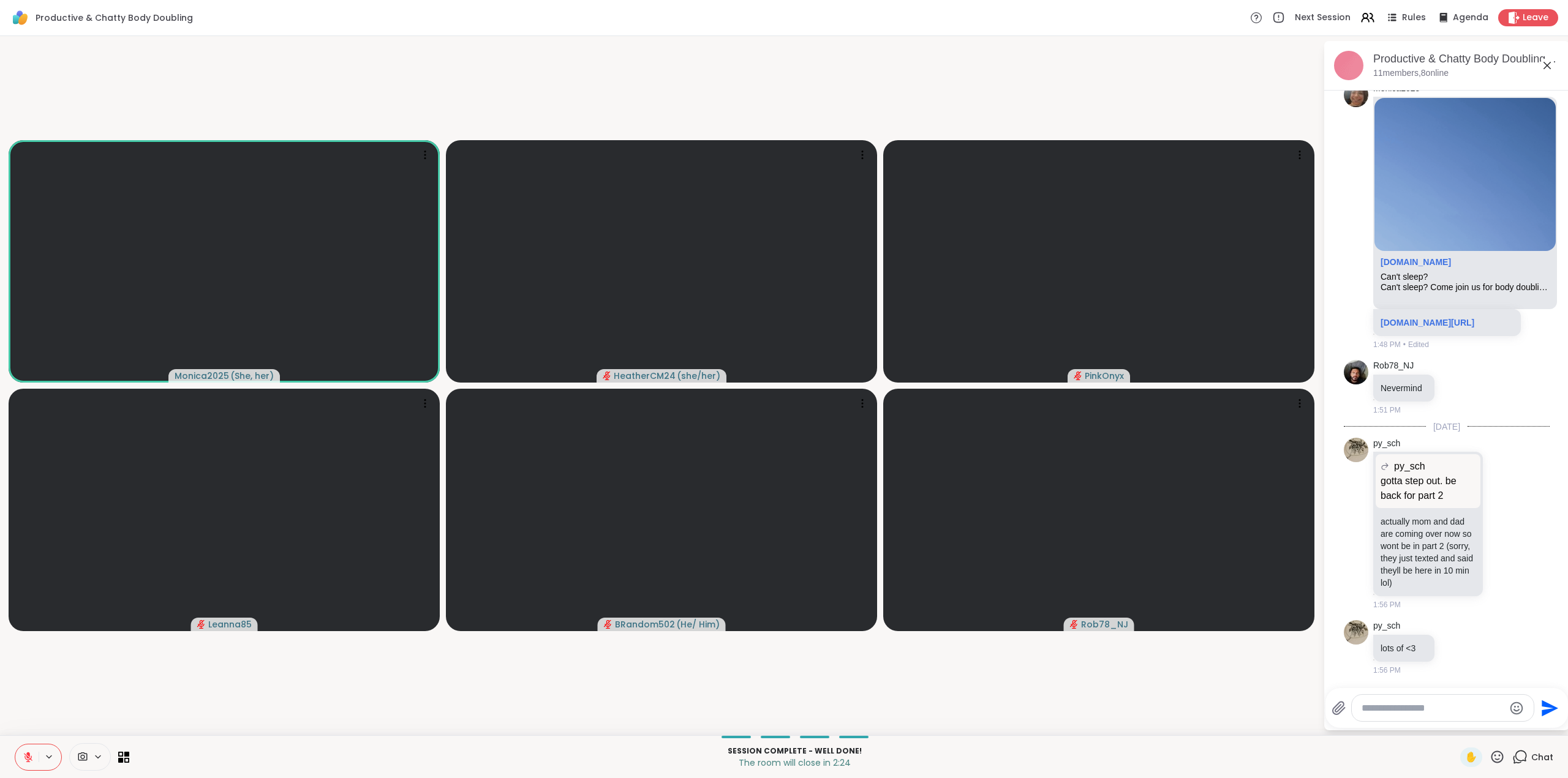
click at [28, 755] on icon at bounding box center [28, 754] width 4 height 5
click at [26, 755] on icon at bounding box center [28, 757] width 11 height 11
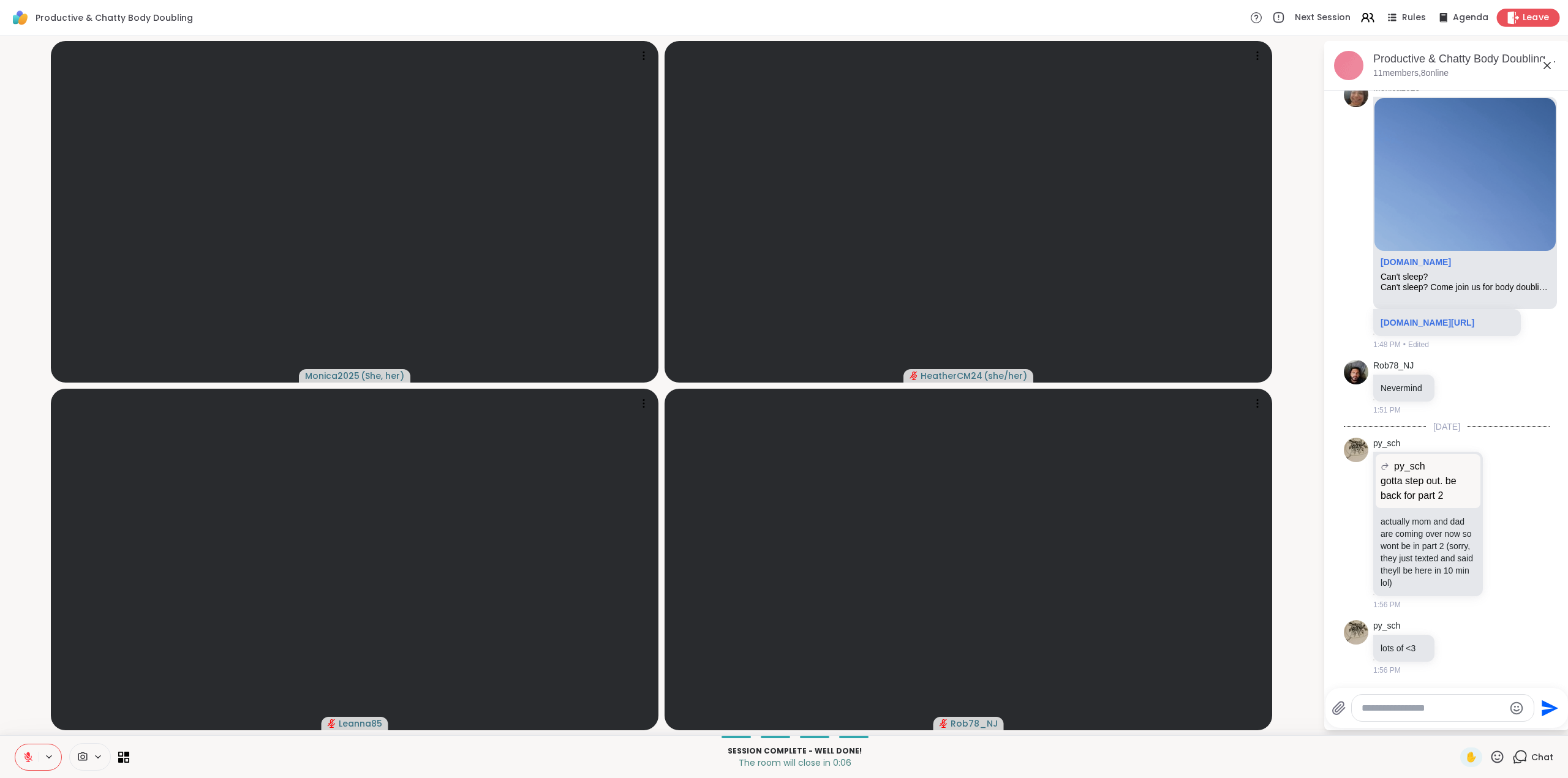
click at [1540, 17] on div "Leave" at bounding box center [1528, 17] width 63 height 18
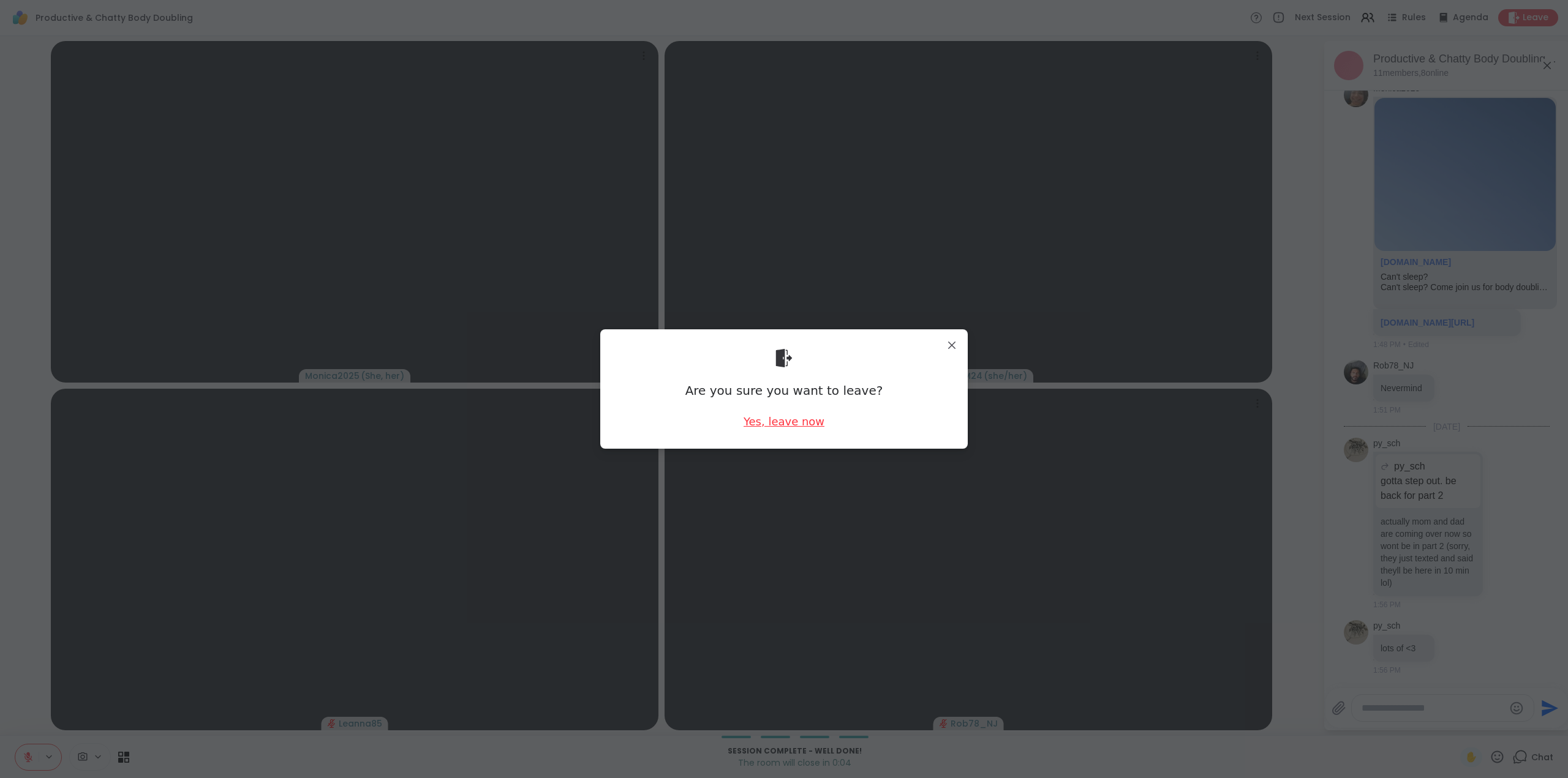
click at [786, 425] on div "Yes, leave now" at bounding box center [784, 421] width 81 height 15
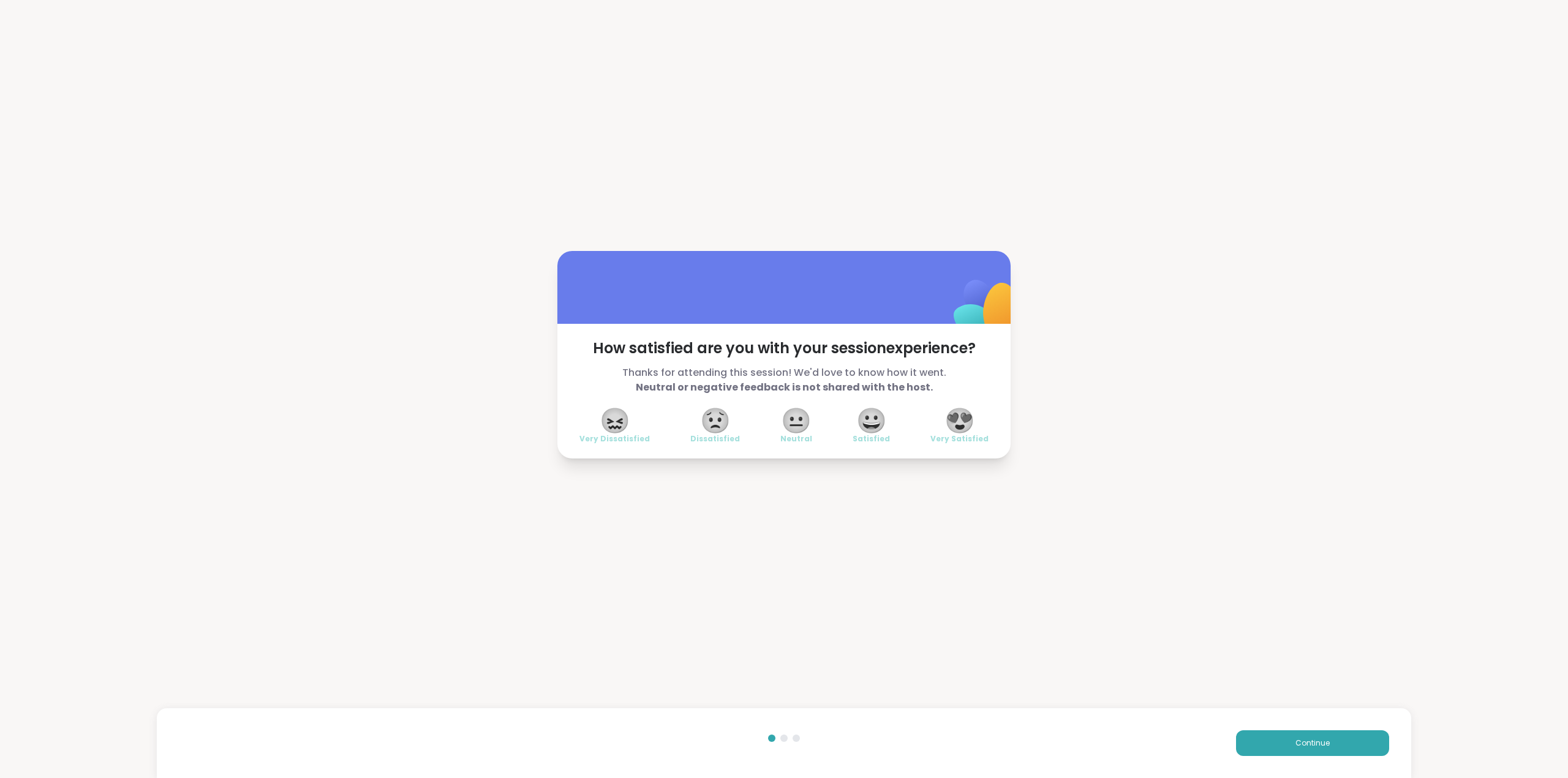
click at [954, 418] on span "😍" at bounding box center [960, 420] width 31 height 22
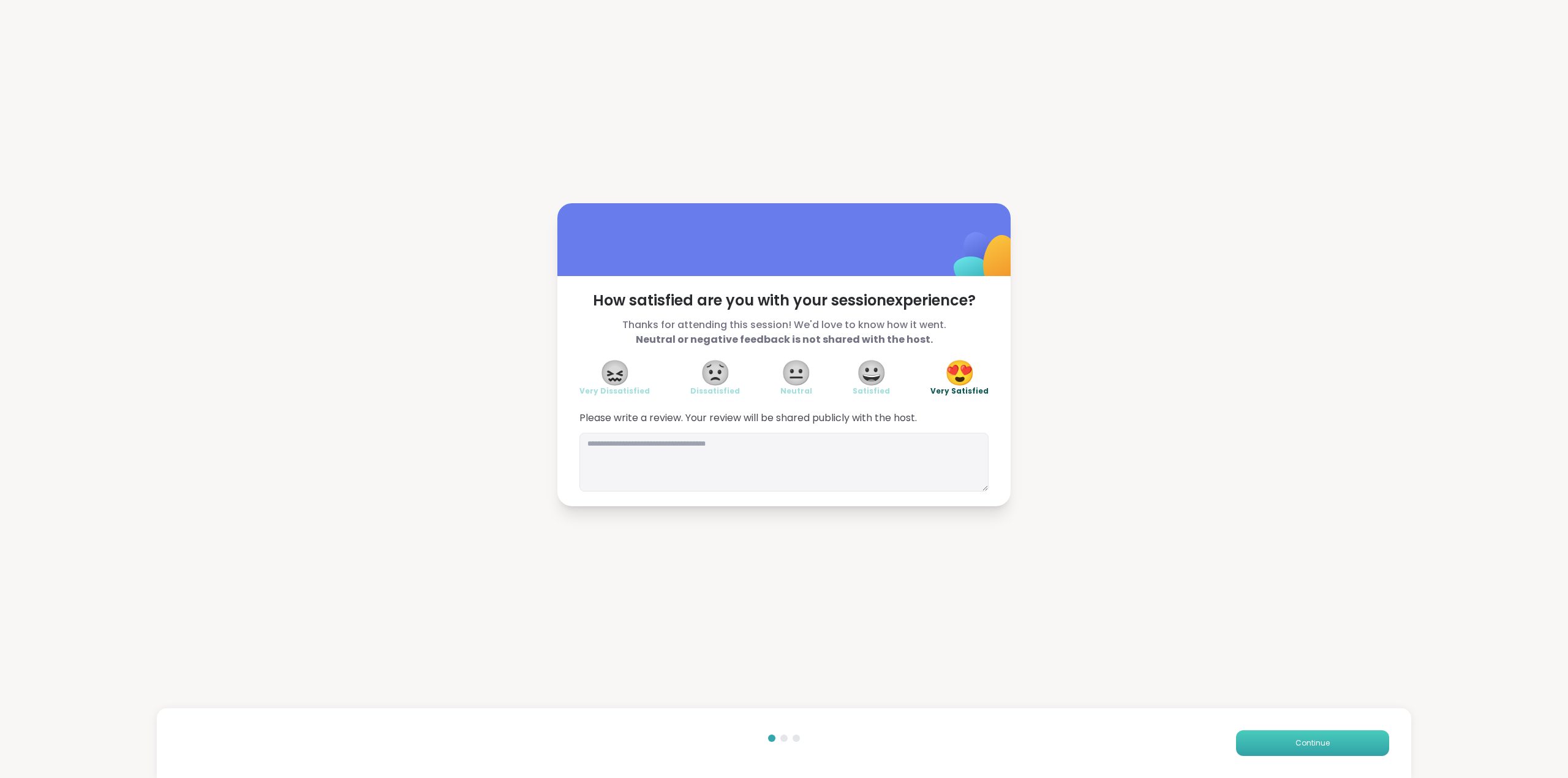
click at [1274, 744] on button "Continue" at bounding box center [1312, 743] width 153 height 26
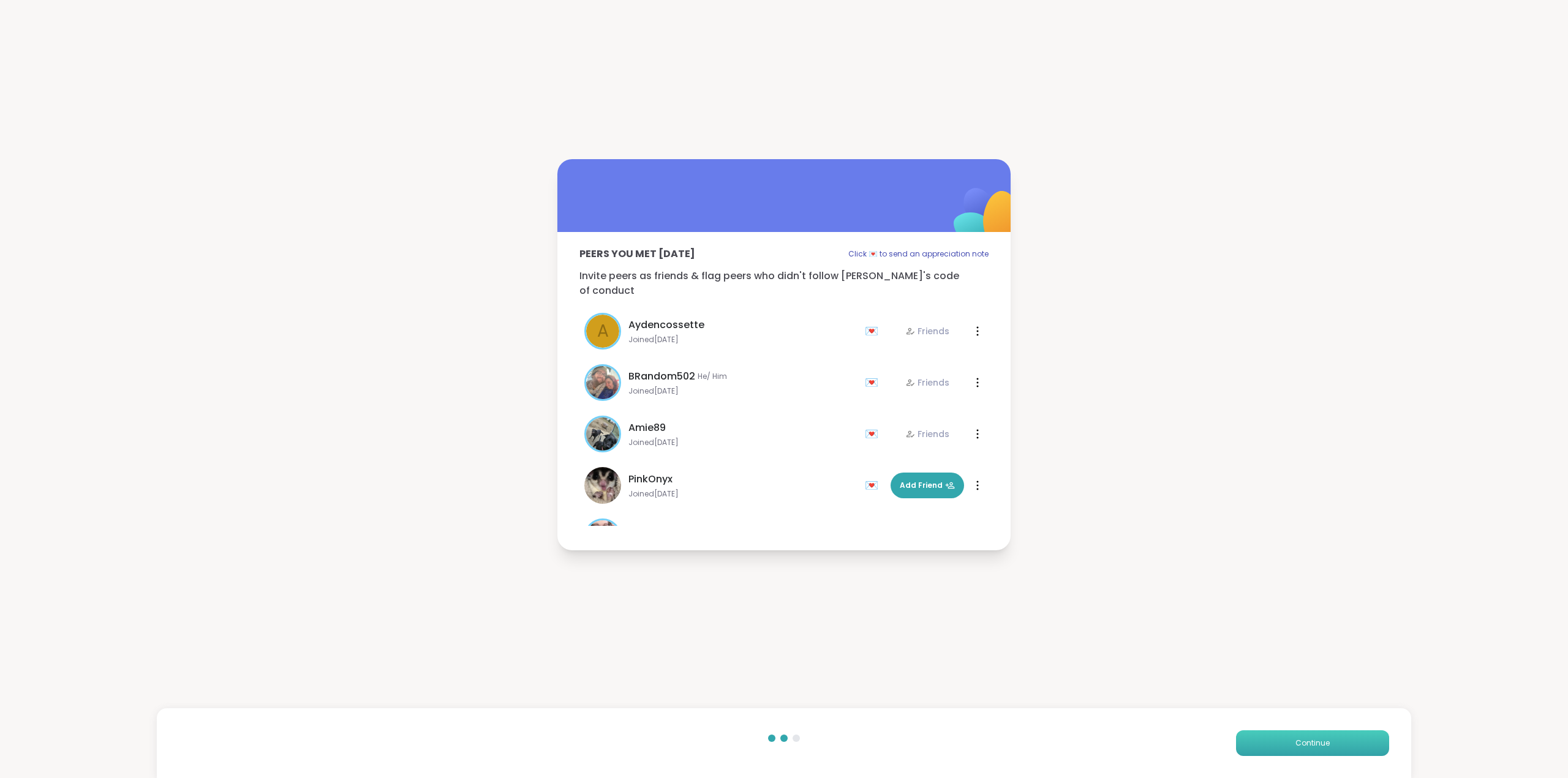
click at [1266, 749] on button "Continue" at bounding box center [1312, 743] width 153 height 26
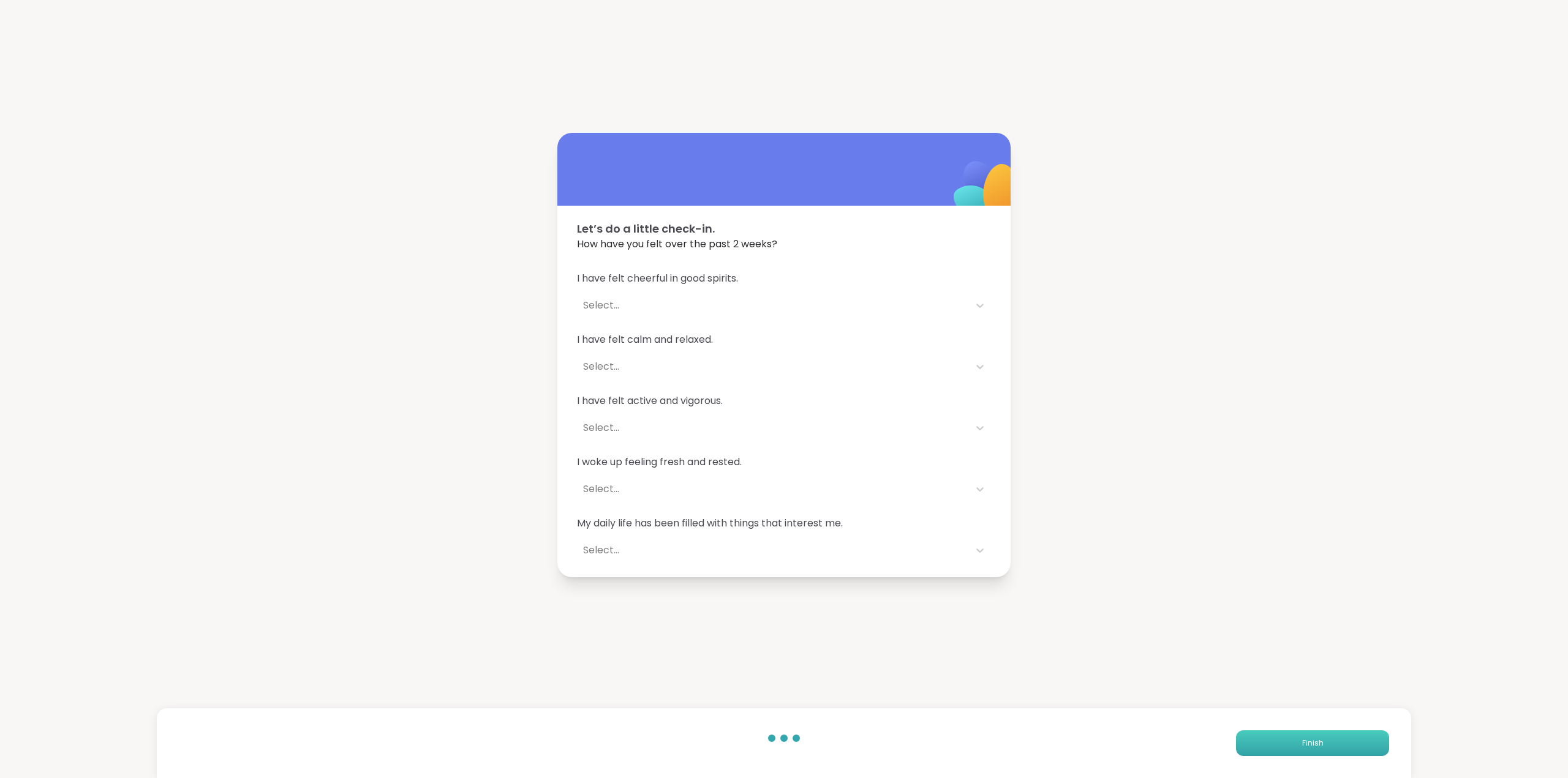
click at [1266, 749] on button "Finish" at bounding box center [1312, 743] width 153 height 26
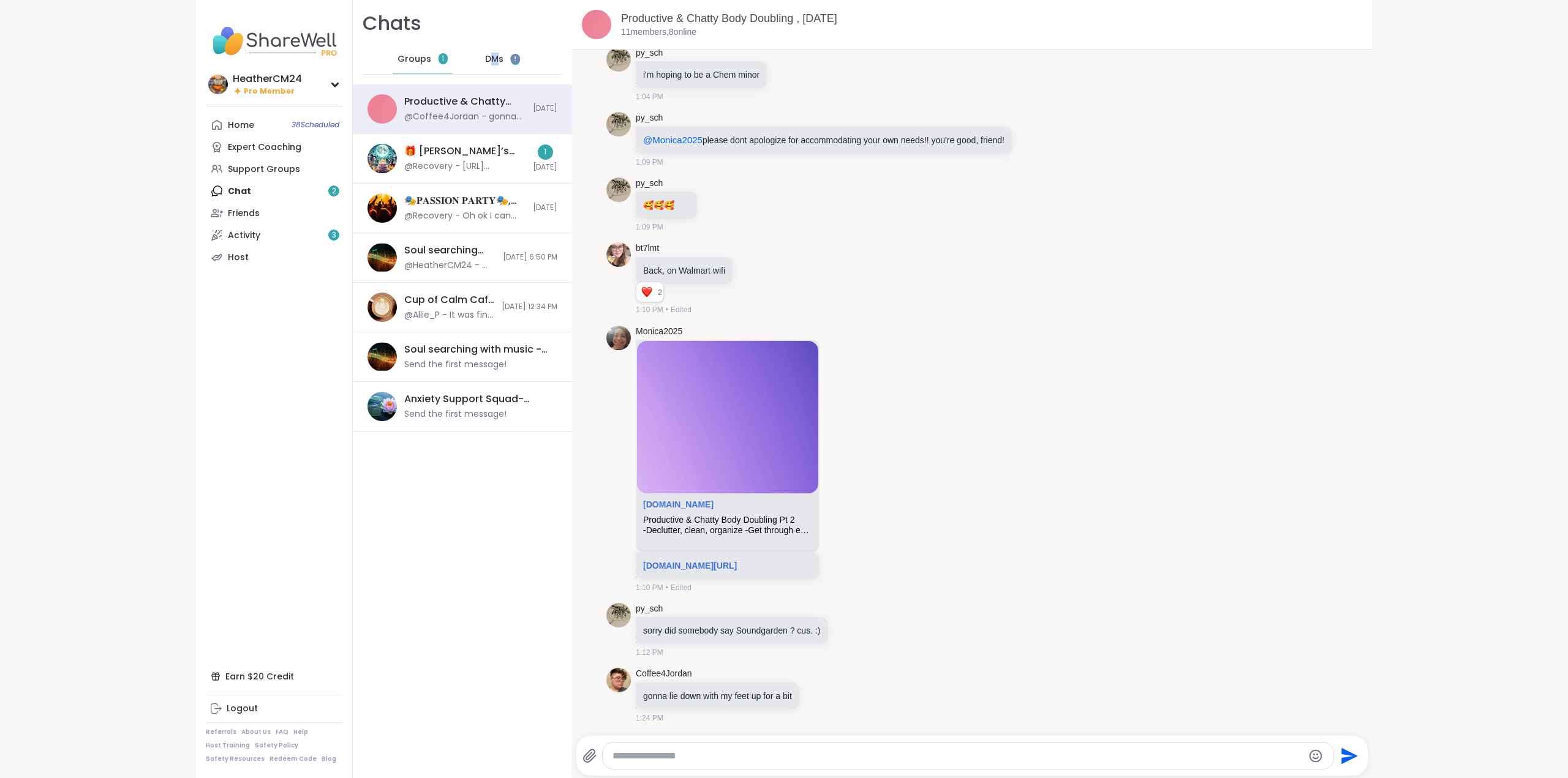
click at [485, 53] on span "DMs" at bounding box center [494, 59] width 18 height 12
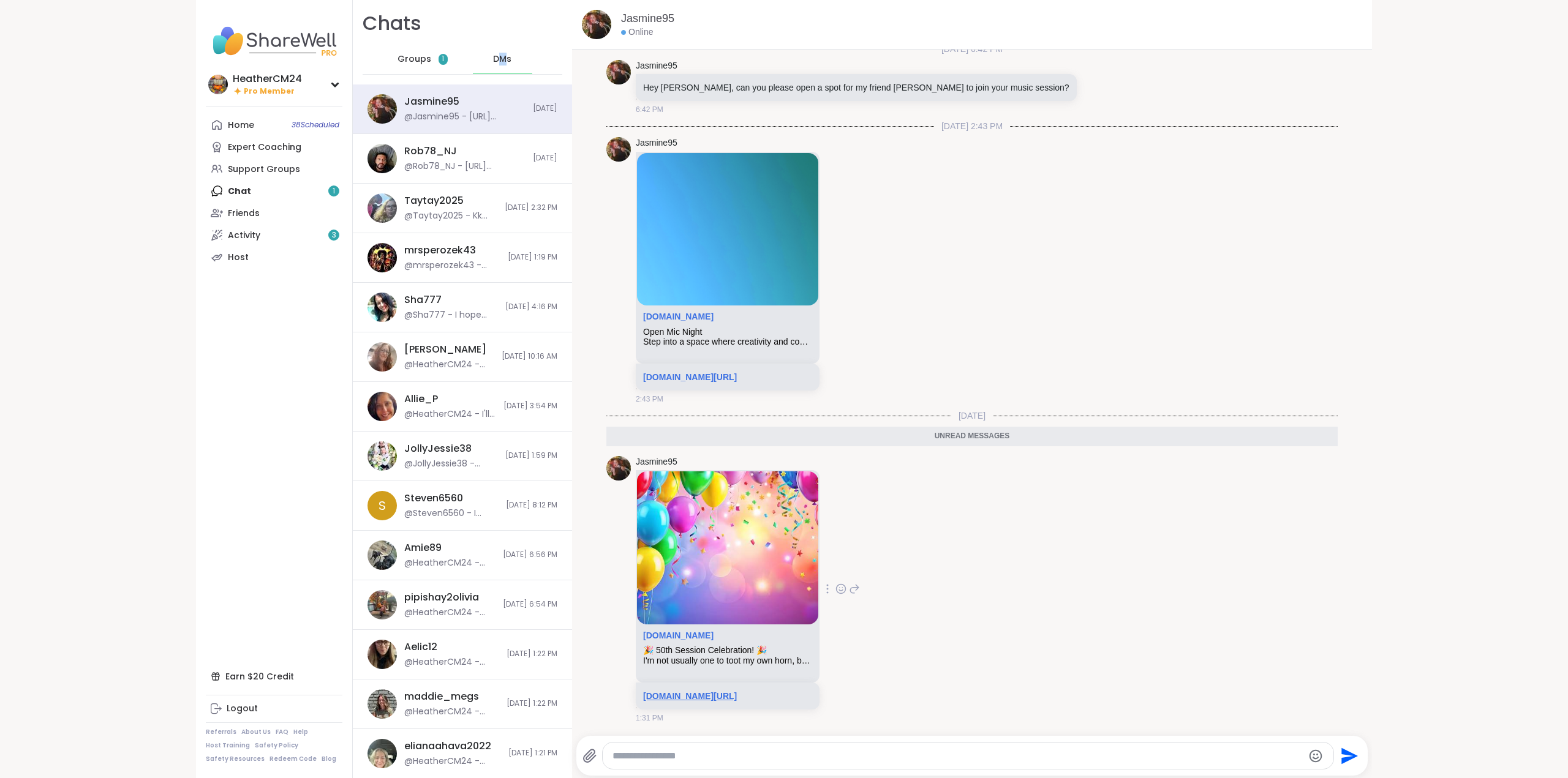
click at [683, 693] on link "sharewellnow.com/session/c610ac0c-0d1b-41f1-acab-526feb3775e0" at bounding box center [690, 696] width 94 height 10
click at [674, 756] on textarea "Type your message" at bounding box center [957, 756] width 691 height 12
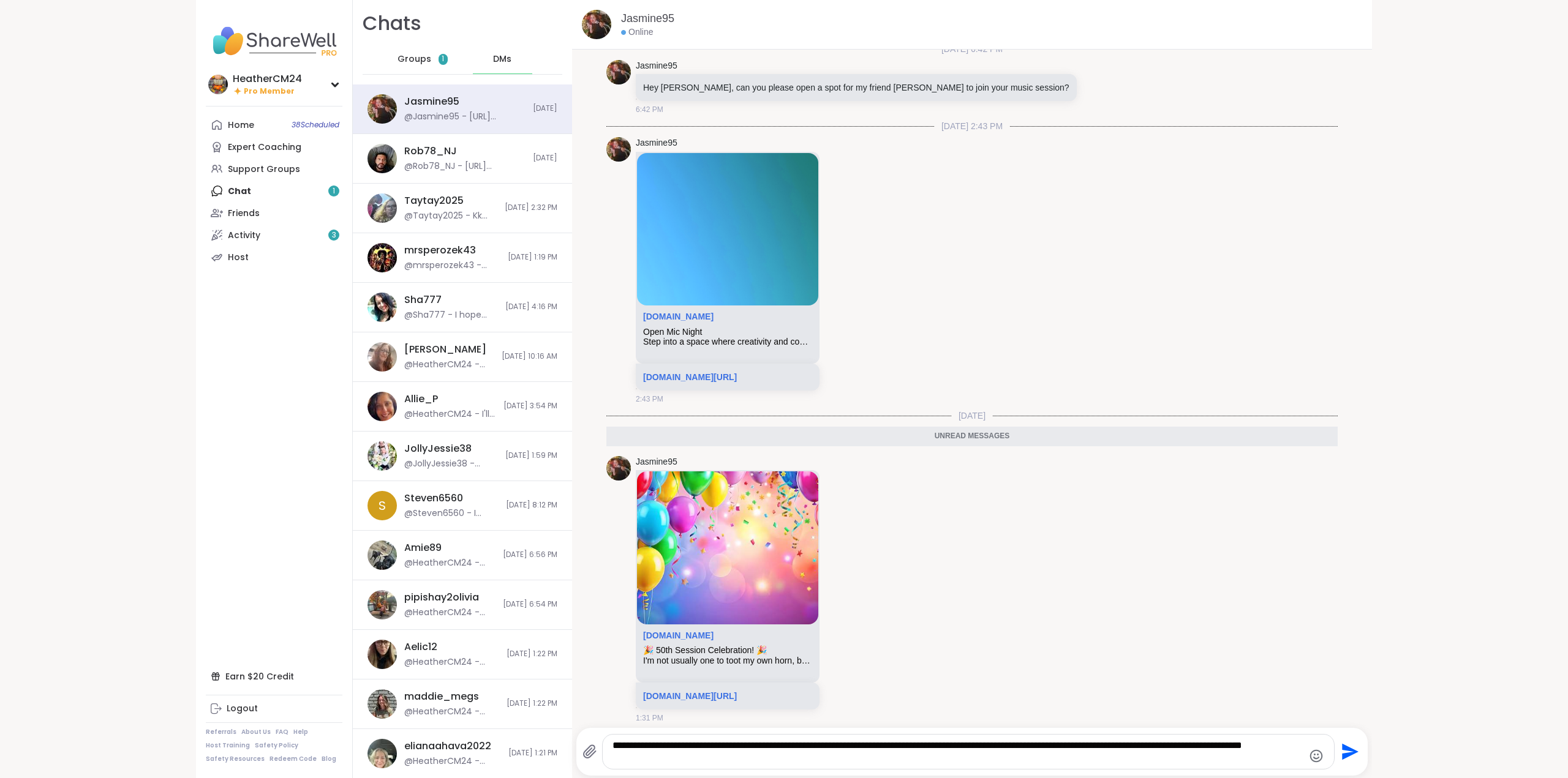
click at [1312, 757] on icon "Emoji picker" at bounding box center [1316, 756] width 15 height 15
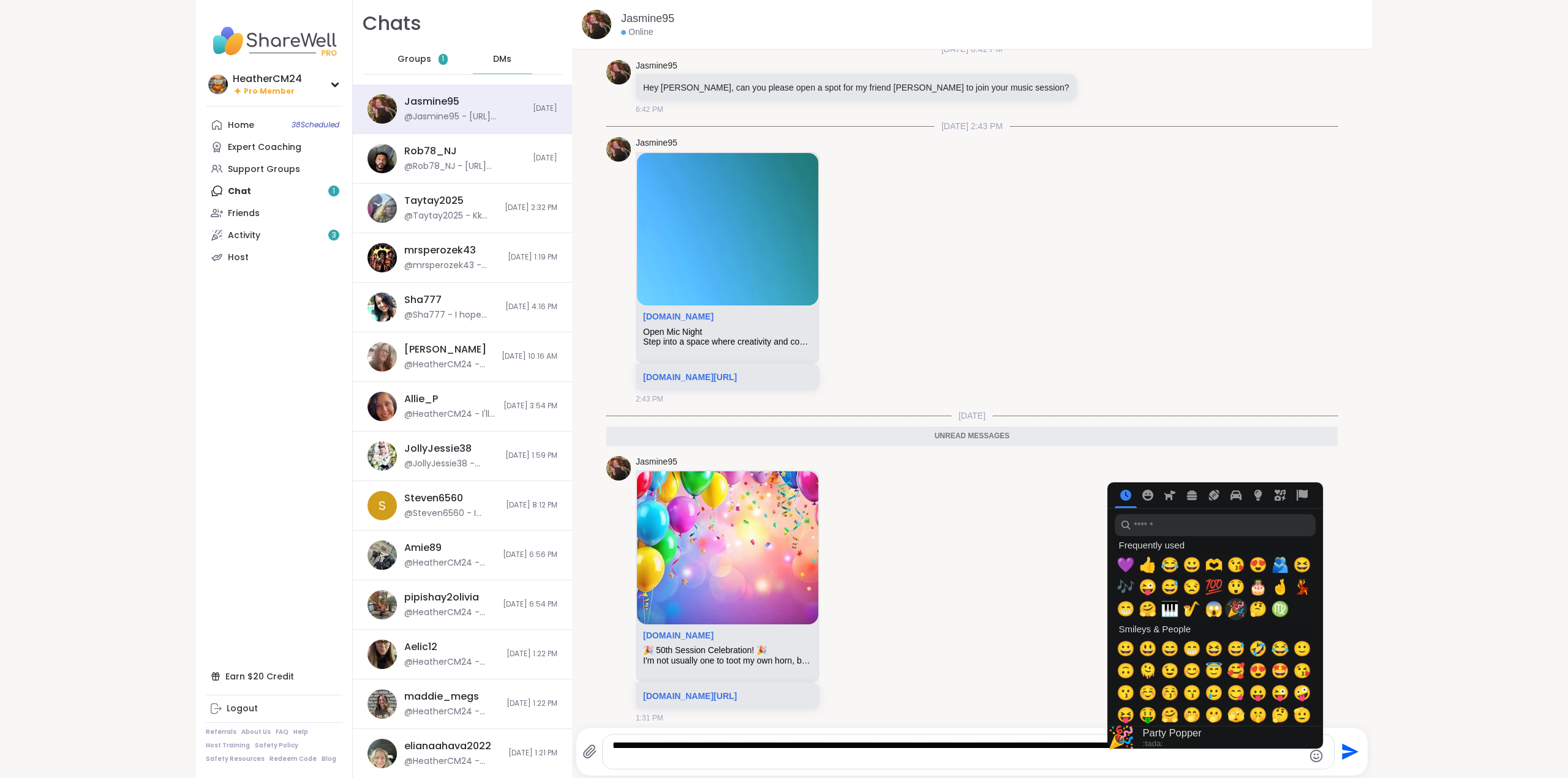
click at [1228, 604] on span "🎉" at bounding box center [1236, 609] width 18 height 17
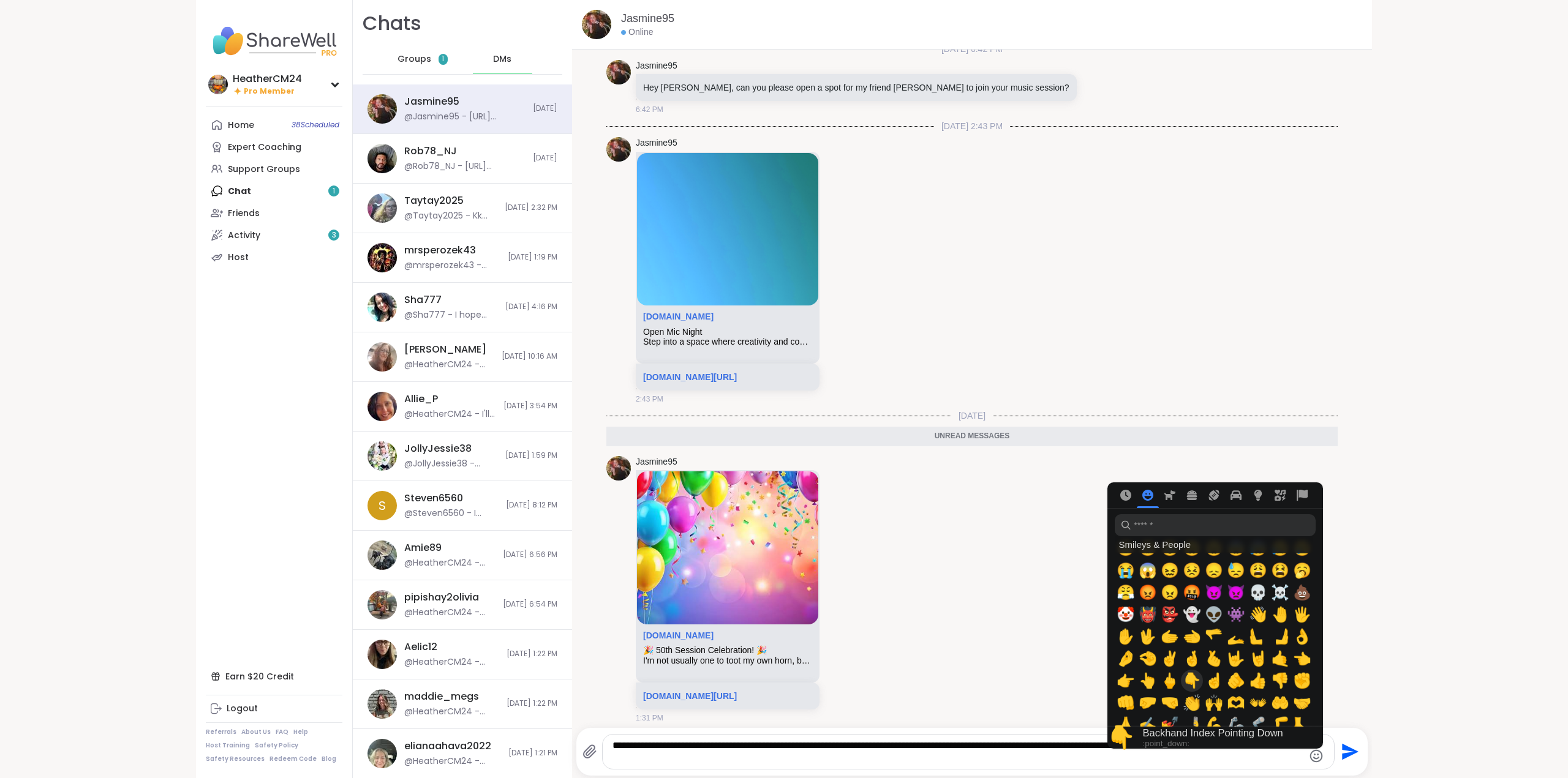
scroll to position [352, 0]
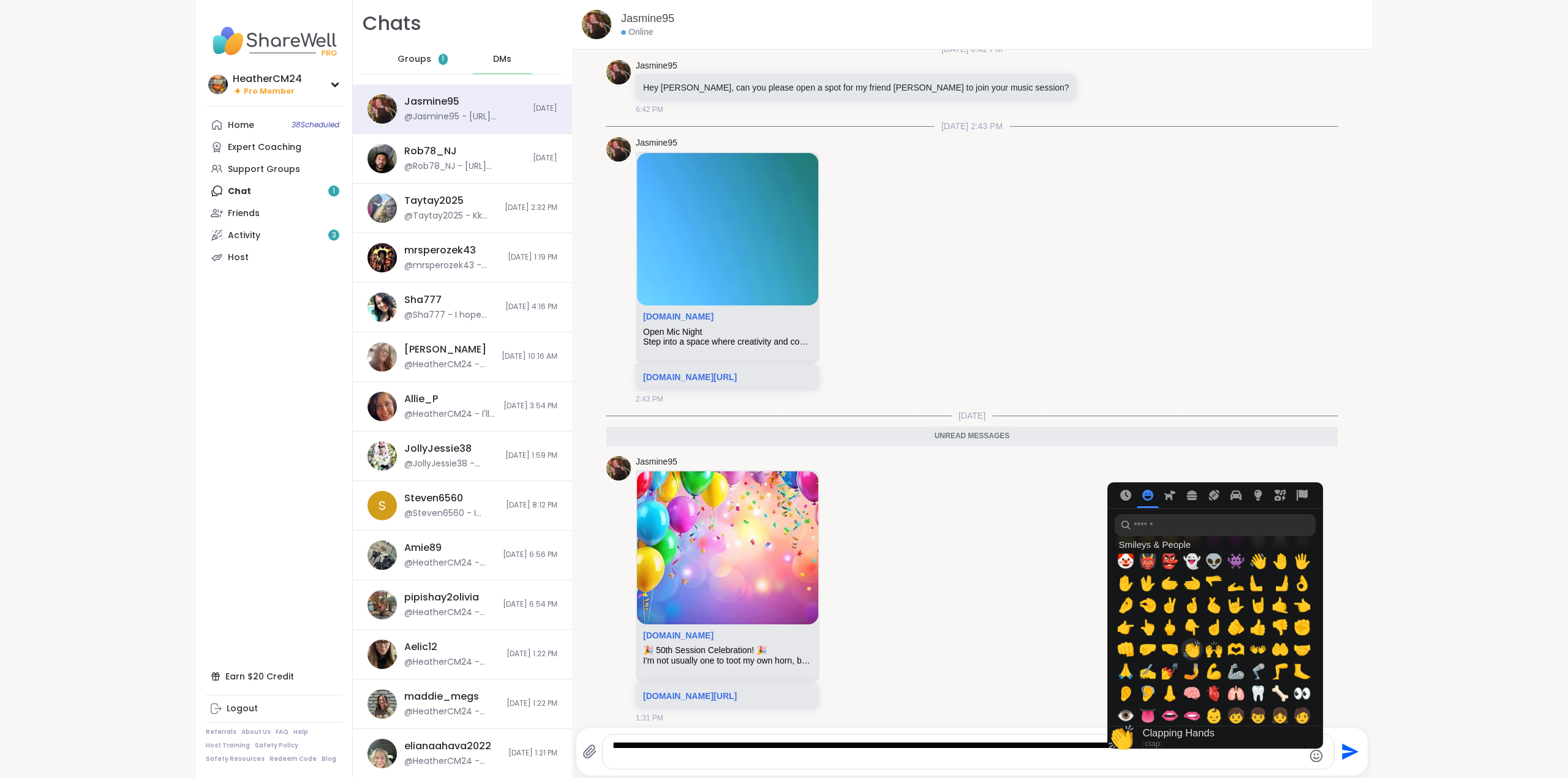
click at [1182, 651] on span "👏" at bounding box center [1192, 649] width 18 height 17
click at [1187, 651] on span "👏" at bounding box center [1192, 649] width 18 height 17
click at [1309, 753] on icon "Emoji picker" at bounding box center [1316, 756] width 15 height 15
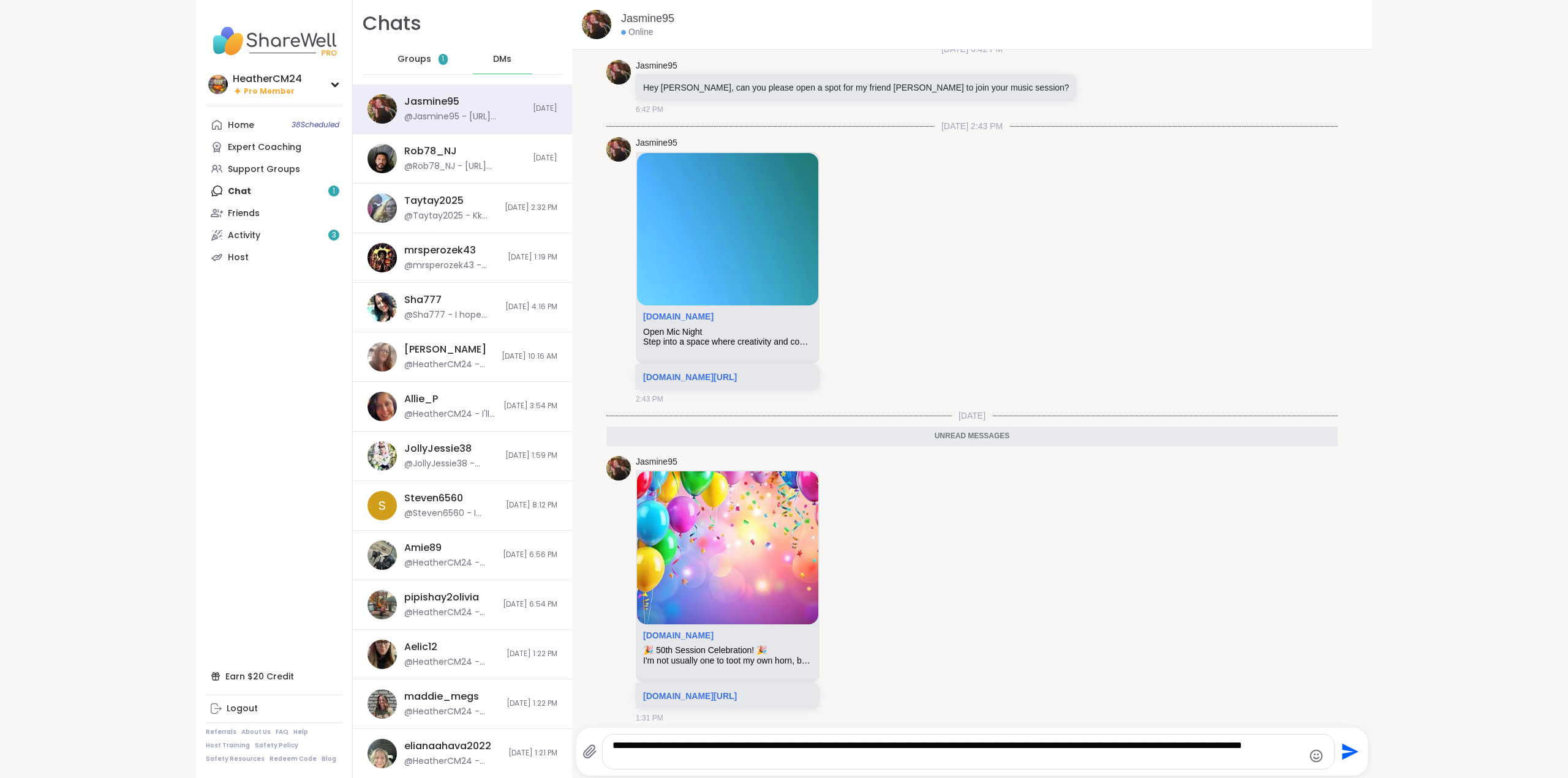
click at [1309, 753] on icon "Emoji picker" at bounding box center [1316, 756] width 15 height 15
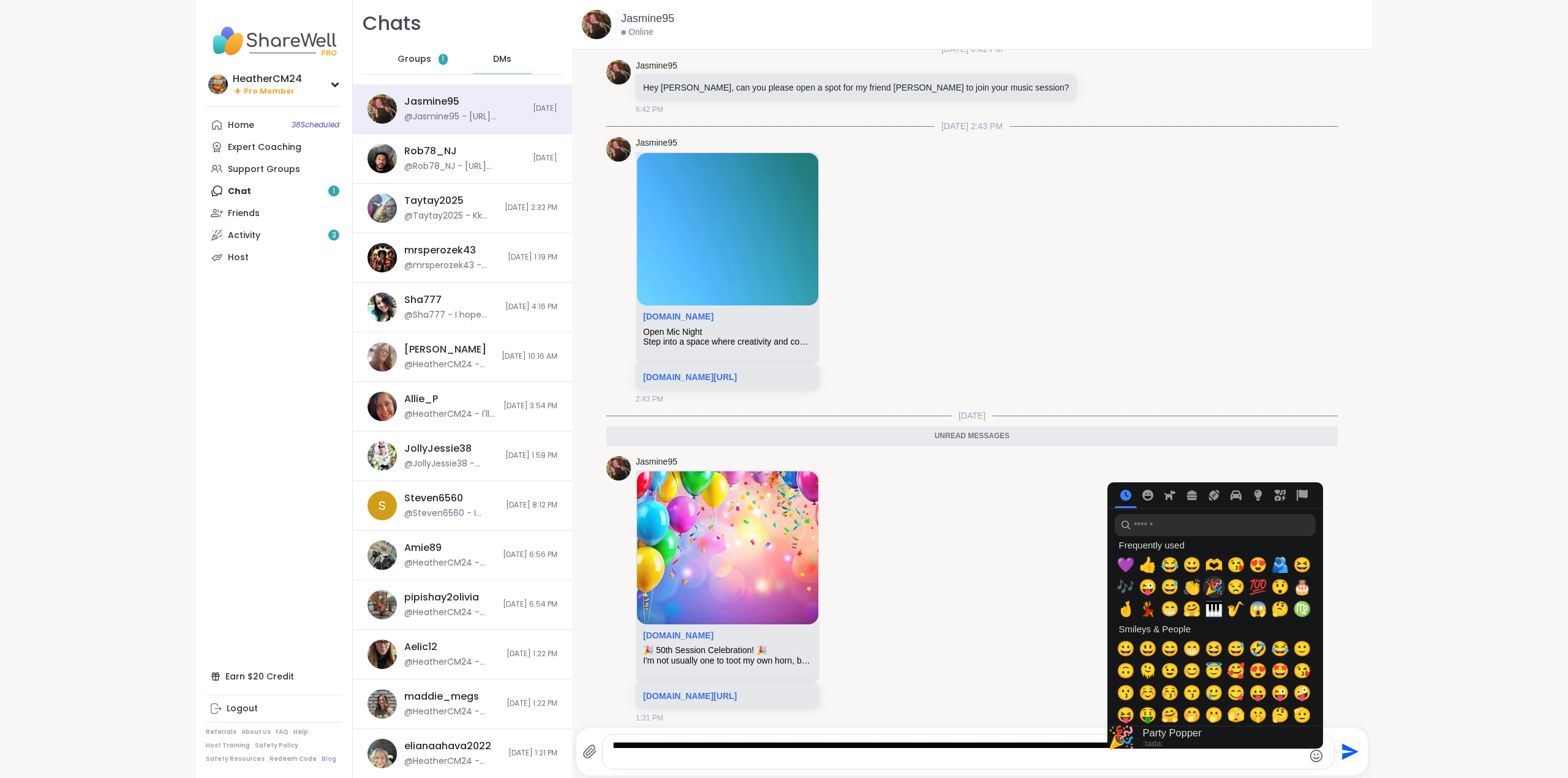
click at [1209, 586] on span "🎉" at bounding box center [1214, 587] width 18 height 17
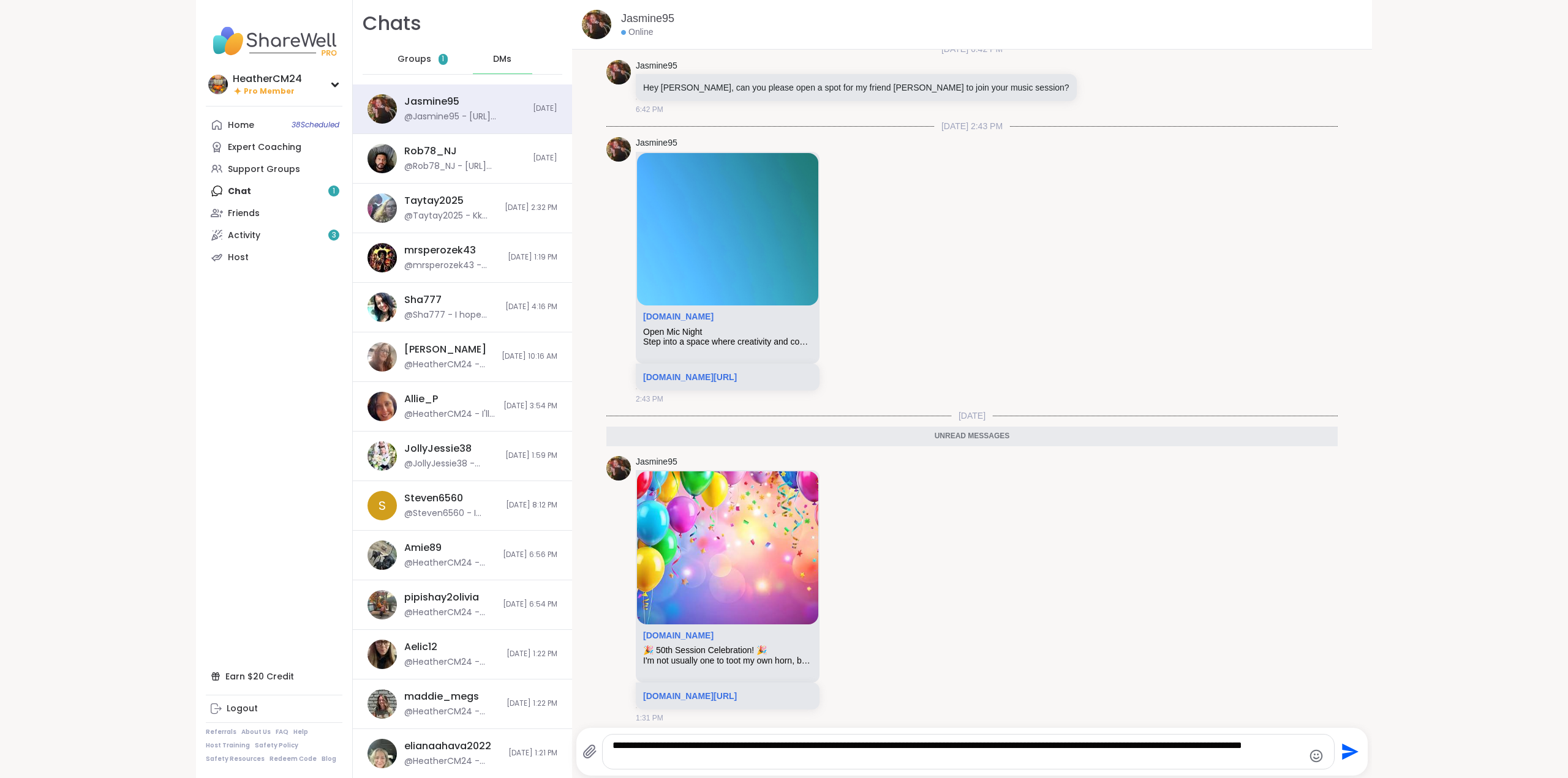
click at [678, 761] on textarea "**********" at bounding box center [957, 752] width 691 height 25
click at [1309, 755] on icon "Emoji picker" at bounding box center [1316, 756] width 15 height 15
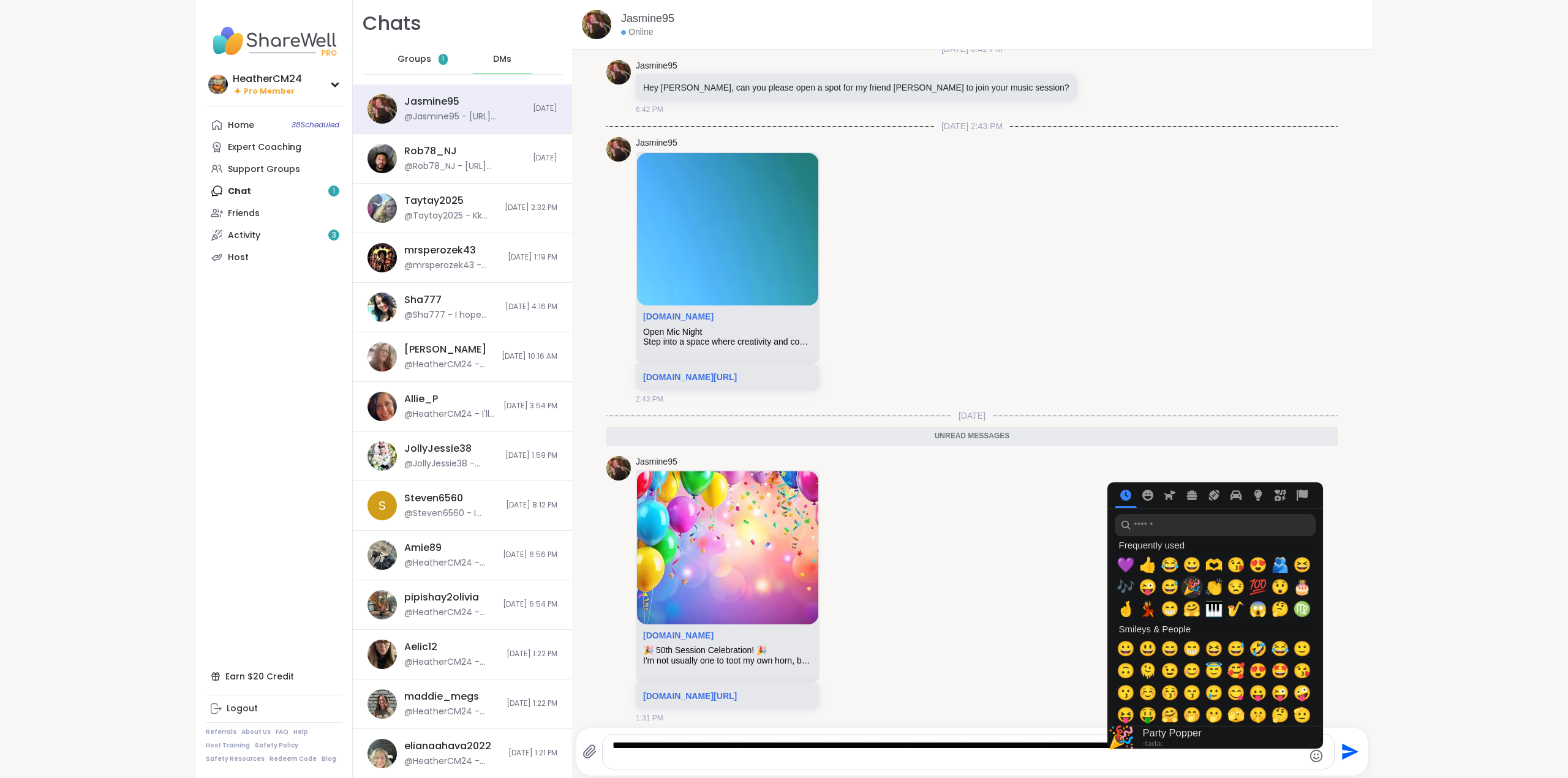
click at [1188, 587] on span "🎉" at bounding box center [1192, 587] width 18 height 17
type textarea "**********"
click at [1186, 585] on span "🎉" at bounding box center [1192, 587] width 18 height 17
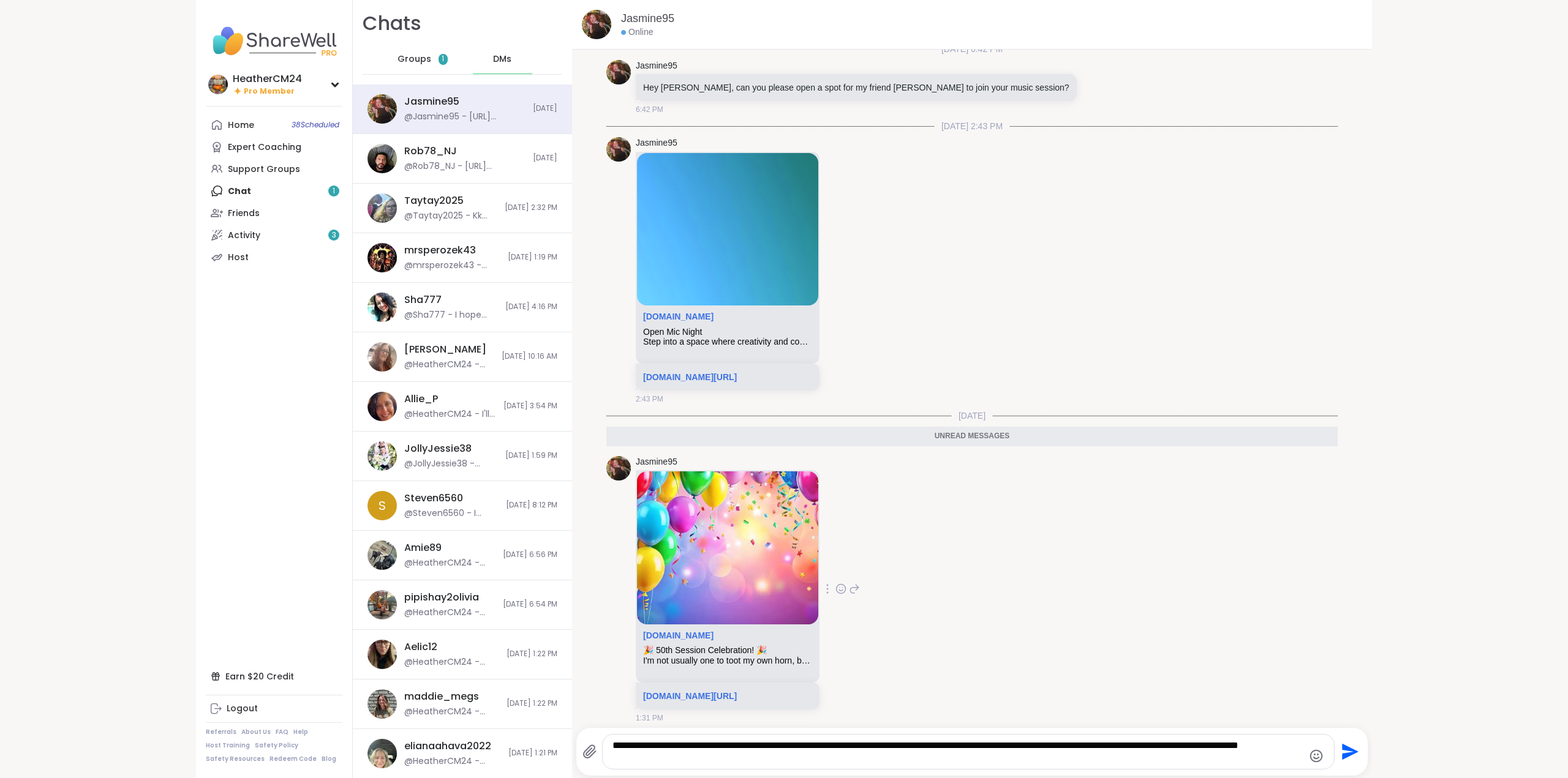
click at [1071, 542] on div "Jasmine95 sharewellnow.com 🎉 50th Session Celebration! 🎉 I'm not usually one to…" at bounding box center [972, 589] width 731 height 278
click at [1317, 757] on icon "Emoji picker" at bounding box center [1316, 756] width 15 height 15
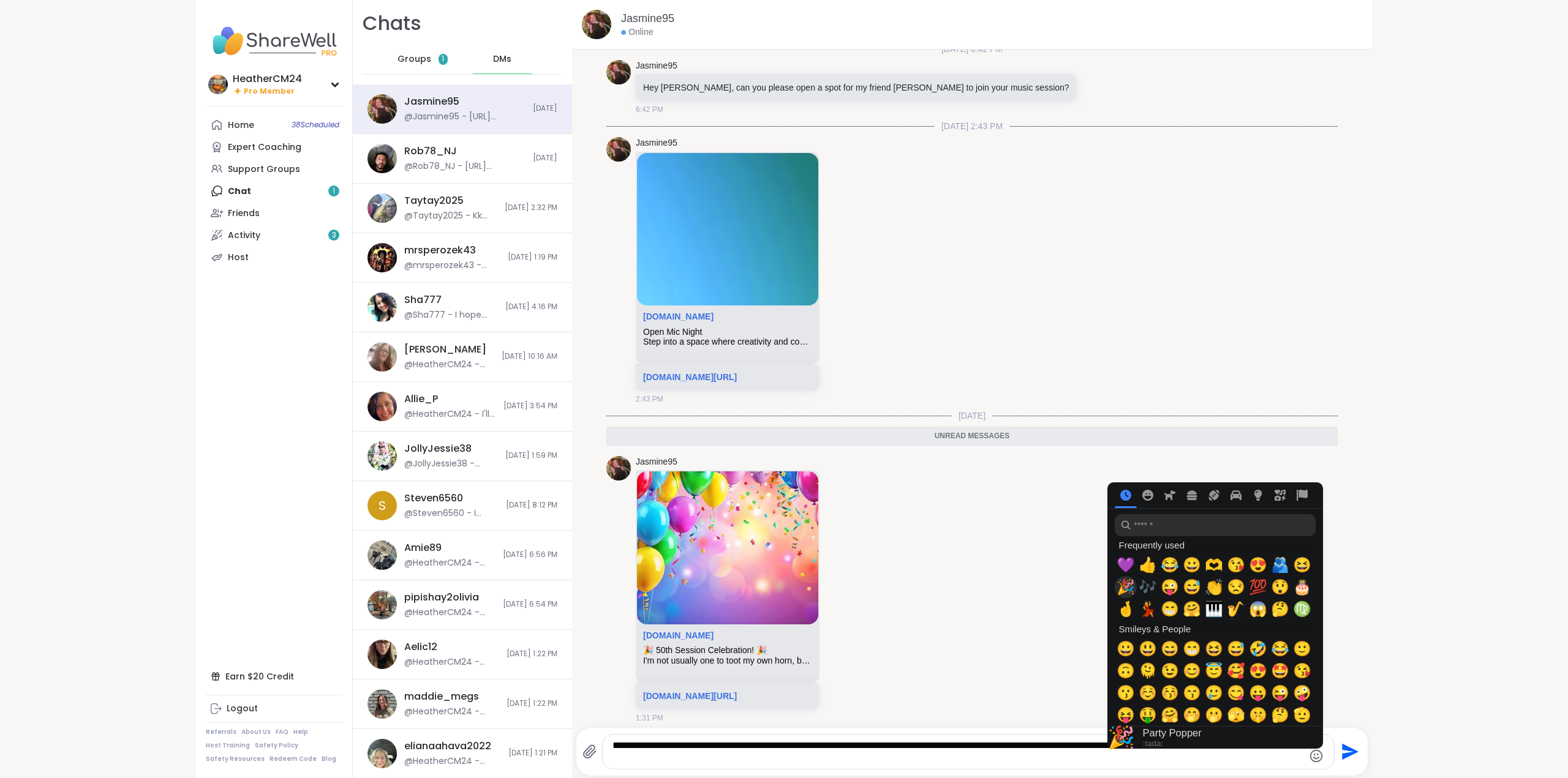
click at [1125, 584] on span "🎉" at bounding box center [1126, 587] width 18 height 17
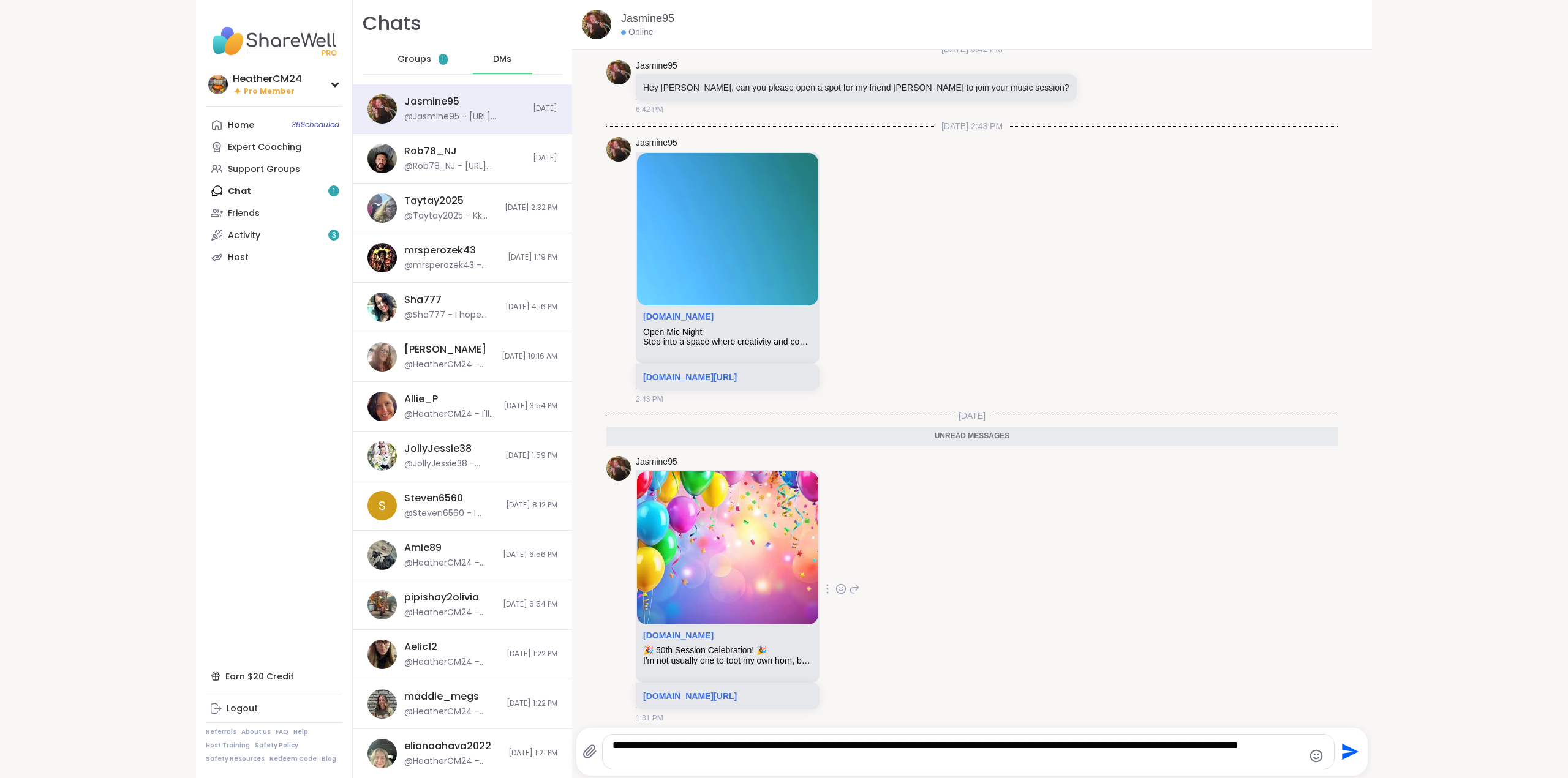
click at [1069, 708] on div "Jasmine95 sharewellnow.com 🎉 50th Session Celebration! 🎉 I'm not usually one to…" at bounding box center [972, 589] width 731 height 278
click at [1341, 751] on icon "Send" at bounding box center [1349, 752] width 20 height 20
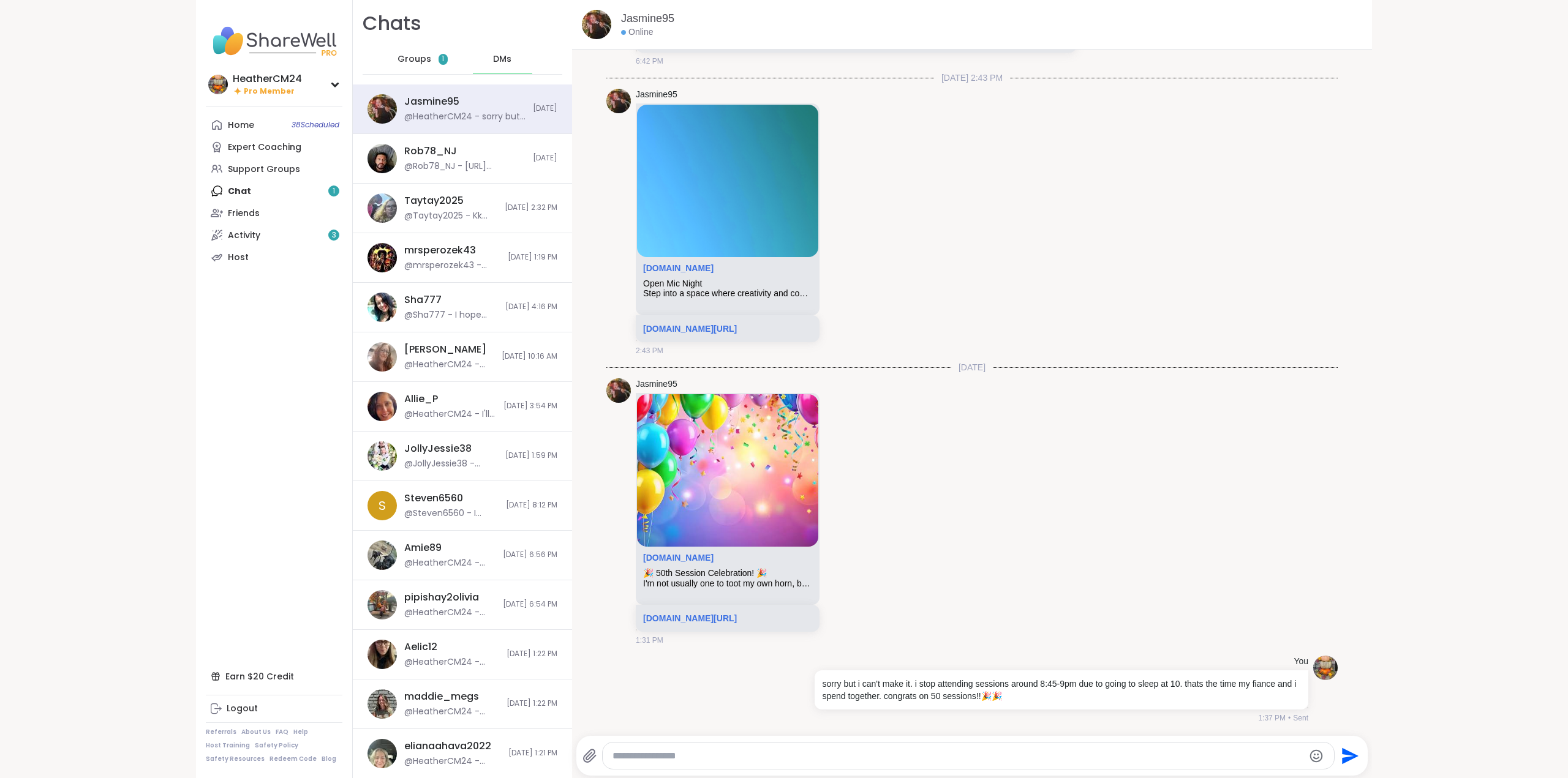
scroll to position [2006, 0]
click at [409, 56] on span "Groups" at bounding box center [414, 59] width 34 height 12
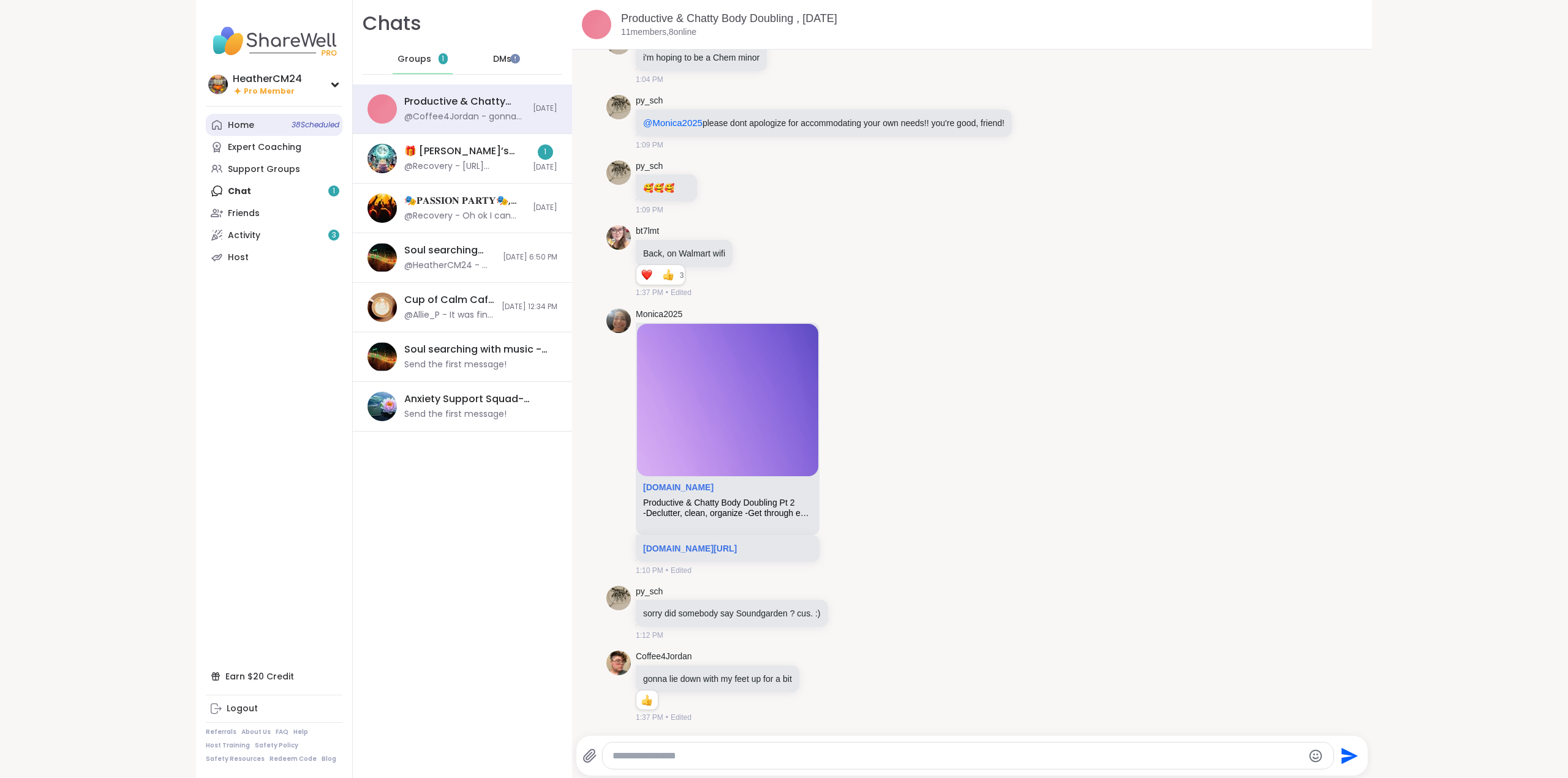
click at [243, 125] on div "Home 38 Scheduled" at bounding box center [241, 126] width 26 height 12
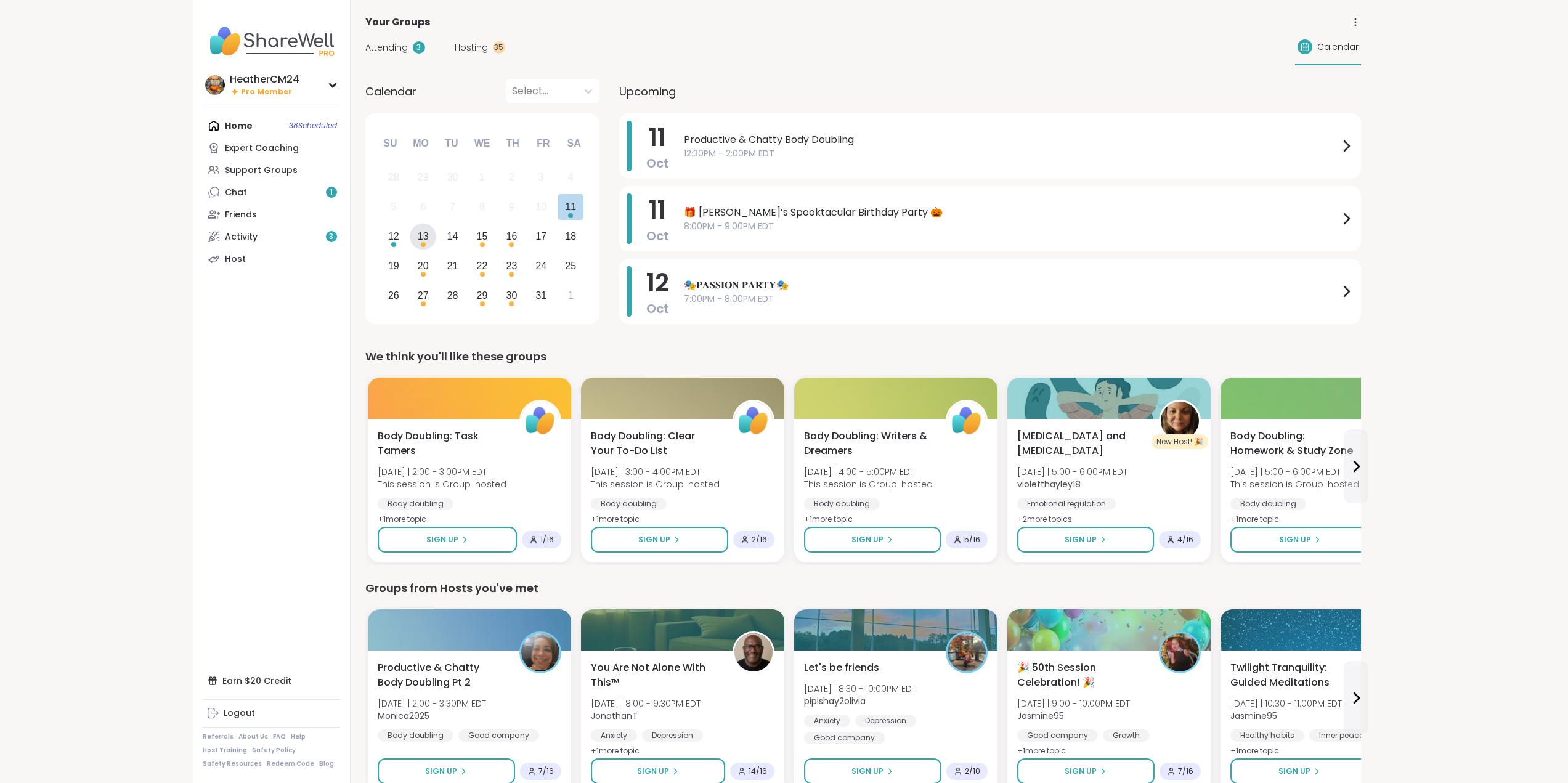
click at [425, 238] on div "13" at bounding box center [423, 236] width 11 height 17
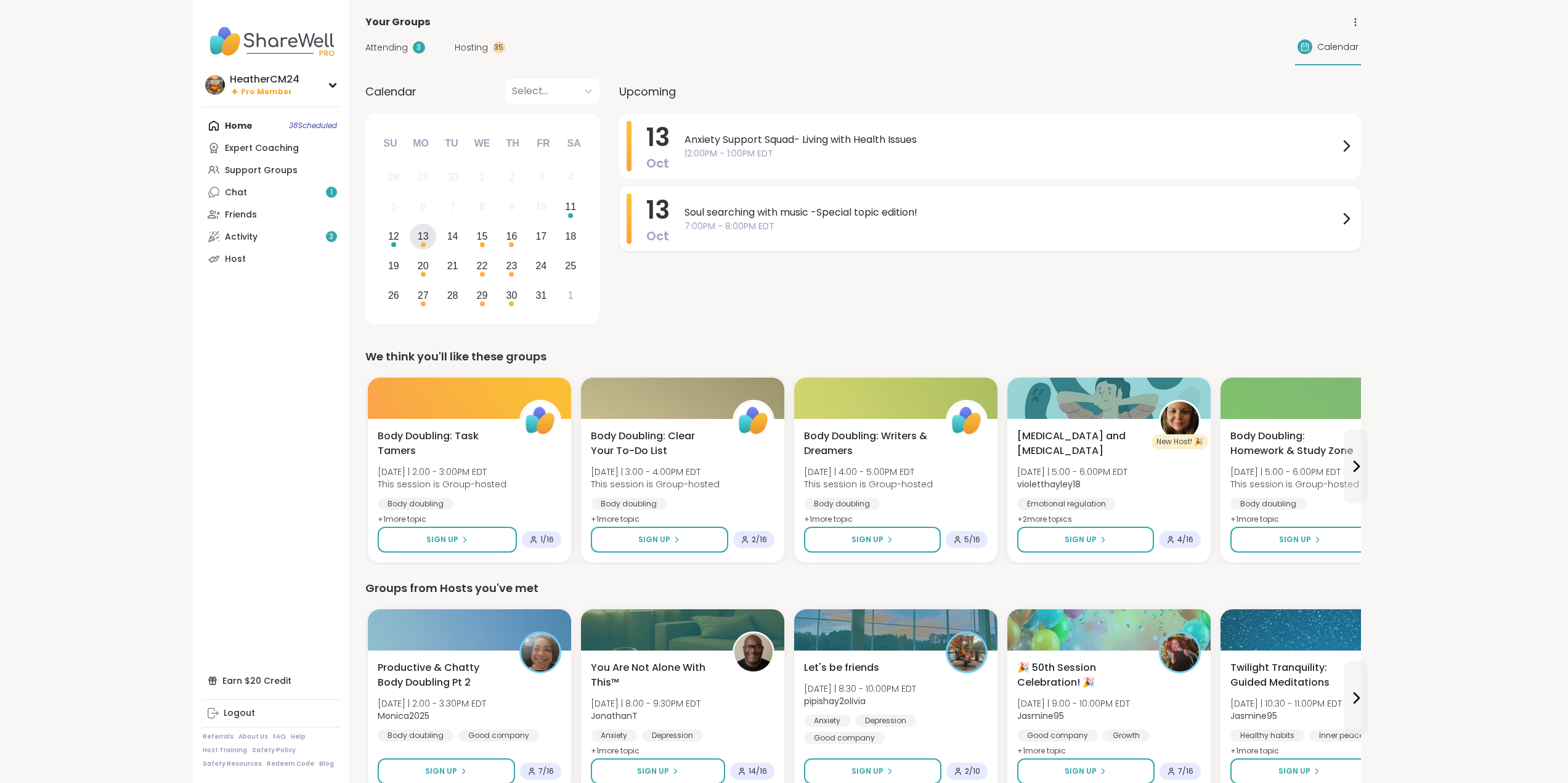
click at [740, 213] on span "Soul searching with music -Special topic edition!" at bounding box center [1011, 213] width 654 height 15
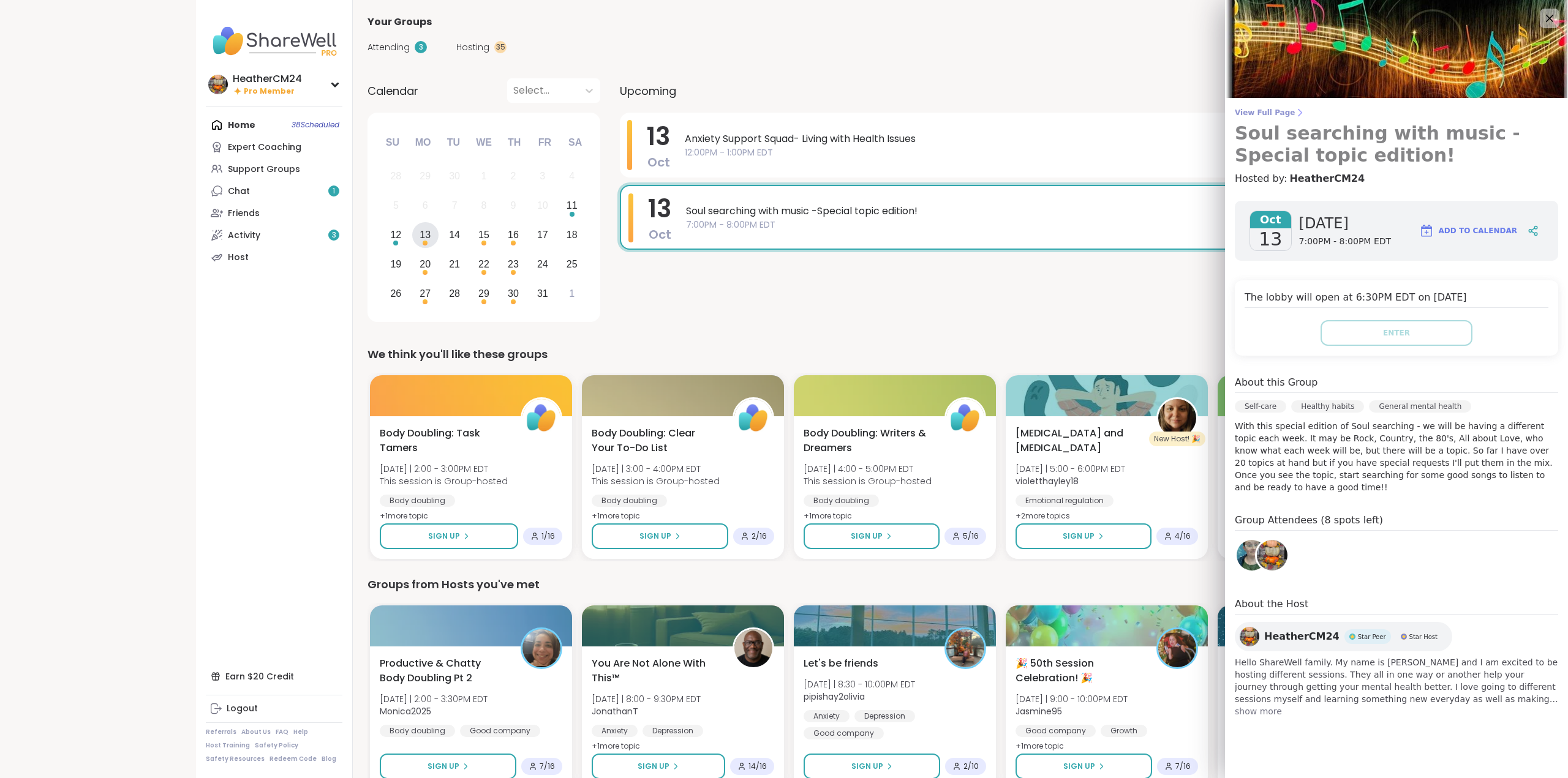
click at [1254, 111] on span "View Full Page" at bounding box center [1396, 113] width 324 height 10
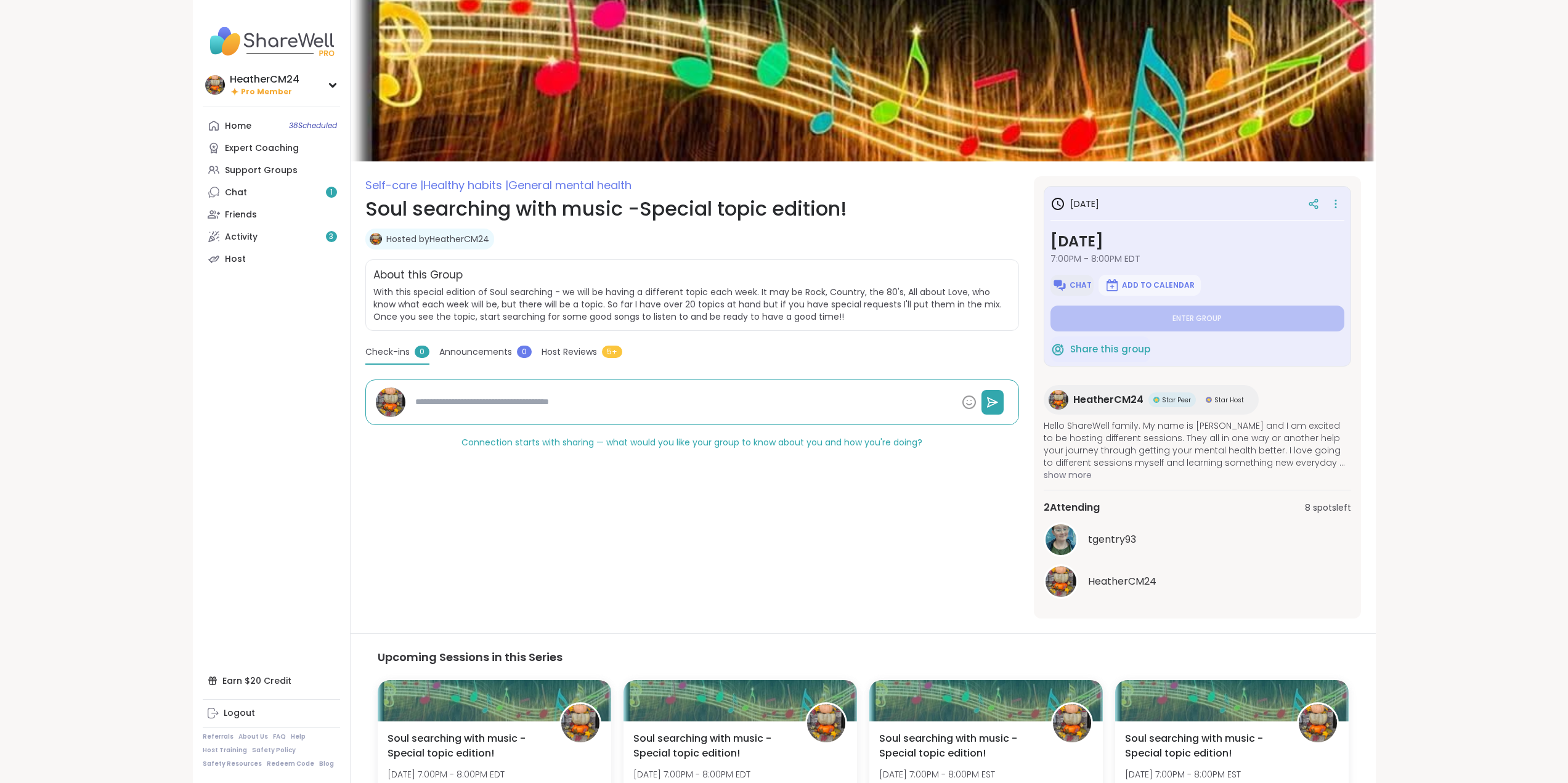
click at [1067, 282] on img at bounding box center [1060, 285] width 15 height 15
type textarea "*"
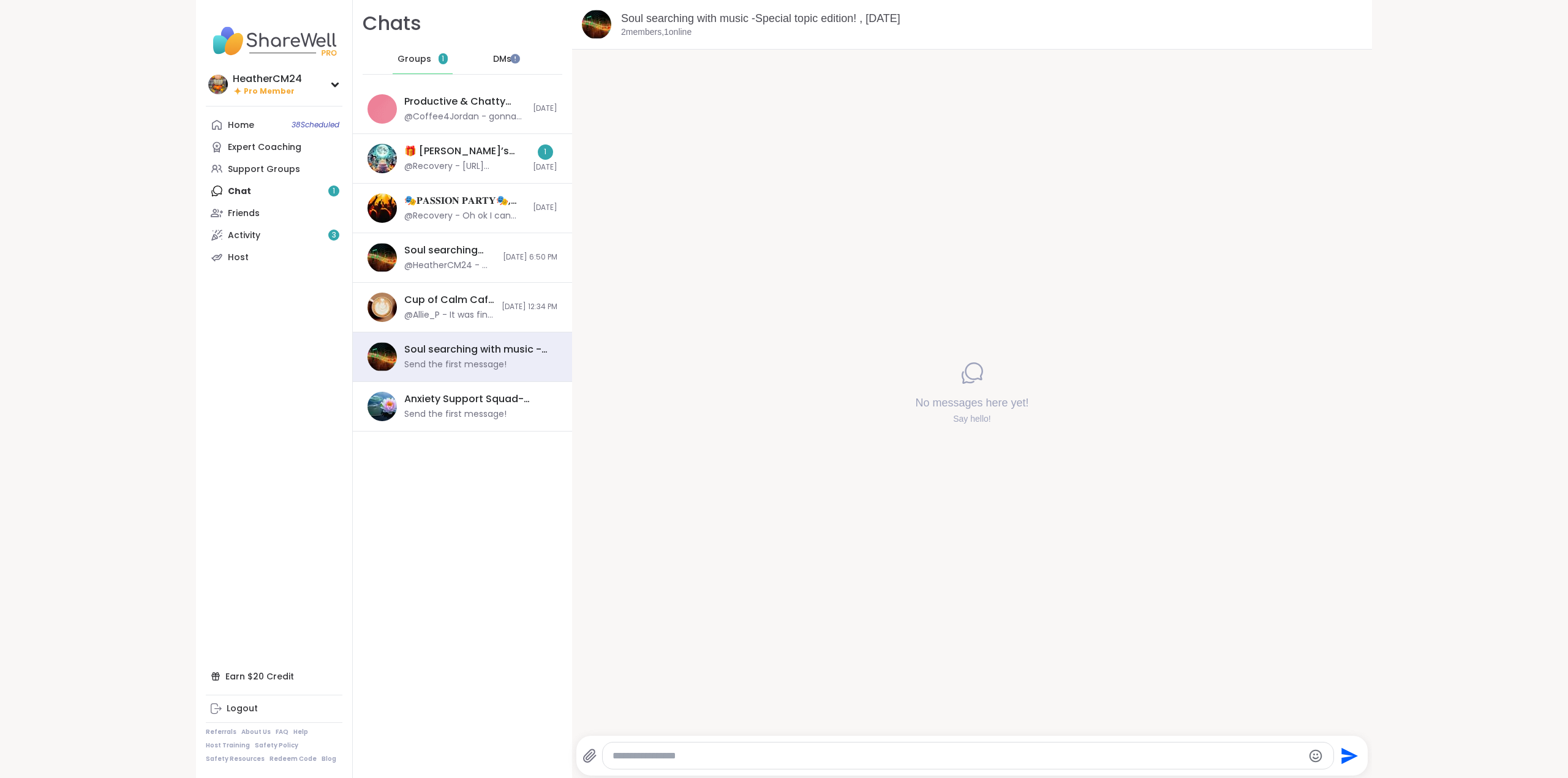
click at [687, 758] on textarea "Type your message" at bounding box center [957, 756] width 691 height 12
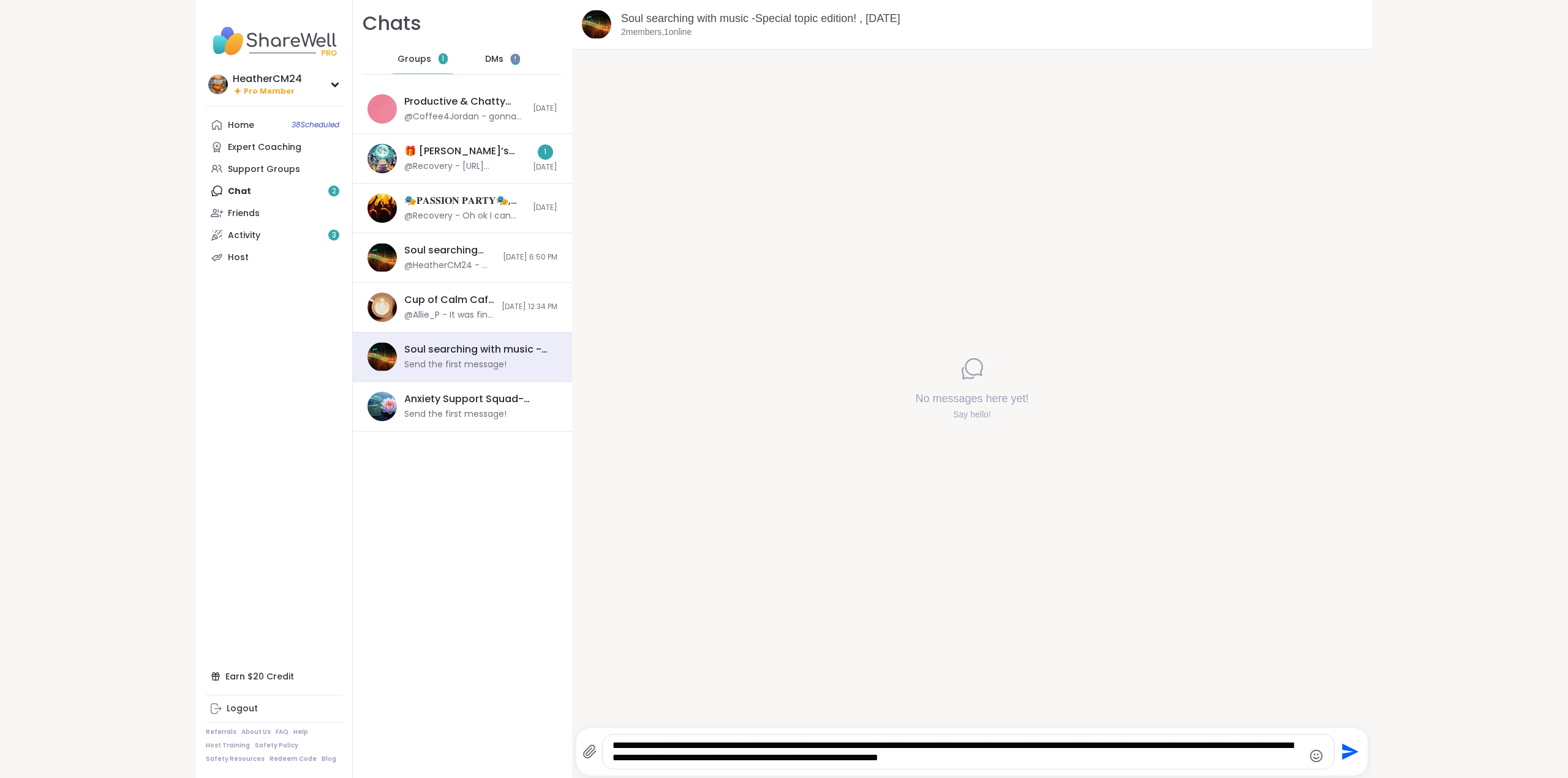
type textarea "**********"
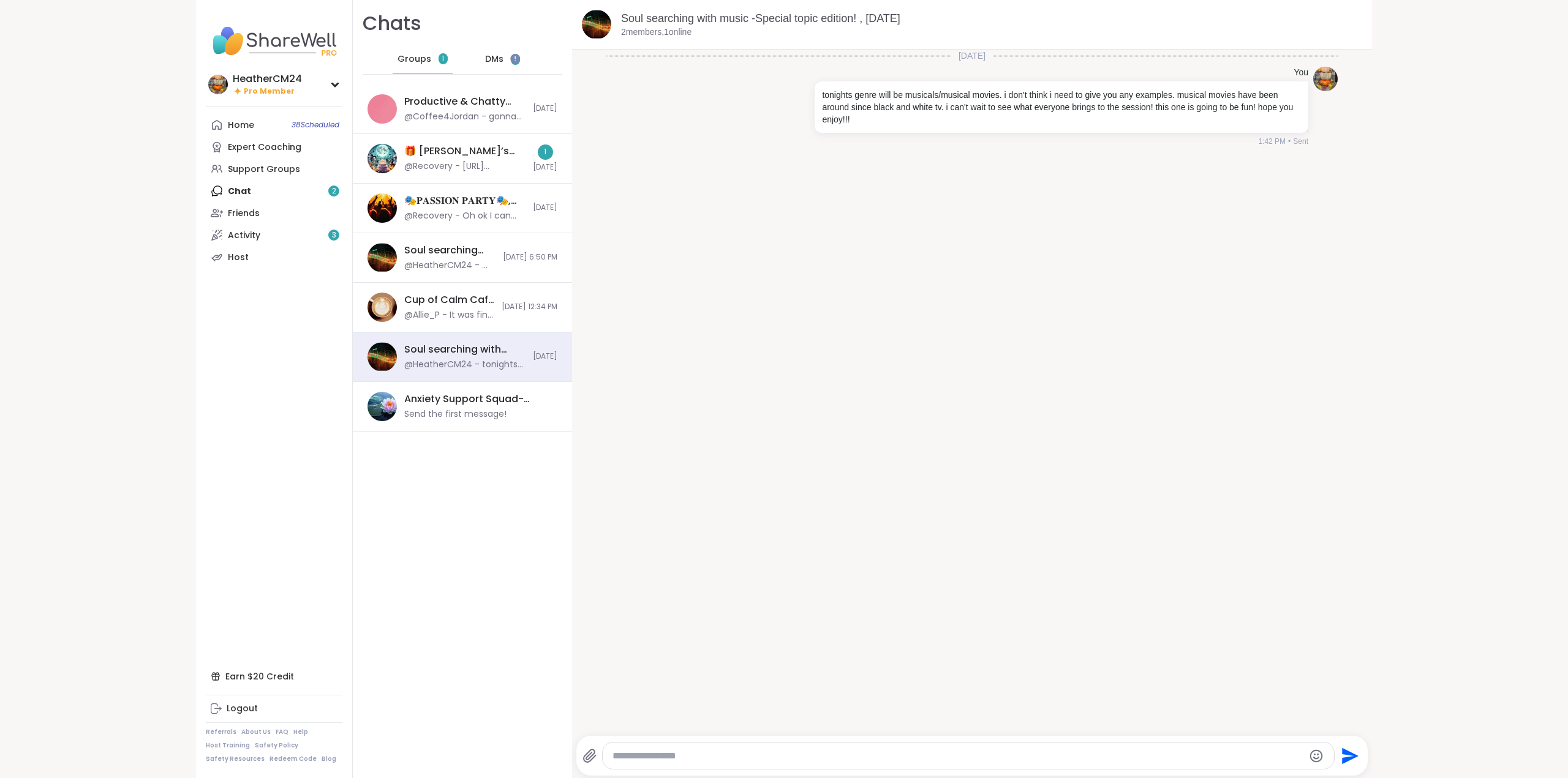
click at [486, 62] on span "DMs" at bounding box center [494, 59] width 18 height 12
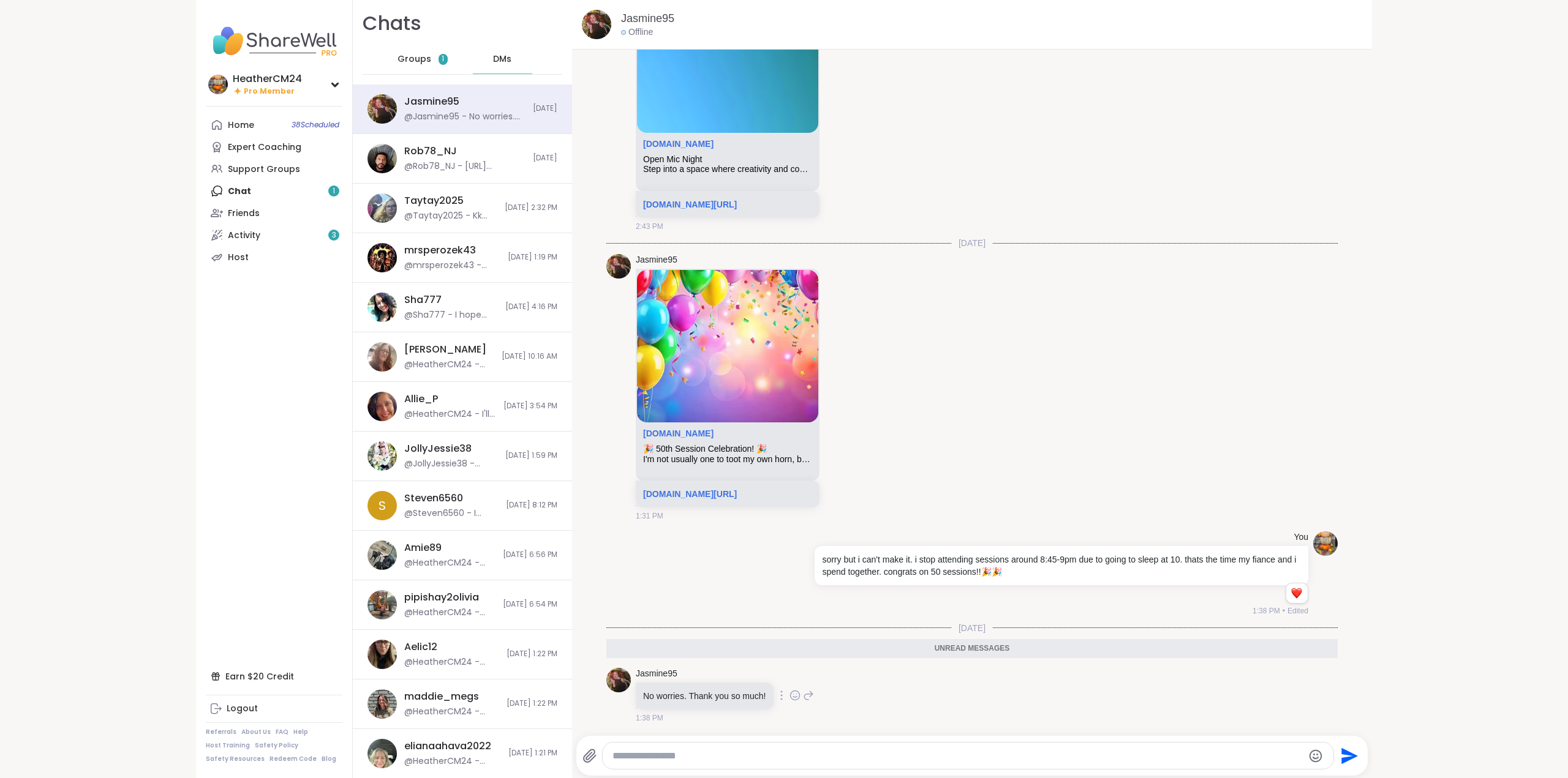
click at [790, 700] on icon at bounding box center [794, 695] width 9 height 9
click at [666, 676] on div "Select Reaction: Thumbs up" at bounding box center [671, 676] width 11 height 11
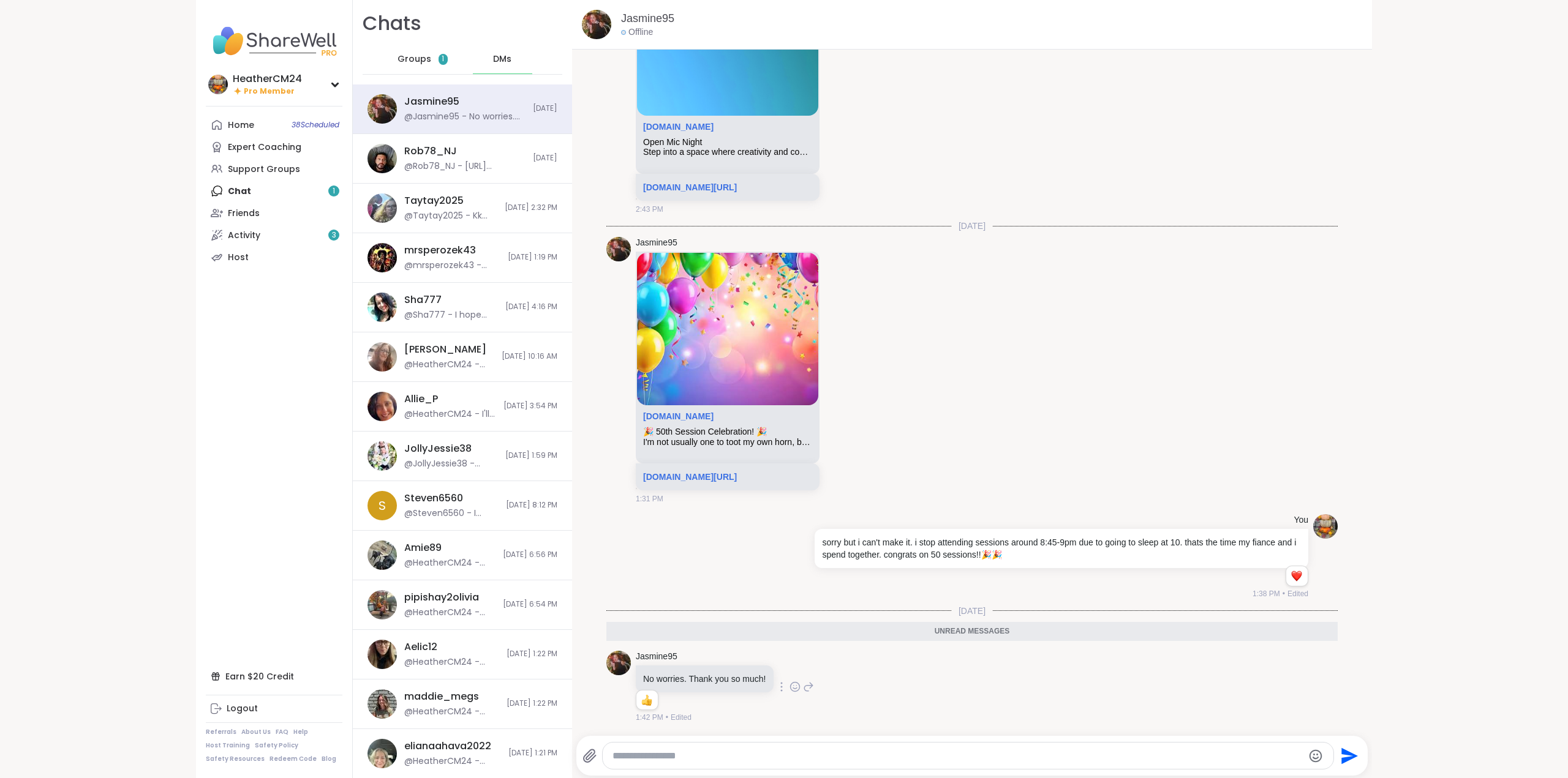
click at [407, 58] on span "Groups" at bounding box center [414, 59] width 34 height 12
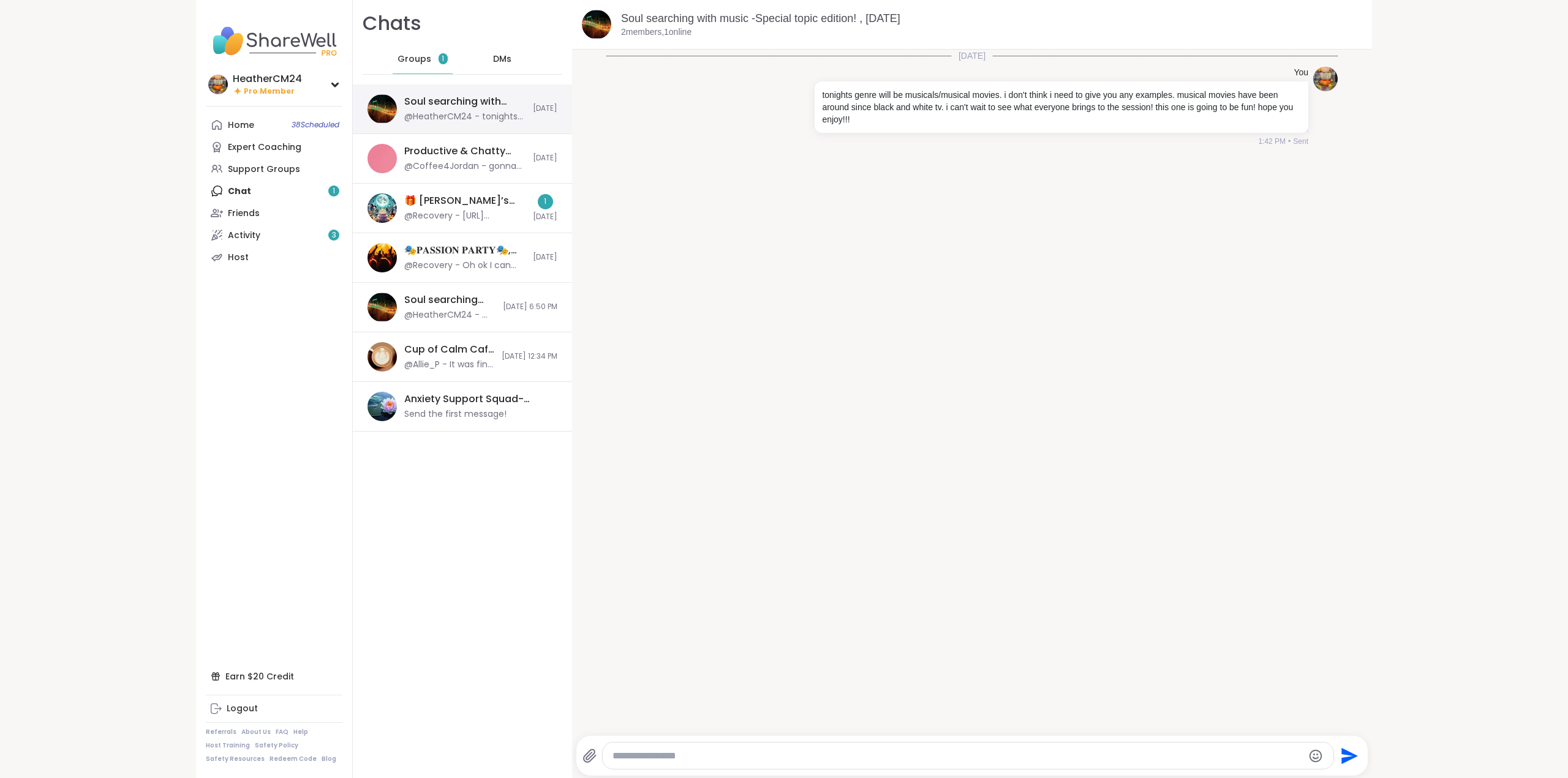
click at [454, 103] on div "Soul searching with music -Special topic edition! , Oct 13" at bounding box center [465, 102] width 121 height 13
click at [678, 17] on link "Soul searching with music -Special topic edition! , Oct 13" at bounding box center [761, 18] width 280 height 12
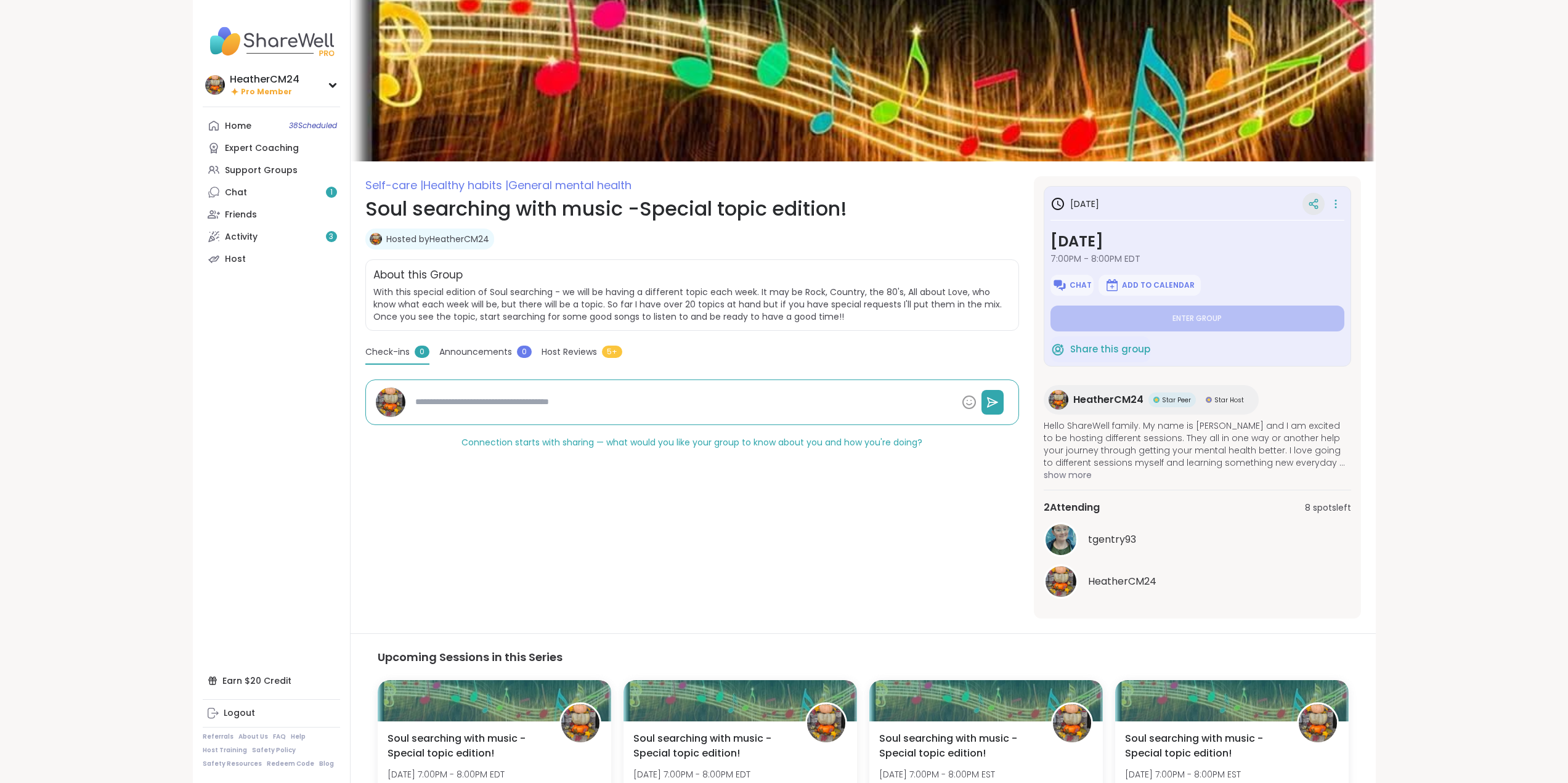
click at [1318, 200] on icon at bounding box center [1313, 204] width 11 height 11
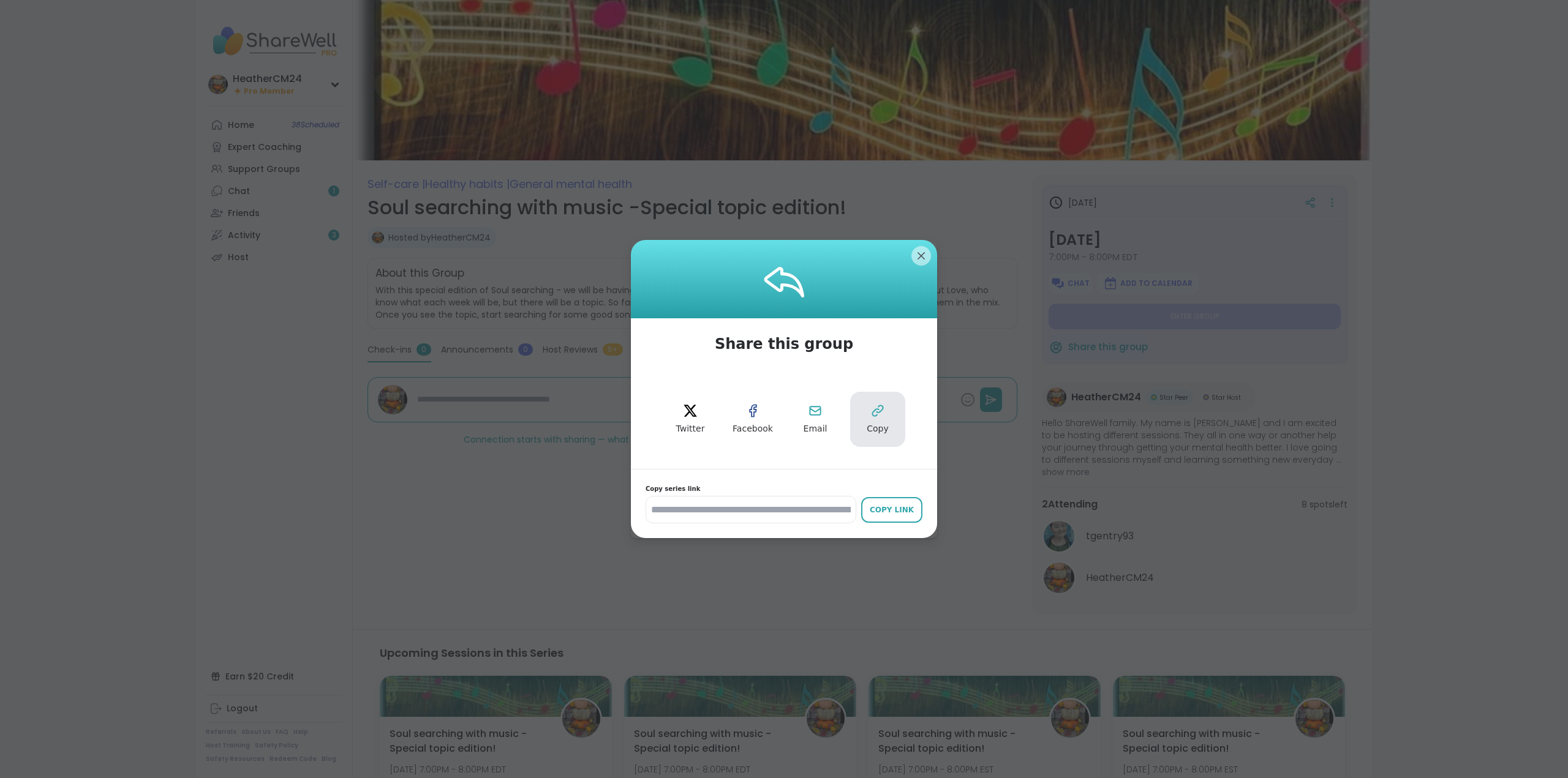
click at [870, 418] on icon at bounding box center [878, 410] width 15 height 15
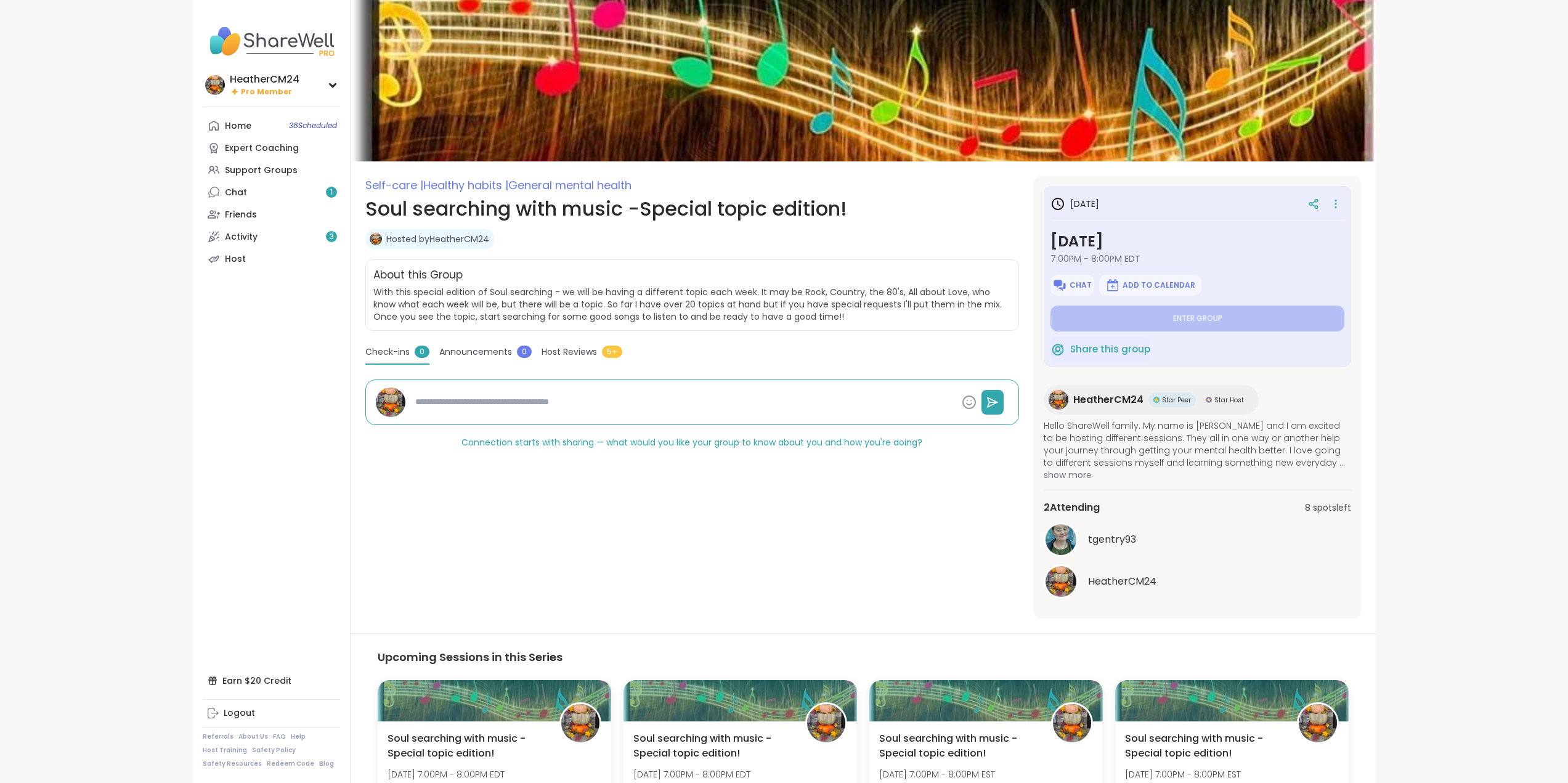
type textarea "*"
click at [229, 192] on div "Chat 1" at bounding box center [236, 193] width 22 height 12
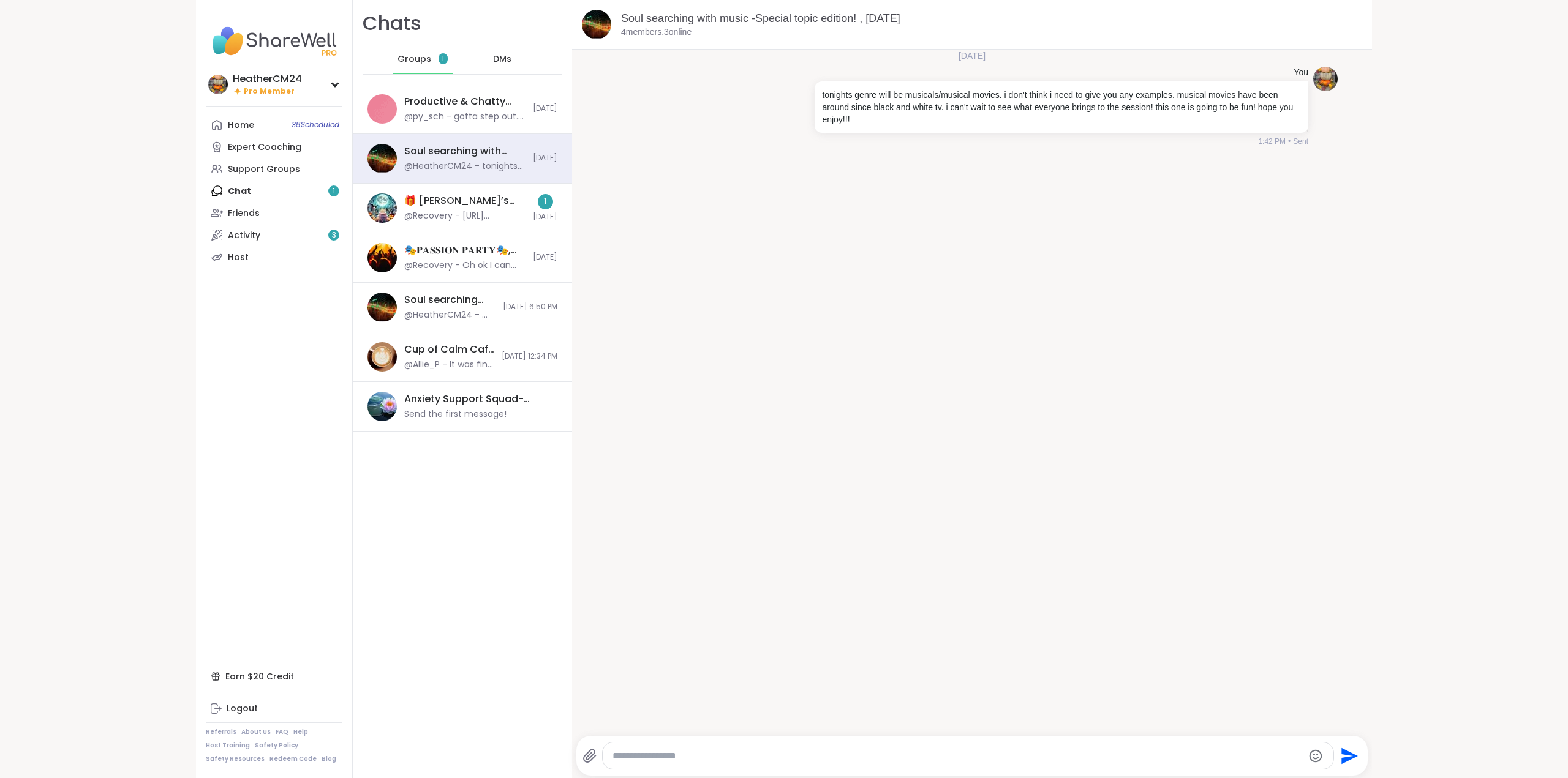
click at [489, 50] on div "DMs" at bounding box center [503, 59] width 60 height 29
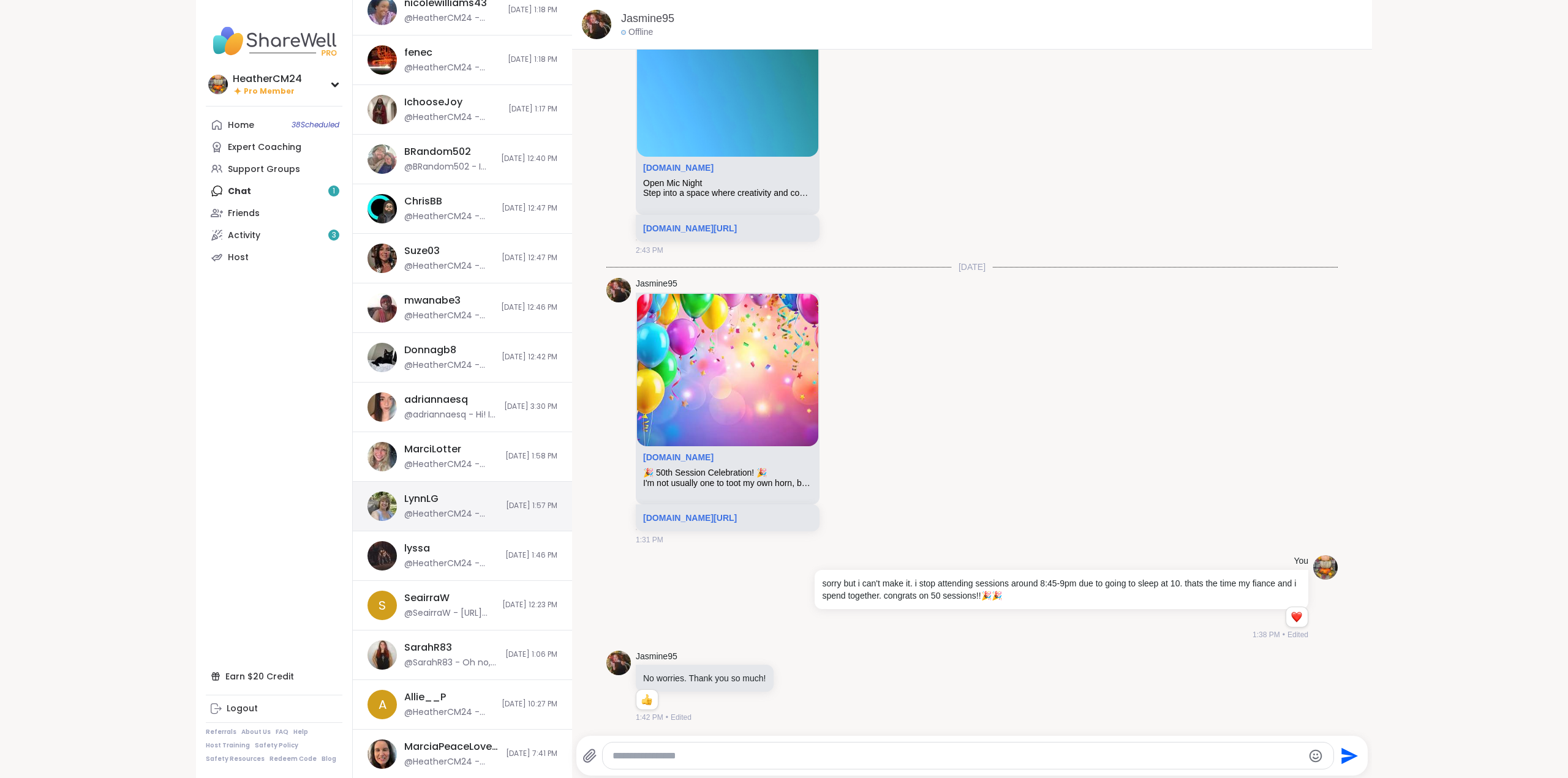
scroll to position [1403, 0]
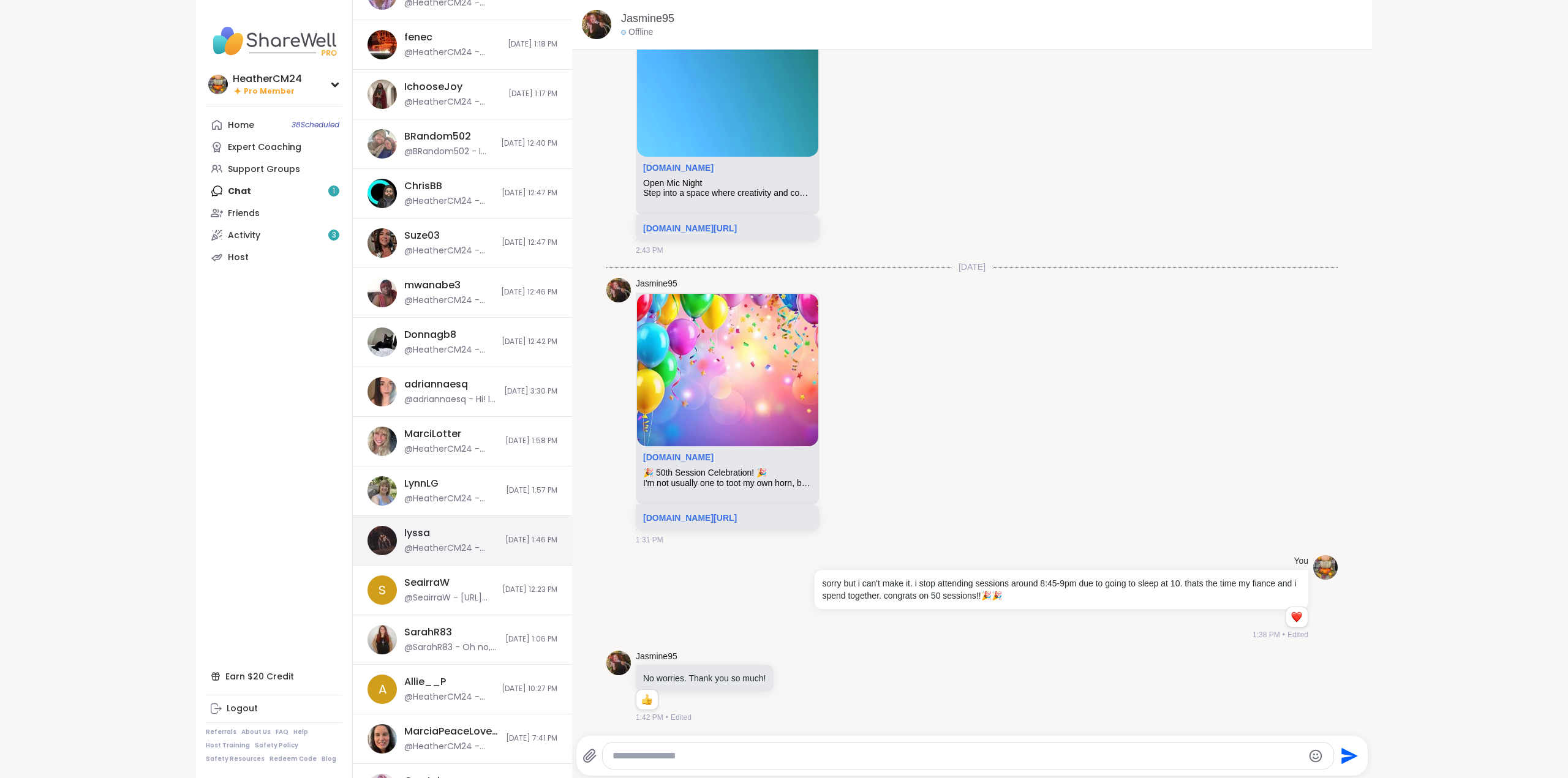
click at [425, 534] on div "lyssa @HeatherCM24 - https://sharewellnow.com/session/78f9919f-7968-4043-885d-c…" at bounding box center [451, 540] width 94 height 28
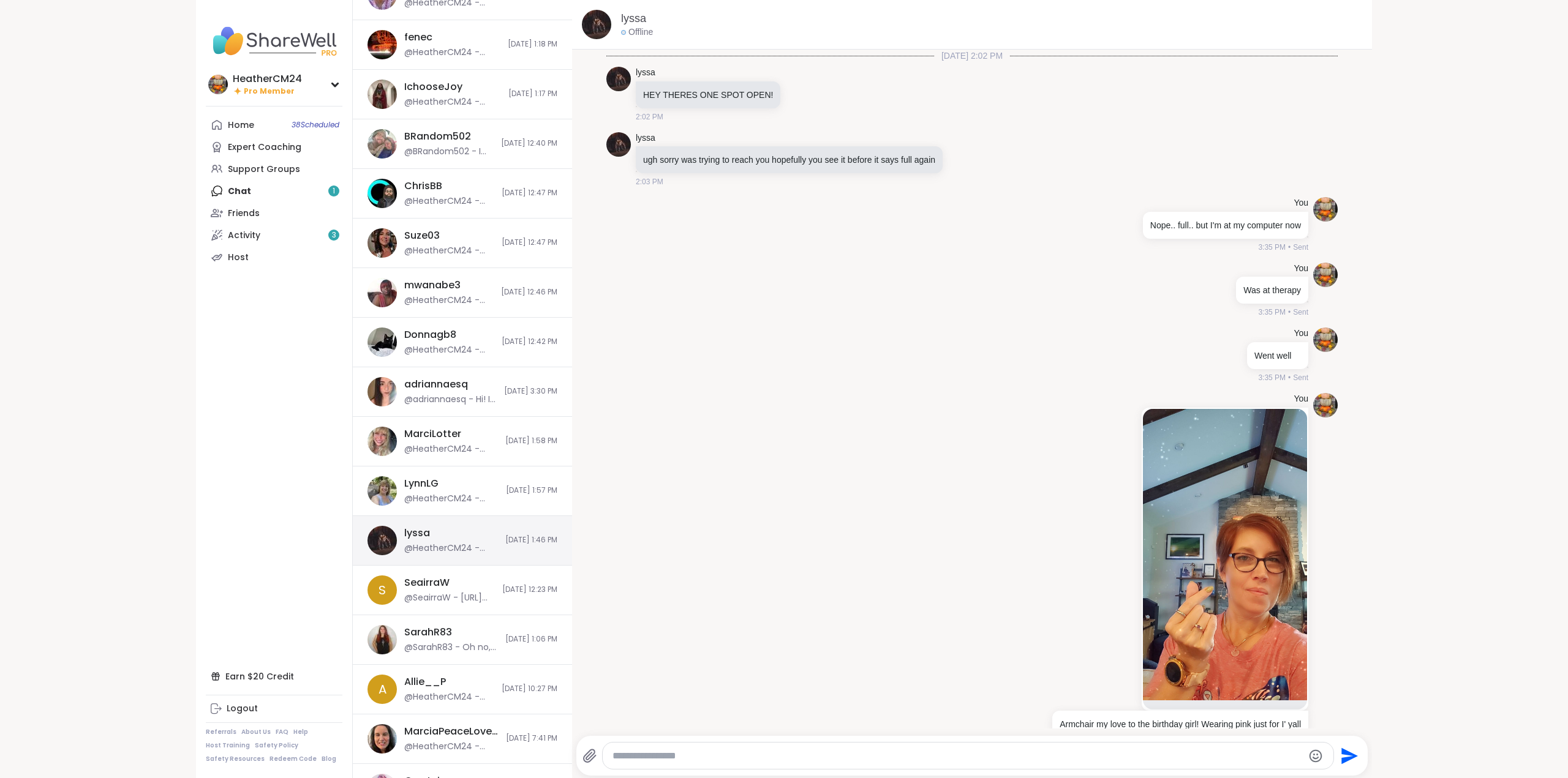
scroll to position [6354, 0]
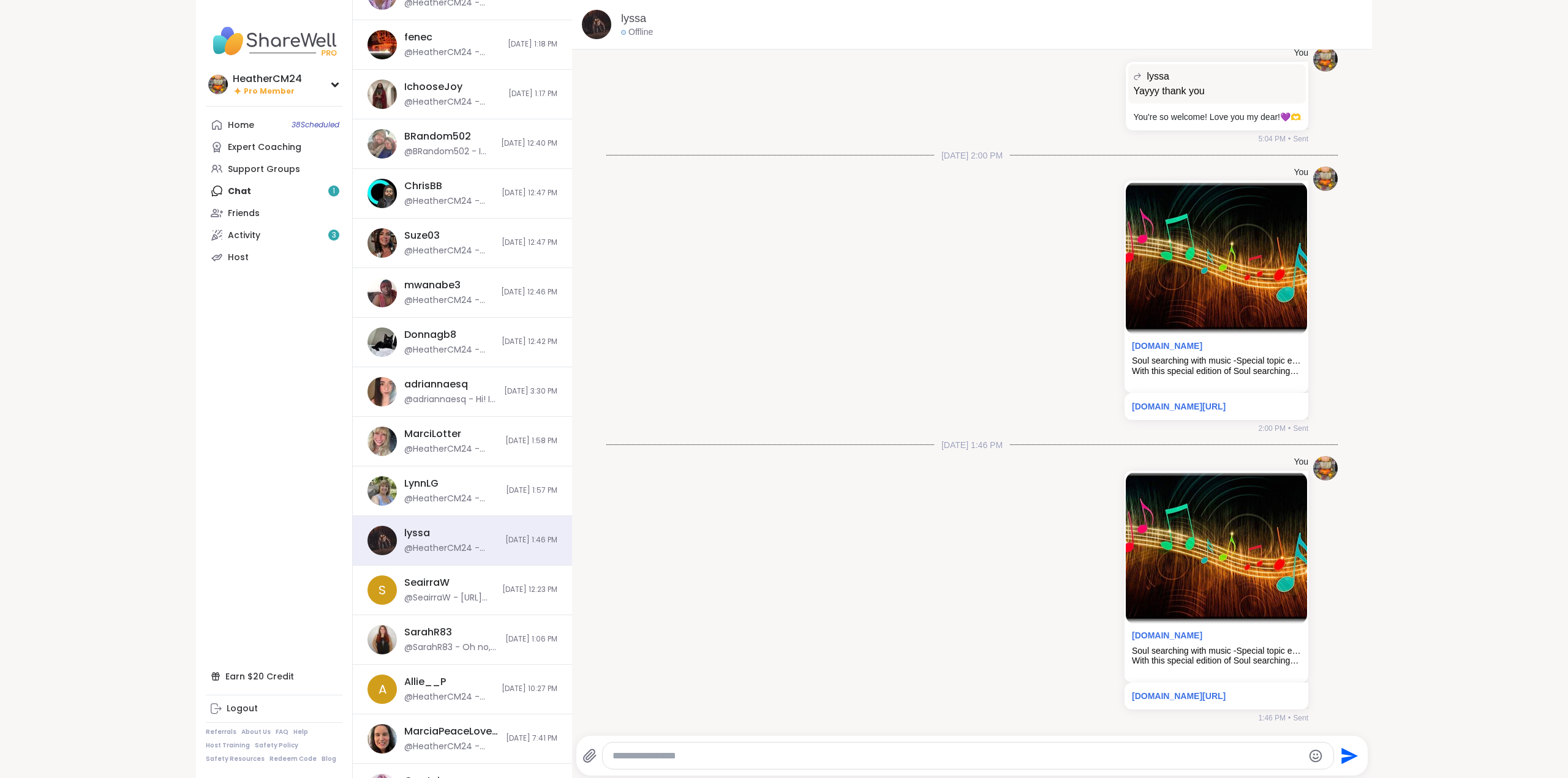
click at [757, 757] on textarea "Type your message" at bounding box center [957, 756] width 691 height 12
paste textarea "**********"
type textarea "**********"
click at [1347, 758] on icon "Send" at bounding box center [1350, 755] width 17 height 17
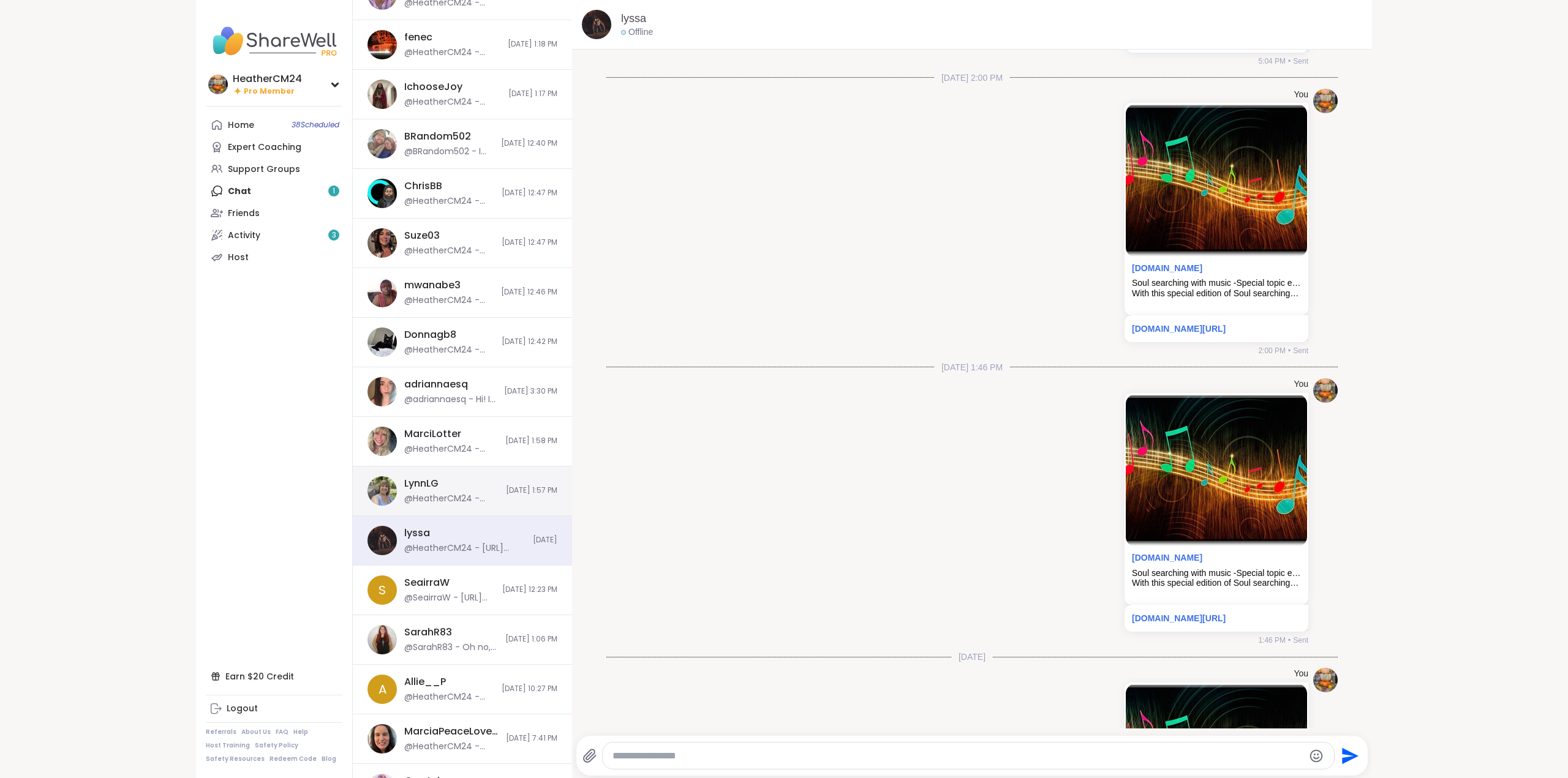
click at [419, 480] on div "LynnLG" at bounding box center [421, 483] width 34 height 13
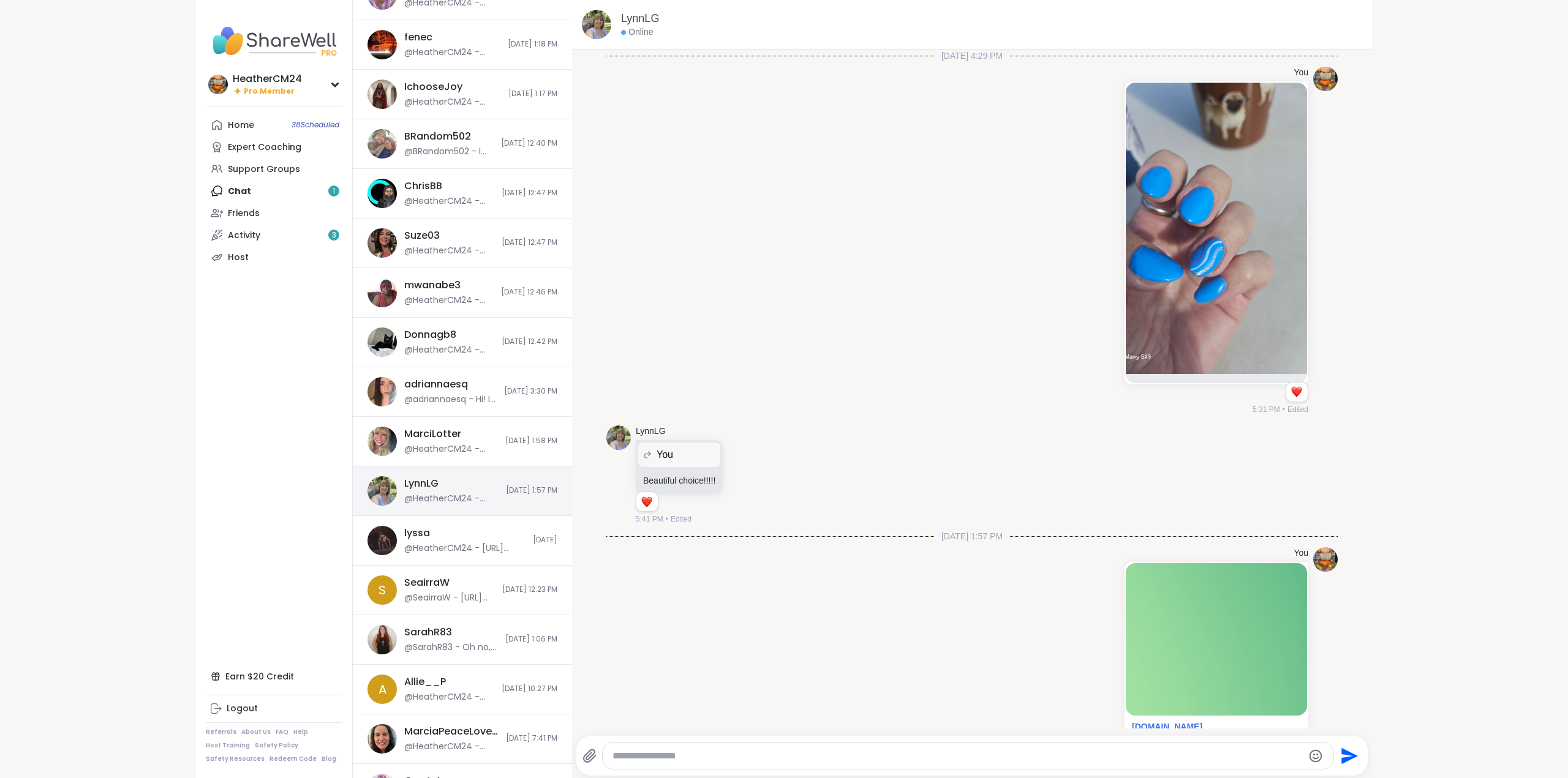
scroll to position [92, 0]
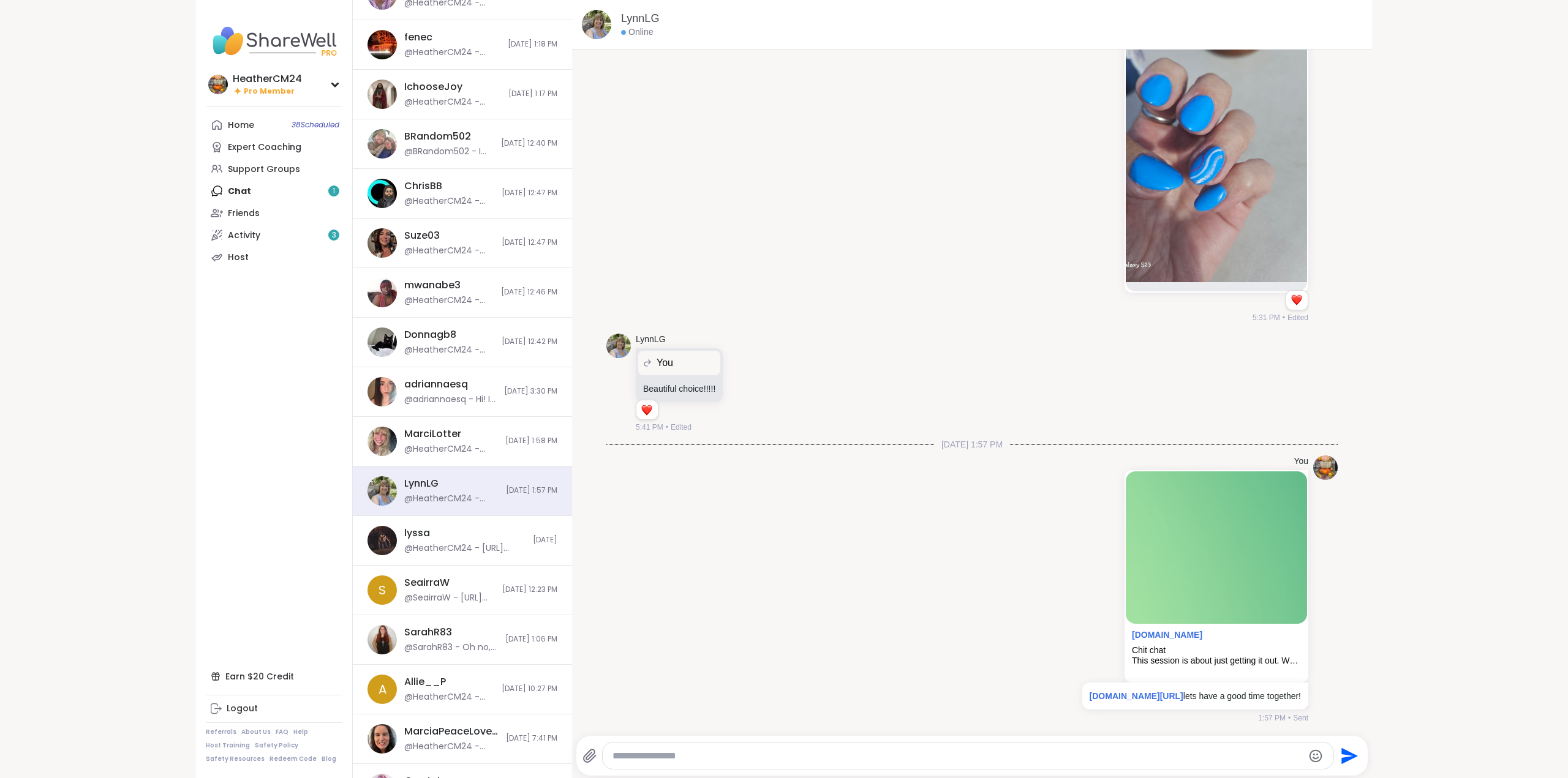
paste textarea "**********"
type textarea "**********"
click at [1340, 755] on icon "Send" at bounding box center [1349, 756] width 20 height 20
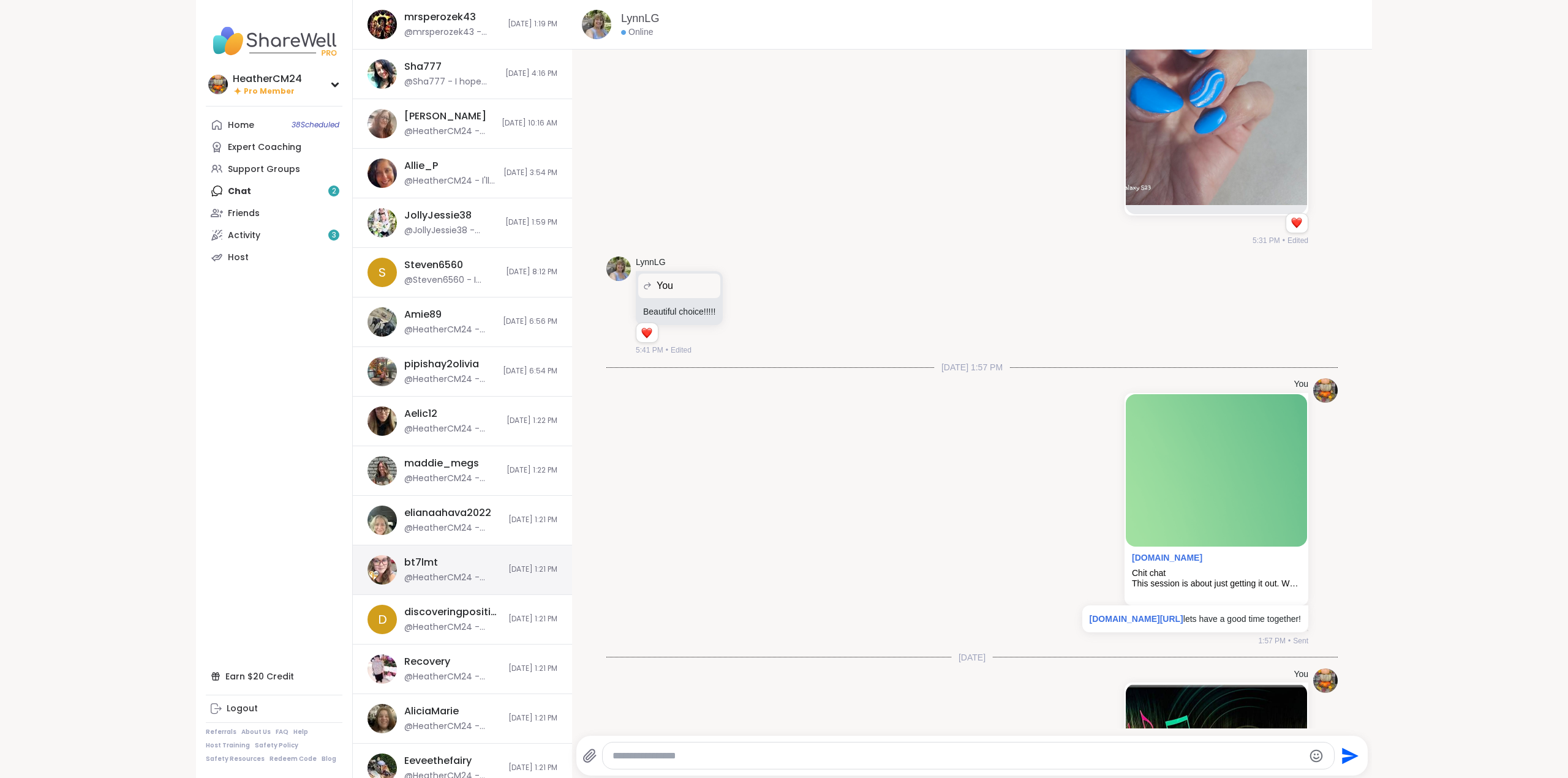
scroll to position [225, 0]
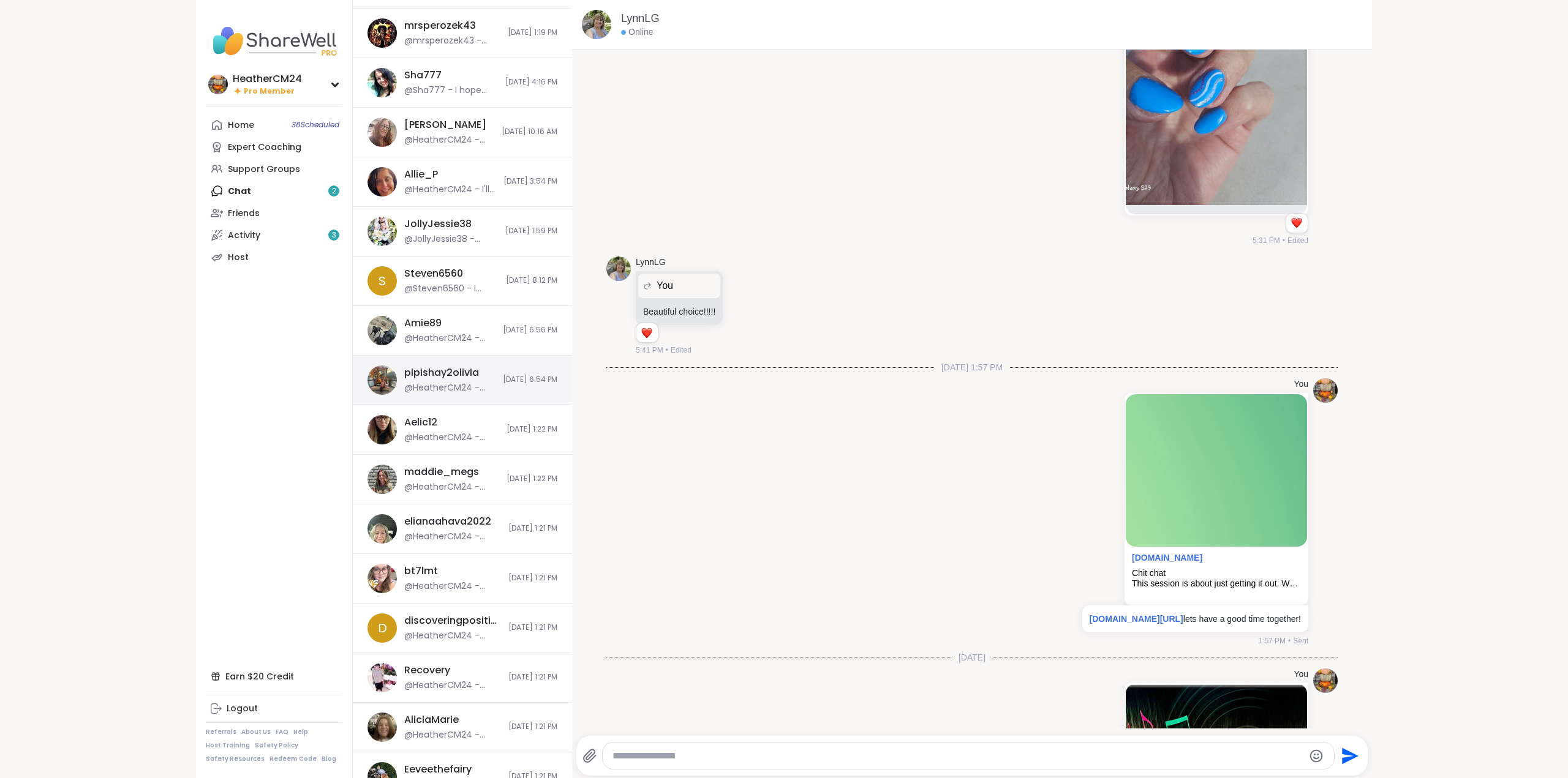
click at [443, 382] on div "pipishay2olivia @HeatherCM24 - Have fun on your day trip!" at bounding box center [449, 380] width 91 height 28
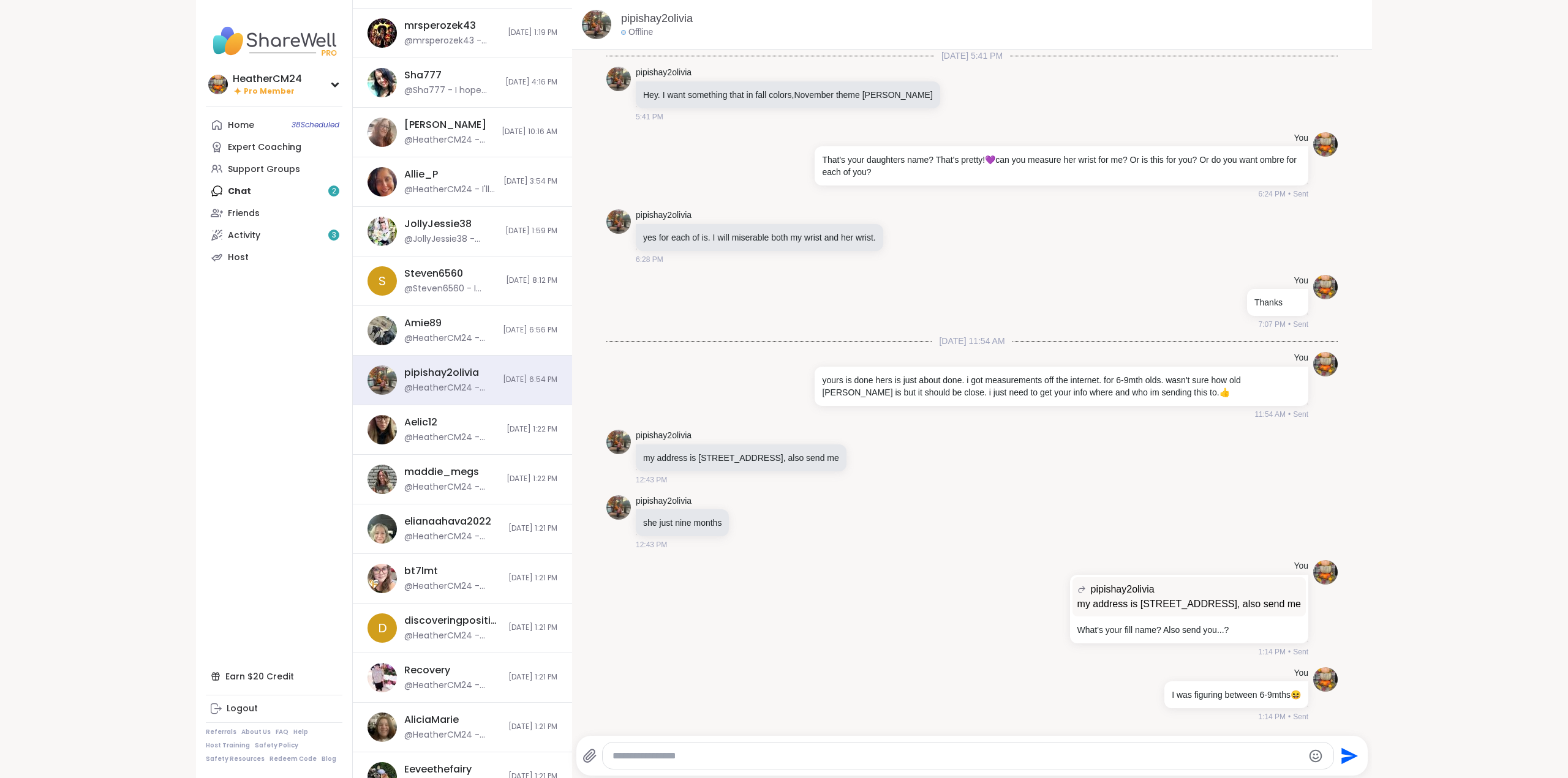
scroll to position [8567, 0]
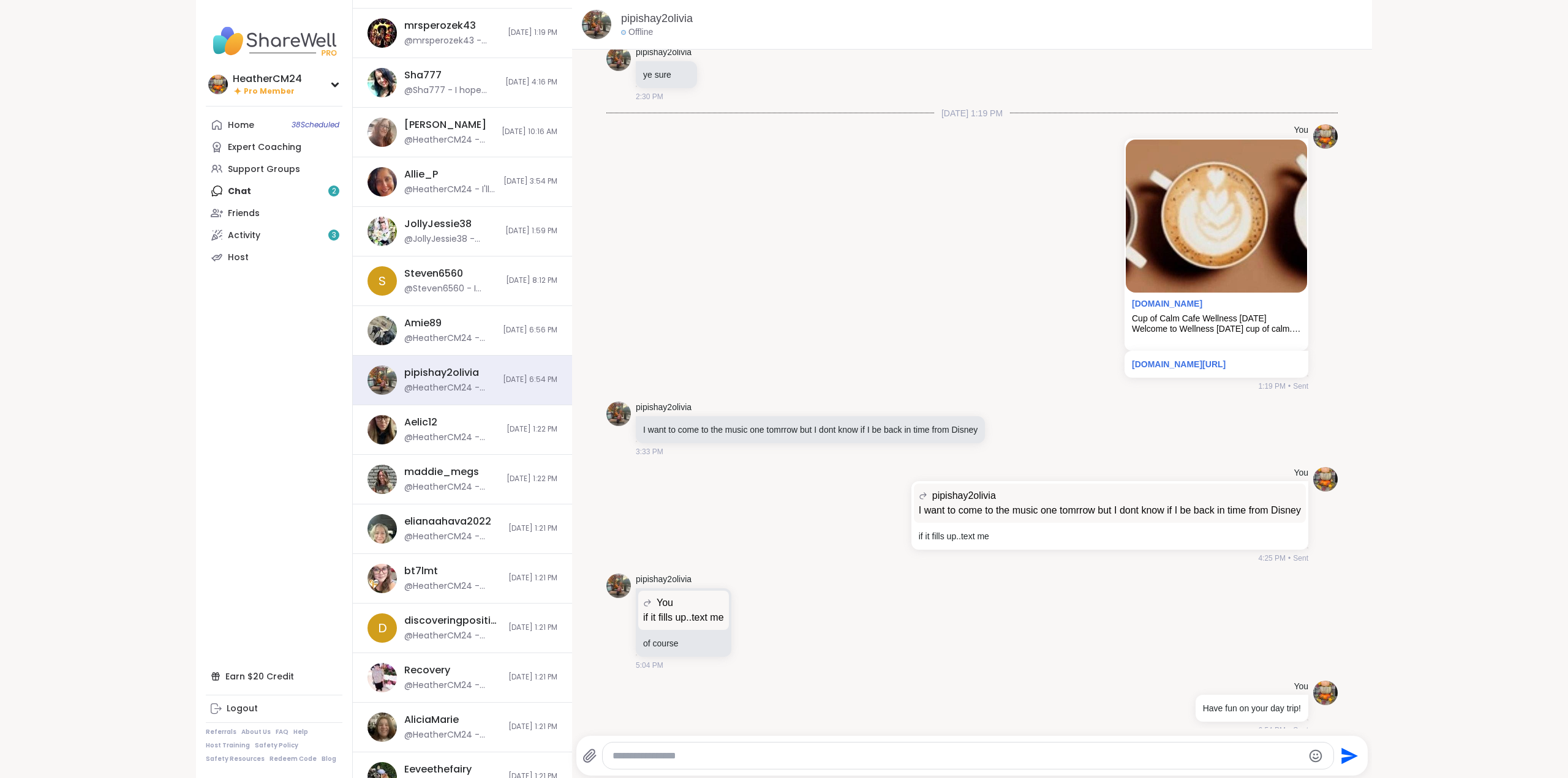
click at [666, 761] on textarea "Type your message" at bounding box center [957, 756] width 691 height 12
paste textarea "**********"
type textarea "**********"
click at [1342, 750] on icon "Send" at bounding box center [1350, 755] width 17 height 17
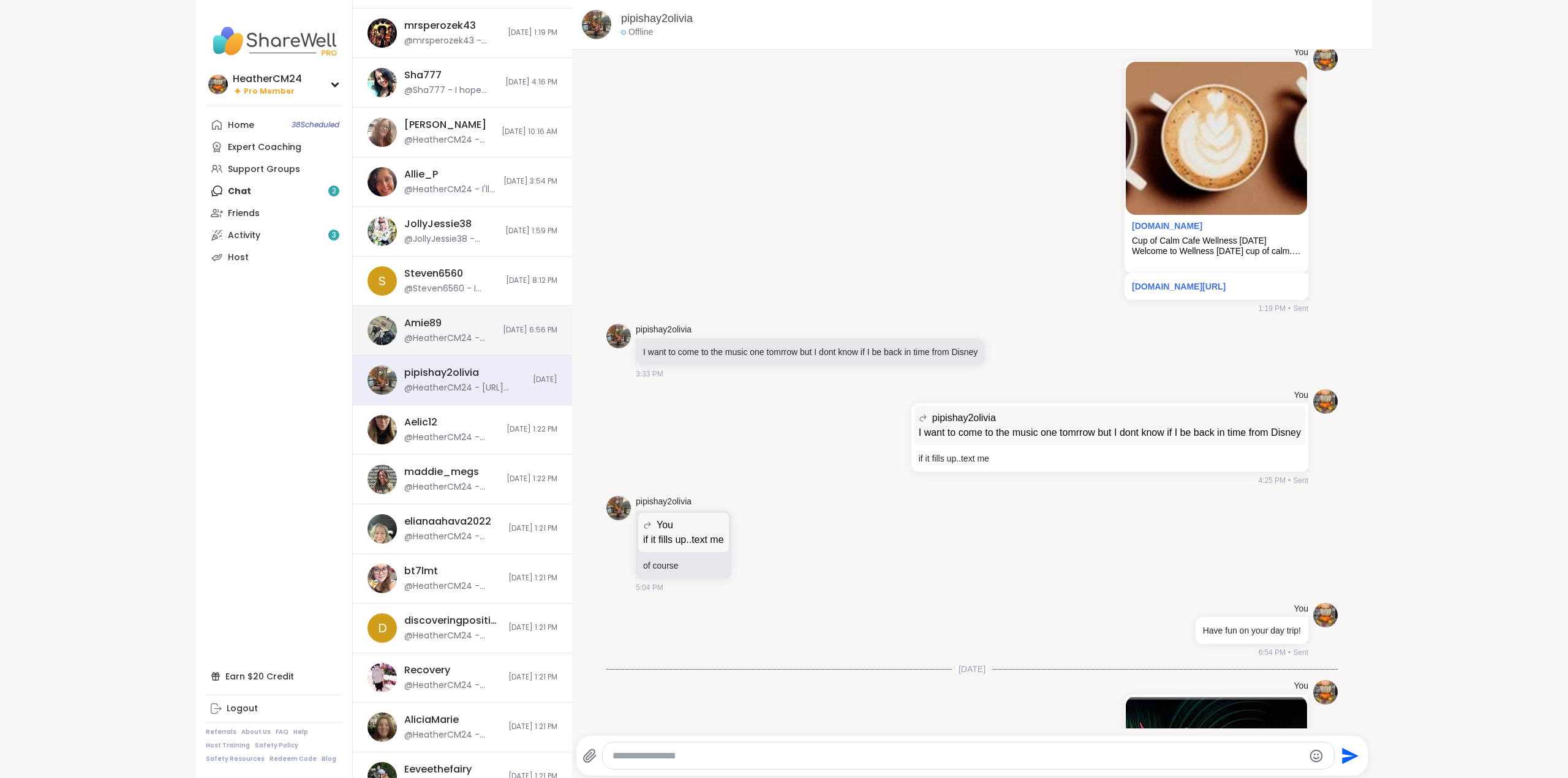
click at [411, 333] on div "@HeatherCM24 - you get my msg?" at bounding box center [449, 339] width 91 height 12
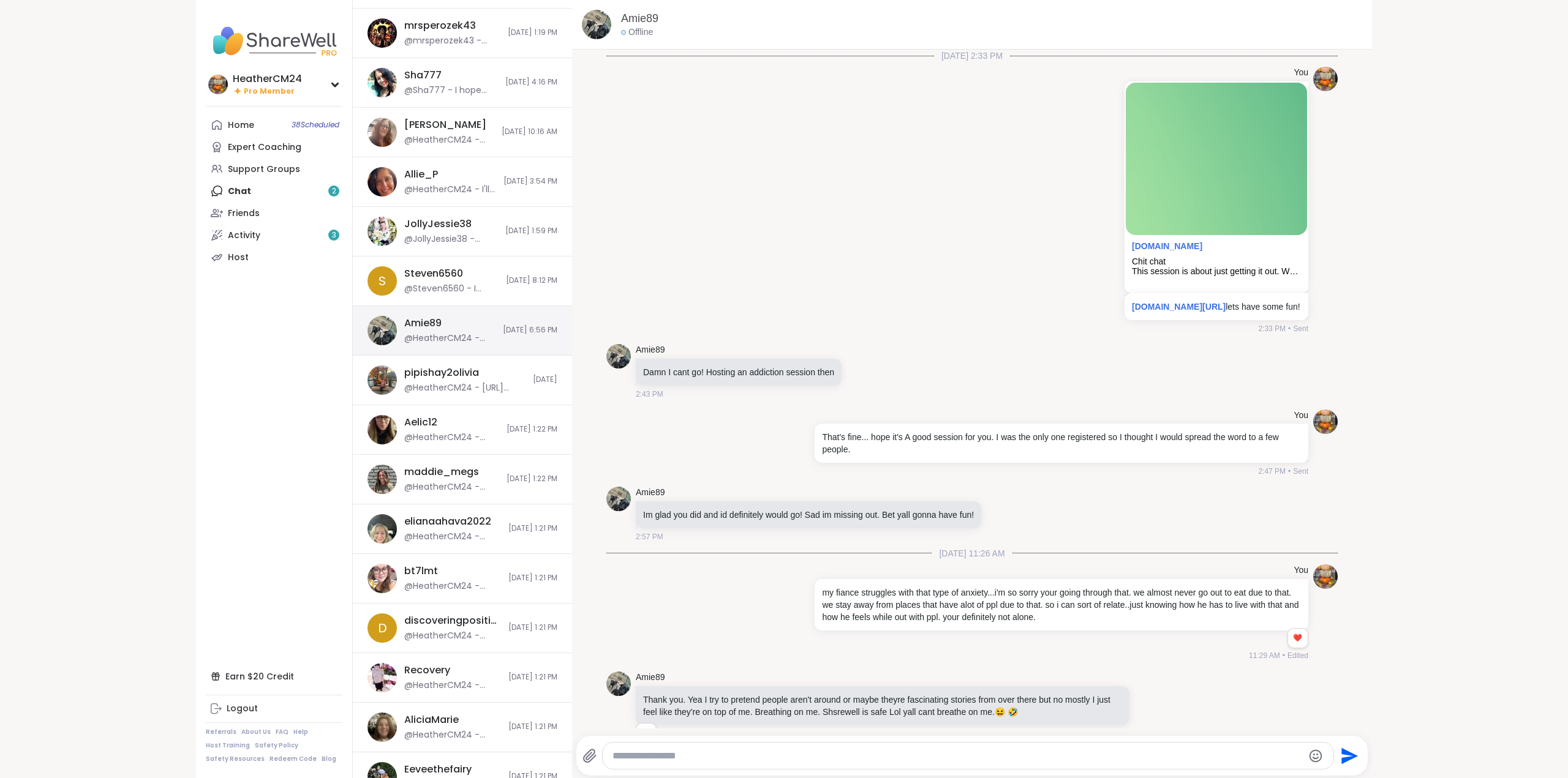
scroll to position [318, 0]
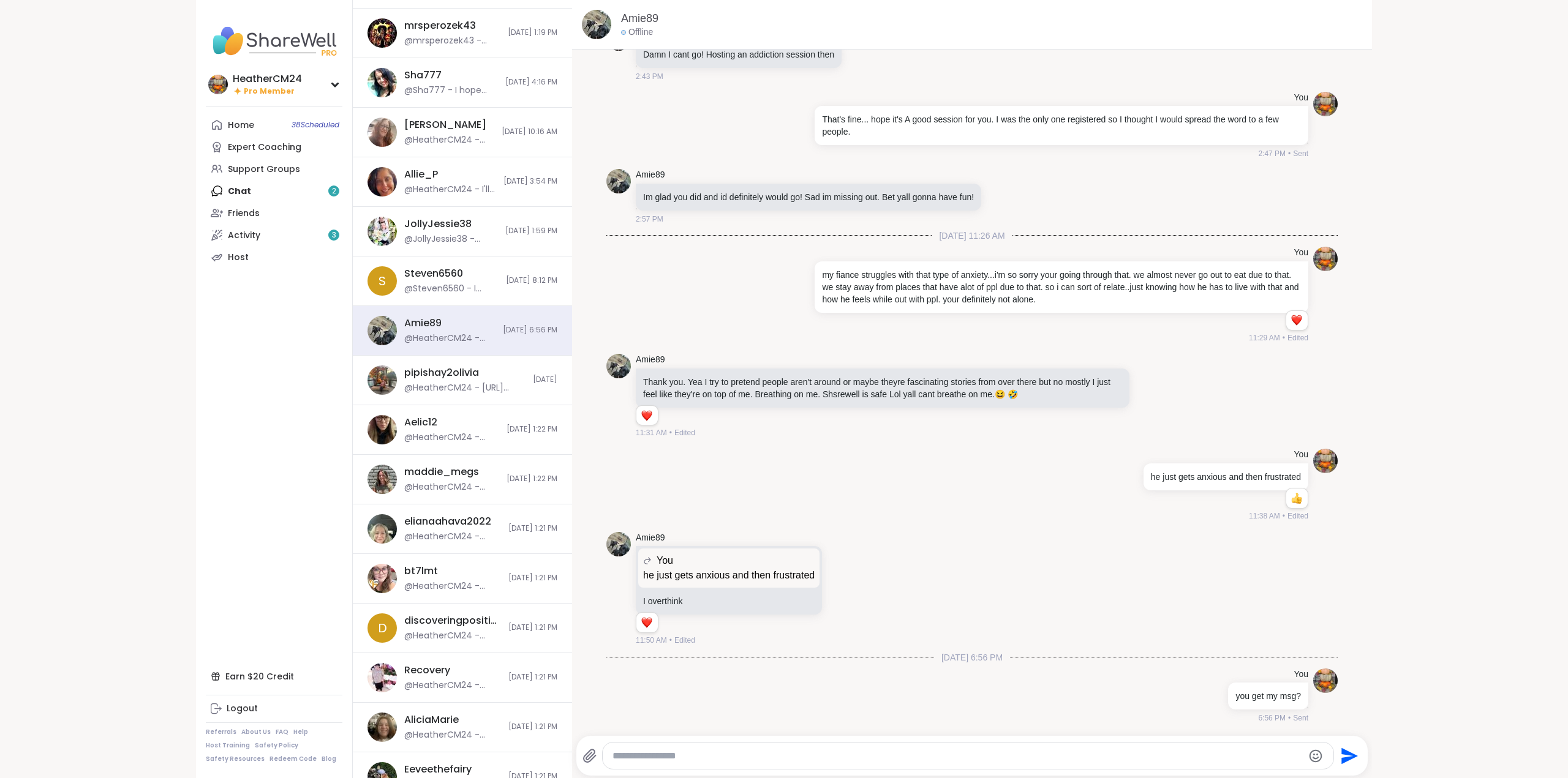
click at [630, 758] on textarea "Type your message" at bounding box center [957, 756] width 691 height 12
paste textarea "**********"
type textarea "**********"
click at [1342, 749] on icon "Send" at bounding box center [1350, 755] width 17 height 17
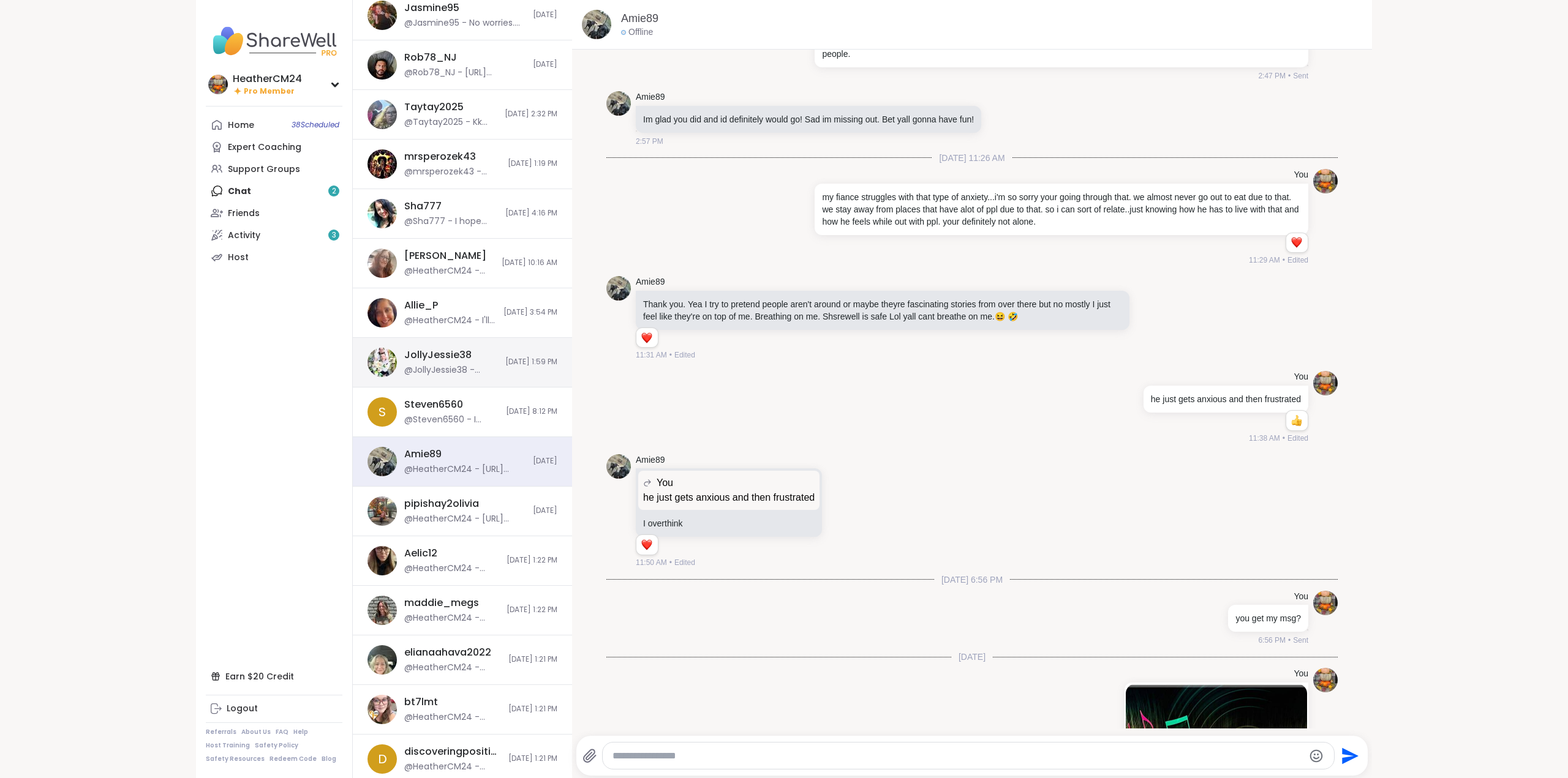
scroll to position [87, 0]
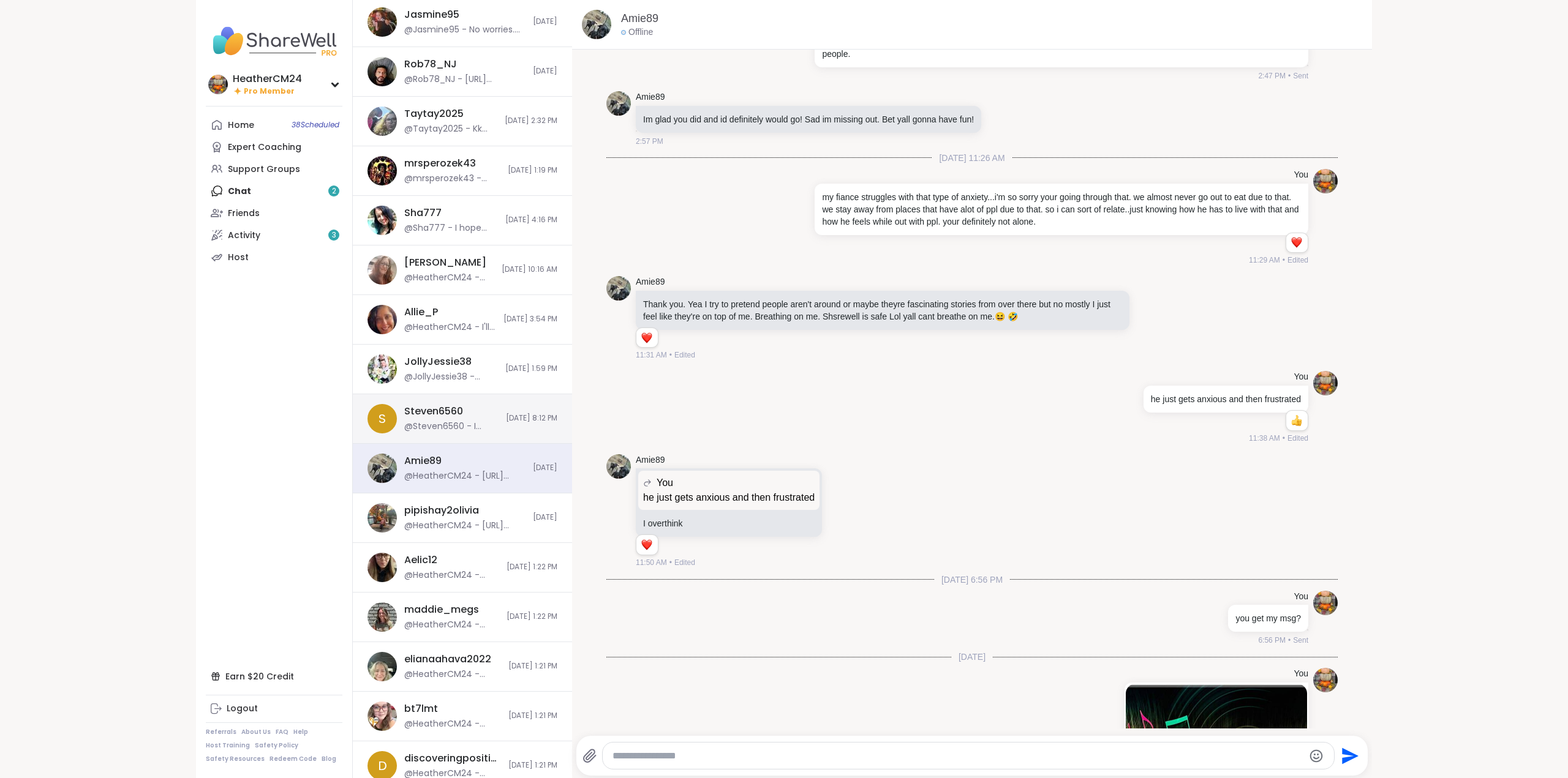
click at [428, 419] on div "Steven6560 @Steven6560 - I won't be around much anymore. I cant be around a cer…" at bounding box center [451, 418] width 94 height 28
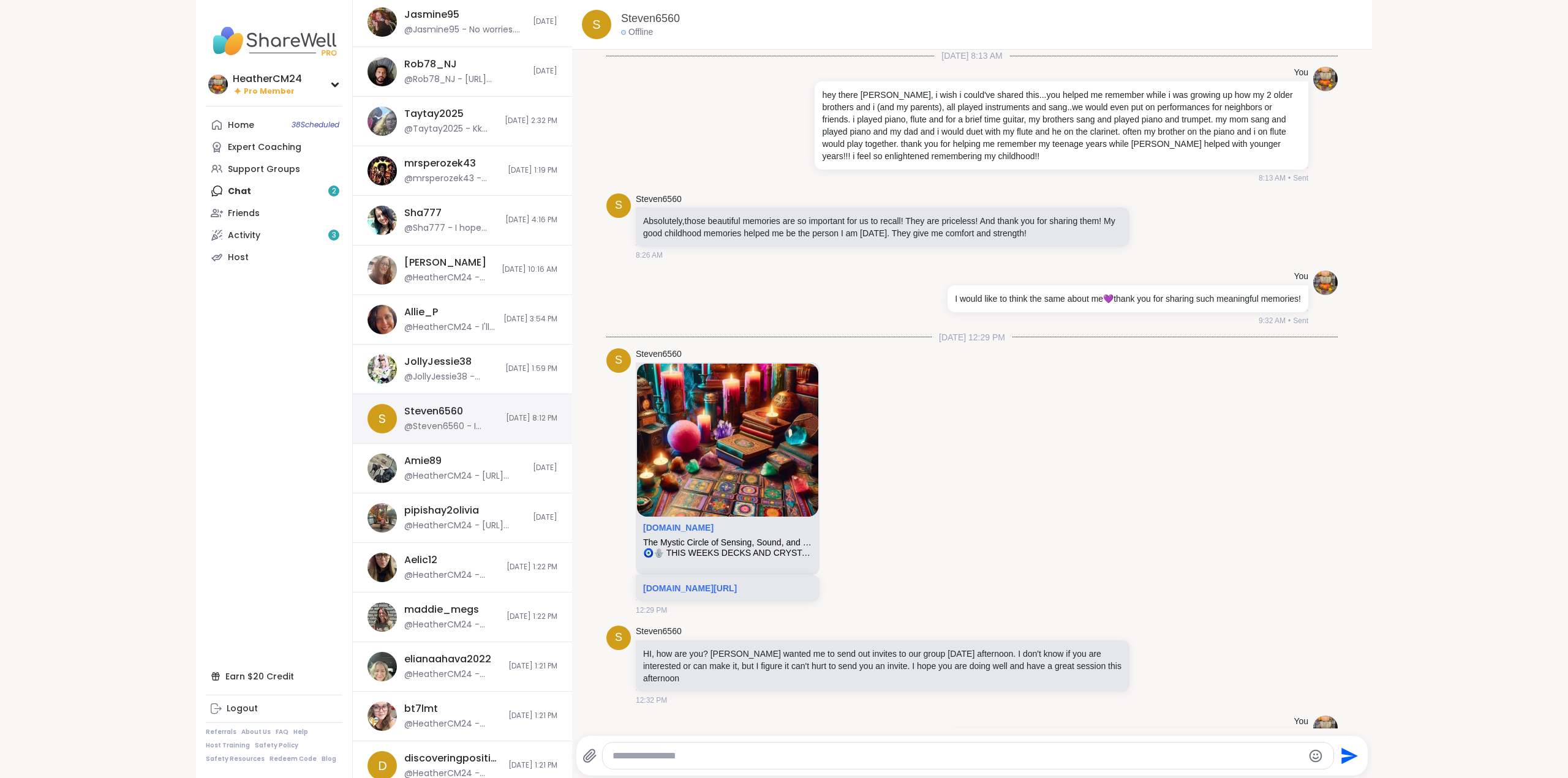
scroll to position [5095, 0]
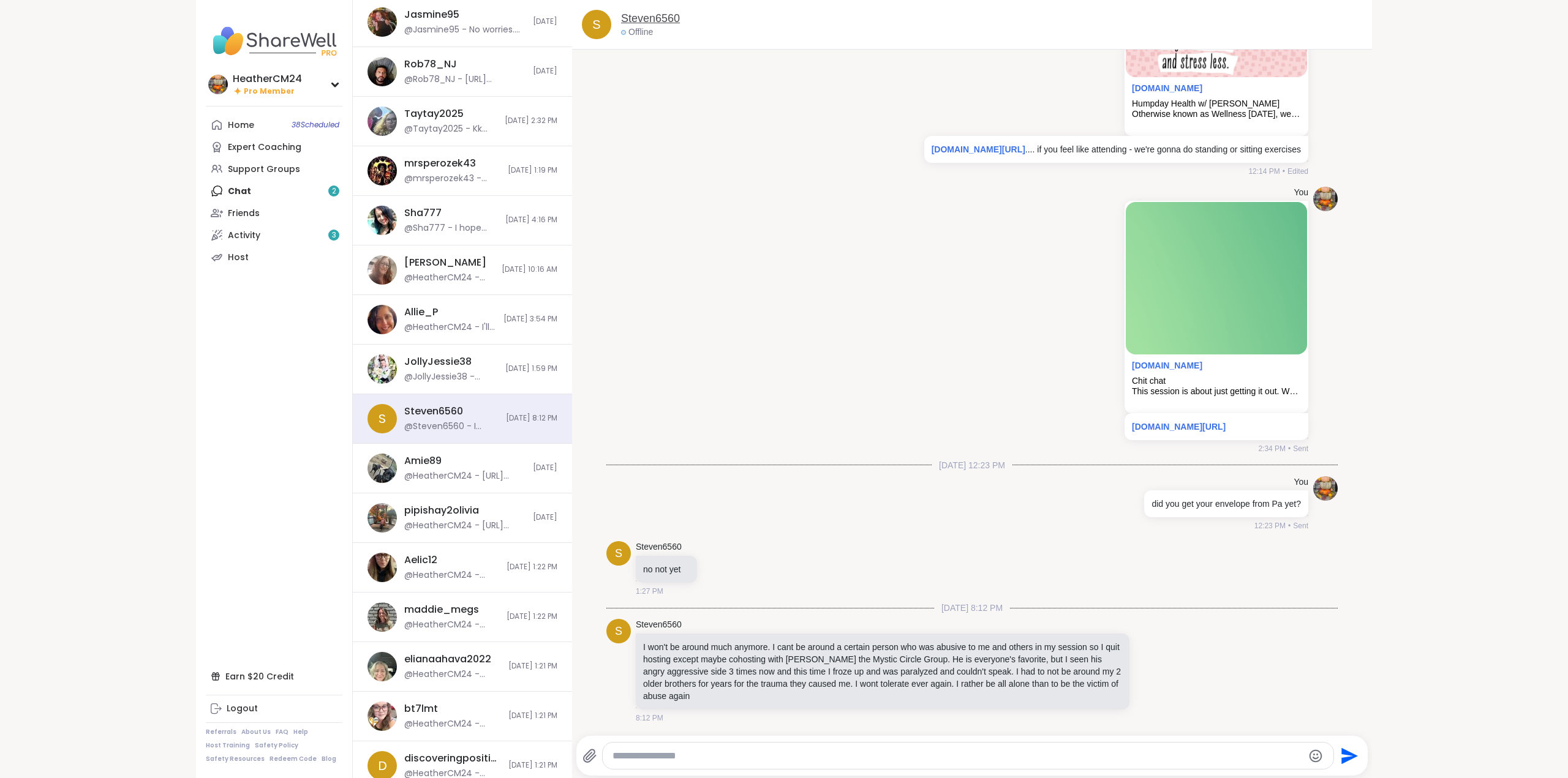
click at [648, 18] on link "Steven6560" at bounding box center [650, 18] width 59 height 15
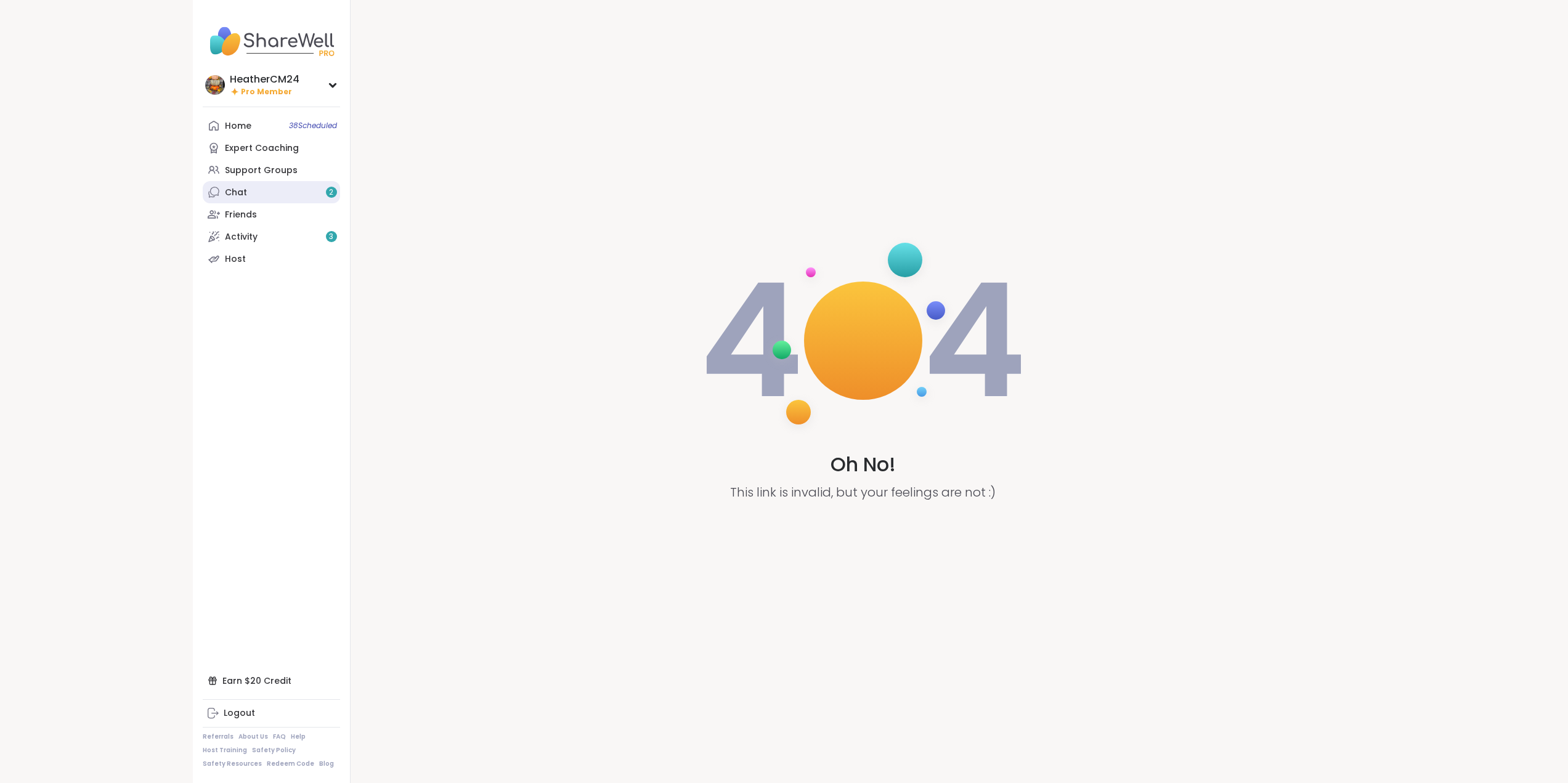
click at [245, 193] on div "Chat 2" at bounding box center [236, 193] width 22 height 12
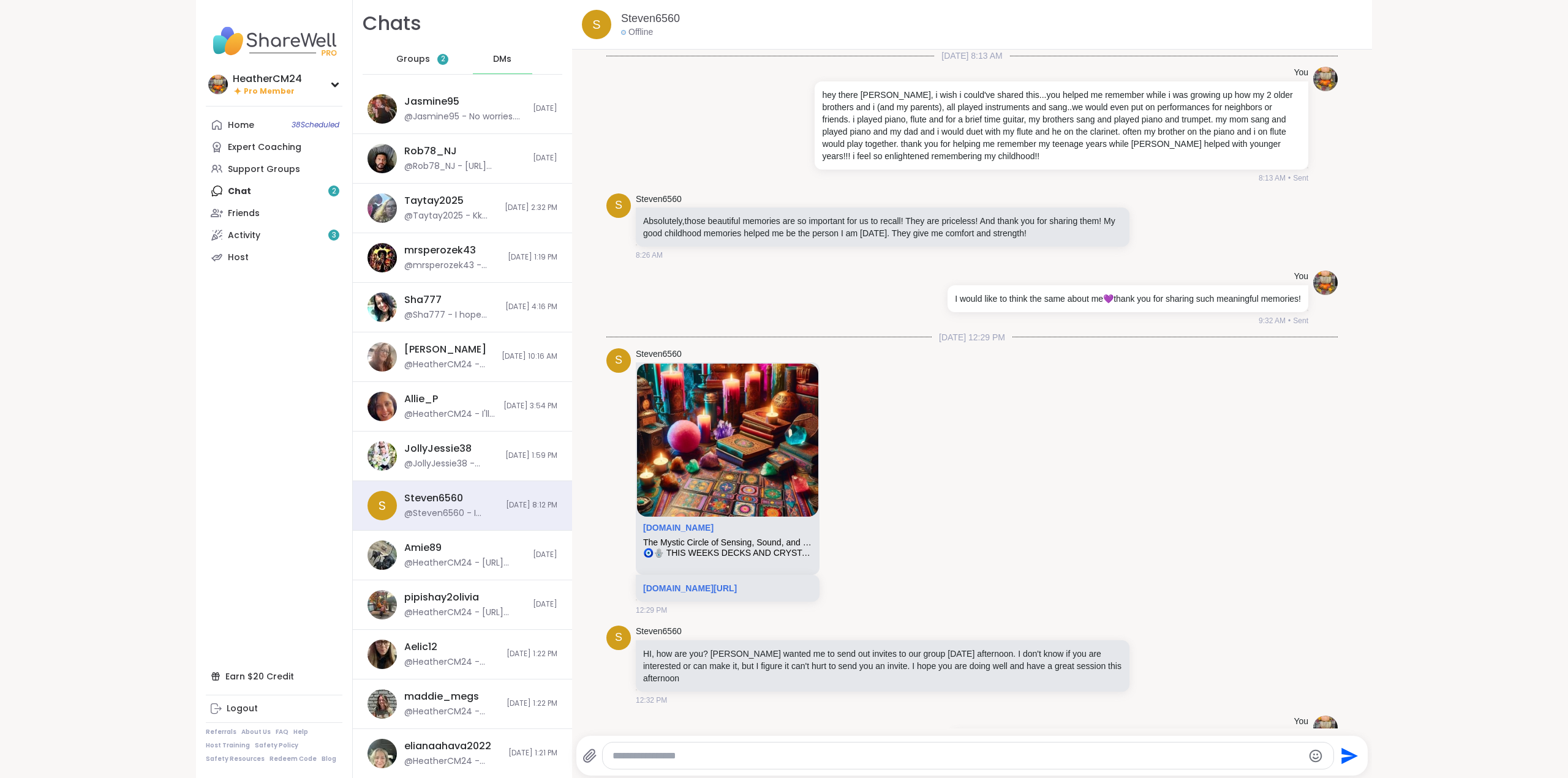
scroll to position [5095, 0]
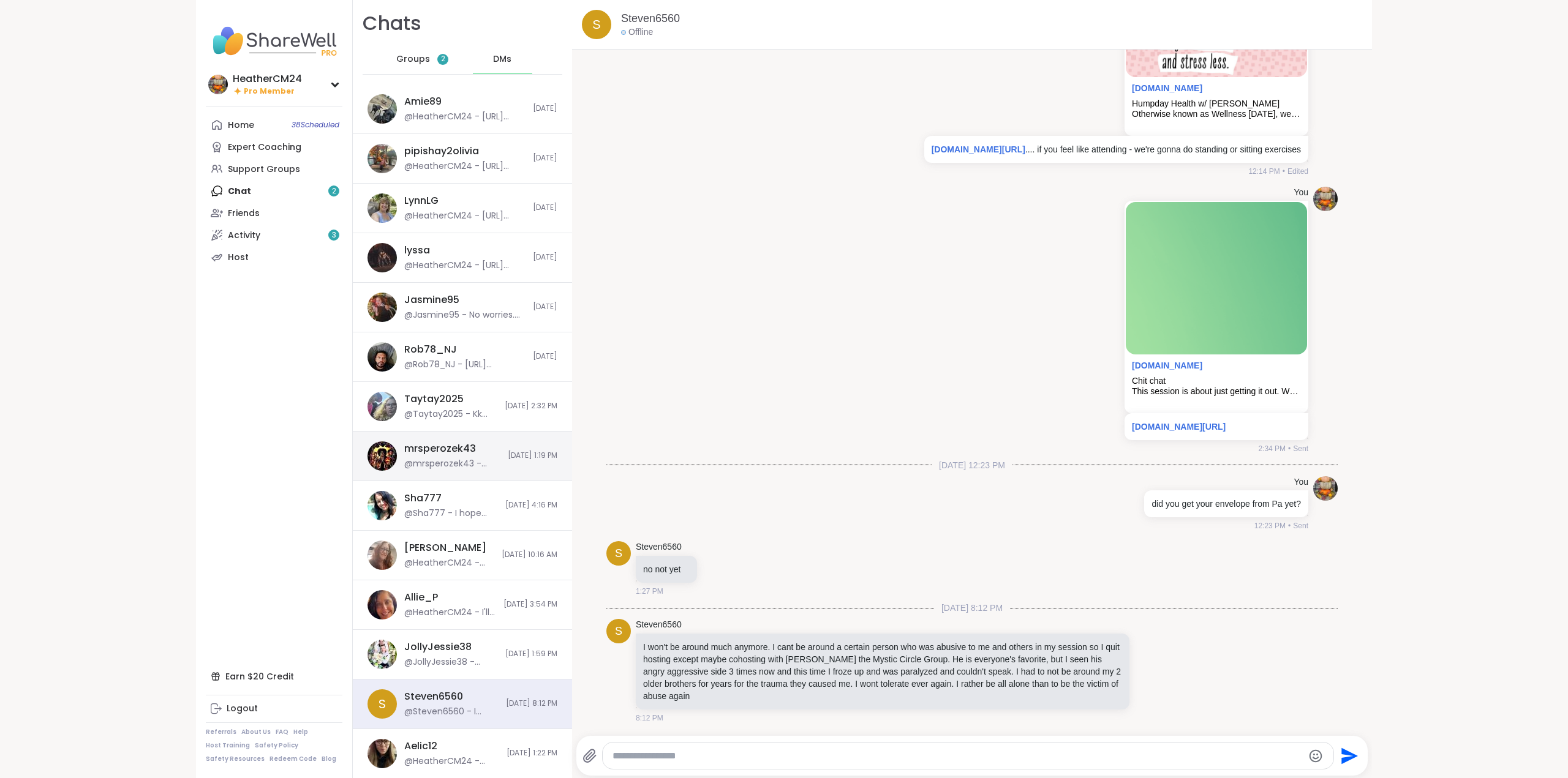
click at [451, 455] on div "mrsperozek43" at bounding box center [440, 448] width 72 height 13
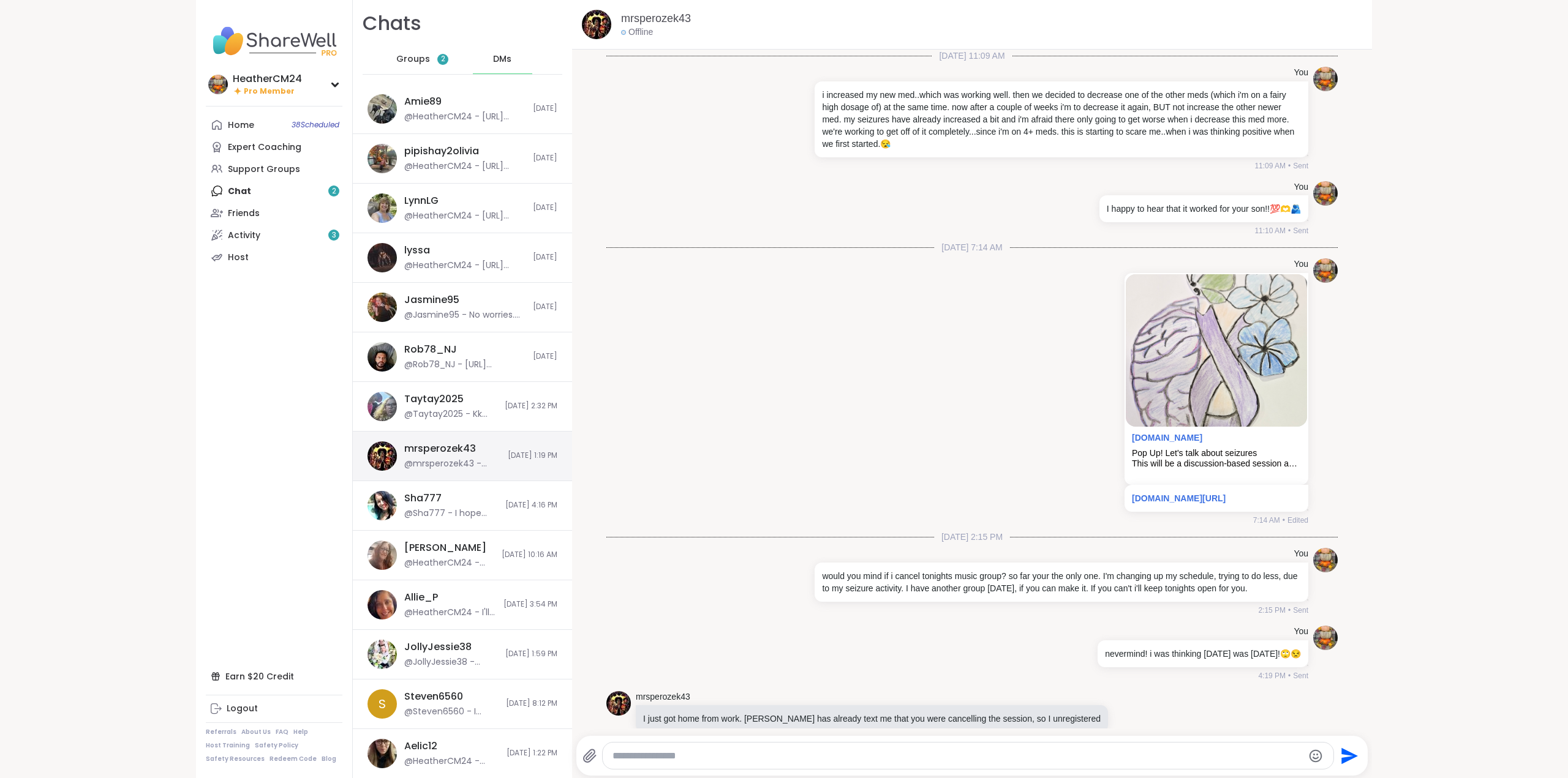
scroll to position [3312, 0]
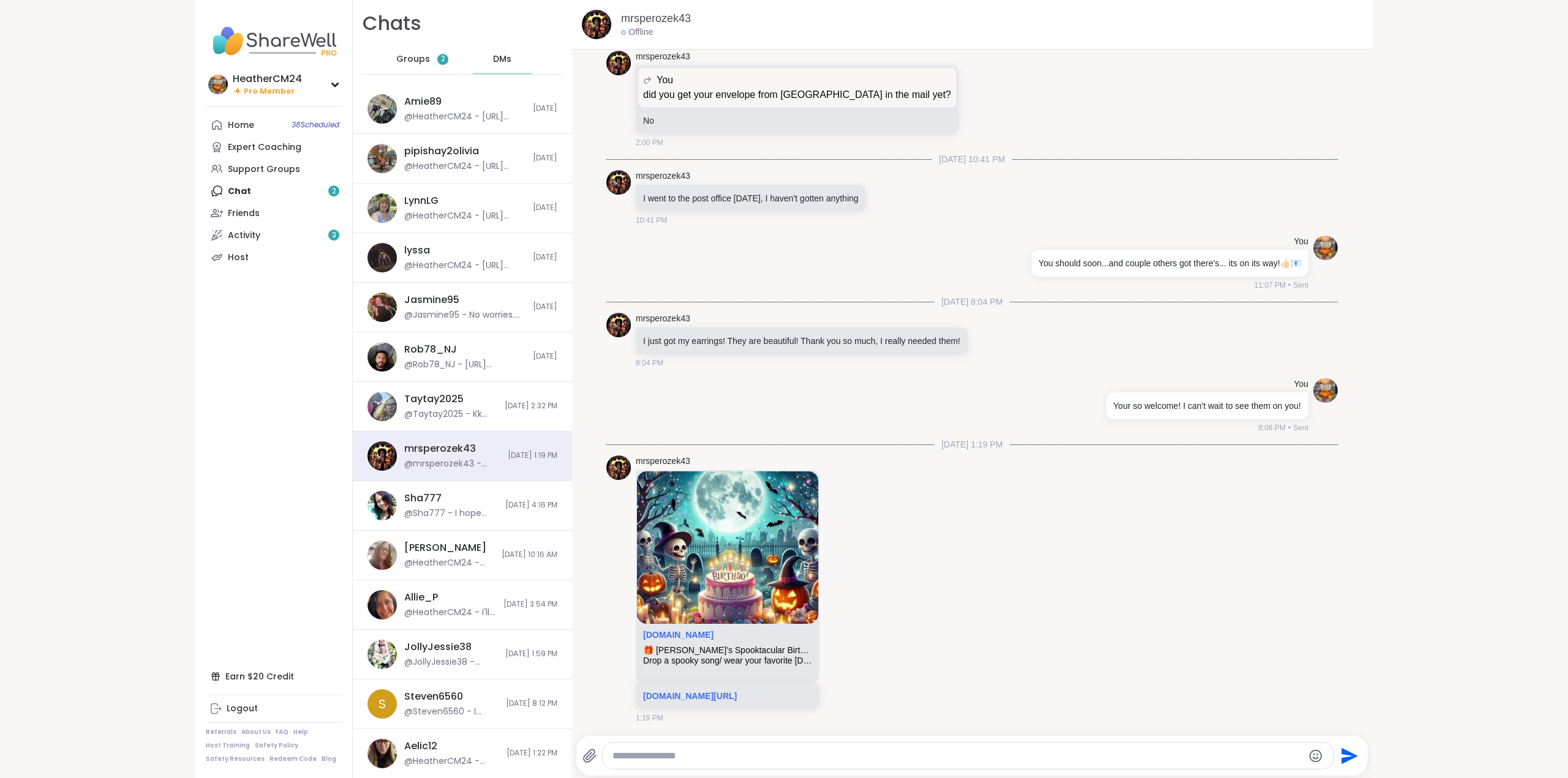
click at [671, 750] on textarea "Type your message" at bounding box center [957, 756] width 691 height 12
paste textarea "**********"
type textarea "**********"
click at [1348, 755] on icon "Send" at bounding box center [1350, 755] width 17 height 17
